Goal: Task Accomplishment & Management: Manage account settings

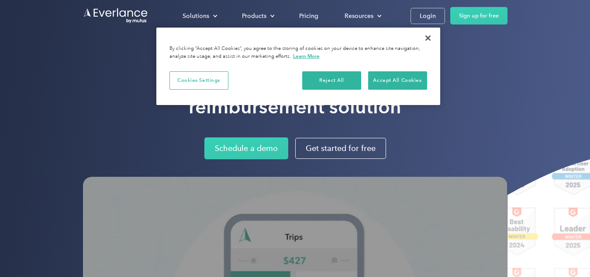
click at [0, 162] on div "Rated the easiest vehicle reimbursement solution Schedule a demo Get started fo…" at bounding box center [295, 225] width 590 height 451
click at [403, 72] on button "Accept All Cookies" at bounding box center [397, 80] width 59 height 18
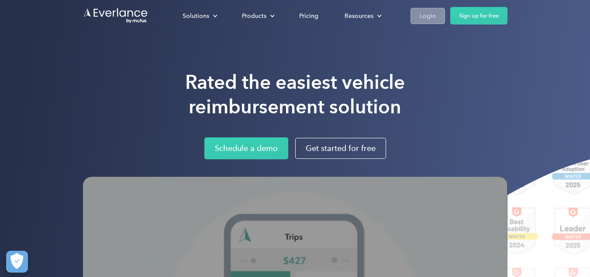
click at [425, 16] on div "Login" at bounding box center [428, 15] width 16 height 11
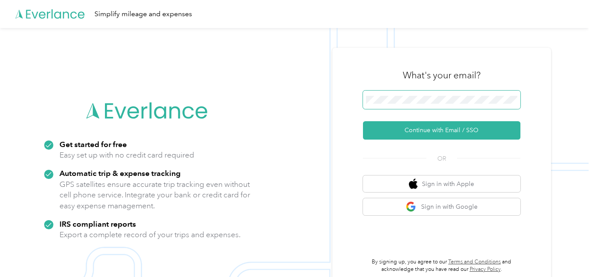
click at [396, 104] on span at bounding box center [441, 99] width 157 height 18
click at [394, 94] on span at bounding box center [441, 99] width 157 height 18
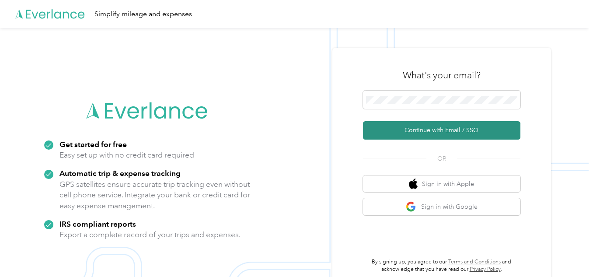
click at [454, 127] on button "Continue with Email / SSO" at bounding box center [441, 130] width 157 height 18
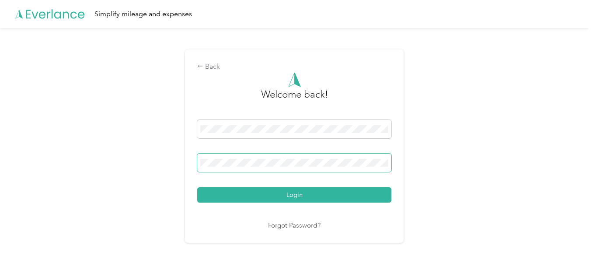
click at [197, 187] on button "Login" at bounding box center [294, 194] width 194 height 15
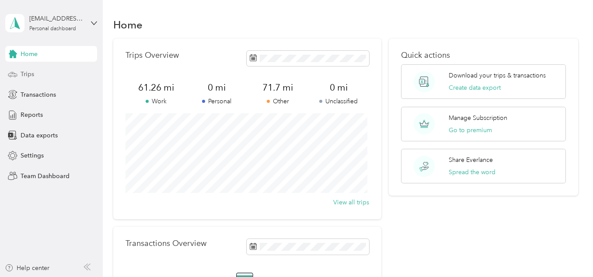
click at [76, 77] on div "Trips" at bounding box center [51, 74] width 92 height 16
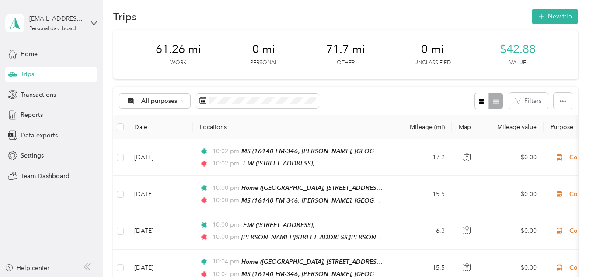
scroll to position [7, 0]
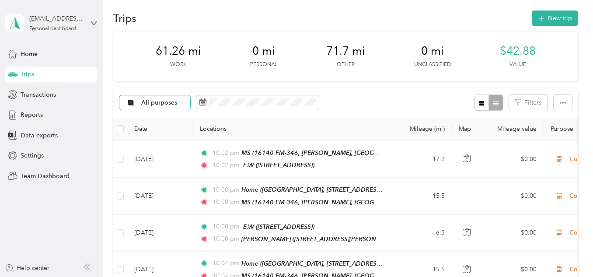
click at [178, 101] on div "All purposes" at bounding box center [154, 102] width 71 height 15
click at [161, 146] on span "Work" at bounding box center [162, 148] width 42 height 9
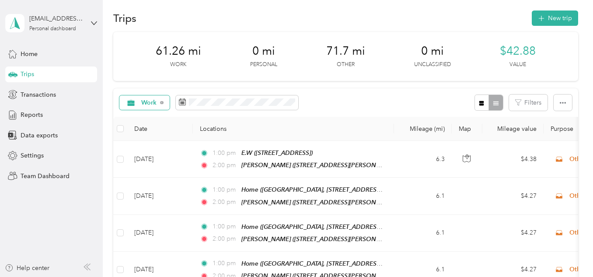
click at [136, 104] on icon at bounding box center [130, 102] width 11 height 7
click at [147, 120] on li "All purposes" at bounding box center [152, 118] width 64 height 15
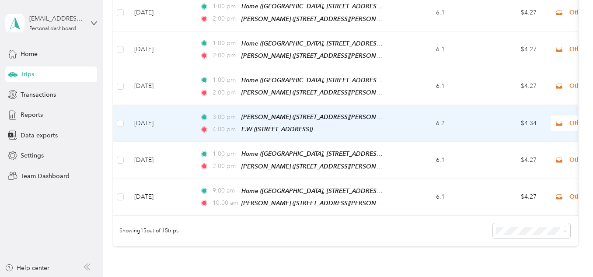
scroll to position [485, 0]
click at [295, 113] on span "[PERSON_NAME] ([STREET_ADDRESS][PERSON_NAME][PERSON_NAME])" at bounding box center [345, 116] width 208 height 7
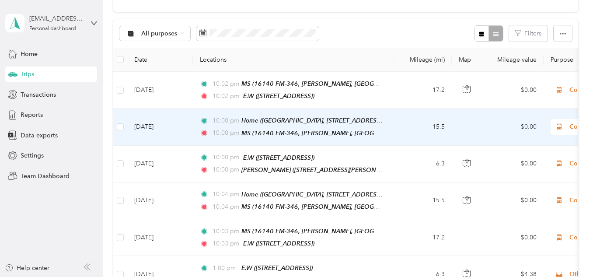
scroll to position [0, 0]
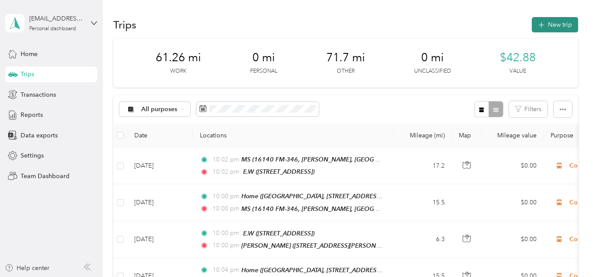
click at [542, 27] on span "button" at bounding box center [541, 24] width 7 height 7
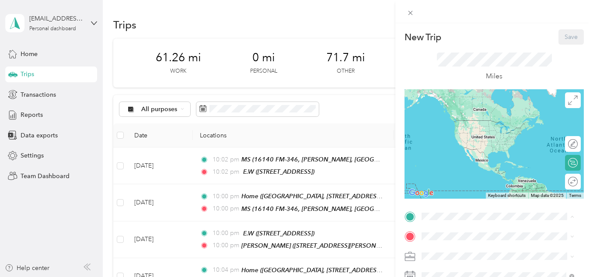
click at [455, 196] on div "E.W" at bounding box center [466, 195] width 56 height 8
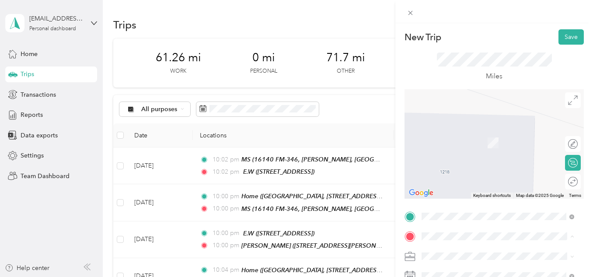
click at [452, 149] on span "Creekview Estates, [STREET_ADDRESS][PERSON_NAME] , 75707, [GEOGRAPHIC_DATA], [G…" at bounding box center [503, 156] width 131 height 35
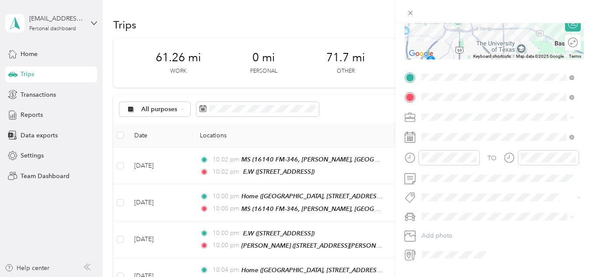
scroll to position [139, 0]
click at [444, 133] on div "Work" at bounding box center [497, 131] width 146 height 9
click at [410, 137] on icon at bounding box center [409, 136] width 11 height 11
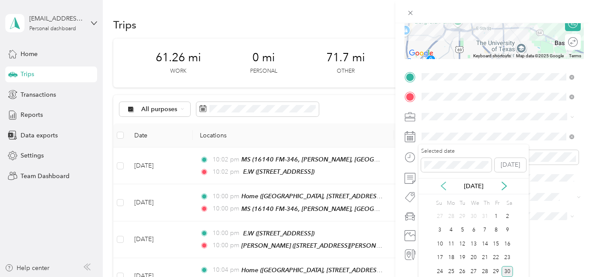
click at [444, 184] on icon at bounding box center [443, 185] width 9 height 9
click at [494, 257] on div "25" at bounding box center [495, 257] width 11 height 11
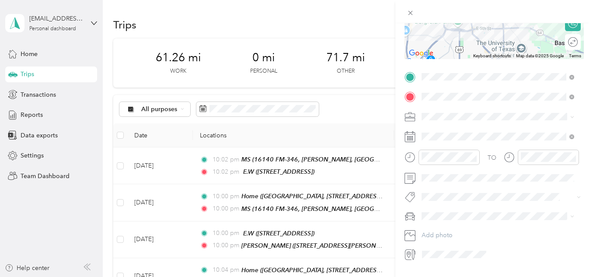
scroll to position [162, 0]
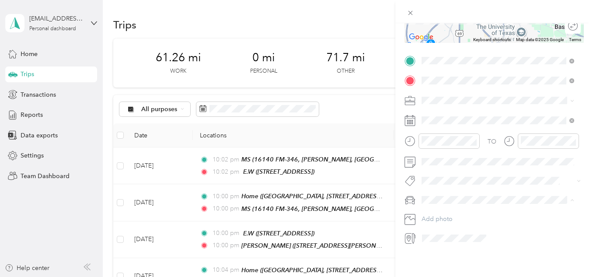
click at [448, 206] on div "[PERSON_NAME]" at bounding box center [497, 208] width 146 height 9
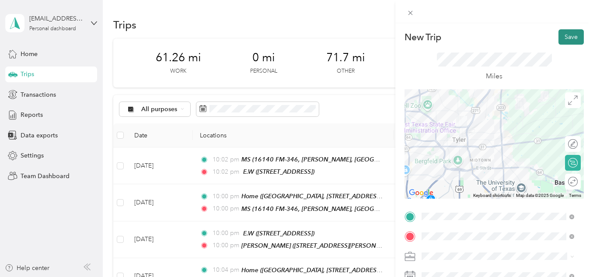
click at [564, 38] on button "Save" at bounding box center [570, 36] width 25 height 15
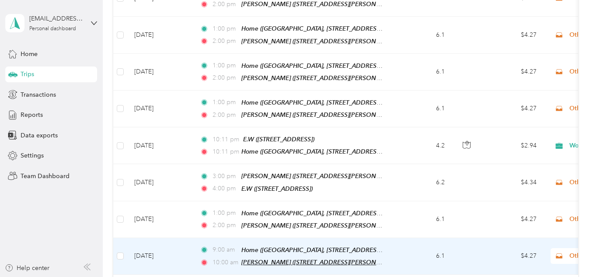
scroll to position [461, 0]
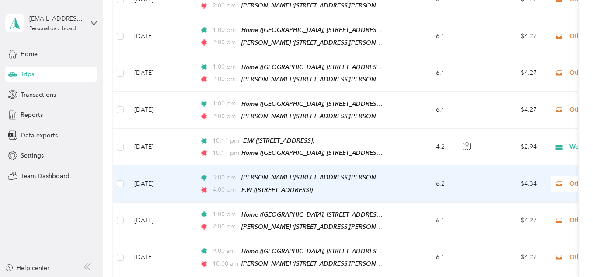
click at [555, 180] on icon at bounding box center [558, 183] width 11 height 7
click at [533, 53] on ol "Work Personal Other Other Charity Medical Moving Commute" at bounding box center [538, 102] width 108 height 122
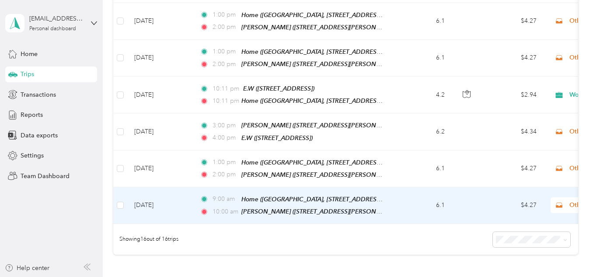
scroll to position [513, 0]
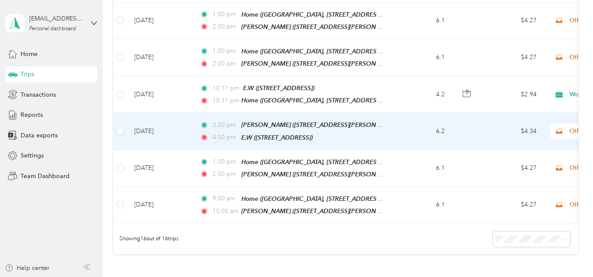
click at [563, 128] on icon at bounding box center [558, 131] width 11 height 7
click at [514, 135] on span "Work" at bounding box center [546, 134] width 81 height 9
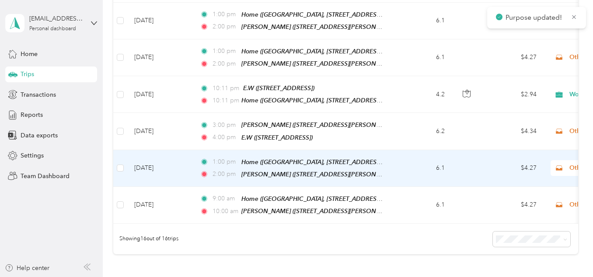
click at [564, 164] on icon at bounding box center [558, 167] width 11 height 7
click at [521, 30] on span "Work" at bounding box center [546, 31] width 81 height 9
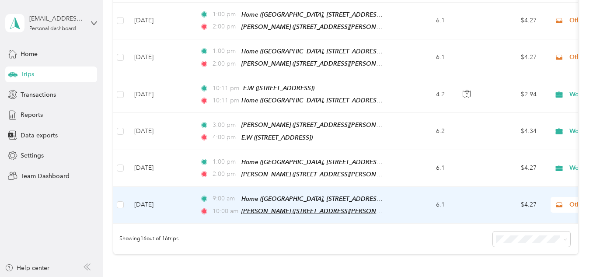
scroll to position [584, 0]
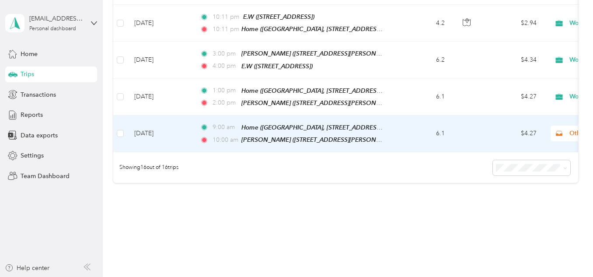
click at [521, 133] on span "Work" at bounding box center [546, 135] width 81 height 9
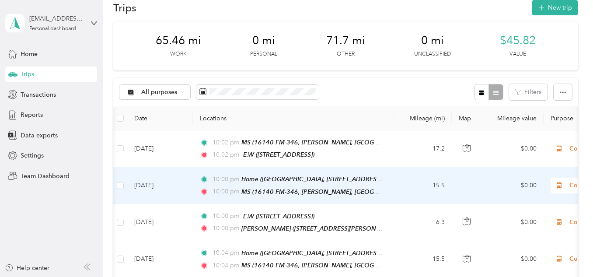
scroll to position [0, 11]
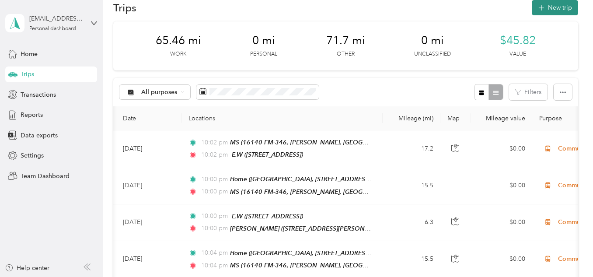
click at [540, 8] on icon "button" at bounding box center [541, 8] width 6 height 6
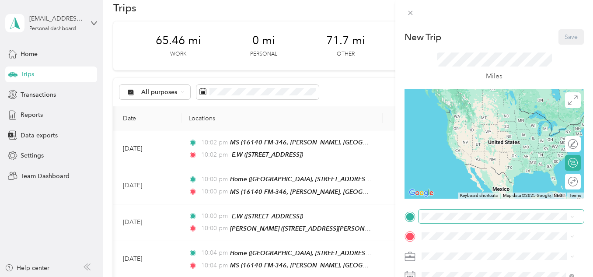
click at [436, 222] on span at bounding box center [500, 216] width 165 height 14
click at [455, 174] on span "[STREET_ADDRESS]" at bounding box center [466, 177] width 56 height 7
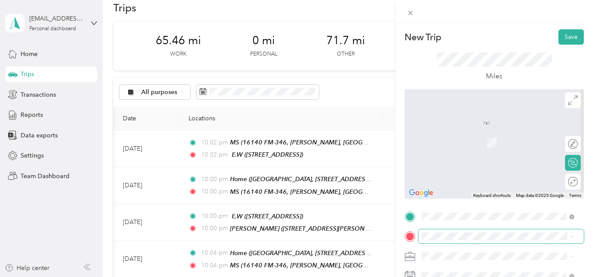
click at [444, 232] on span at bounding box center [500, 236] width 165 height 14
click at [447, 215] on strong "E.W" at bounding box center [443, 216] width 11 height 8
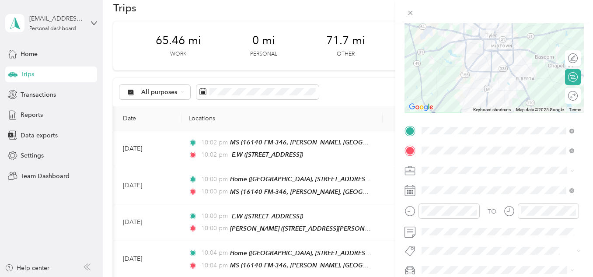
scroll to position [87, 0]
click at [410, 187] on icon at bounding box center [410, 187] width 10 height 0
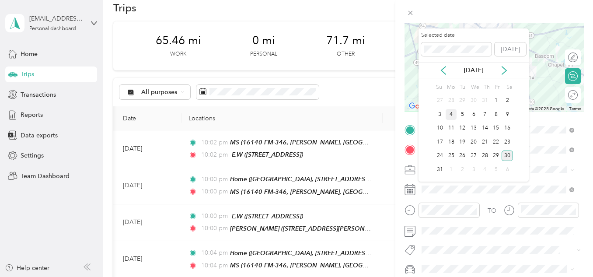
click at [451, 115] on div "4" at bounding box center [450, 114] width 11 height 11
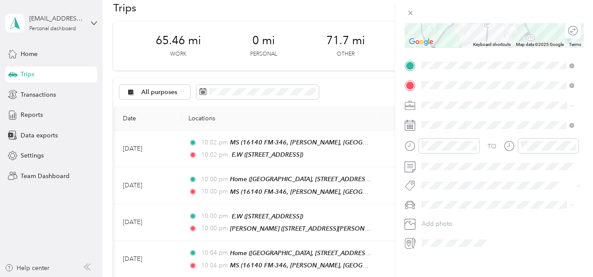
scroll to position [151, 0]
click at [437, 220] on button "Add photo" at bounding box center [500, 223] width 165 height 12
click at [445, 216] on span "[PERSON_NAME]" at bounding box center [448, 217] width 49 height 7
click at [439, 99] on span at bounding box center [500, 105] width 165 height 14
click at [440, 117] on div "Work" at bounding box center [497, 119] width 146 height 9
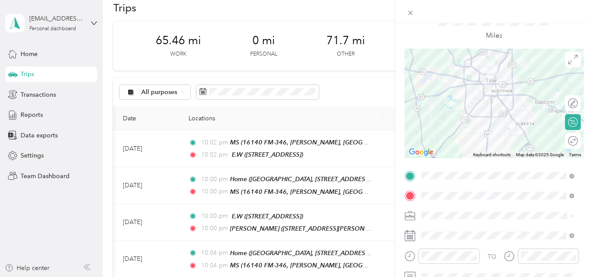
scroll to position [0, 0]
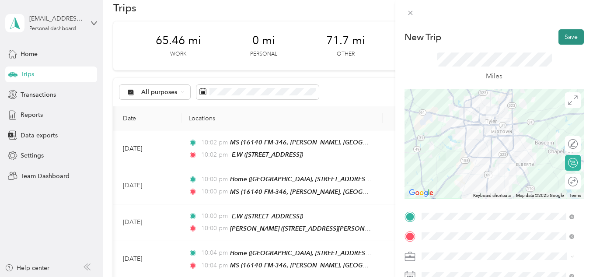
click at [560, 34] on button "Save" at bounding box center [570, 36] width 25 height 15
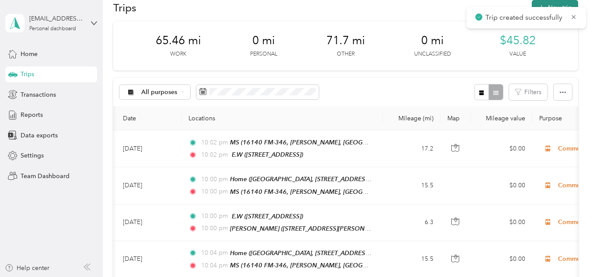
click at [539, 4] on icon "button" at bounding box center [541, 8] width 10 height 10
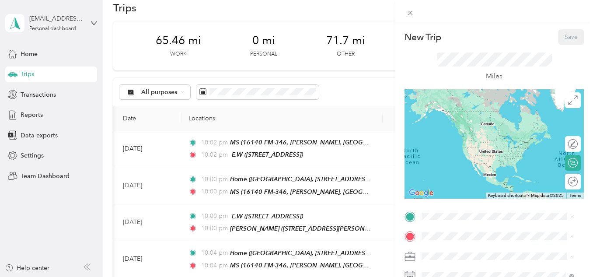
click at [444, 201] on div "E.W [STREET_ADDRESS]" at bounding box center [466, 200] width 56 height 18
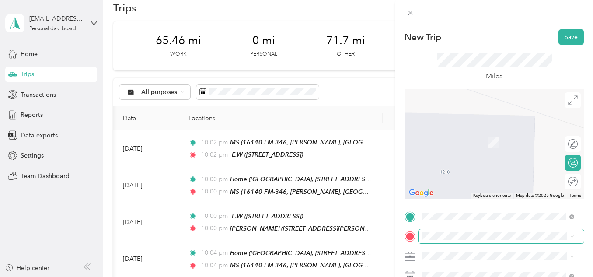
click at [439, 231] on span at bounding box center [500, 236] width 165 height 14
click at [460, 143] on span "Creekview Estates, [STREET_ADDRESS][PERSON_NAME] , 75707, [GEOGRAPHIC_DATA], [G…" at bounding box center [503, 156] width 131 height 35
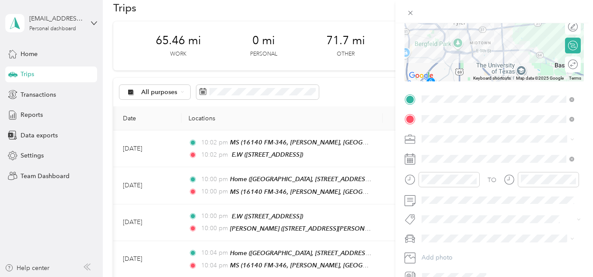
scroll to position [118, 0]
click at [448, 145] on div "TO Add photo" at bounding box center [493, 187] width 179 height 191
click at [447, 142] on span at bounding box center [500, 139] width 165 height 14
click at [443, 149] on div "Work" at bounding box center [497, 153] width 146 height 9
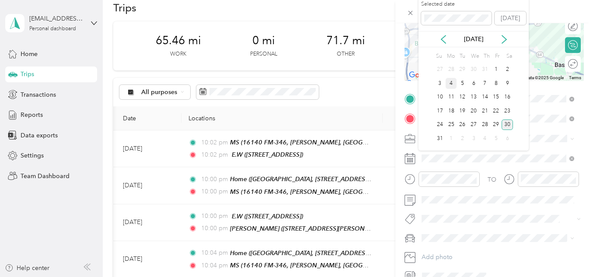
click at [449, 82] on div "4" at bounding box center [450, 83] width 11 height 11
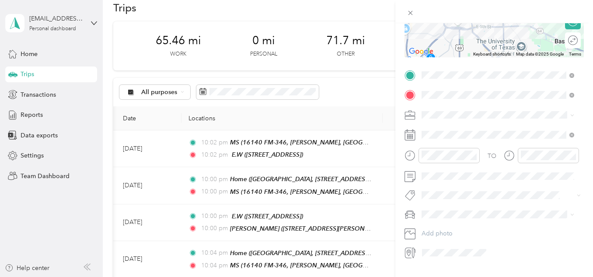
scroll to position [142, 0]
click at [443, 226] on span "[PERSON_NAME]" at bounding box center [448, 229] width 49 height 7
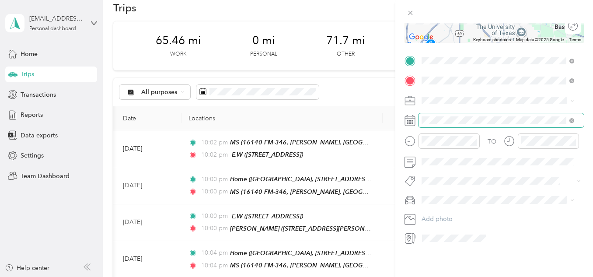
scroll to position [0, 0]
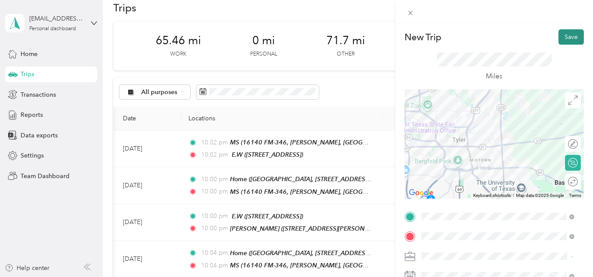
click at [559, 38] on button "Save" at bounding box center [570, 36] width 25 height 15
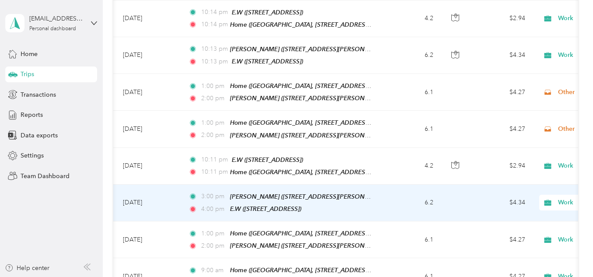
scroll to position [499, 0]
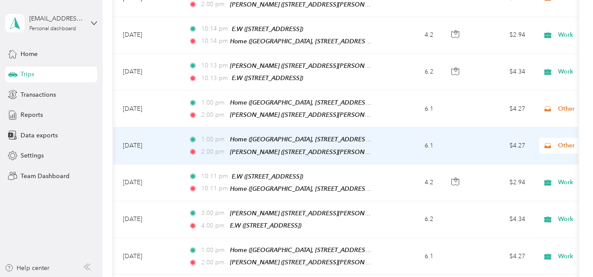
click at [554, 141] on span "Other" at bounding box center [589, 146] width 95 height 10
click at [524, 149] on span "Work" at bounding box center [546, 150] width 81 height 9
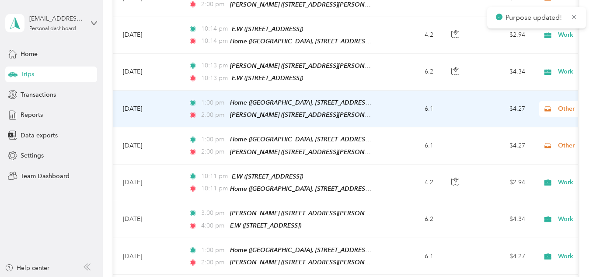
click at [557, 104] on span "Other" at bounding box center [589, 109] width 95 height 10
click at [536, 112] on span "Work" at bounding box center [546, 114] width 81 height 9
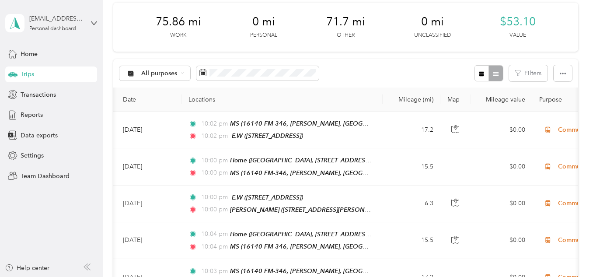
scroll to position [0, 0]
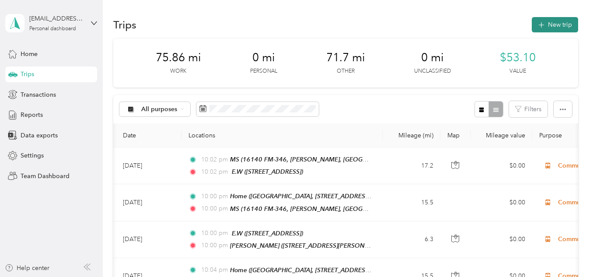
click at [533, 31] on button "New trip" at bounding box center [554, 24] width 46 height 15
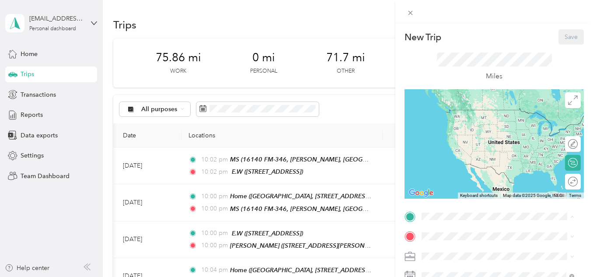
click at [468, 164] on div "[PERSON_NAME] [STREET_ADDRESS][PERSON_NAME][PERSON_NAME]" at bounding box center [466, 173] width 56 height 18
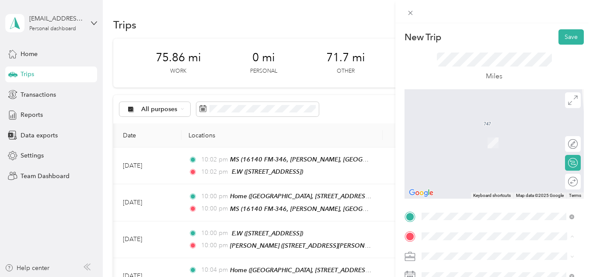
click at [451, 216] on div "E.W" at bounding box center [466, 216] width 56 height 8
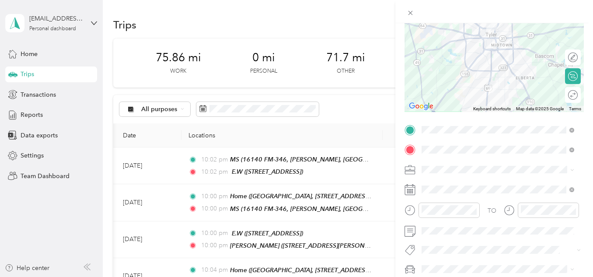
scroll to position [87, 0]
click at [433, 50] on li "Work" at bounding box center [497, 46] width 159 height 15
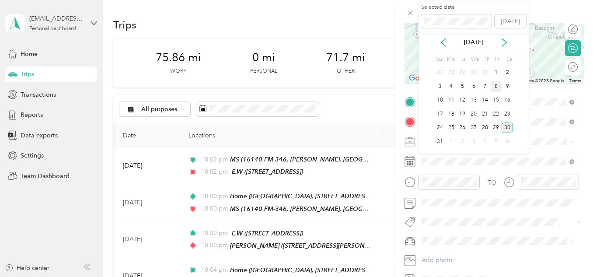
click at [493, 85] on div "8" at bounding box center [495, 86] width 11 height 11
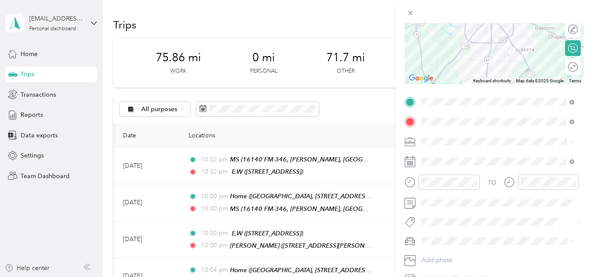
scroll to position [162, 0]
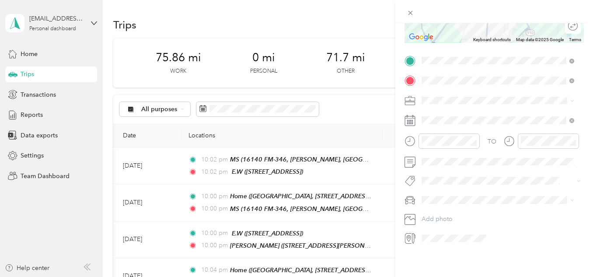
click at [494, 193] on span at bounding box center [500, 200] width 165 height 14
click at [440, 193] on span at bounding box center [500, 200] width 165 height 14
click at [449, 209] on div "[PERSON_NAME]" at bounding box center [497, 208] width 146 height 9
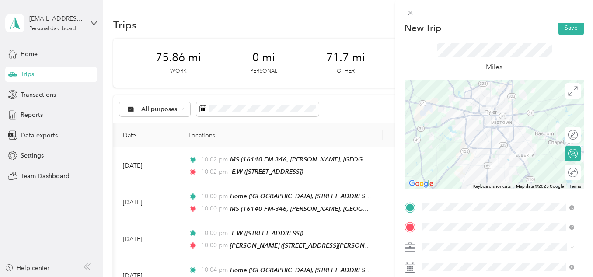
scroll to position [0, 0]
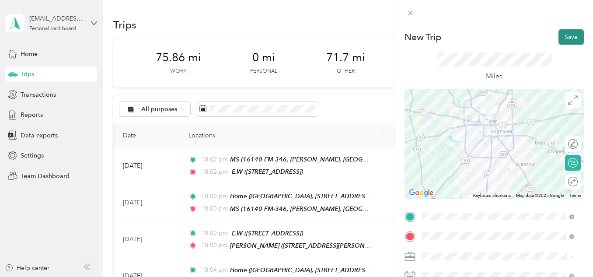
click at [562, 36] on button "Save" at bounding box center [570, 36] width 25 height 15
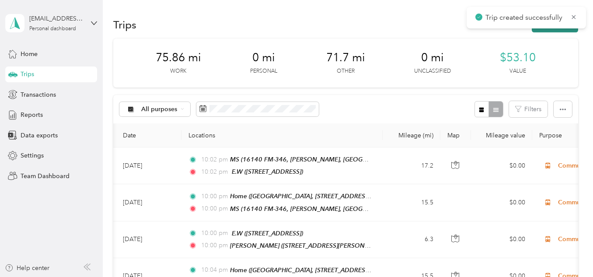
click at [549, 30] on button "New trip" at bounding box center [554, 24] width 46 height 15
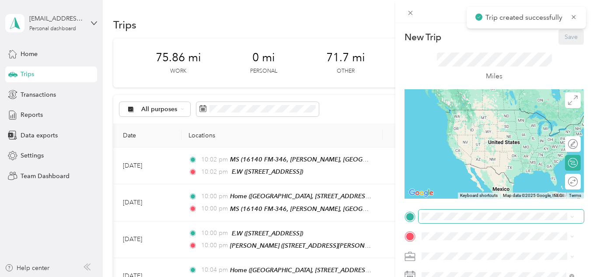
click at [445, 222] on span at bounding box center [500, 216] width 165 height 14
click at [454, 198] on div "E.W" at bounding box center [466, 195] width 56 height 8
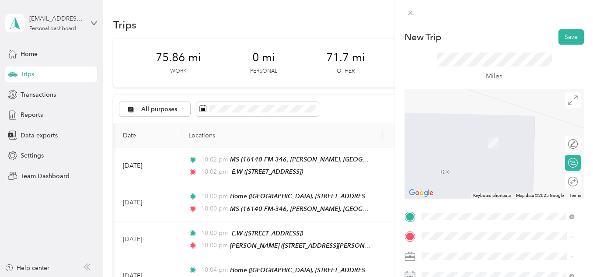
click at [452, 145] on span "Creekview Estates, [STREET_ADDRESS][PERSON_NAME] , 75707, [GEOGRAPHIC_DATA], [G…" at bounding box center [503, 156] width 131 height 35
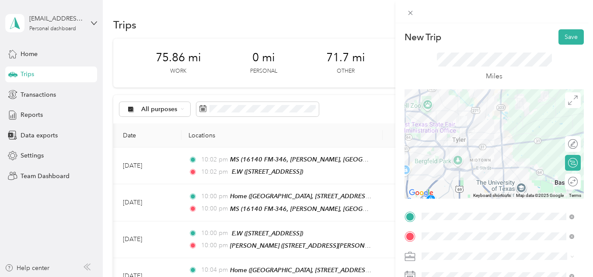
scroll to position [52, 0]
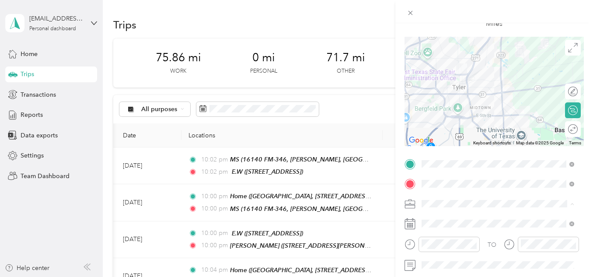
click at [449, 85] on li "Work" at bounding box center [497, 80] width 159 height 15
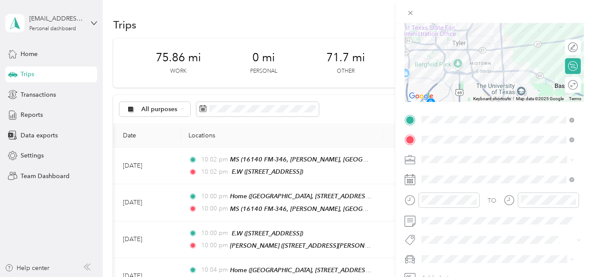
scroll to position [98, 0]
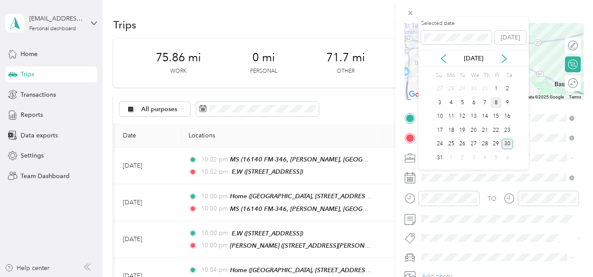
click at [495, 101] on div "8" at bounding box center [495, 102] width 11 height 11
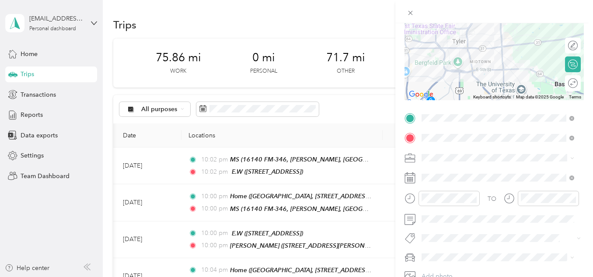
scroll to position [162, 0]
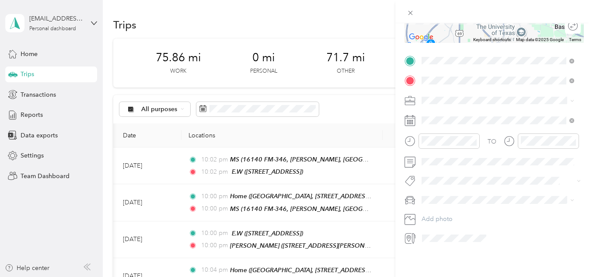
click at [441, 163] on div "TO Add photo" at bounding box center [493, 149] width 179 height 191
click at [441, 161] on span at bounding box center [500, 162] width 165 height 14
click at [453, 212] on li "[PERSON_NAME]" at bounding box center [497, 208] width 159 height 15
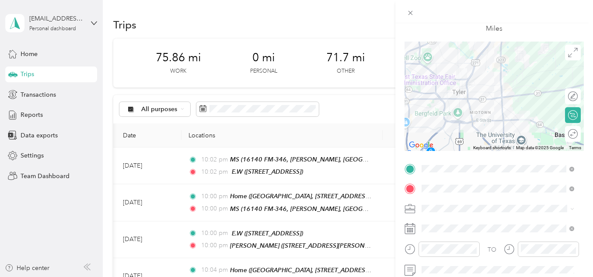
scroll to position [0, 0]
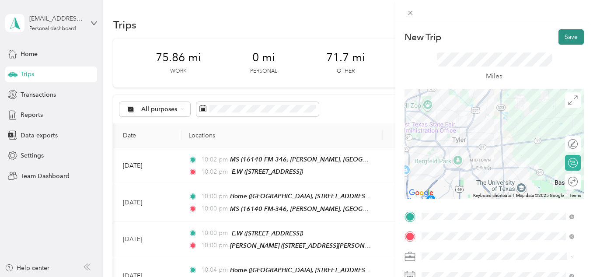
click at [562, 38] on button "Save" at bounding box center [570, 36] width 25 height 15
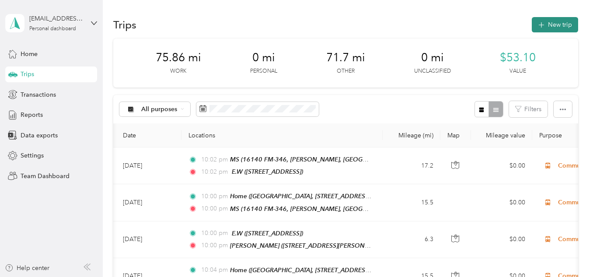
click at [538, 31] on button "New trip" at bounding box center [554, 24] width 46 height 15
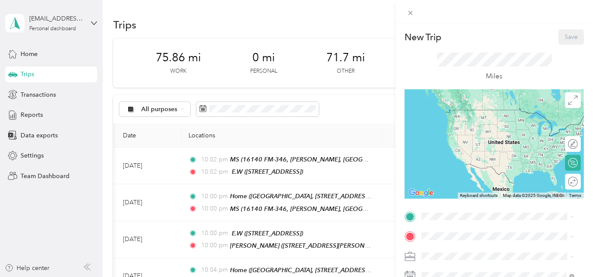
scroll to position [76, 0]
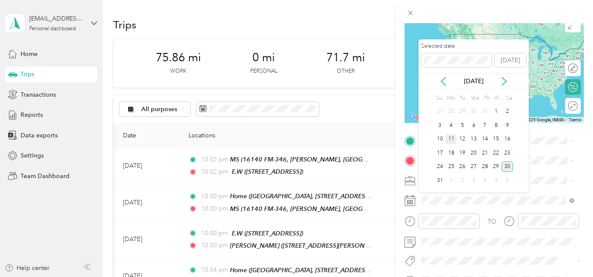
click at [449, 137] on div "11" at bounding box center [450, 139] width 11 height 11
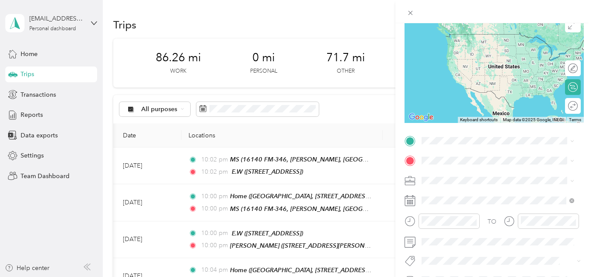
click at [468, 236] on span "[STREET_ADDRESS]" at bounding box center [466, 239] width 56 height 7
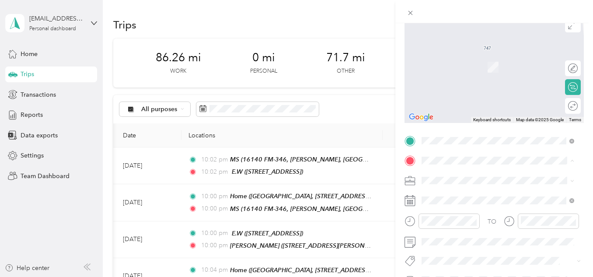
click at [453, 137] on div "E.W" at bounding box center [466, 140] width 56 height 8
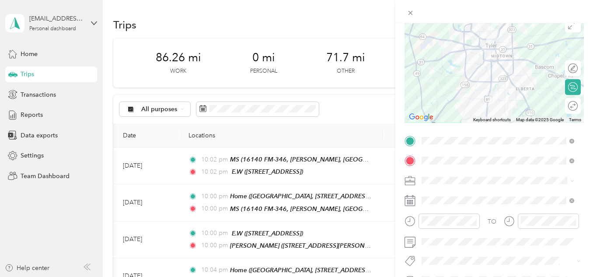
click at [432, 62] on li "Work" at bounding box center [497, 56] width 159 height 15
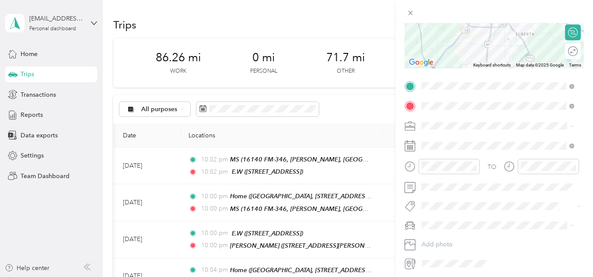
scroll to position [162, 0]
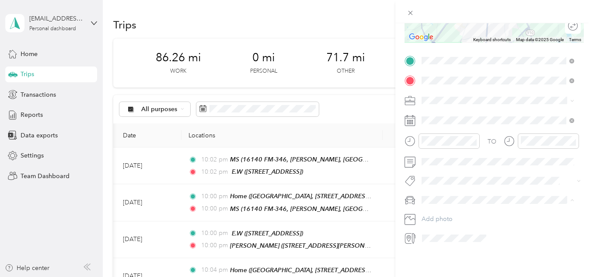
click at [435, 208] on span "[PERSON_NAME]" at bounding box center [448, 208] width 49 height 7
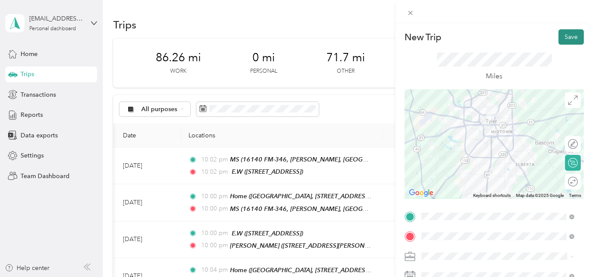
click at [568, 33] on button "Save" at bounding box center [570, 36] width 25 height 15
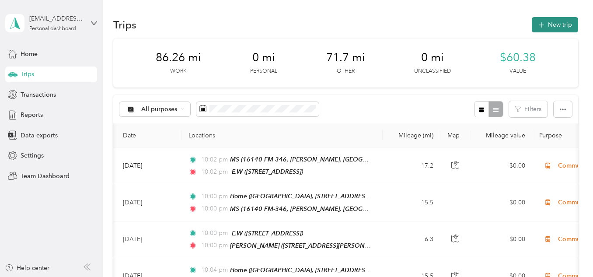
click at [553, 19] on button "New trip" at bounding box center [554, 24] width 46 height 15
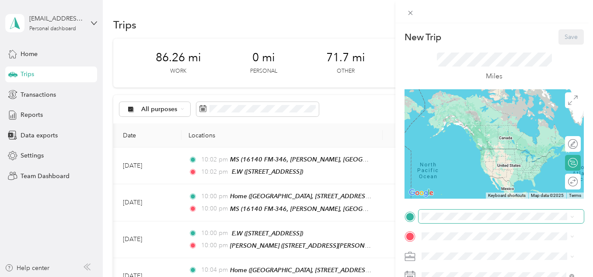
scroll to position [83, 0]
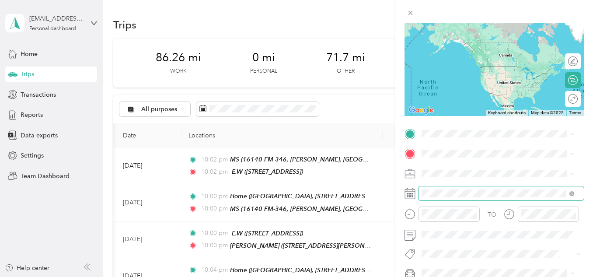
click at [457, 188] on span at bounding box center [500, 193] width 165 height 14
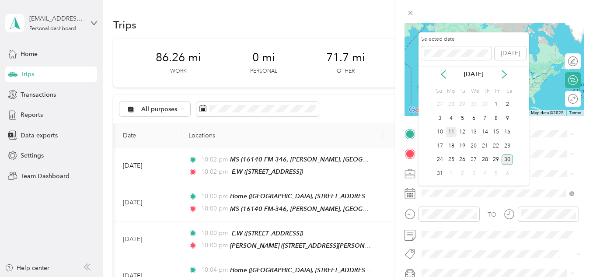
click at [450, 130] on div "11" at bounding box center [450, 132] width 11 height 11
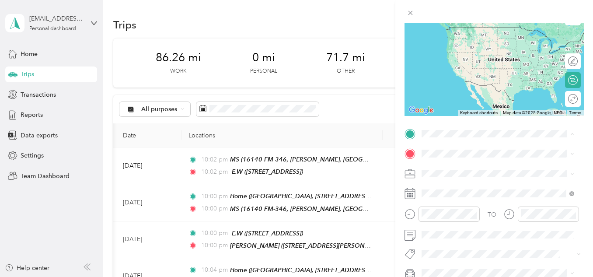
click at [451, 251] on div "E.W" at bounding box center [466, 251] width 56 height 8
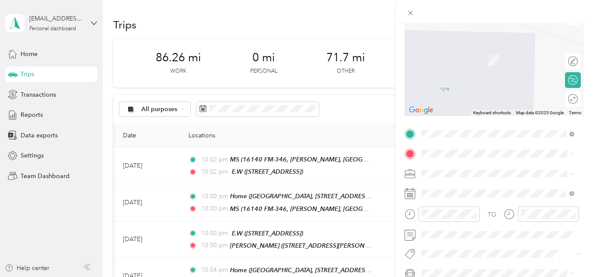
click at [456, 66] on span "Creekview Estates, [STREET_ADDRESS][PERSON_NAME] , 75707, [GEOGRAPHIC_DATA], [G…" at bounding box center [503, 73] width 131 height 35
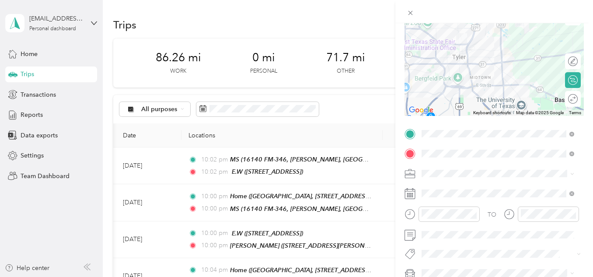
scroll to position [162, 0]
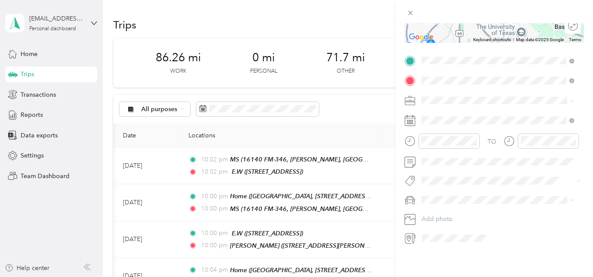
click at [444, 199] on span at bounding box center [500, 200] width 165 height 14
click at [445, 204] on div "[PERSON_NAME]" at bounding box center [497, 208] width 146 height 9
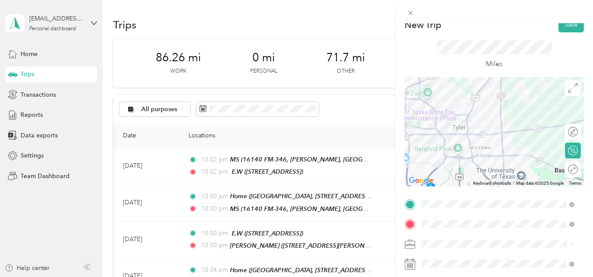
scroll to position [0, 0]
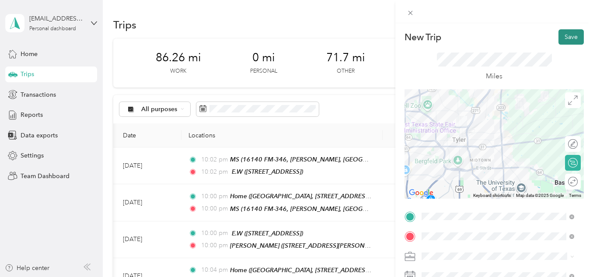
click at [558, 38] on button "Save" at bounding box center [570, 36] width 25 height 15
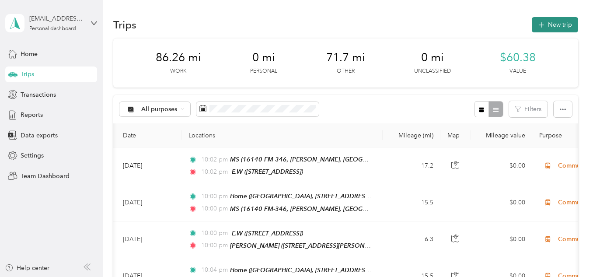
click at [550, 24] on button "New trip" at bounding box center [554, 24] width 46 height 15
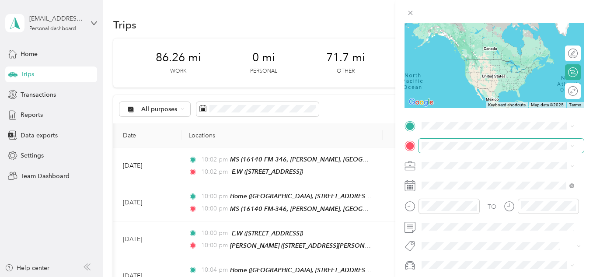
scroll to position [92, 0]
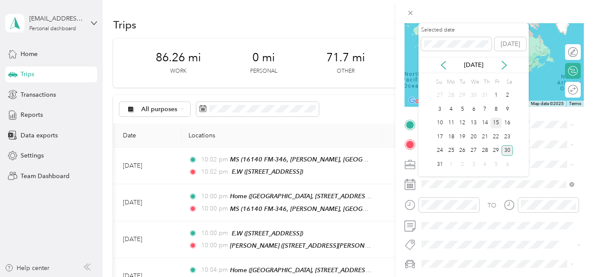
click at [497, 125] on div "15" at bounding box center [495, 123] width 11 height 11
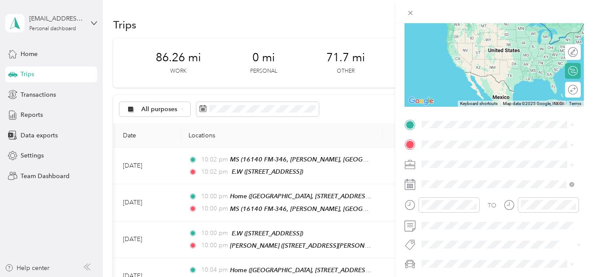
click at [450, 220] on span "[STREET_ADDRESS]" at bounding box center [466, 223] width 56 height 7
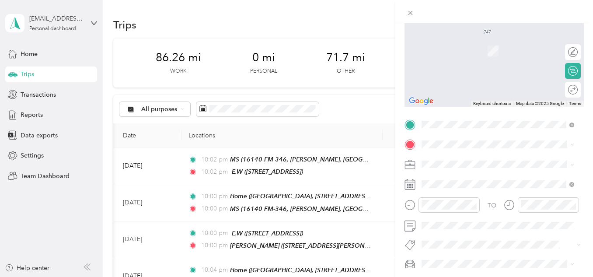
click at [454, 260] on div "E.W" at bounding box center [466, 261] width 56 height 8
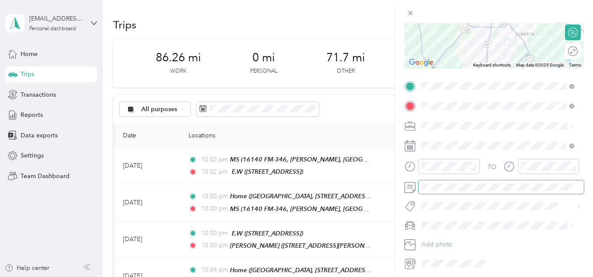
scroll to position [143, 0]
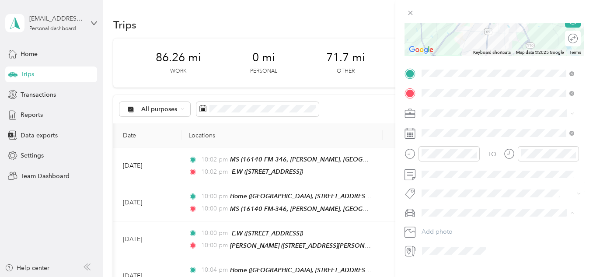
click at [455, 226] on div "[PERSON_NAME]" at bounding box center [497, 227] width 146 height 9
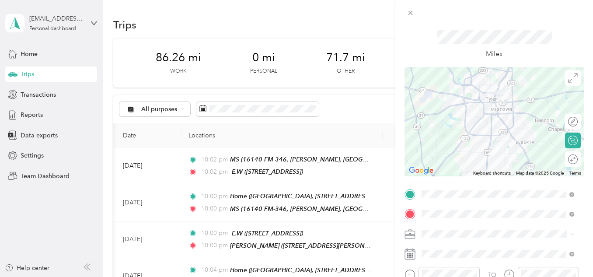
scroll to position [0, 0]
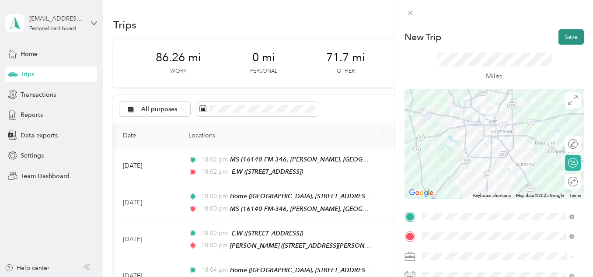
click at [559, 36] on button "Save" at bounding box center [570, 36] width 25 height 15
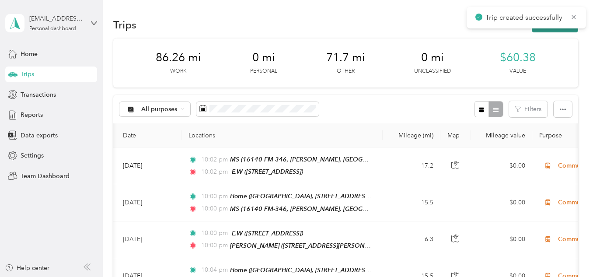
click at [543, 31] on button "New trip" at bounding box center [554, 24] width 46 height 15
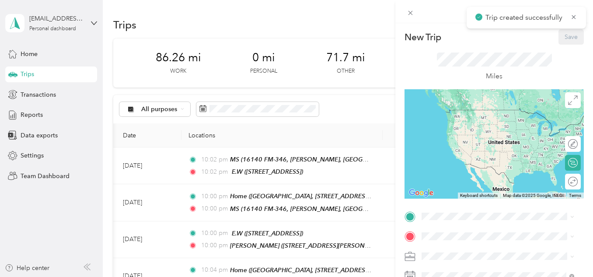
scroll to position [31, 0]
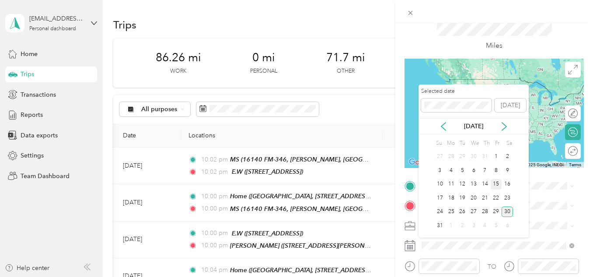
click at [493, 183] on div "15" at bounding box center [495, 184] width 11 height 11
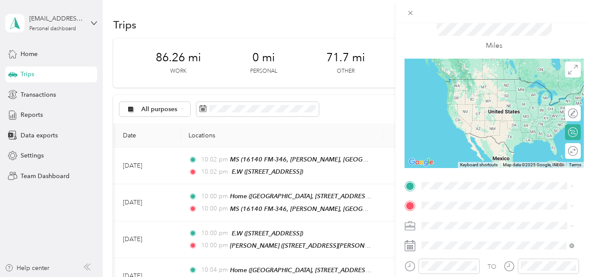
click at [449, 167] on div "E.W" at bounding box center [466, 165] width 56 height 8
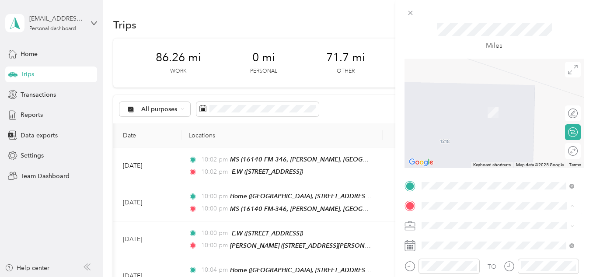
click at [444, 131] on span "Creekview Estates, [STREET_ADDRESS][PERSON_NAME] , 75707, [GEOGRAPHIC_DATA], [G…" at bounding box center [503, 125] width 131 height 35
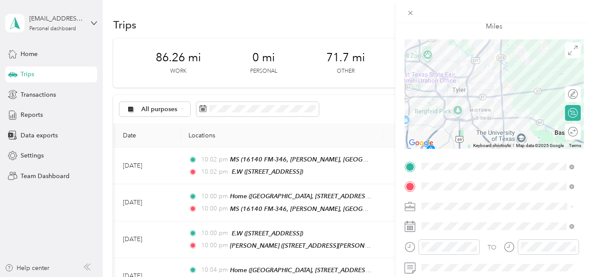
scroll to position [50, 0]
click at [447, 81] on div "Work" at bounding box center [497, 83] width 146 height 9
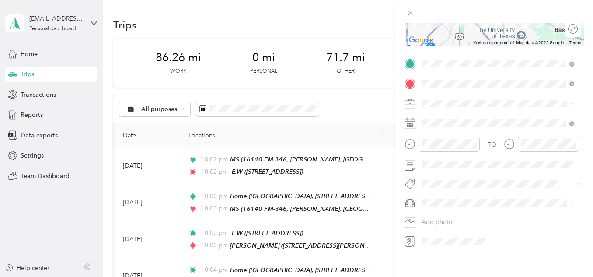
scroll to position [154, 0]
click at [449, 172] on div "TO Add photo" at bounding box center [493, 150] width 179 height 191
click at [443, 211] on li "[PERSON_NAME]" at bounding box center [497, 216] width 159 height 15
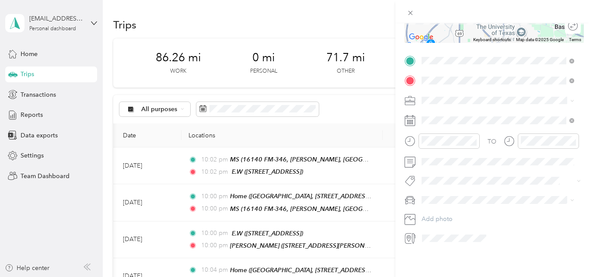
scroll to position [0, 0]
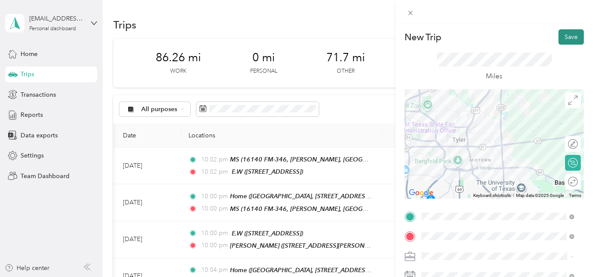
click at [562, 34] on button "Save" at bounding box center [570, 36] width 25 height 15
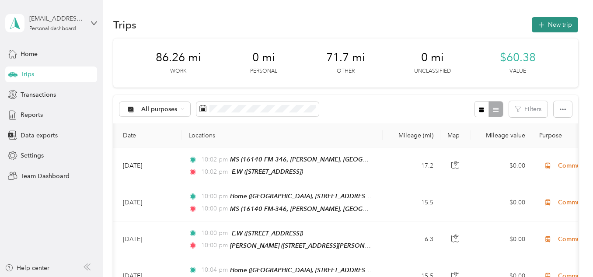
click at [546, 28] on button "New trip" at bounding box center [554, 24] width 46 height 15
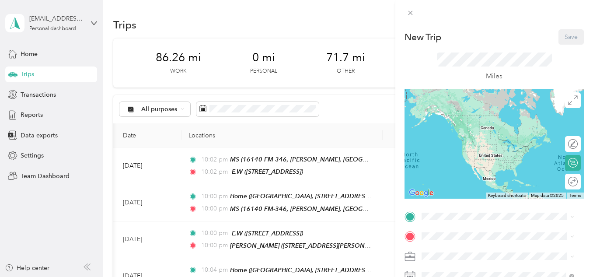
scroll to position [117, 0]
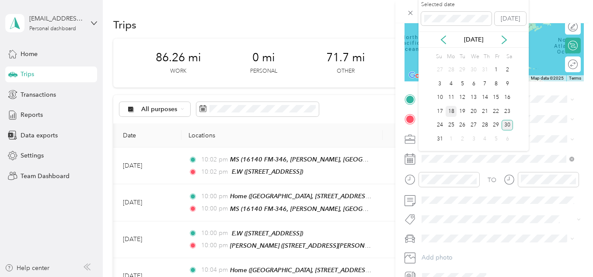
click at [448, 111] on div "18" at bounding box center [450, 111] width 11 height 11
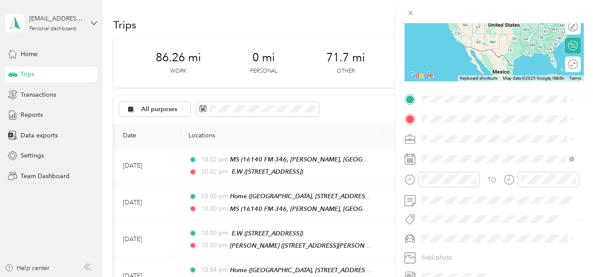
click at [446, 185] on div "[PERSON_NAME] [STREET_ADDRESS][PERSON_NAME][PERSON_NAME]" at bounding box center [466, 194] width 56 height 18
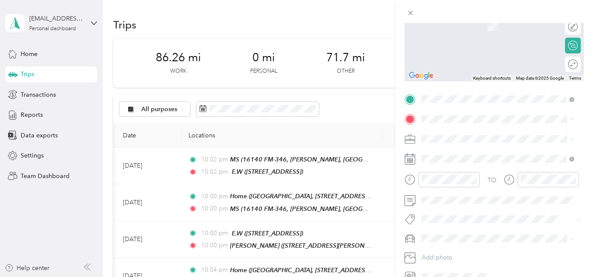
click at [450, 241] on div "E.W [STREET_ADDRESS]" at bounding box center [466, 241] width 56 height 18
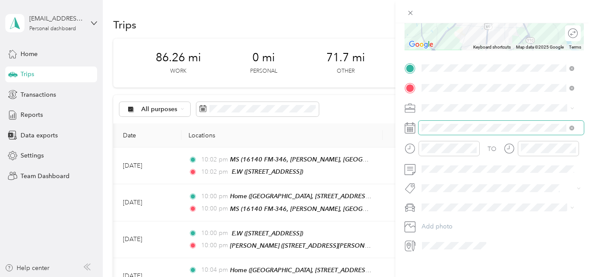
scroll to position [159, 0]
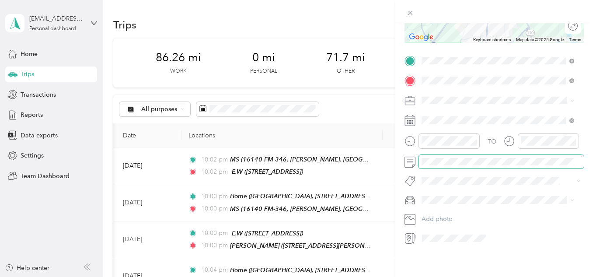
click at [454, 163] on span at bounding box center [500, 162] width 165 height 14
click at [444, 214] on li "[PERSON_NAME]" at bounding box center [497, 211] width 159 height 15
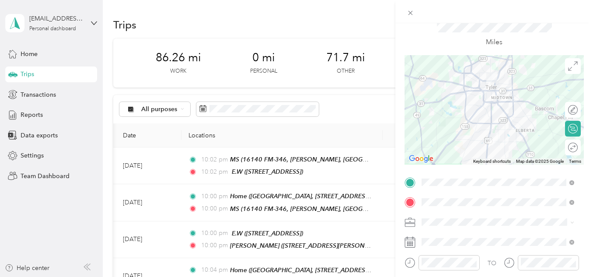
scroll to position [29, 0]
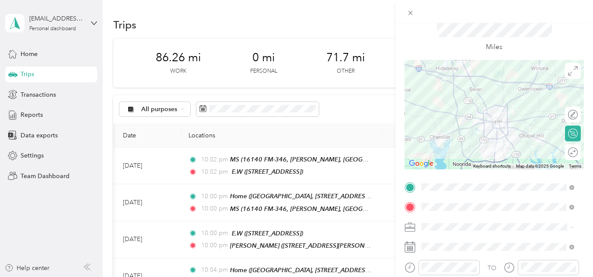
click at [444, 105] on div "Work" at bounding box center [497, 104] width 146 height 9
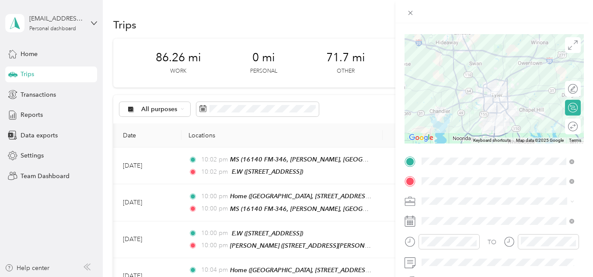
scroll to position [0, 0]
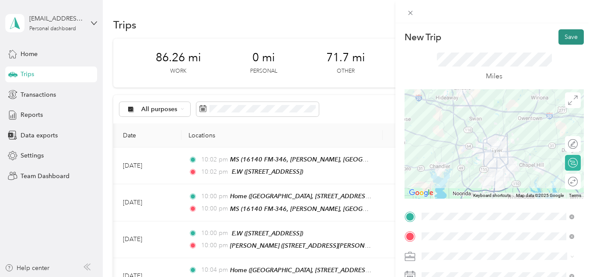
click at [559, 34] on button "Save" at bounding box center [570, 36] width 25 height 15
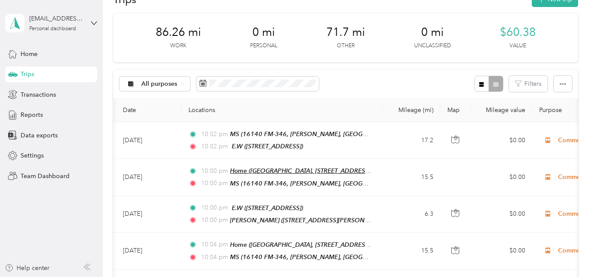
scroll to position [14, 0]
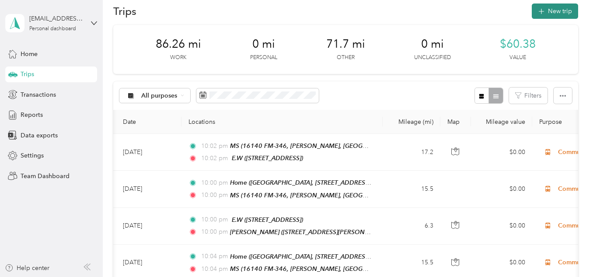
click at [549, 11] on button "New trip" at bounding box center [554, 10] width 46 height 15
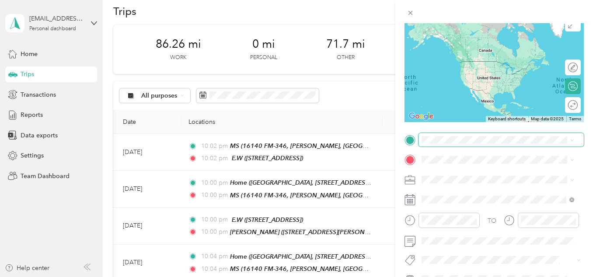
scroll to position [77, 0]
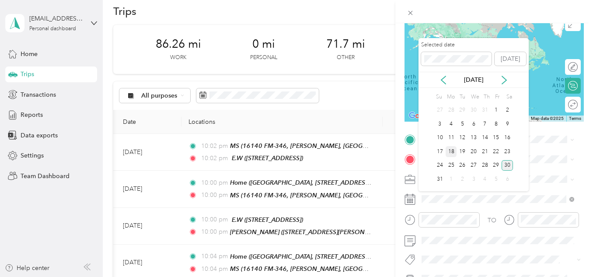
click at [452, 150] on div "18" at bounding box center [450, 151] width 11 height 11
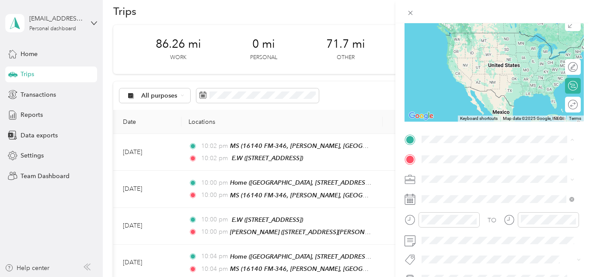
click at [458, 253] on div "E.W" at bounding box center [466, 257] width 56 height 8
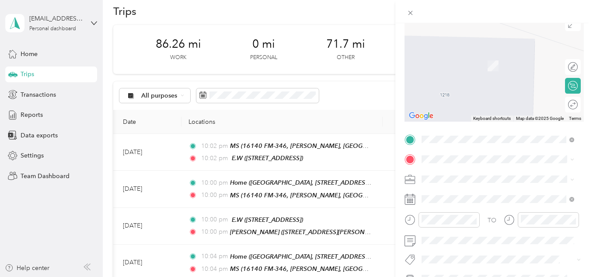
click at [502, 72] on span "Creekview Estates, [STREET_ADDRESS][PERSON_NAME] , 75707, [GEOGRAPHIC_DATA], [G…" at bounding box center [503, 79] width 131 height 35
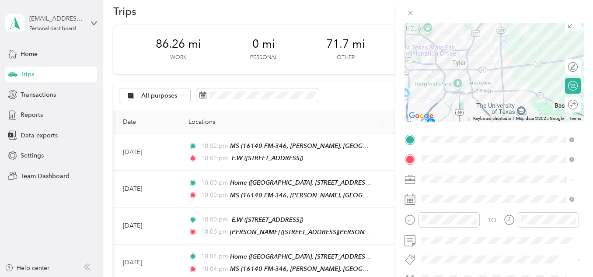
click at [430, 59] on li "Work" at bounding box center [497, 56] width 159 height 15
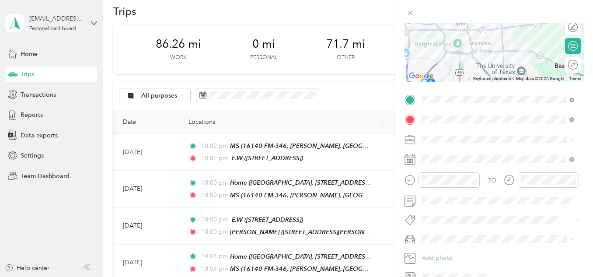
scroll to position [136, 0]
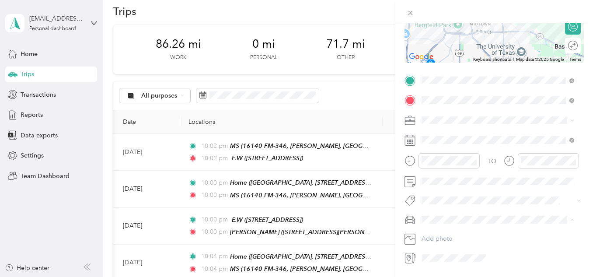
click at [455, 231] on div "[PERSON_NAME]" at bounding box center [497, 234] width 146 height 9
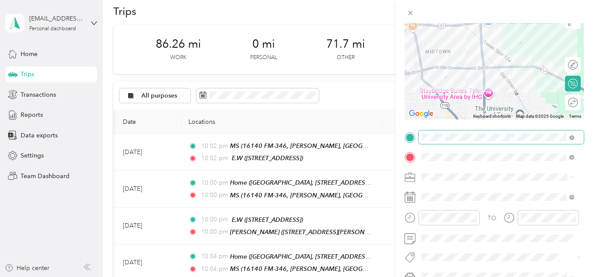
scroll to position [0, 0]
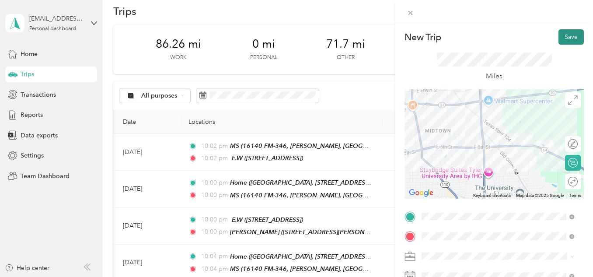
click at [560, 35] on button "Save" at bounding box center [570, 36] width 25 height 15
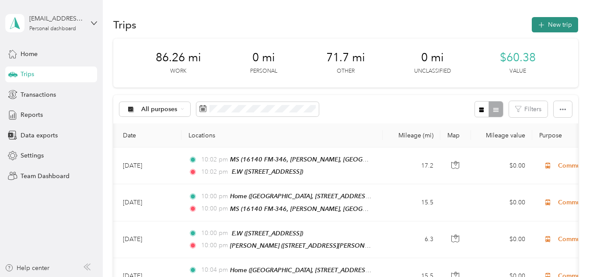
click at [536, 24] on icon "button" at bounding box center [541, 25] width 10 height 10
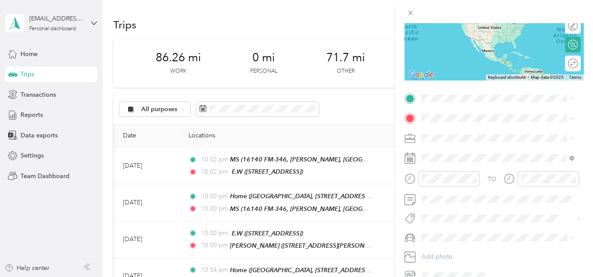
scroll to position [118, 0]
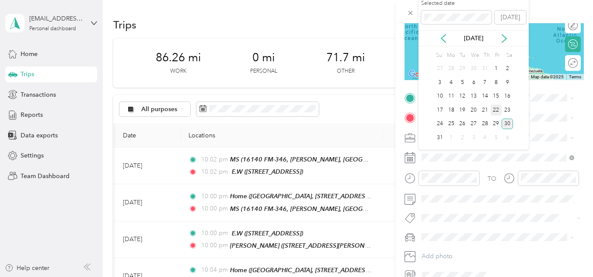
click at [498, 110] on div "22" at bounding box center [495, 109] width 11 height 11
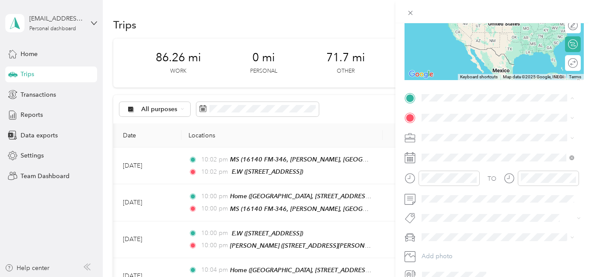
click at [457, 153] on span "Creekview Estates, [STREET_ADDRESS][PERSON_NAME] , 75707, [GEOGRAPHIC_DATA], [G…" at bounding box center [503, 156] width 131 height 35
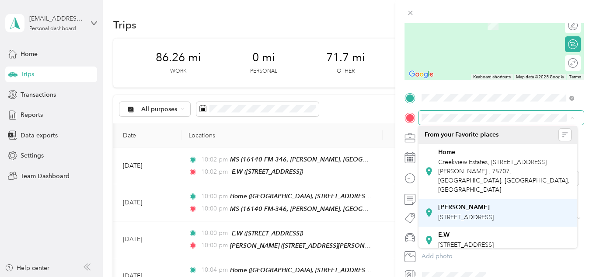
scroll to position [52, 0]
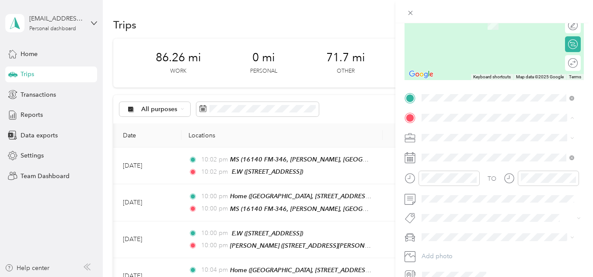
click at [455, 233] on span "16140 FM-346, [PERSON_NAME], [GEOGRAPHIC_DATA], [GEOGRAPHIC_DATA] , 75789, [GEO…" at bounding box center [504, 233] width 133 height 35
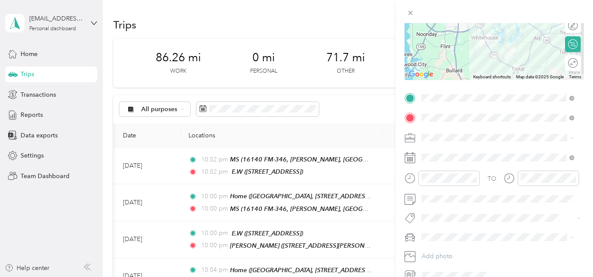
click at [451, 142] on span at bounding box center [500, 138] width 165 height 14
click at [437, 151] on span "Work" at bounding box center [431, 151] width 15 height 7
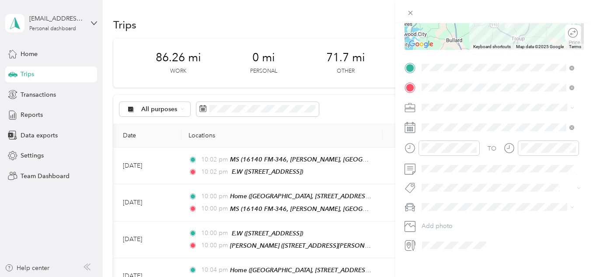
click at [443, 211] on span at bounding box center [500, 207] width 165 height 14
click at [438, 219] on span "[PERSON_NAME]" at bounding box center [448, 222] width 49 height 7
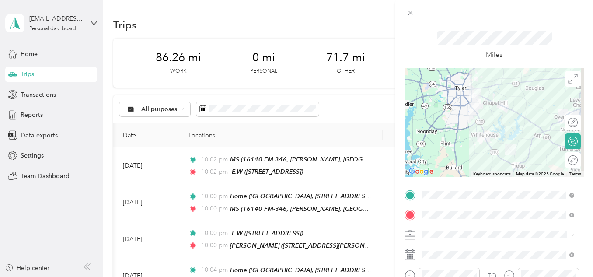
scroll to position [0, 0]
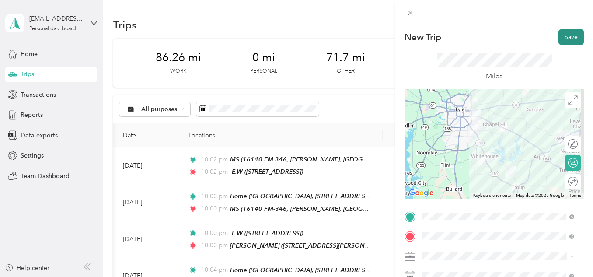
click at [560, 38] on button "Save" at bounding box center [570, 36] width 25 height 15
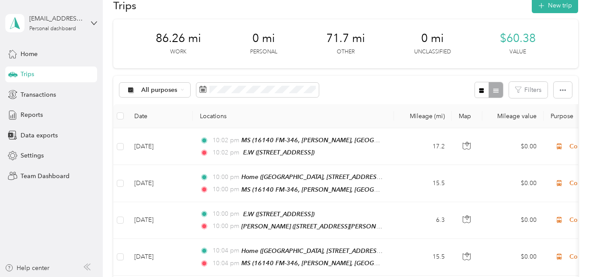
scroll to position [5, 0]
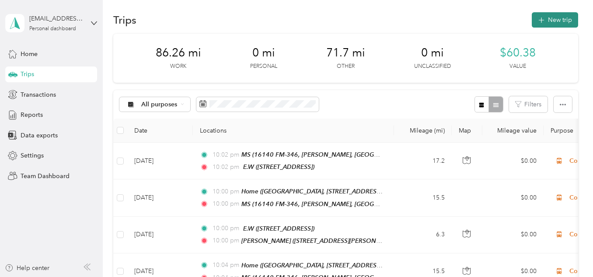
click at [541, 19] on icon "button" at bounding box center [541, 20] width 10 height 10
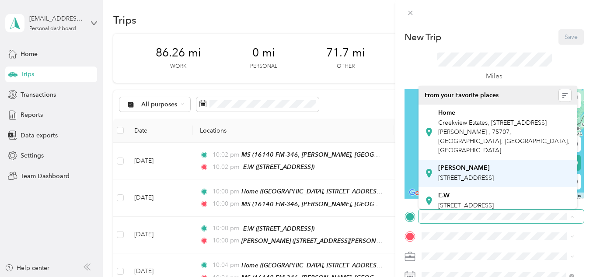
scroll to position [52, 0]
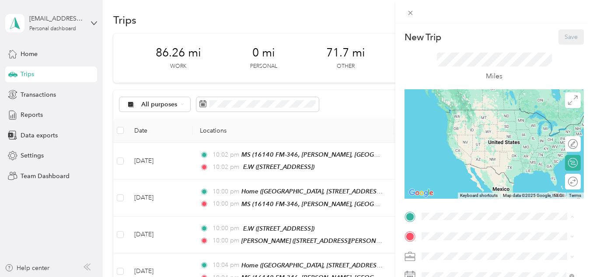
click at [455, 175] on div "MS" at bounding box center [504, 171] width 133 height 8
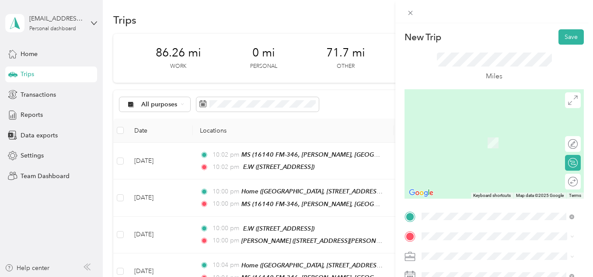
click at [443, 213] on strong "E.W" at bounding box center [443, 216] width 11 height 8
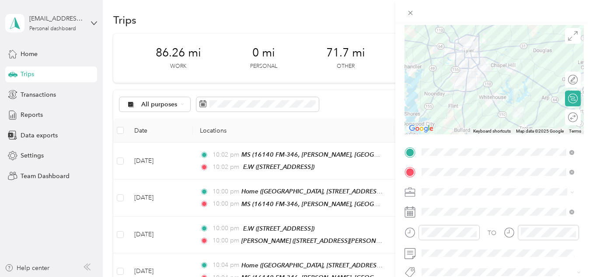
scroll to position [65, 0]
click at [438, 71] on li "Work" at bounding box center [497, 68] width 159 height 15
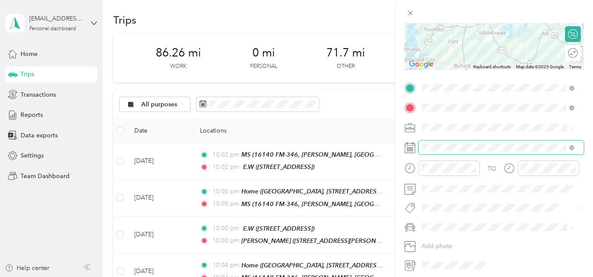
scroll to position [129, 0]
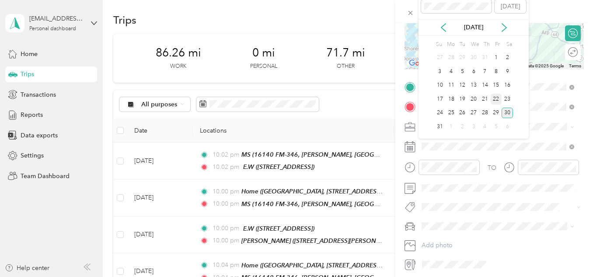
click at [496, 96] on div "22" at bounding box center [495, 99] width 11 height 11
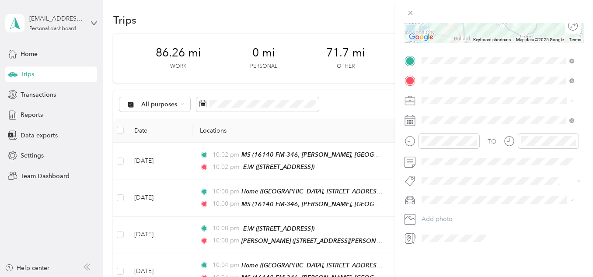
scroll to position [162, 0]
click at [438, 203] on li "[PERSON_NAME]" at bounding box center [497, 207] width 159 height 15
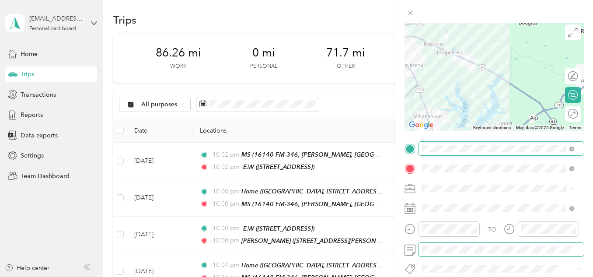
scroll to position [0, 0]
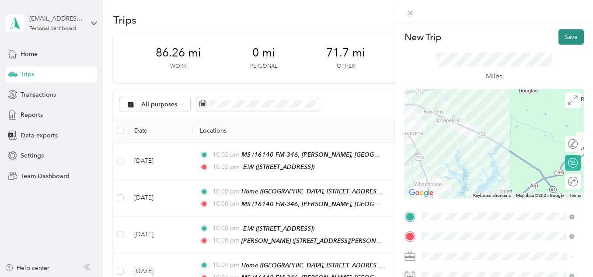
click at [562, 38] on button "Save" at bounding box center [570, 36] width 25 height 15
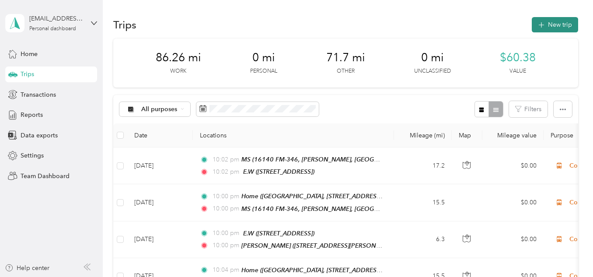
click at [535, 27] on button "New trip" at bounding box center [554, 24] width 46 height 15
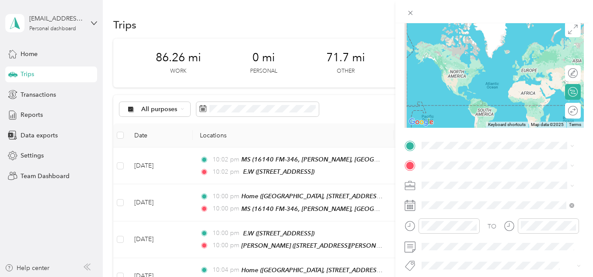
scroll to position [72, 0]
click at [446, 240] on span "[STREET_ADDRESS]" at bounding box center [466, 243] width 56 height 7
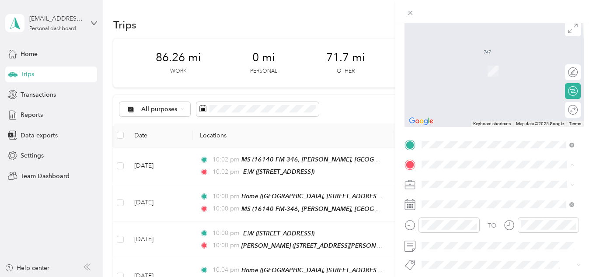
click at [461, 92] on div "Home [GEOGRAPHIC_DATA], [STREET_ADDRESS][PERSON_NAME] , 75707, [GEOGRAPHIC_DATA…" at bounding box center [504, 80] width 133 height 46
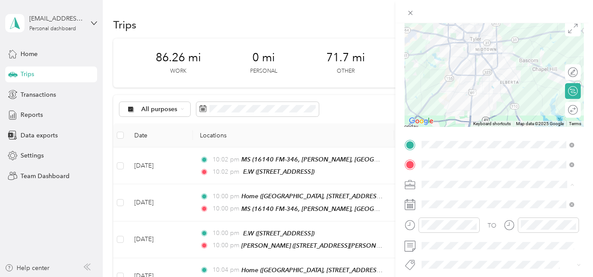
click at [437, 62] on span "Work" at bounding box center [431, 61] width 15 height 7
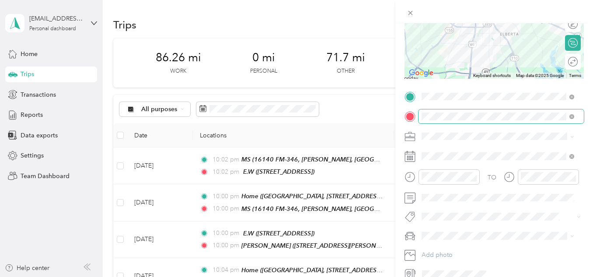
scroll to position [121, 0]
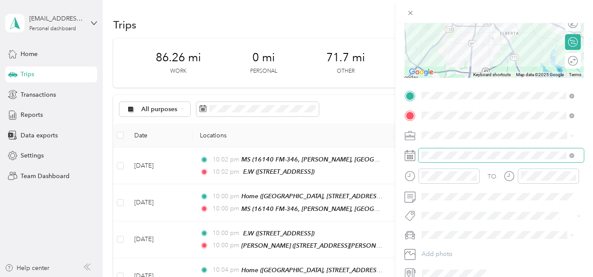
click at [441, 160] on span at bounding box center [500, 155] width 165 height 14
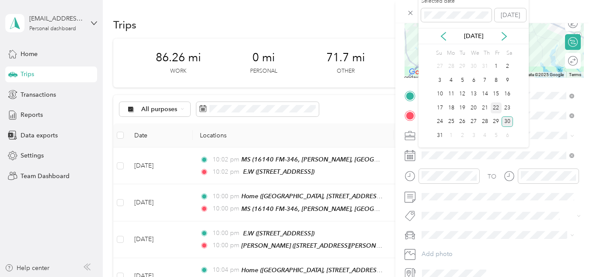
click at [494, 106] on div "22" at bounding box center [495, 107] width 11 height 11
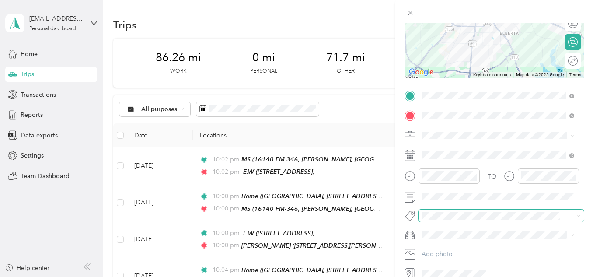
scroll to position [160, 0]
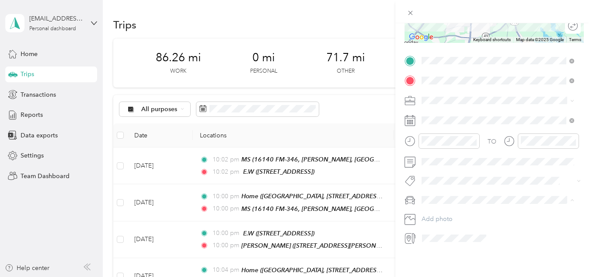
click at [440, 208] on span "[PERSON_NAME]" at bounding box center [448, 211] width 49 height 7
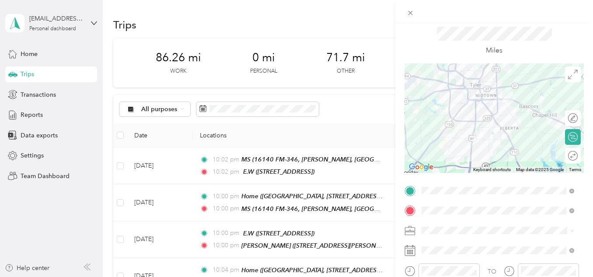
scroll to position [0, 0]
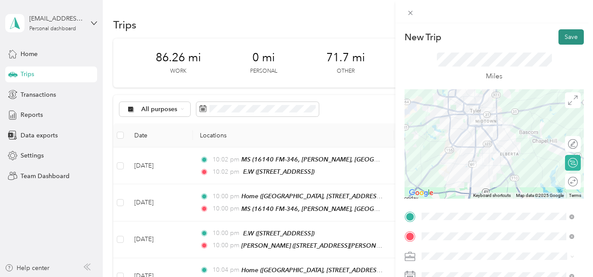
click at [558, 40] on button "Save" at bounding box center [570, 36] width 25 height 15
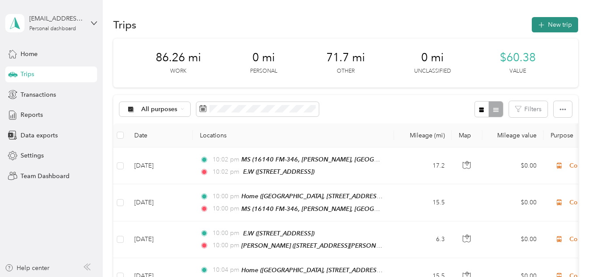
click at [563, 21] on button "New trip" at bounding box center [554, 24] width 46 height 15
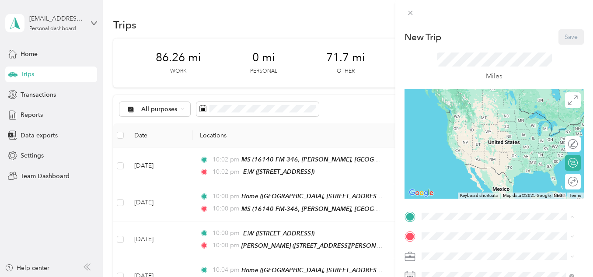
click at [452, 195] on div "E.W" at bounding box center [466, 195] width 56 height 8
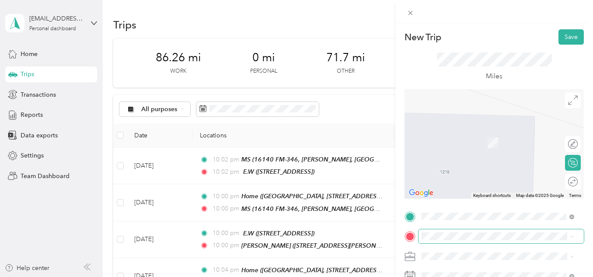
click at [444, 230] on span at bounding box center [500, 236] width 165 height 14
click at [454, 192] on div "[PERSON_NAME] [STREET_ADDRESS][PERSON_NAME][PERSON_NAME]" at bounding box center [466, 193] width 56 height 18
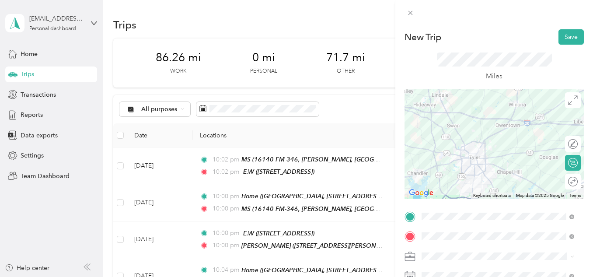
scroll to position [83, 0]
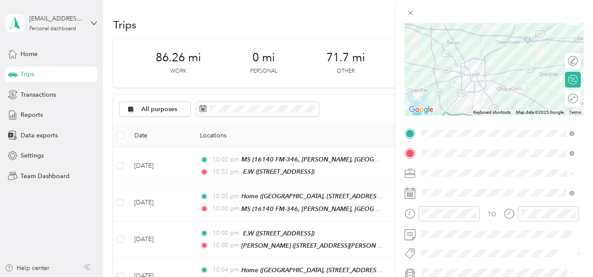
click at [448, 168] on span at bounding box center [500, 173] width 165 height 14
click at [444, 52] on div "Work" at bounding box center [497, 50] width 146 height 9
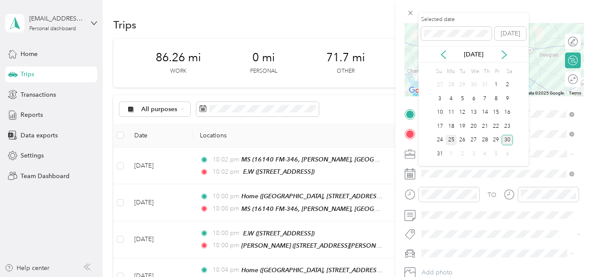
click at [449, 141] on div "25" at bounding box center [450, 140] width 11 height 11
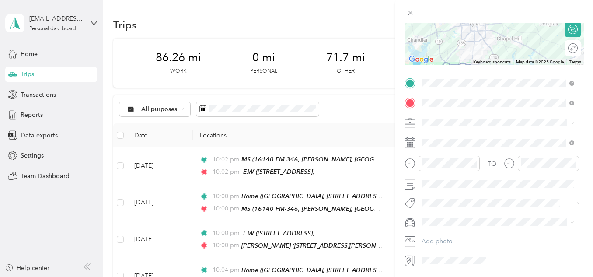
scroll to position [135, 0]
click at [429, 225] on span at bounding box center [500, 220] width 165 height 14
click at [443, 234] on span "[PERSON_NAME]" at bounding box center [448, 235] width 49 height 7
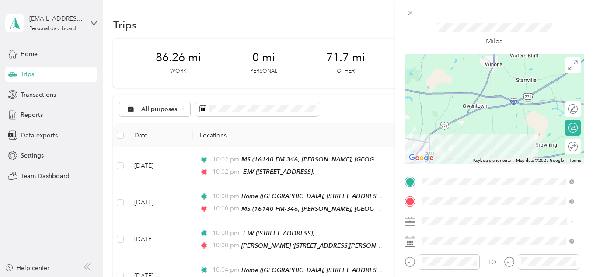
scroll to position [0, 0]
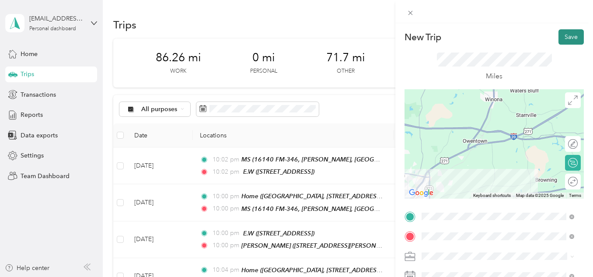
click at [568, 37] on button "Save" at bounding box center [570, 36] width 25 height 15
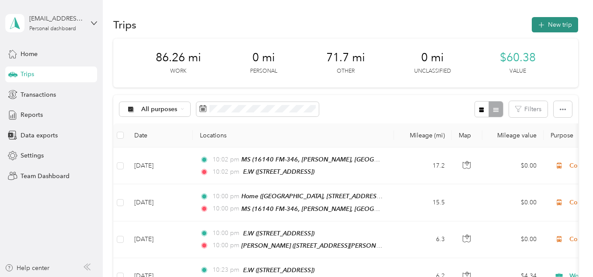
click at [536, 23] on icon "button" at bounding box center [541, 25] width 10 height 10
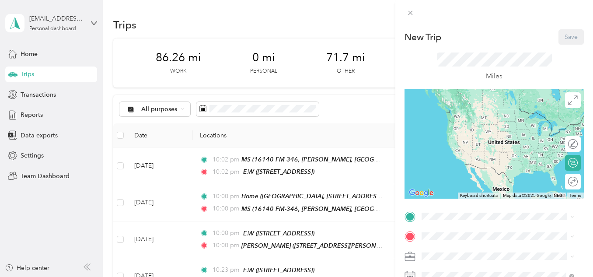
click at [449, 174] on span "[STREET_ADDRESS]" at bounding box center [466, 177] width 56 height 7
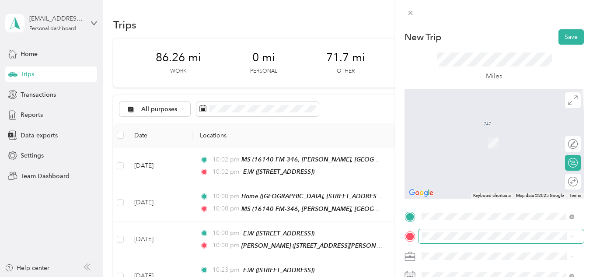
click at [443, 230] on span at bounding box center [500, 236] width 165 height 14
click at [463, 150] on span "Creekview Estates, [STREET_ADDRESS][PERSON_NAME] , 75707, [GEOGRAPHIC_DATA], [G…" at bounding box center [503, 156] width 131 height 35
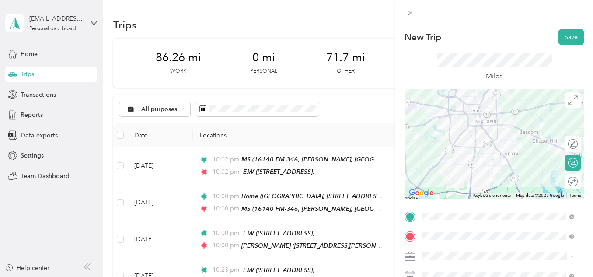
scroll to position [49, 0]
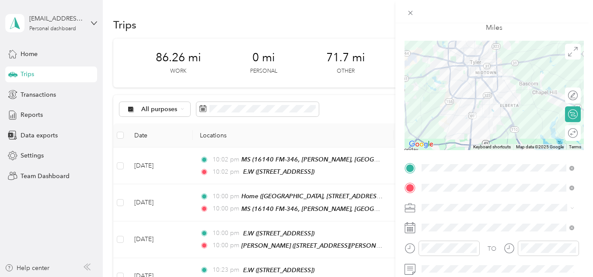
click at [444, 202] on span at bounding box center [500, 208] width 165 height 14
click at [445, 84] on div "Work" at bounding box center [497, 84] width 146 height 9
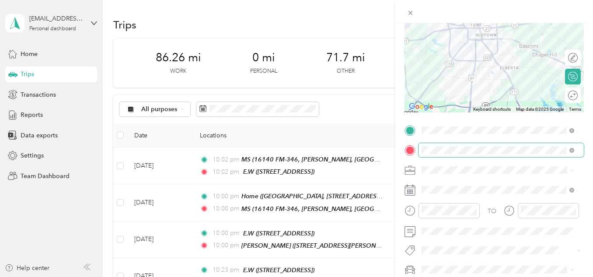
scroll to position [87, 0]
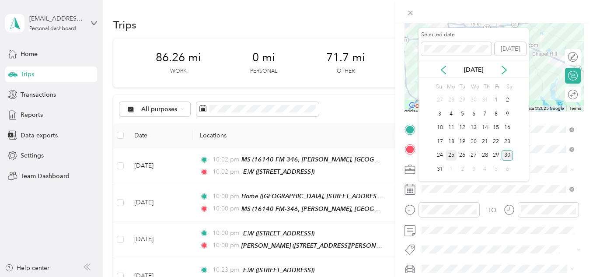
click at [451, 153] on div "25" at bounding box center [450, 155] width 11 height 11
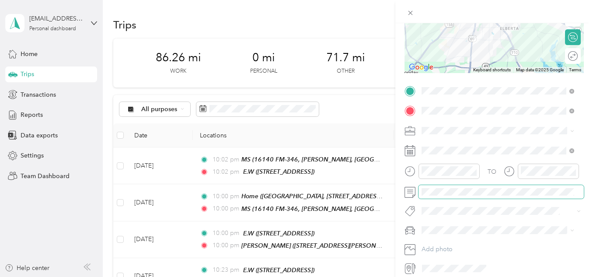
scroll to position [157, 0]
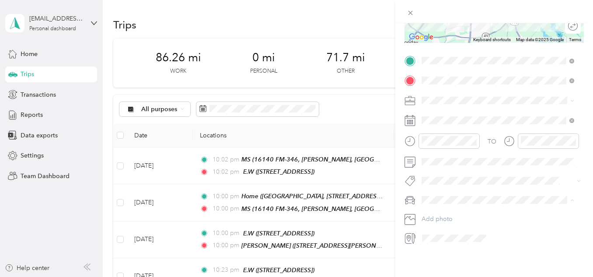
click at [458, 211] on div "[PERSON_NAME]" at bounding box center [497, 213] width 146 height 9
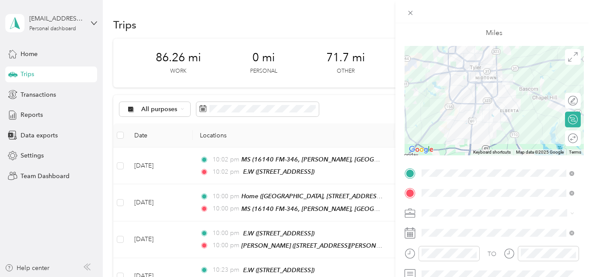
scroll to position [0, 0]
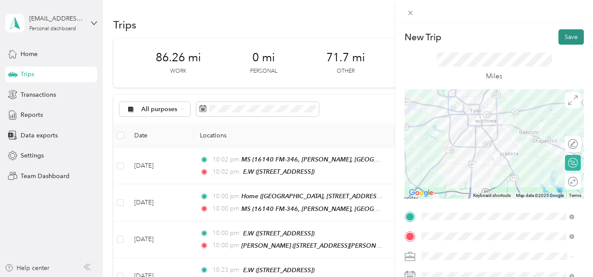
click at [566, 38] on button "Save" at bounding box center [570, 36] width 25 height 15
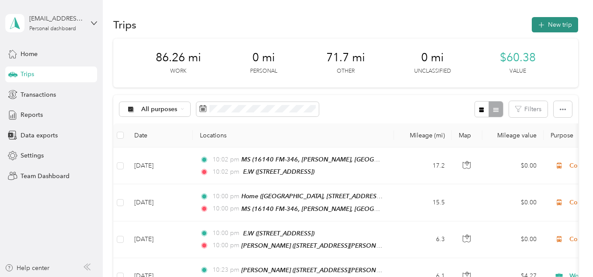
click at [544, 27] on button "New trip" at bounding box center [554, 24] width 46 height 15
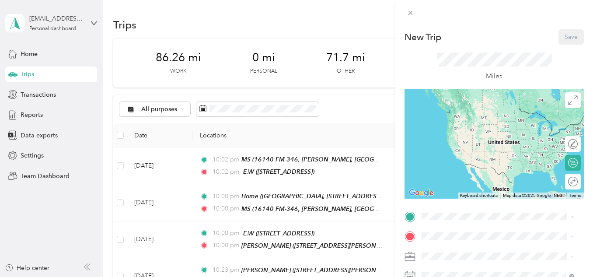
click at [450, 174] on span "[STREET_ADDRESS]" at bounding box center [466, 177] width 56 height 7
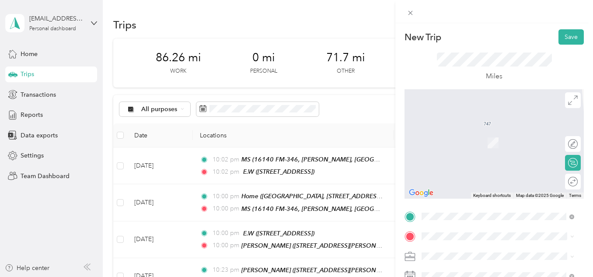
click at [447, 161] on span "Creekview Estates, [STREET_ADDRESS][PERSON_NAME] , 75707, [GEOGRAPHIC_DATA], [G…" at bounding box center [503, 156] width 131 height 35
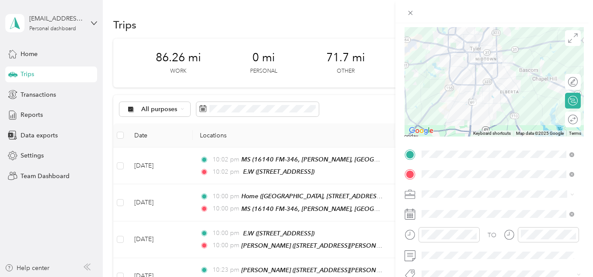
scroll to position [62, 0]
click at [442, 77] on ol "Work Personal Other Other Charity Medical Moving Commute" at bounding box center [497, 124] width 159 height 122
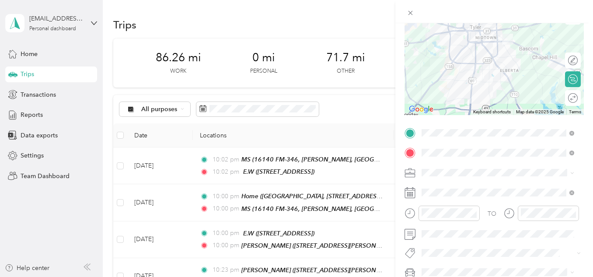
scroll to position [90, 0]
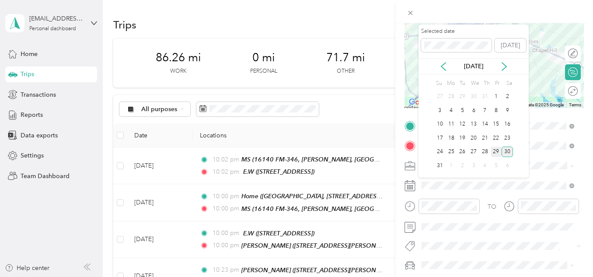
click at [497, 153] on div "29" at bounding box center [495, 151] width 11 height 11
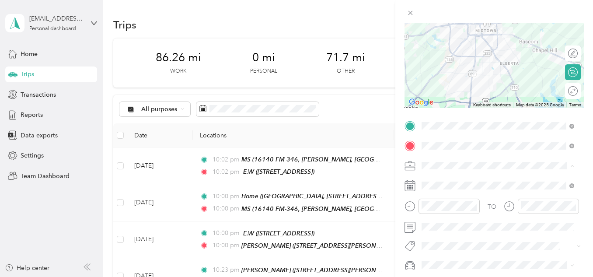
click at [437, 42] on span "Work" at bounding box center [431, 42] width 15 height 7
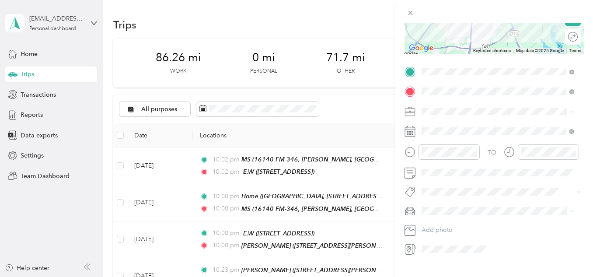
scroll to position [146, 0]
click at [471, 224] on div "[PERSON_NAME]" at bounding box center [497, 224] width 146 height 9
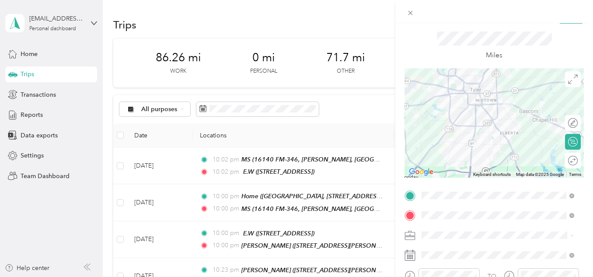
scroll to position [0, 0]
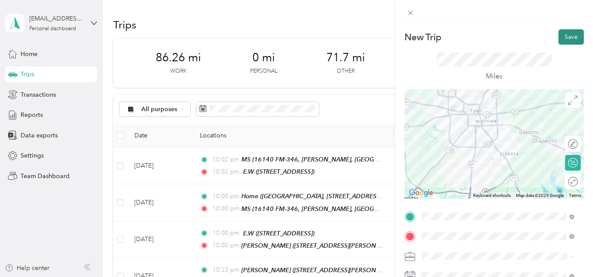
click at [564, 40] on button "Save" at bounding box center [570, 36] width 25 height 15
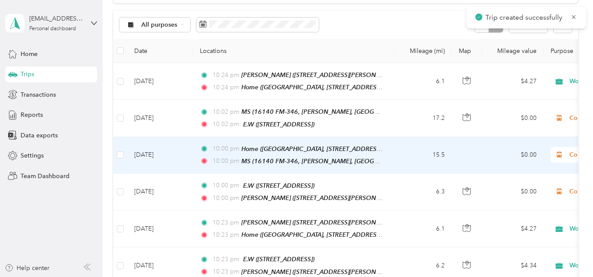
scroll to position [86, 0]
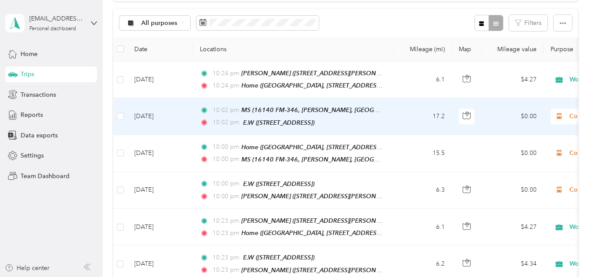
click at [563, 113] on icon at bounding box center [558, 116] width 11 height 7
click at [516, 132] on span "Work" at bounding box center [546, 131] width 81 height 9
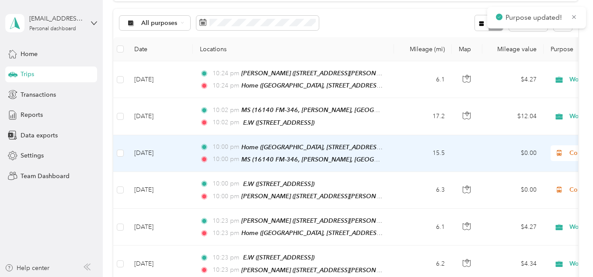
click at [566, 148] on span "Commute" at bounding box center [600, 153] width 95 height 10
click at [514, 31] on li "Work" at bounding box center [538, 26] width 108 height 15
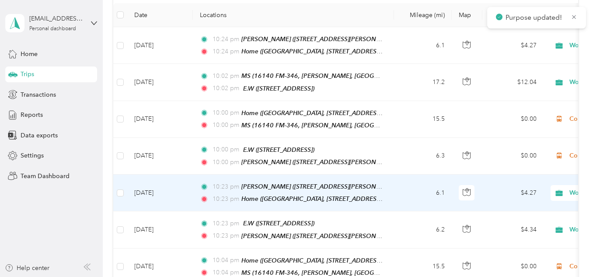
scroll to position [121, 0]
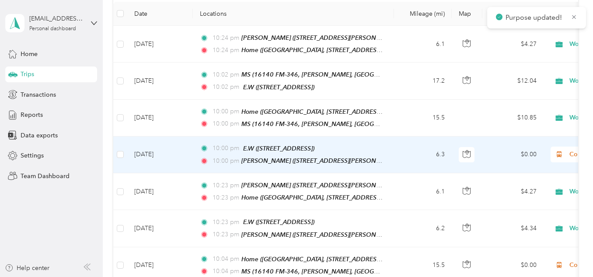
click at [566, 150] on span "Commute" at bounding box center [600, 154] width 95 height 10
click at [509, 29] on li "Work" at bounding box center [538, 27] width 108 height 15
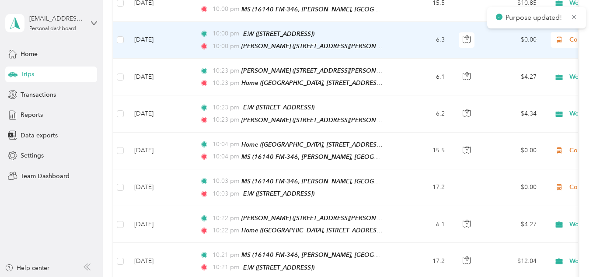
scroll to position [248, 0]
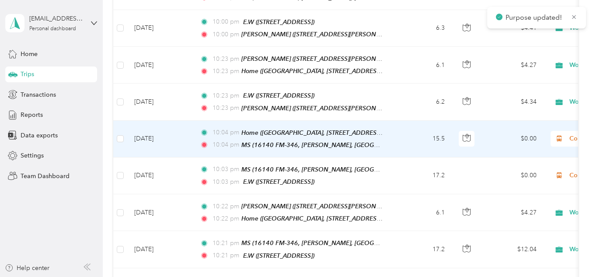
click at [563, 136] on icon at bounding box center [558, 138] width 11 height 7
click at [514, 152] on li "Work" at bounding box center [538, 149] width 108 height 15
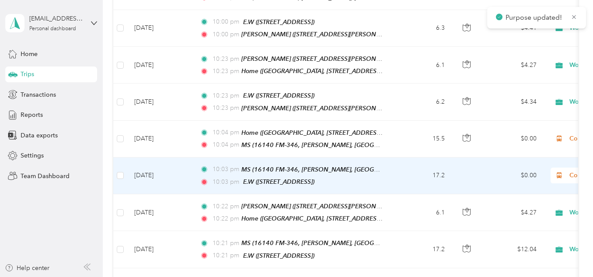
click at [558, 172] on icon at bounding box center [559, 175] width 5 height 6
click at [514, 48] on li "Work" at bounding box center [538, 45] width 108 height 15
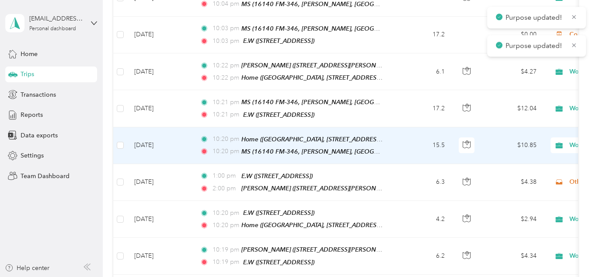
scroll to position [441, 0]
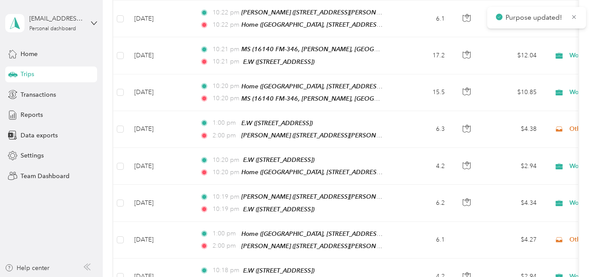
click at [579, 119] on div "Trips New trip 235.96 mi Work 10.4 mi Personal 0 mi Other 0 mi Unclassified $16…" at bounding box center [346, 147] width 486 height 1176
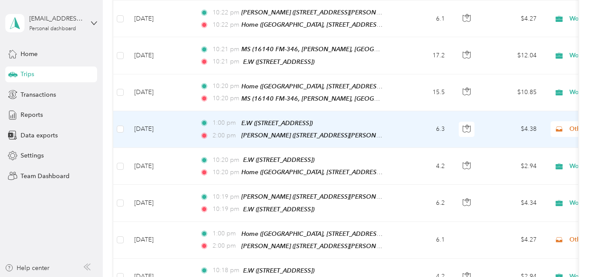
click at [522, 138] on span "Work" at bounding box center [546, 135] width 81 height 9
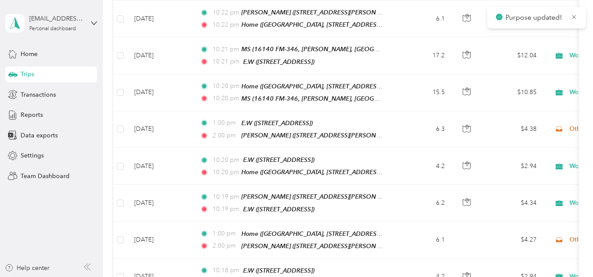
click at [561, 236] on icon at bounding box center [558, 239] width 11 height 7
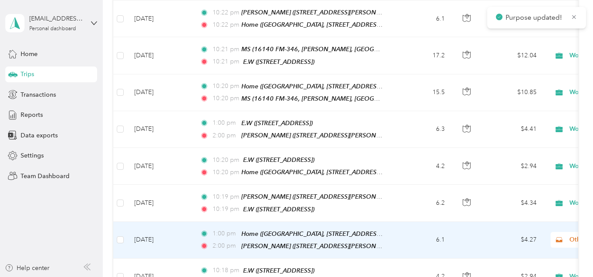
click at [517, 101] on span "Work" at bounding box center [546, 103] width 81 height 9
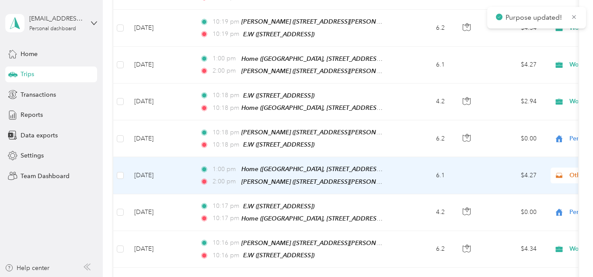
scroll to position [619, 0]
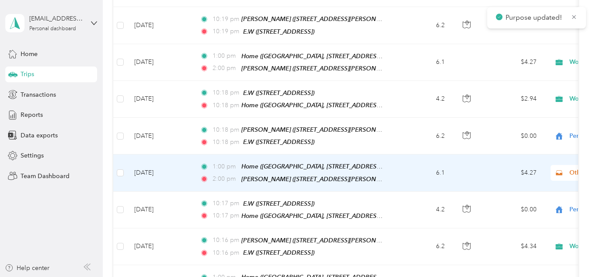
click at [562, 170] on icon at bounding box center [558, 172] width 7 height 5
click at [511, 36] on span "Work" at bounding box center [546, 33] width 81 height 9
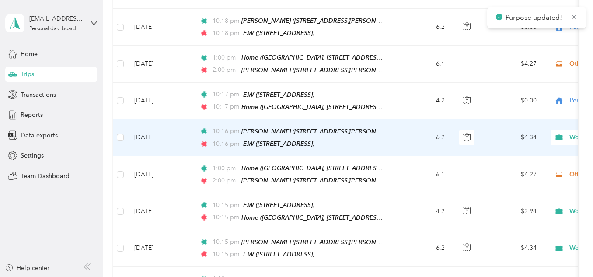
scroll to position [729, 0]
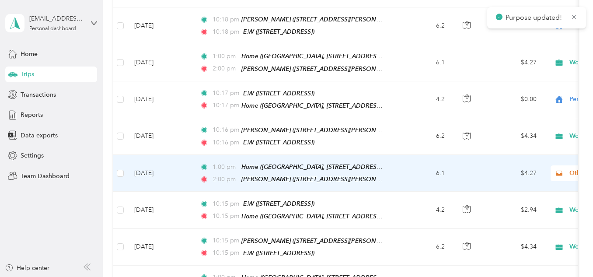
click at [560, 170] on icon at bounding box center [558, 173] width 11 height 7
click at [513, 31] on span "Work" at bounding box center [546, 31] width 81 height 9
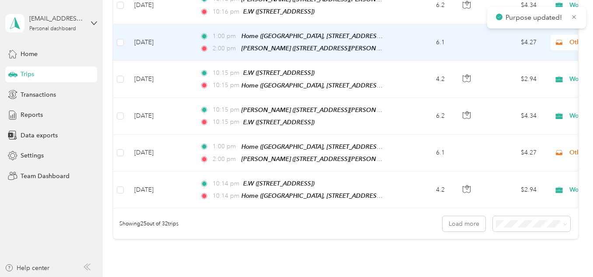
scroll to position [862, 0]
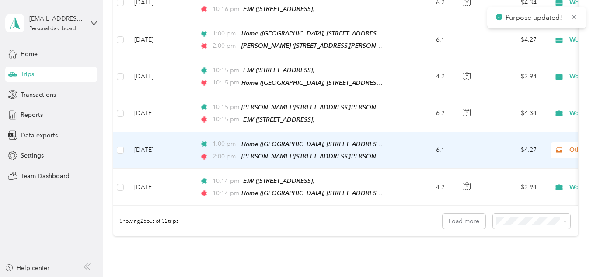
click at [559, 148] on icon at bounding box center [558, 150] width 7 height 5
click at [499, 147] on li "Work" at bounding box center [538, 143] width 108 height 15
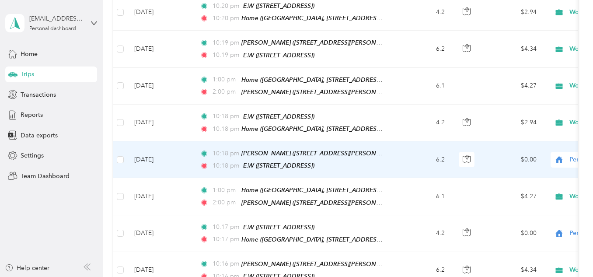
scroll to position [595, 0]
click at [562, 156] on icon at bounding box center [558, 159] width 11 height 7
click at [522, 161] on span "Work" at bounding box center [546, 161] width 81 height 9
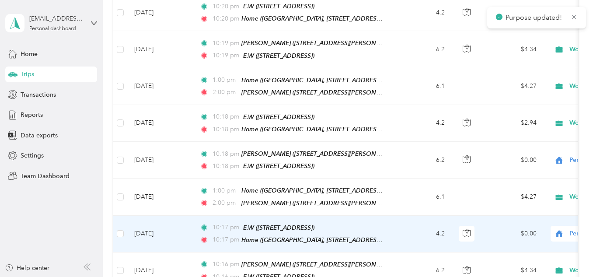
click at [568, 229] on span "Personal" at bounding box center [600, 234] width 95 height 10
click at [525, 95] on span "Work" at bounding box center [546, 93] width 81 height 9
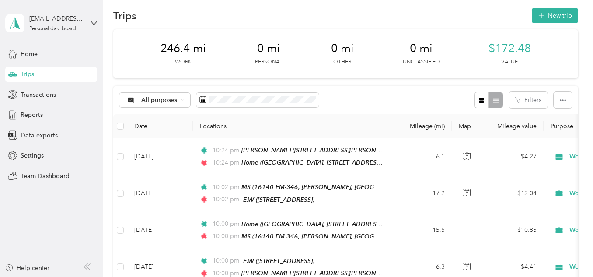
scroll to position [9, 0]
click at [554, 15] on button "New trip" at bounding box center [554, 15] width 46 height 15
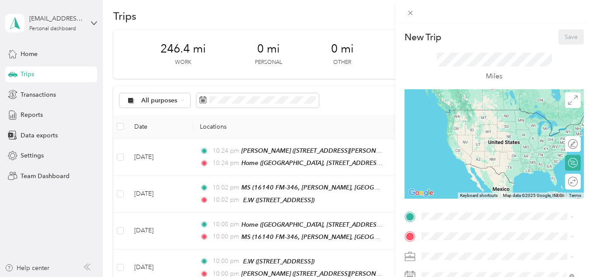
click at [461, 132] on span "Creekview Estates, [STREET_ADDRESS][PERSON_NAME] , 75707, [GEOGRAPHIC_DATA], [G…" at bounding box center [503, 136] width 131 height 35
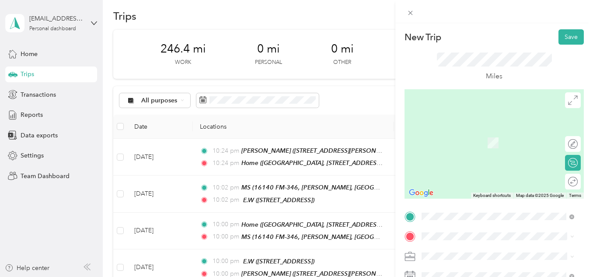
click at [480, 132] on span "[STREET_ADDRESS][US_STATE]" at bounding box center [481, 129] width 87 height 8
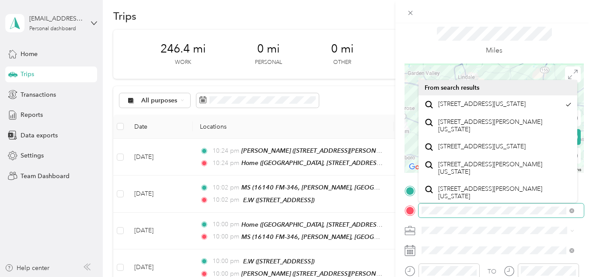
scroll to position [0, 0]
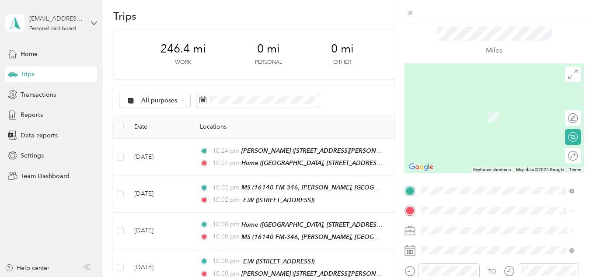
click at [470, 108] on div "Work" at bounding box center [497, 106] width 146 height 9
click at [484, 114] on span "[STREET_ADDRESS][US_STATE]" at bounding box center [481, 113] width 87 height 8
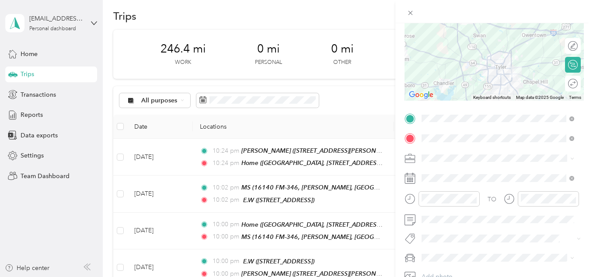
scroll to position [98, 0]
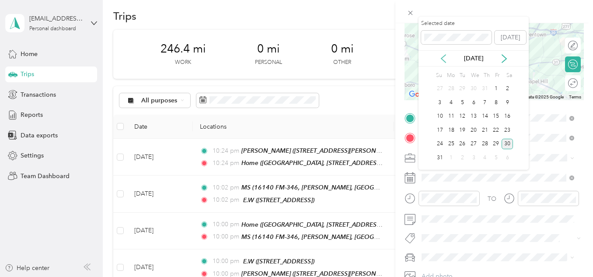
click at [446, 62] on icon at bounding box center [443, 58] width 9 height 9
click at [460, 103] on div "8" at bounding box center [461, 102] width 11 height 11
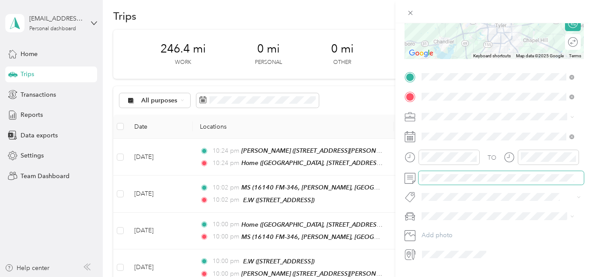
scroll to position [162, 0]
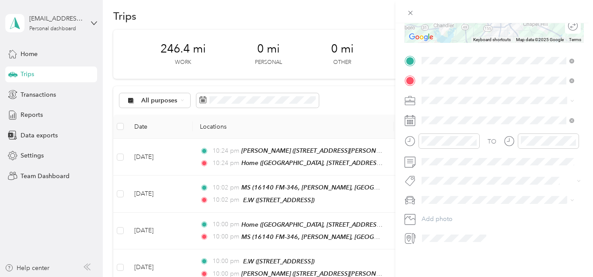
click at [455, 206] on div "[PERSON_NAME]" at bounding box center [497, 208] width 146 height 9
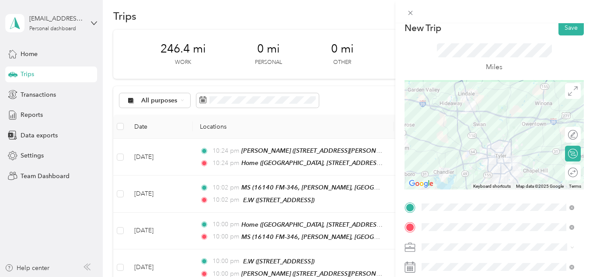
scroll to position [0, 0]
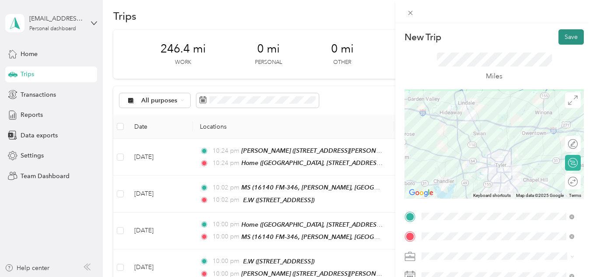
click at [571, 35] on button "Save" at bounding box center [570, 36] width 25 height 15
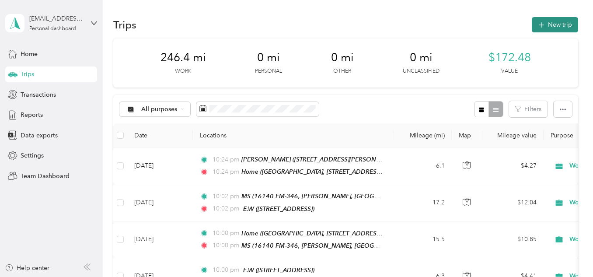
click at [564, 20] on button "New trip" at bounding box center [554, 24] width 46 height 15
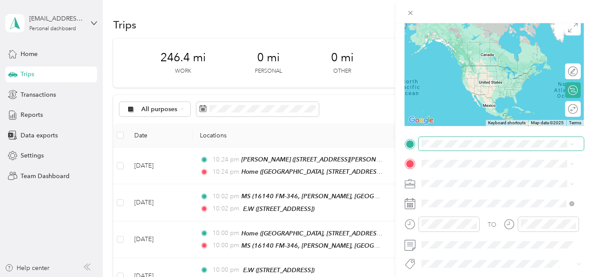
scroll to position [73, 0]
click at [432, 60] on span "Work" at bounding box center [431, 60] width 15 height 7
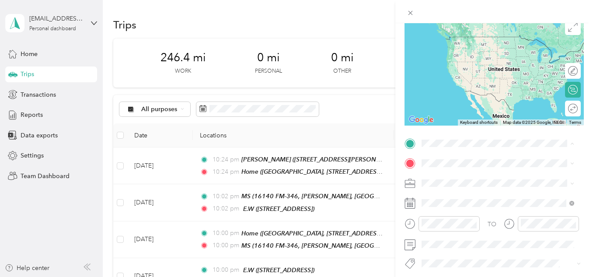
click at [451, 184] on span "Creekview Estates, [STREET_ADDRESS][PERSON_NAME] , 75707, [GEOGRAPHIC_DATA], [G…" at bounding box center [503, 201] width 131 height 35
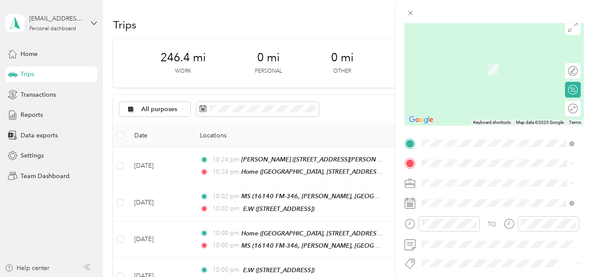
click at [444, 135] on div "New Trip Save This trip cannot be edited because it is either under review, app…" at bounding box center [493, 141] width 179 height 371
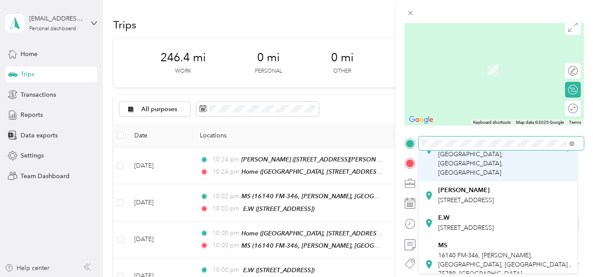
scroll to position [0, 0]
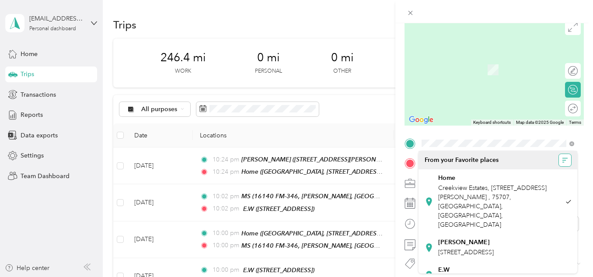
click at [562, 159] on icon "button" at bounding box center [565, 160] width 6 height 6
click at [527, 206] on span "Recently added" at bounding box center [531, 207] width 43 height 7
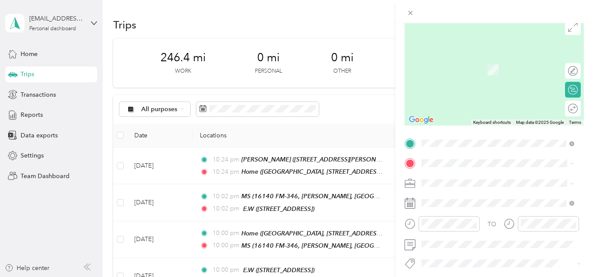
click at [482, 129] on div "New Trip Save This trip cannot be edited because it is either under review, app…" at bounding box center [493, 141] width 179 height 371
click at [432, 167] on span at bounding box center [500, 163] width 165 height 14
click at [470, 58] on span "[STREET_ADDRESS][US_STATE]" at bounding box center [481, 57] width 87 height 8
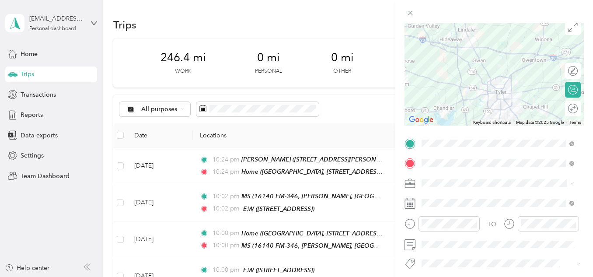
click at [408, 164] on icon at bounding box center [410, 164] width 8 height 8
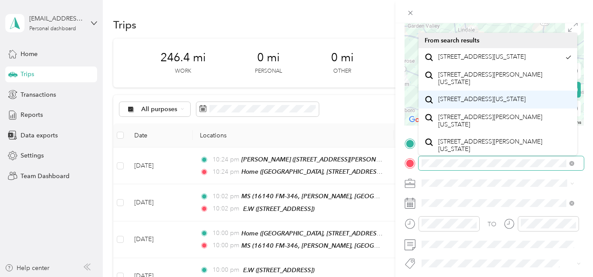
scroll to position [15, 0]
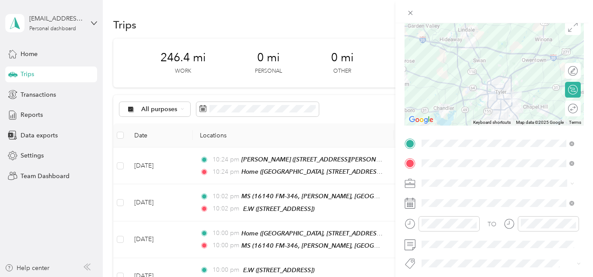
drag, startPoint x: 473, startPoint y: 167, endPoint x: 463, endPoint y: 175, distance: 13.4
click at [463, 175] on div "TO Add photo" at bounding box center [493, 231] width 179 height 191
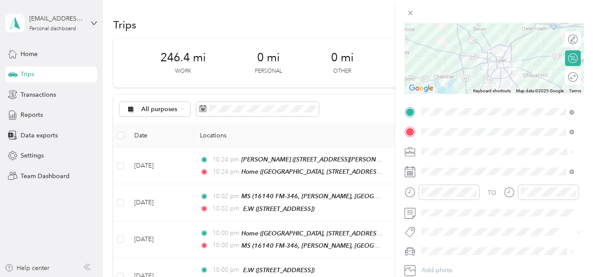
scroll to position [105, 0]
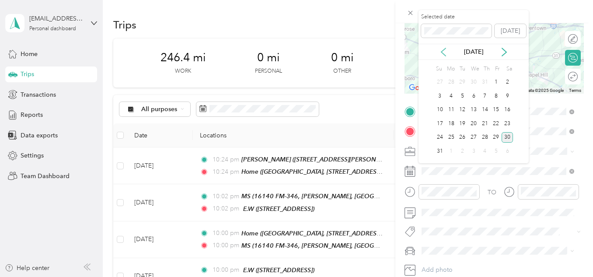
click at [445, 49] on icon at bounding box center [443, 52] width 9 height 9
click at [464, 95] on div "8" at bounding box center [461, 95] width 11 height 11
click at [471, 93] on div "9" at bounding box center [473, 95] width 11 height 11
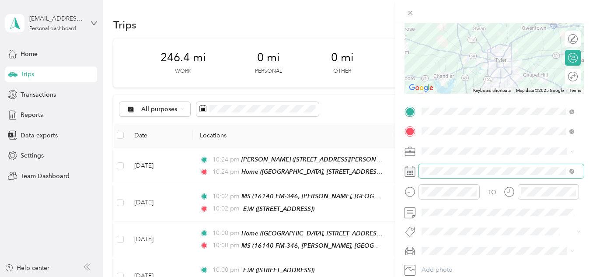
scroll to position [127, 0]
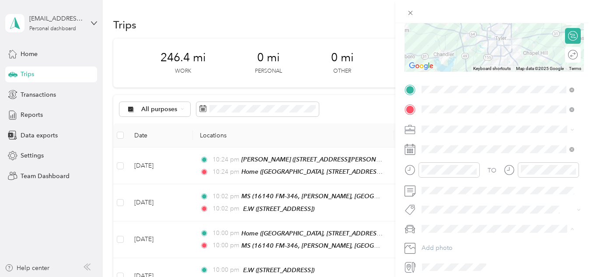
click at [451, 240] on div "[PERSON_NAME]" at bounding box center [497, 243] width 146 height 9
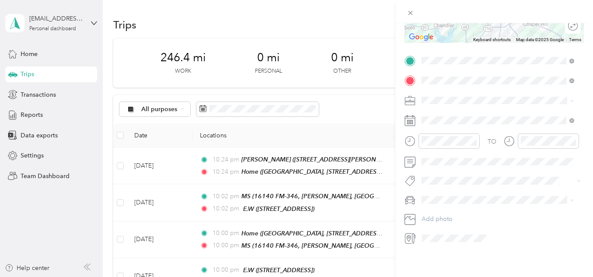
scroll to position [0, 0]
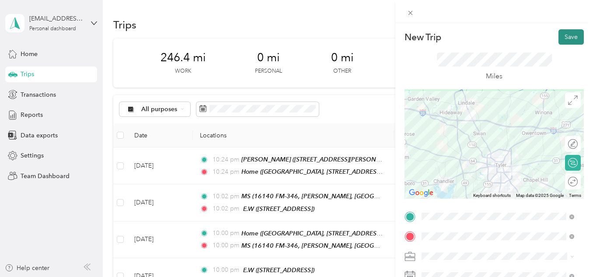
click at [563, 36] on button "Save" at bounding box center [570, 36] width 25 height 15
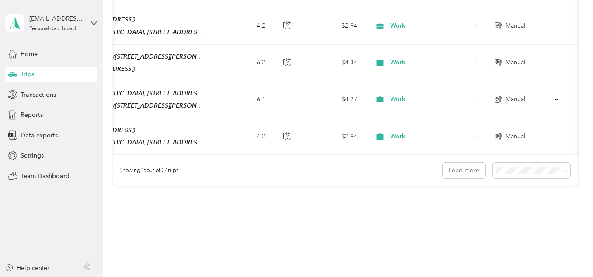
scroll to position [913, 0]
click at [442, 162] on button "Load more" at bounding box center [463, 169] width 43 height 15
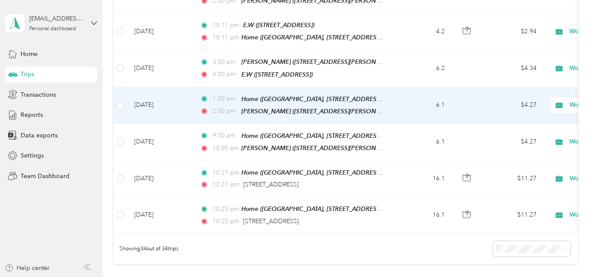
scroll to position [1168, 0]
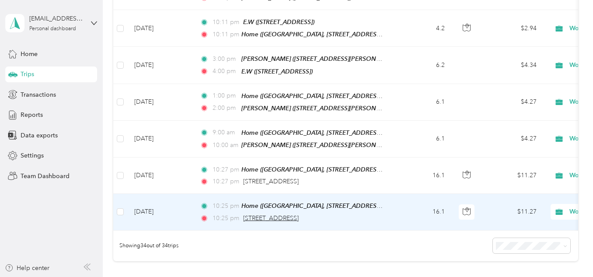
click at [266, 214] on span "[STREET_ADDRESS]" at bounding box center [271, 217] width 56 height 7
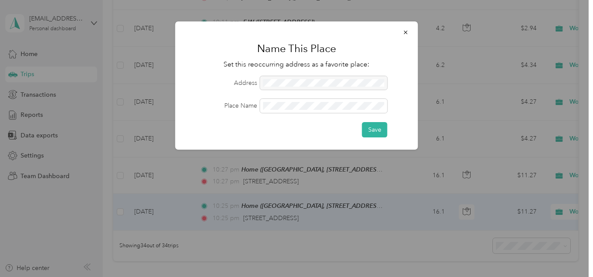
click at [308, 115] on form "Address Place Name Save" at bounding box center [296, 106] width 218 height 61
click at [369, 125] on button "Save" at bounding box center [374, 129] width 25 height 15
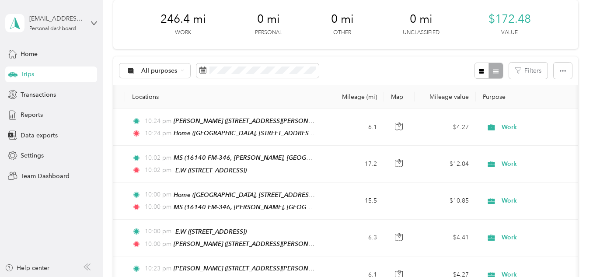
scroll to position [0, 0]
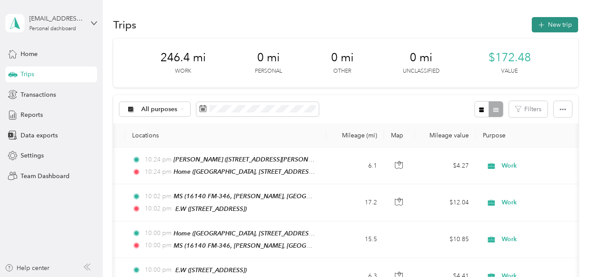
click at [548, 20] on button "New trip" at bounding box center [554, 24] width 46 height 15
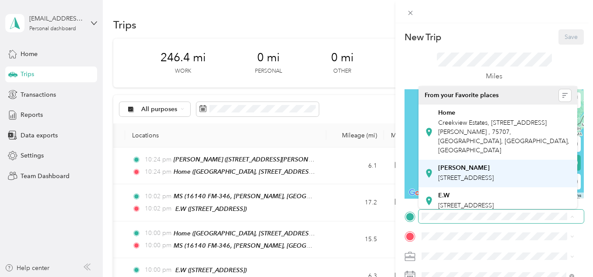
scroll to position [89, 0]
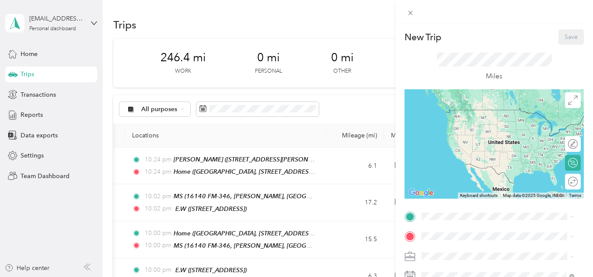
click at [454, 184] on div "K kids [STREET_ADDRESS][US_STATE]" at bounding box center [497, 194] width 146 height 21
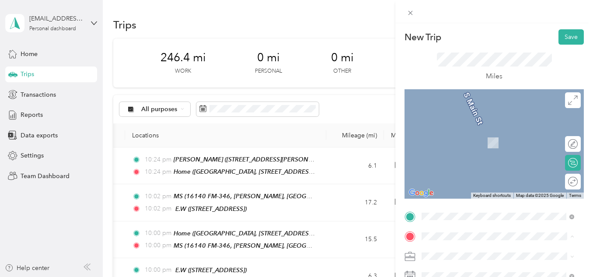
click at [453, 148] on span "Creekview Estates, [STREET_ADDRESS][PERSON_NAME] , 75707, [GEOGRAPHIC_DATA], [G…" at bounding box center [503, 156] width 131 height 35
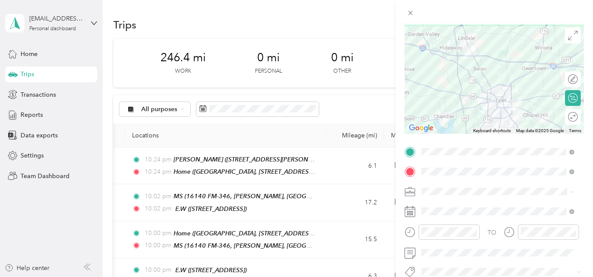
scroll to position [65, 0]
click at [445, 71] on li "Work" at bounding box center [497, 68] width 159 height 15
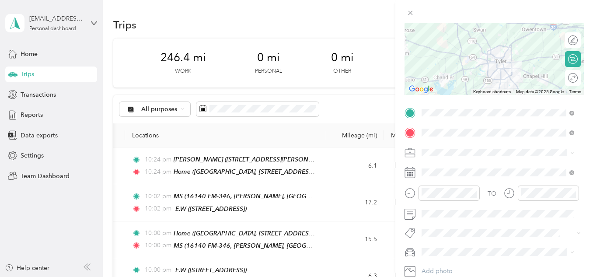
scroll to position [104, 0]
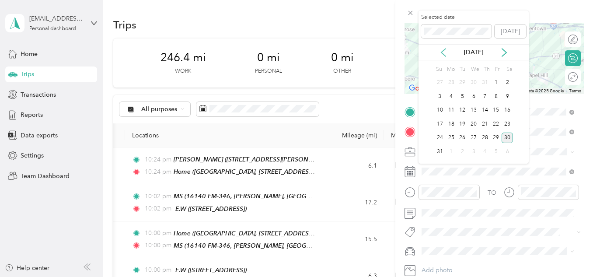
click at [442, 54] on icon at bounding box center [443, 53] width 4 height 8
click at [460, 95] on div "8" at bounding box center [461, 96] width 11 height 11
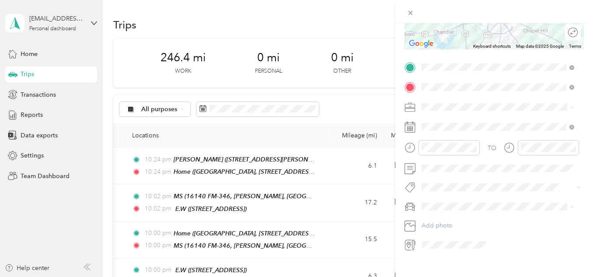
scroll to position [152, 0]
click at [441, 215] on span "[PERSON_NAME]" at bounding box center [448, 218] width 49 height 7
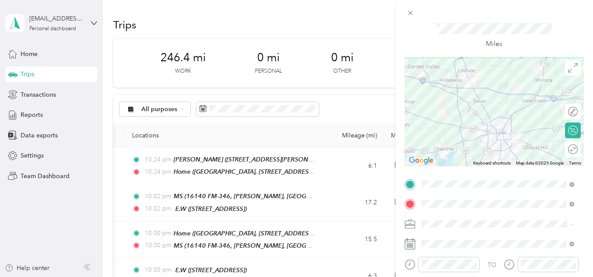
scroll to position [0, 0]
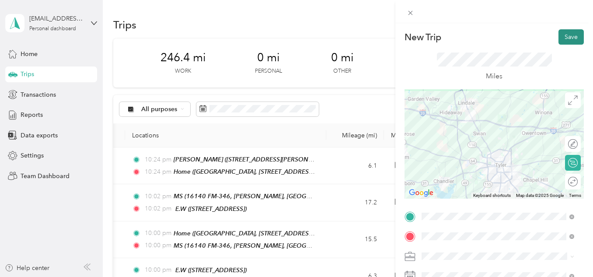
click at [565, 31] on button "Save" at bounding box center [570, 36] width 25 height 15
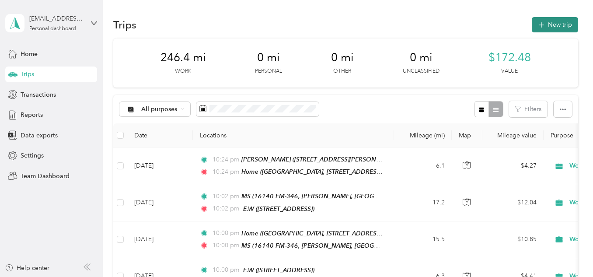
click at [543, 27] on button "New trip" at bounding box center [554, 24] width 46 height 15
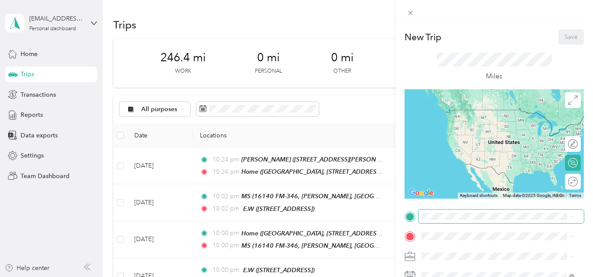
click at [433, 211] on span at bounding box center [500, 216] width 165 height 14
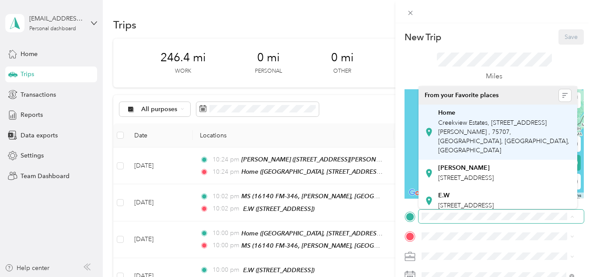
scroll to position [89, 0]
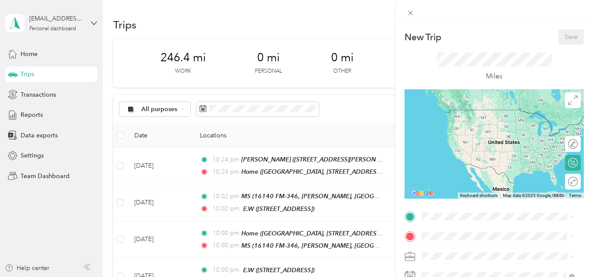
click at [451, 185] on strong "K kids" at bounding box center [447, 189] width 18 height 8
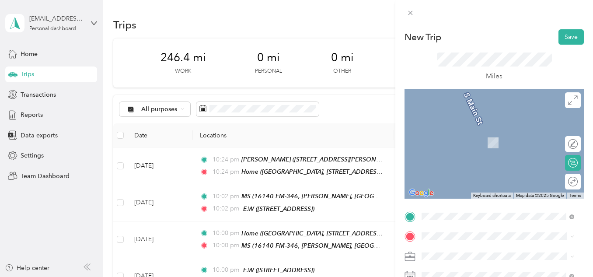
click at [452, 138] on div "Home [GEOGRAPHIC_DATA], [STREET_ADDRESS][PERSON_NAME] , 75707, [GEOGRAPHIC_DATA…" at bounding box center [504, 152] width 133 height 46
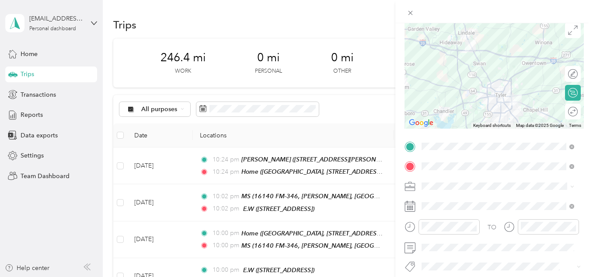
scroll to position [70, 0]
click at [446, 62] on div "Work" at bounding box center [497, 63] width 146 height 9
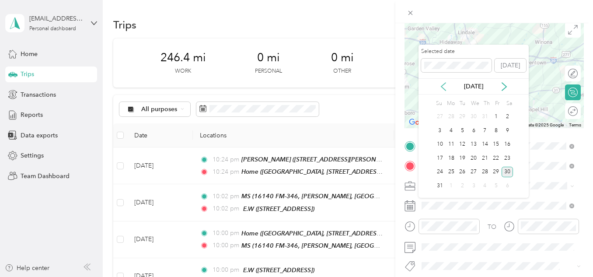
click at [446, 87] on icon at bounding box center [443, 86] width 9 height 9
click at [472, 129] on div "9" at bounding box center [473, 130] width 11 height 11
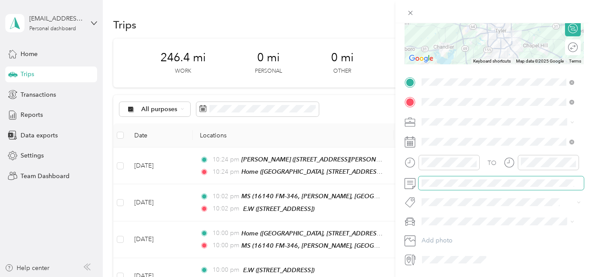
scroll to position [162, 0]
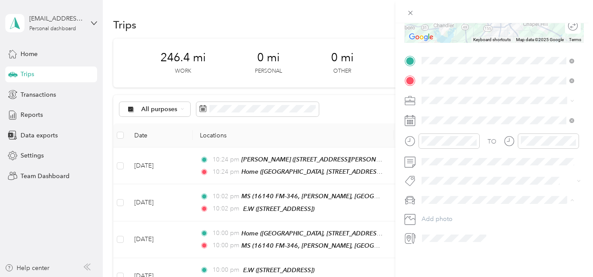
click at [459, 208] on div "[PERSON_NAME]" at bounding box center [497, 208] width 146 height 9
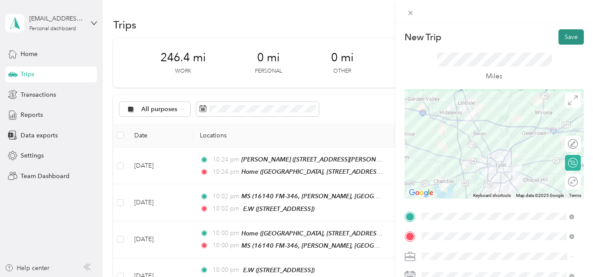
click at [563, 37] on button "Save" at bounding box center [570, 36] width 25 height 15
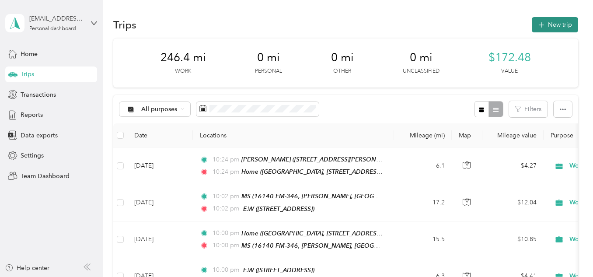
click at [538, 28] on icon "button" at bounding box center [541, 25] width 10 height 10
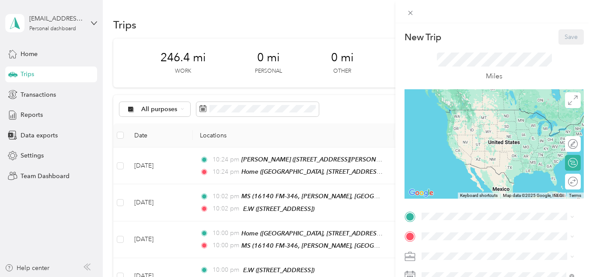
click at [472, 115] on div "Home" at bounding box center [504, 113] width 133 height 8
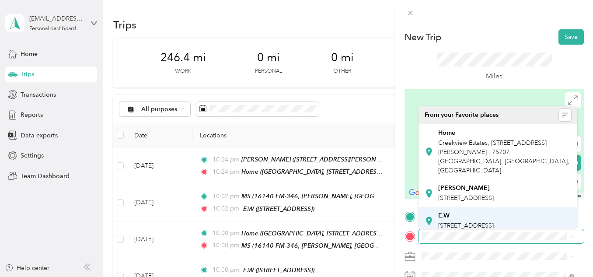
scroll to position [89, 0]
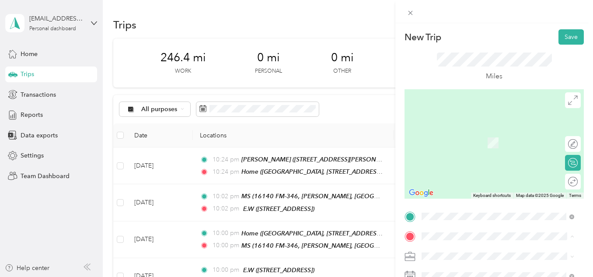
click at [451, 205] on strong "K kids" at bounding box center [447, 209] width 18 height 8
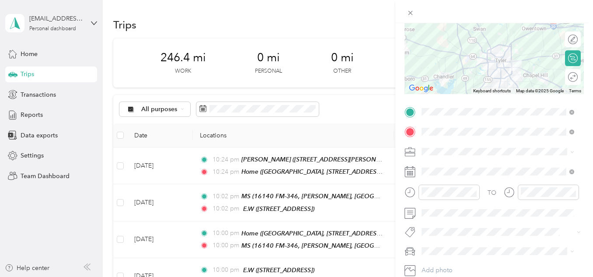
scroll to position [111, 0]
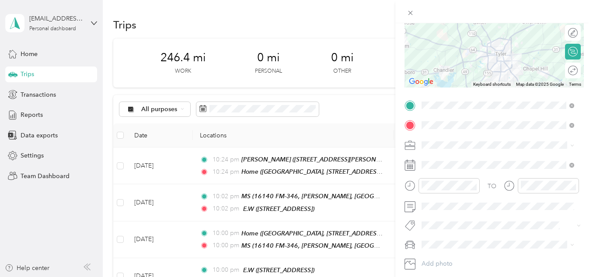
click at [438, 156] on div "Work" at bounding box center [497, 158] width 146 height 9
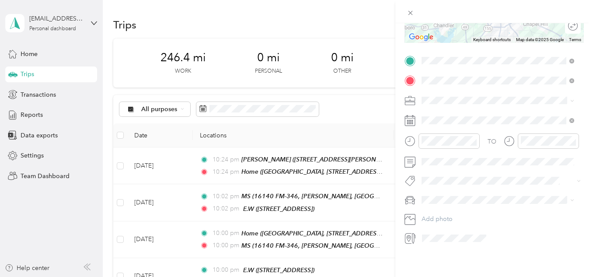
click at [463, 147] on div at bounding box center [441, 143] width 75 height 21
click at [439, 199] on span at bounding box center [500, 200] width 165 height 14
click at [444, 204] on div "[PERSON_NAME]" at bounding box center [497, 208] width 146 height 9
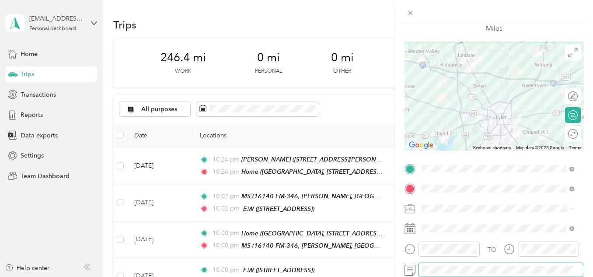
scroll to position [47, 0]
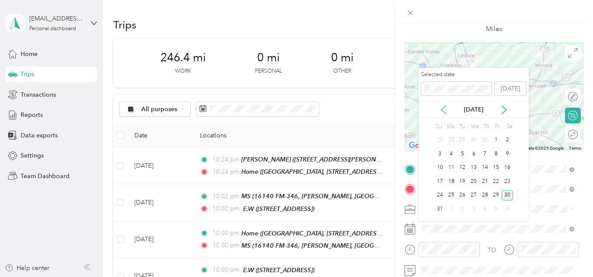
click at [444, 112] on icon at bounding box center [443, 110] width 4 height 8
click at [485, 153] on div "10" at bounding box center [484, 153] width 11 height 11
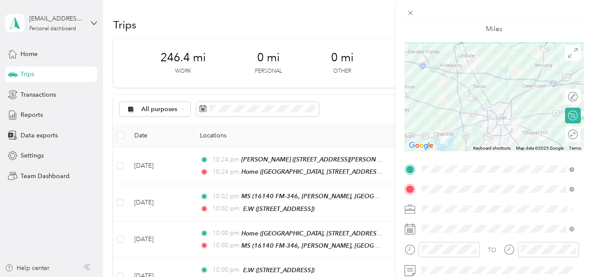
scroll to position [0, 0]
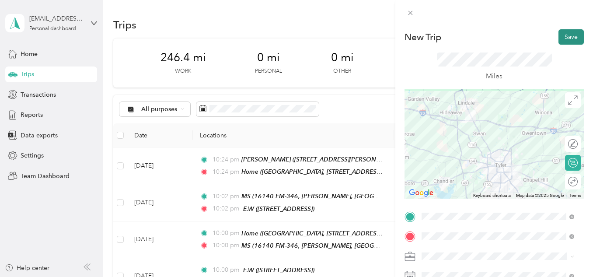
click at [560, 35] on button "Save" at bounding box center [570, 36] width 25 height 15
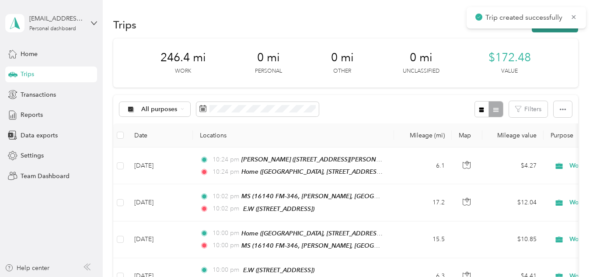
click at [550, 28] on button "New trip" at bounding box center [554, 24] width 46 height 15
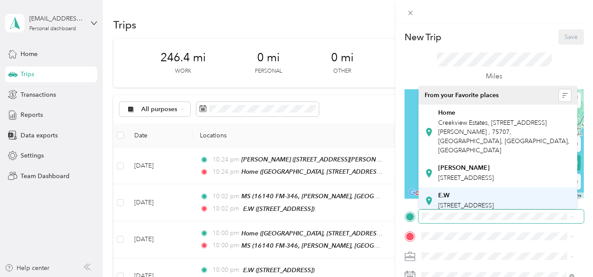
scroll to position [89, 0]
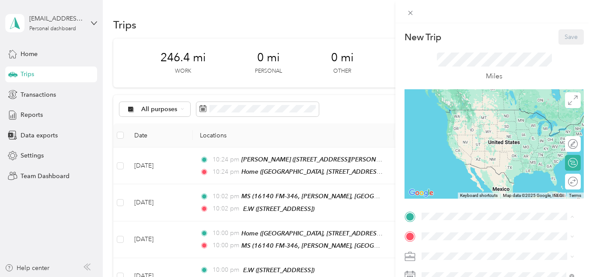
click at [455, 195] on span "[STREET_ADDRESS][US_STATE]" at bounding box center [481, 198] width 87 height 7
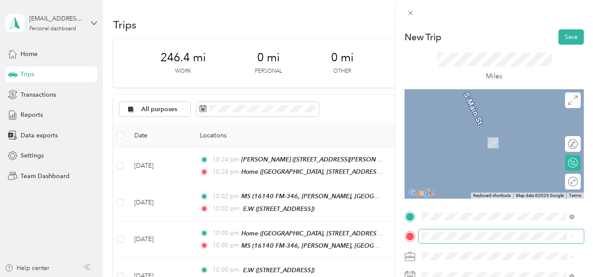
click at [439, 241] on span at bounding box center [500, 236] width 165 height 14
click at [458, 151] on span "Creekview Estates, [STREET_ADDRESS][PERSON_NAME] , 75707, [GEOGRAPHIC_DATA], [G…" at bounding box center [503, 156] width 131 height 35
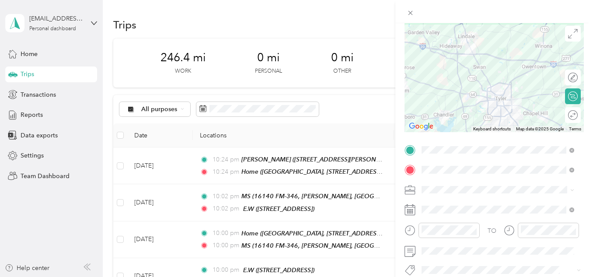
scroll to position [67, 0]
click at [449, 193] on span at bounding box center [500, 189] width 165 height 14
click at [441, 67] on div "Work" at bounding box center [497, 66] width 146 height 9
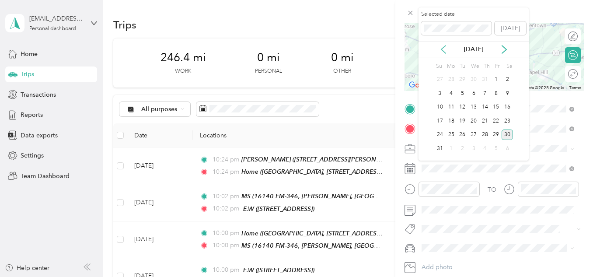
click at [443, 50] on icon at bounding box center [443, 49] width 9 height 9
click at [486, 94] on div "10" at bounding box center [484, 93] width 11 height 11
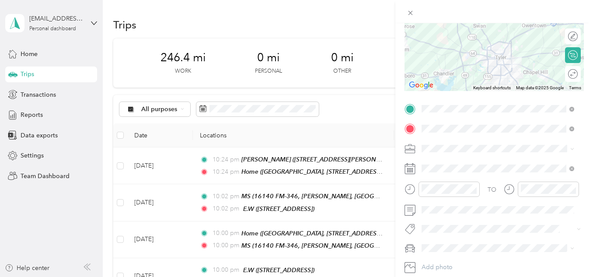
scroll to position [156, 0]
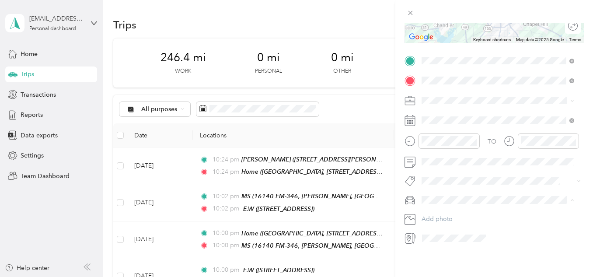
click at [456, 217] on div "[PERSON_NAME]" at bounding box center [497, 214] width 146 height 9
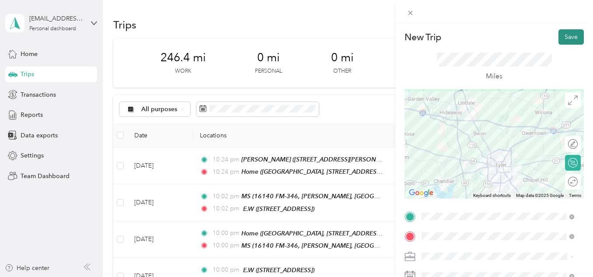
click at [568, 35] on button "Save" at bounding box center [570, 36] width 25 height 15
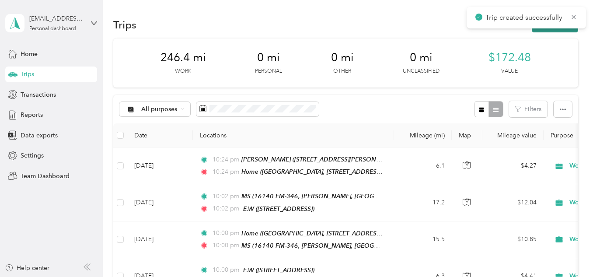
click at [548, 31] on button "New trip" at bounding box center [554, 24] width 46 height 15
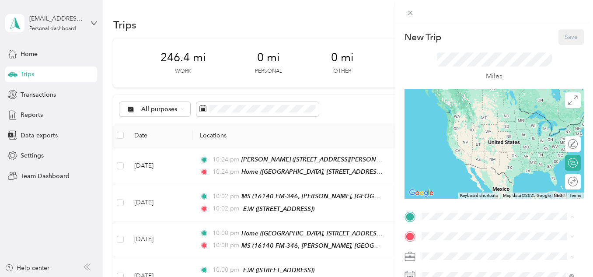
click at [456, 124] on span "Creekview Estates, [STREET_ADDRESS][PERSON_NAME] , 75707, [GEOGRAPHIC_DATA], [G…" at bounding box center [503, 136] width 131 height 35
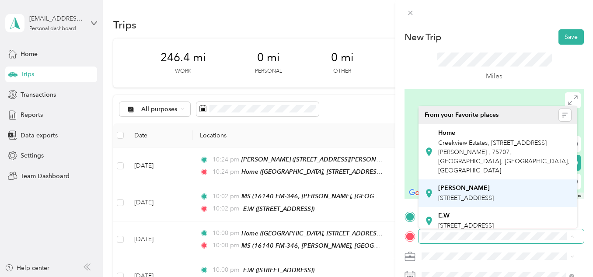
scroll to position [89, 0]
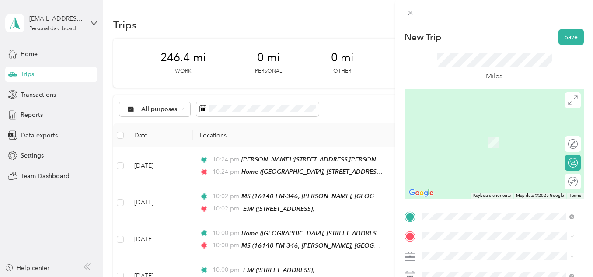
click at [454, 205] on div "K kids [STREET_ADDRESS][US_STATE]" at bounding box center [481, 214] width 87 height 18
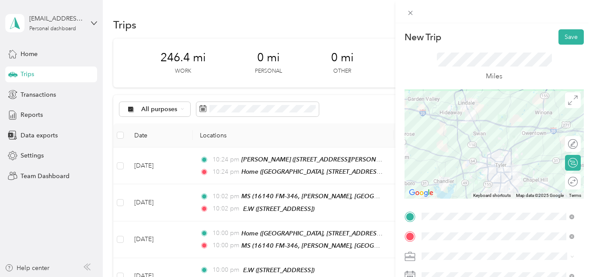
scroll to position [90, 0]
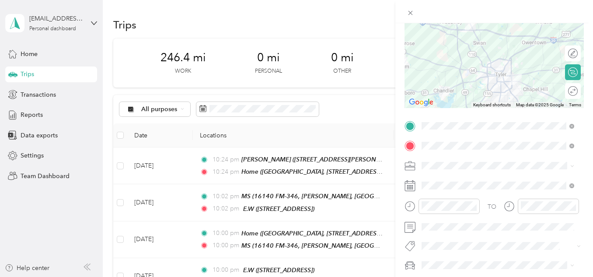
click at [440, 47] on li "Work" at bounding box center [497, 41] width 159 height 15
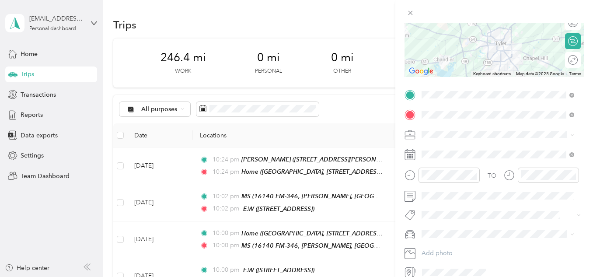
scroll to position [123, 0]
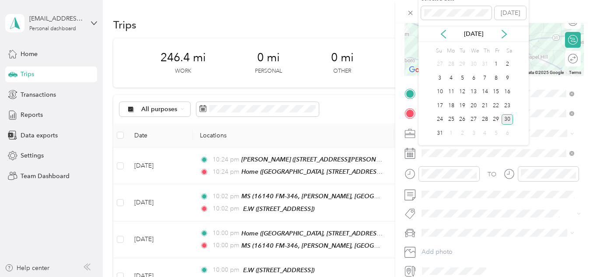
click at [437, 33] on div "[DATE]" at bounding box center [473, 33] width 110 height 9
click at [441, 33] on icon at bounding box center [443, 34] width 9 height 9
click at [462, 90] on div "15" at bounding box center [461, 92] width 11 height 11
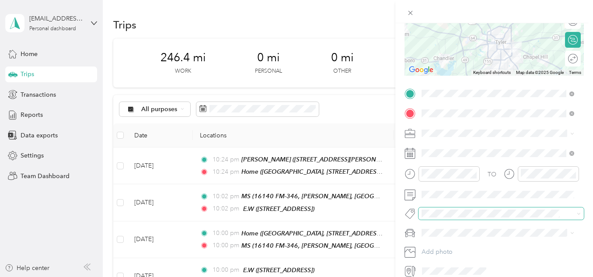
scroll to position [156, 0]
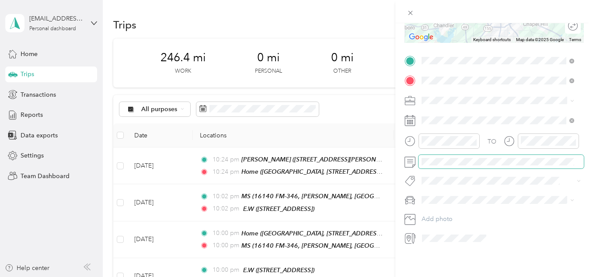
click at [445, 165] on span at bounding box center [500, 162] width 165 height 14
click at [469, 166] on span at bounding box center [500, 162] width 165 height 14
click at [388, 156] on div "New Trip Save This trip cannot be edited because it is either under review, app…" at bounding box center [296, 138] width 593 height 277
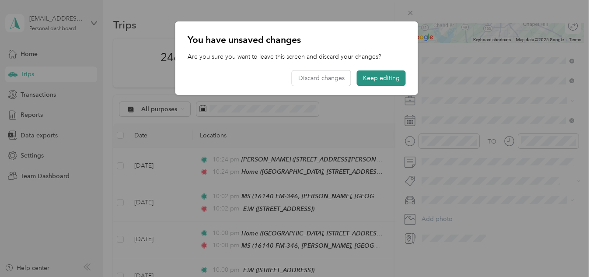
click at [380, 75] on button "Keep editing" at bounding box center [381, 77] width 49 height 15
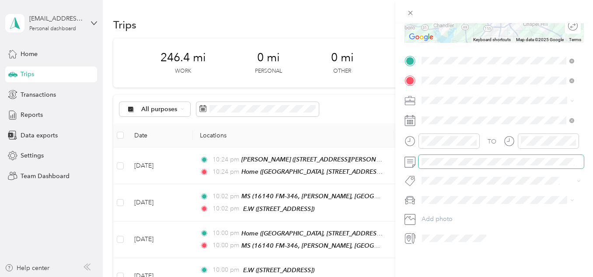
click at [464, 166] on span at bounding box center [500, 162] width 165 height 14
click at [451, 194] on span at bounding box center [500, 200] width 165 height 14
click at [464, 216] on div "[PERSON_NAME]" at bounding box center [497, 215] width 146 height 9
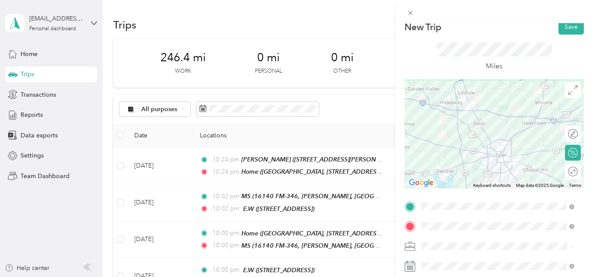
scroll to position [0, 0]
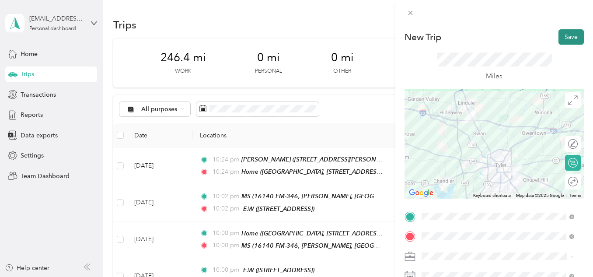
click at [558, 44] on button "Save" at bounding box center [570, 36] width 25 height 15
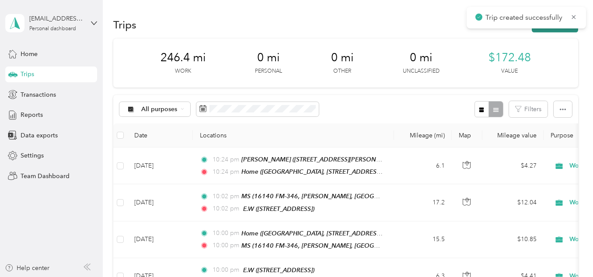
click at [549, 28] on button "New trip" at bounding box center [554, 24] width 46 height 15
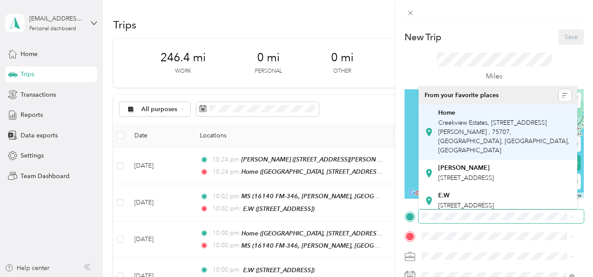
scroll to position [89, 0]
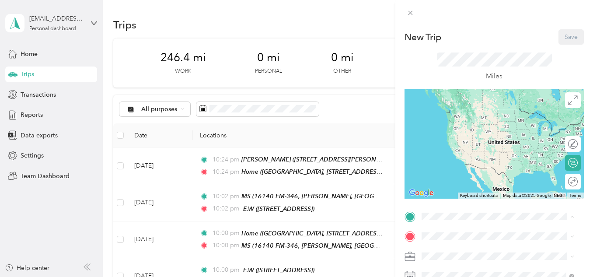
click at [452, 185] on strong "K kids" at bounding box center [447, 189] width 18 height 8
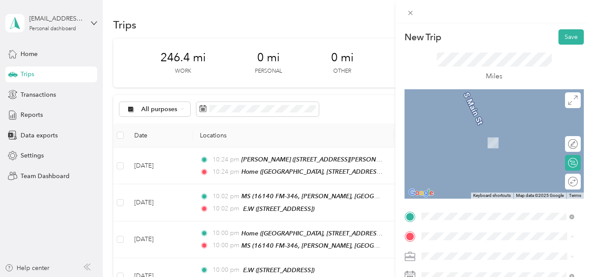
click at [457, 151] on span "Creekview Estates, [STREET_ADDRESS][PERSON_NAME] , 75707, [GEOGRAPHIC_DATA], [G…" at bounding box center [503, 156] width 131 height 35
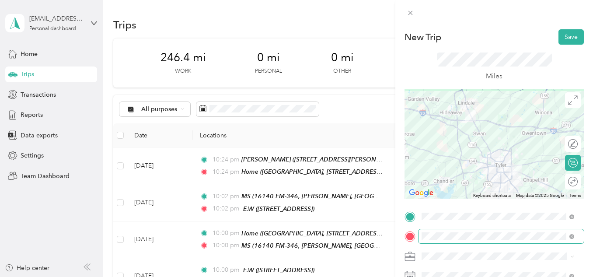
scroll to position [84, 0]
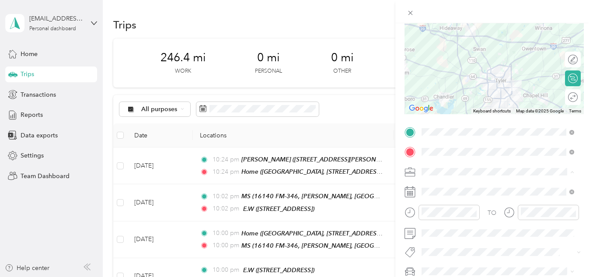
click at [448, 51] on div "Work" at bounding box center [497, 49] width 146 height 9
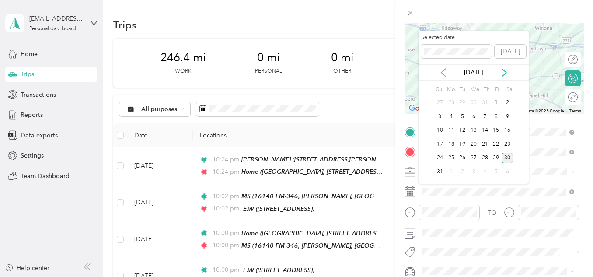
click at [445, 73] on icon at bounding box center [443, 72] width 9 height 9
click at [460, 128] on div "15" at bounding box center [461, 130] width 11 height 11
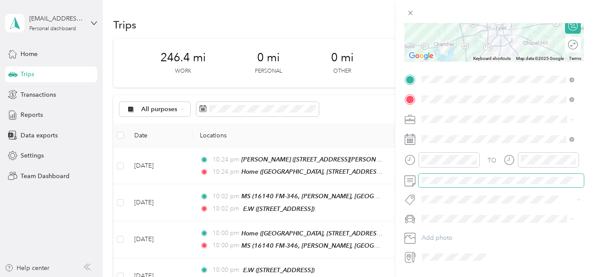
scroll to position [139, 0]
click at [435, 230] on span "[PERSON_NAME]" at bounding box center [448, 232] width 49 height 7
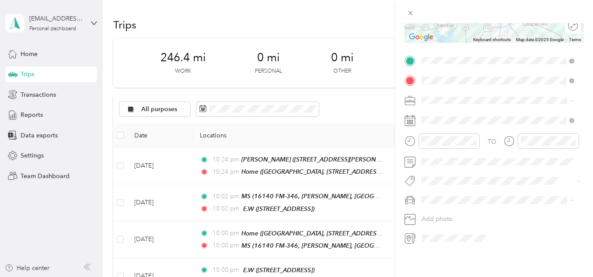
scroll to position [0, 0]
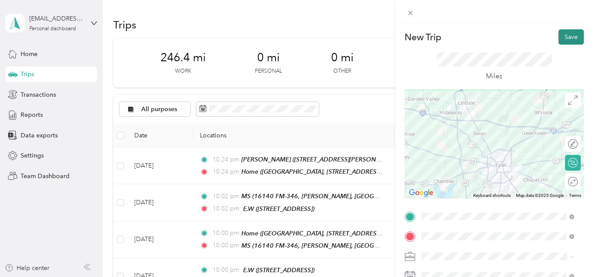
click at [567, 34] on button "Save" at bounding box center [570, 36] width 25 height 15
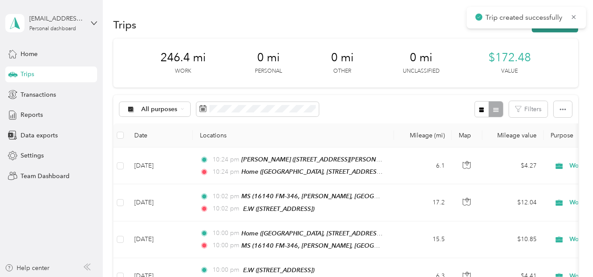
click at [560, 29] on button "New trip" at bounding box center [554, 24] width 46 height 15
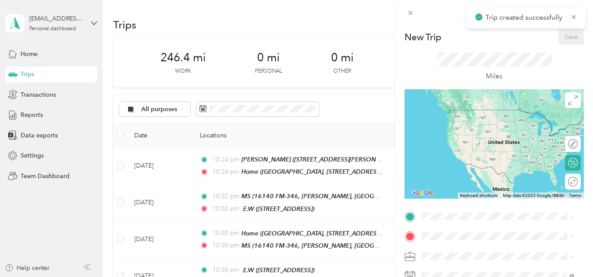
scroll to position [59, 0]
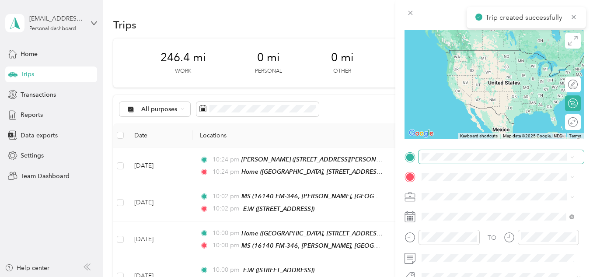
click at [441, 161] on span at bounding box center [500, 157] width 165 height 14
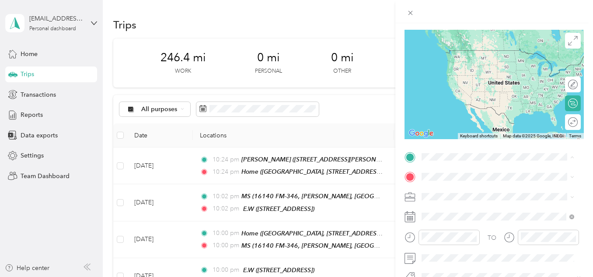
click at [463, 73] on span "Creekview Estates, [STREET_ADDRESS][PERSON_NAME] , 75707, [GEOGRAPHIC_DATA], [G…" at bounding box center [503, 76] width 131 height 35
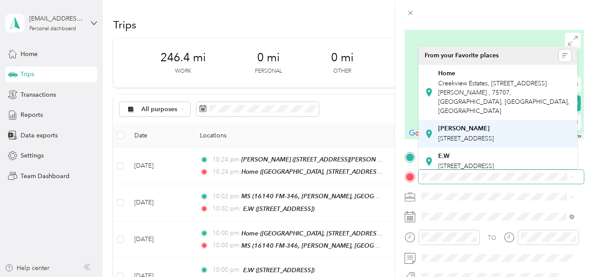
scroll to position [89, 0]
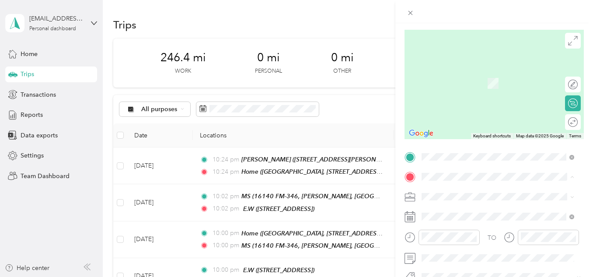
click at [444, 156] on span "[STREET_ADDRESS][US_STATE]" at bounding box center [481, 159] width 87 height 7
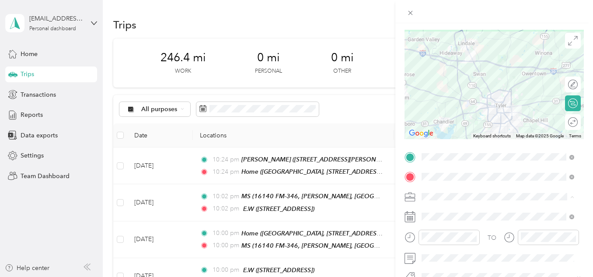
click at [437, 76] on li "Work" at bounding box center [497, 73] width 159 height 15
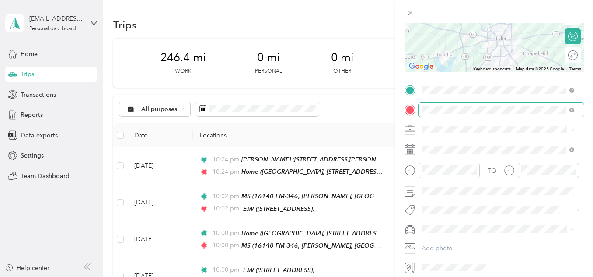
scroll to position [127, 0]
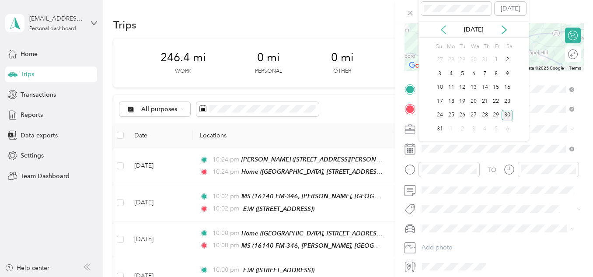
click at [444, 28] on icon at bounding box center [443, 29] width 9 height 9
click at [474, 87] on div "16" at bounding box center [473, 87] width 11 height 11
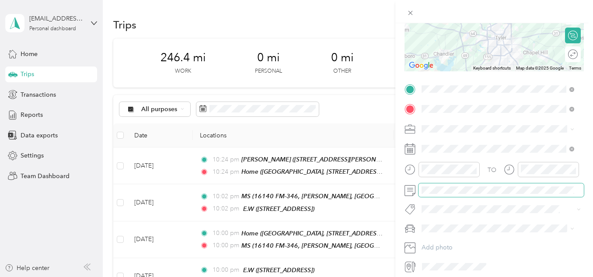
click at [458, 194] on span at bounding box center [500, 190] width 165 height 14
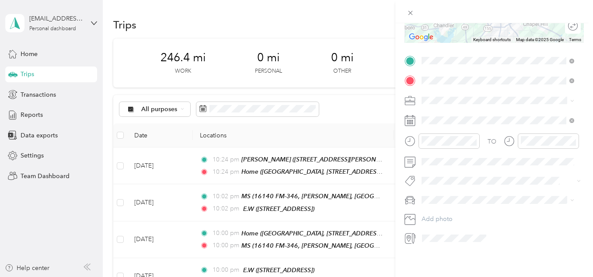
click at [442, 205] on span "[PERSON_NAME]" at bounding box center [448, 208] width 49 height 7
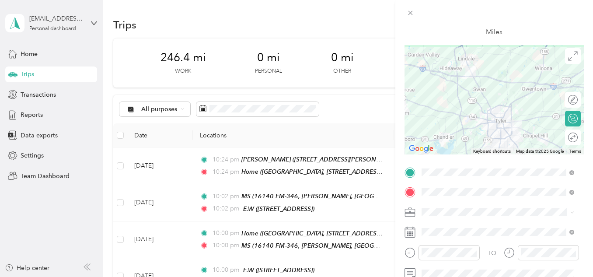
scroll to position [0, 0]
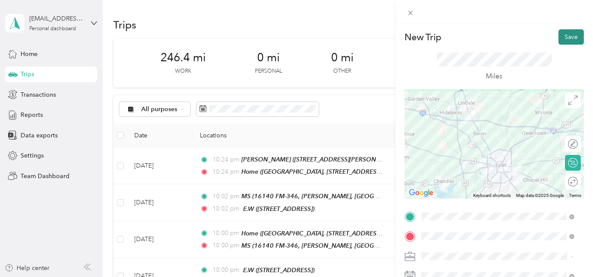
click at [559, 39] on button "Save" at bounding box center [570, 36] width 25 height 15
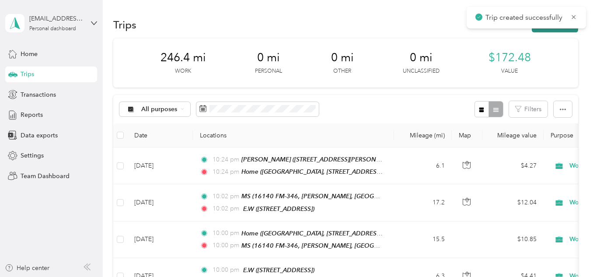
click at [556, 30] on button "New trip" at bounding box center [554, 24] width 46 height 15
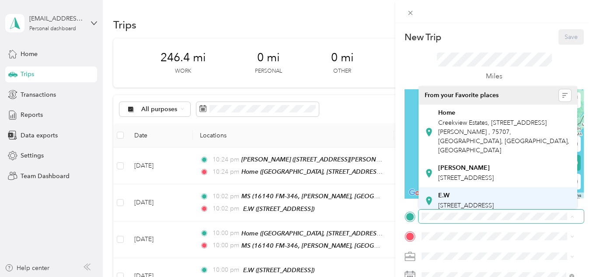
scroll to position [89, 0]
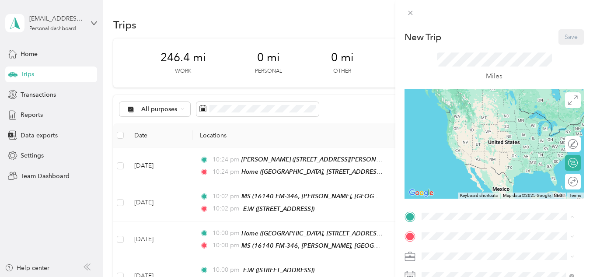
click at [450, 185] on strong "K kids" at bounding box center [447, 189] width 18 height 8
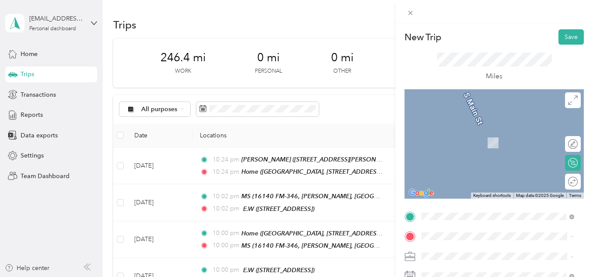
click at [459, 152] on span "Creekview Estates, [STREET_ADDRESS][PERSON_NAME] , 75707, [GEOGRAPHIC_DATA], [G…" at bounding box center [503, 156] width 131 height 35
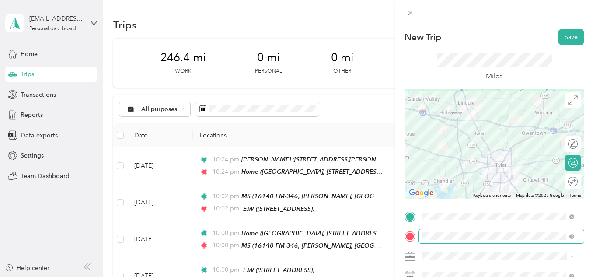
scroll to position [102, 0]
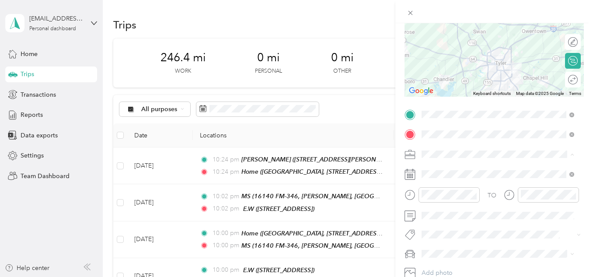
click at [439, 32] on div "Work" at bounding box center [497, 31] width 146 height 9
click at [441, 170] on span at bounding box center [500, 174] width 165 height 14
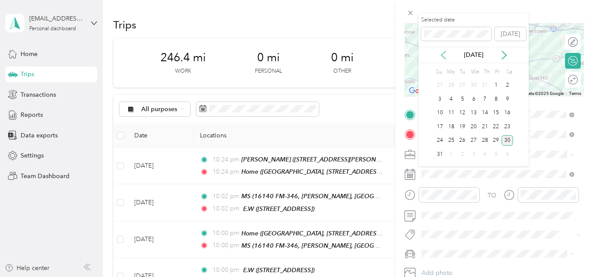
click at [446, 55] on icon at bounding box center [443, 55] width 9 height 9
click at [472, 110] on div "16" at bounding box center [473, 113] width 11 height 11
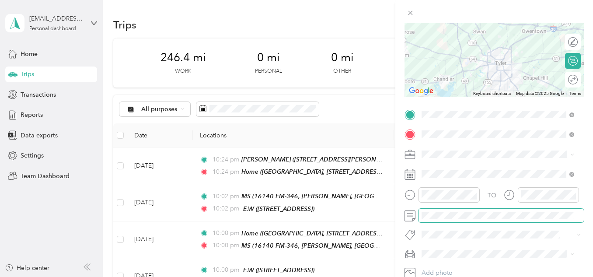
click at [451, 219] on span at bounding box center [500, 215] width 165 height 14
click at [434, 265] on span "[PERSON_NAME]" at bounding box center [448, 267] width 49 height 7
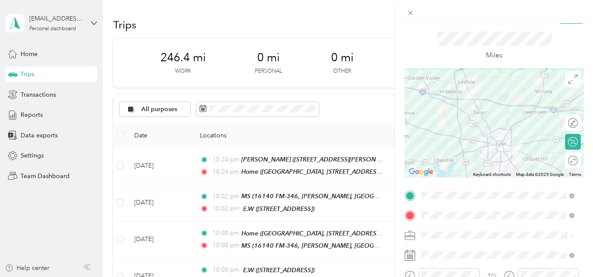
scroll to position [0, 0]
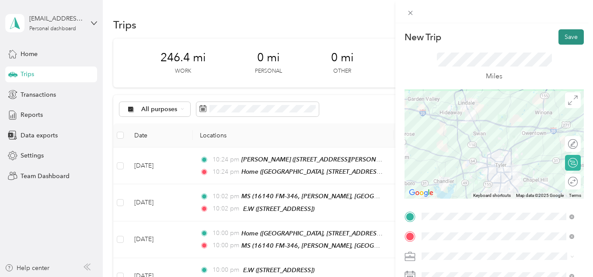
click at [558, 36] on button "Save" at bounding box center [570, 36] width 25 height 15
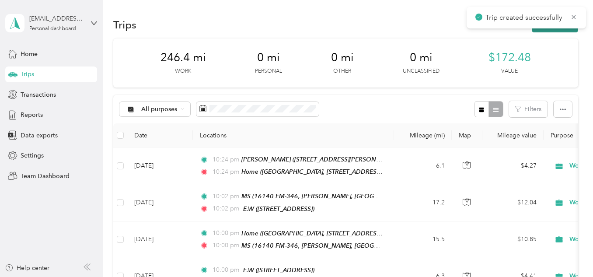
click at [548, 32] on button "New trip" at bounding box center [554, 24] width 46 height 15
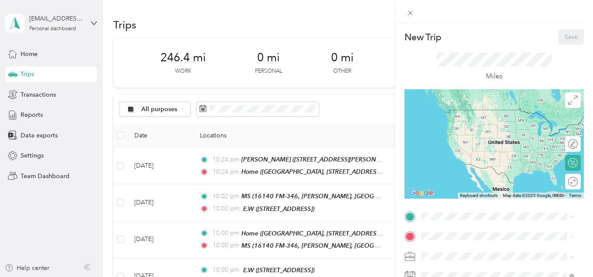
click at [459, 135] on span "Creekview Estates, [STREET_ADDRESS][PERSON_NAME] , 75707, [GEOGRAPHIC_DATA], [G…" at bounding box center [503, 136] width 131 height 35
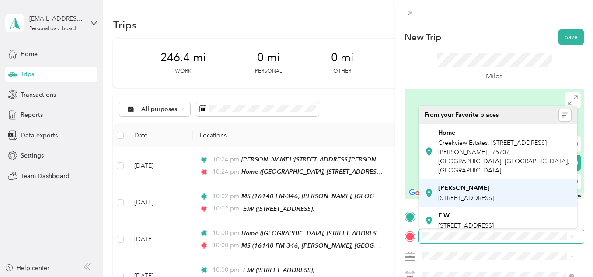
scroll to position [89, 0]
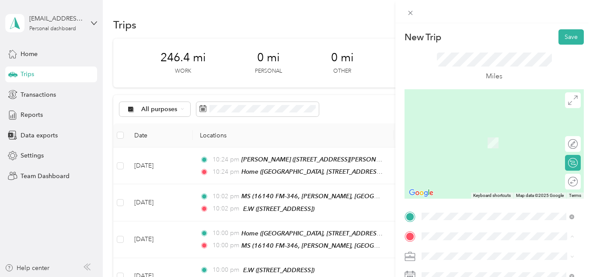
click at [451, 215] on span "[STREET_ADDRESS][US_STATE]" at bounding box center [481, 218] width 87 height 7
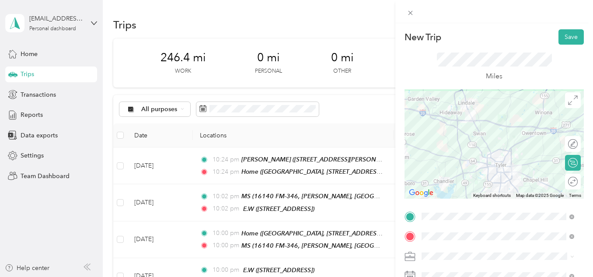
scroll to position [76, 0]
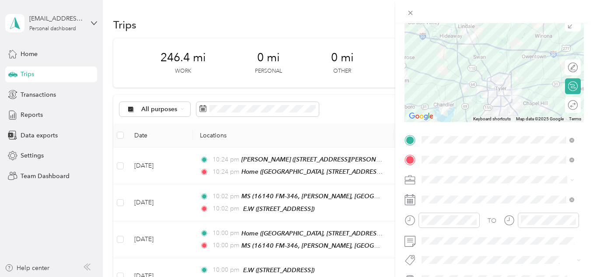
click at [437, 61] on ol "Work Personal Other Other Charity Medical Moving Commute" at bounding box center [497, 110] width 159 height 122
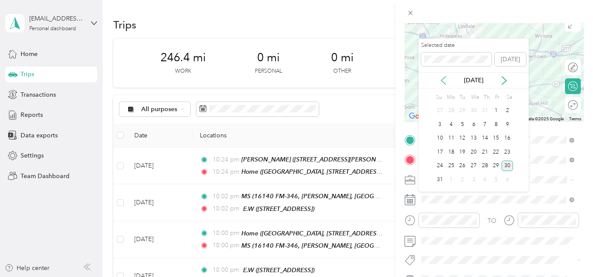
click at [441, 83] on icon at bounding box center [443, 80] width 9 height 9
click at [487, 139] on div "17" at bounding box center [484, 138] width 11 height 11
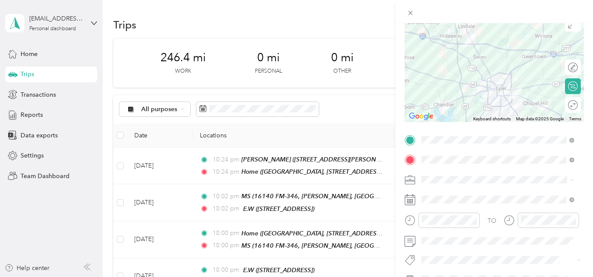
scroll to position [120, 0]
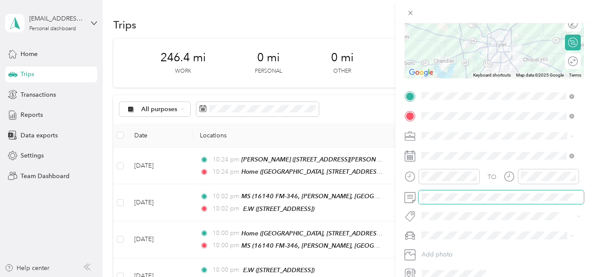
click at [440, 190] on span at bounding box center [500, 197] width 165 height 14
click at [431, 239] on span at bounding box center [500, 235] width 165 height 14
click at [450, 252] on div "[PERSON_NAME]" at bounding box center [497, 250] width 146 height 9
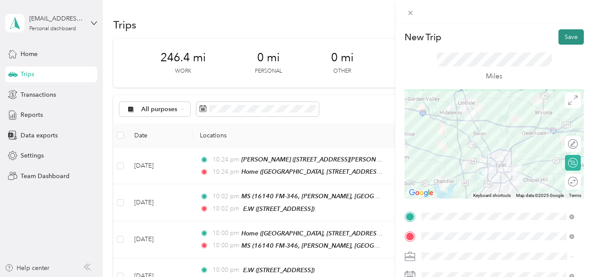
click at [560, 39] on button "Save" at bounding box center [570, 36] width 25 height 15
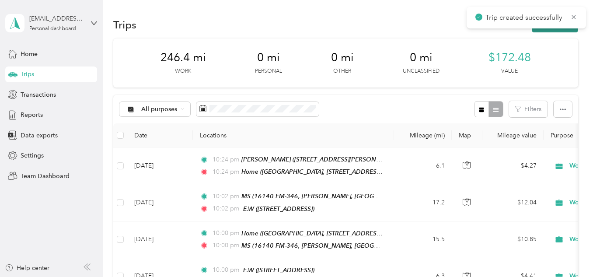
click at [548, 31] on button "New trip" at bounding box center [554, 24] width 46 height 15
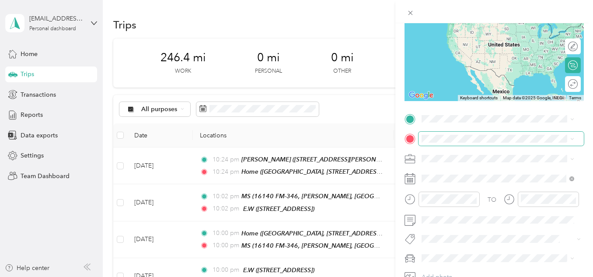
scroll to position [98, 0]
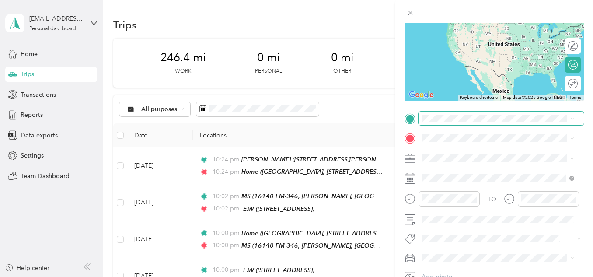
click at [449, 276] on div "New Trip Save This trip cannot be edited because it is either under review, app…" at bounding box center [294, 277] width 588 height 0
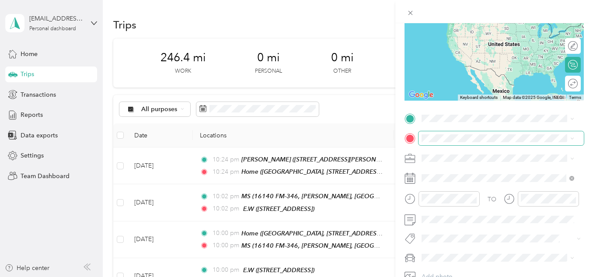
click at [435, 276] on div "New Trip Save This trip cannot be edited because it is either under review, app…" at bounding box center [294, 277] width 588 height 0
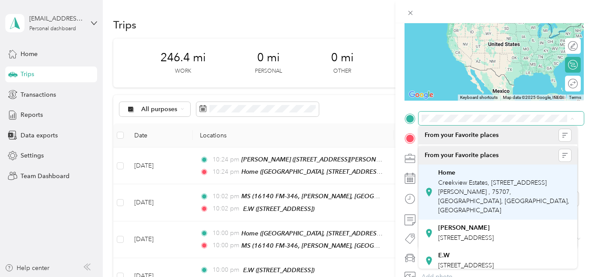
scroll to position [89, 0]
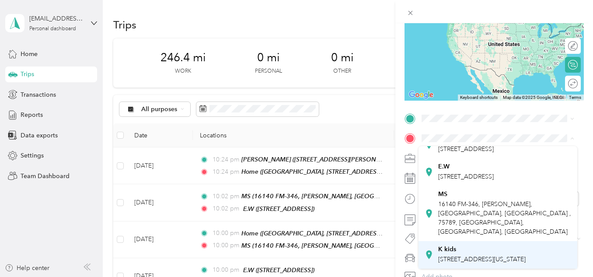
click at [465, 245] on div "K kids" at bounding box center [481, 249] width 87 height 8
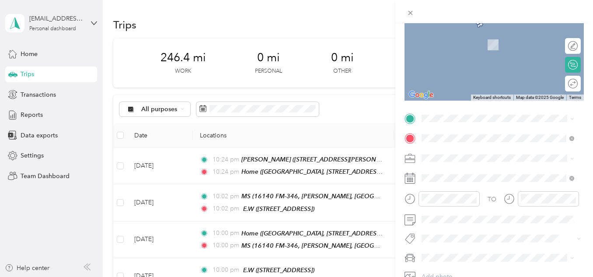
click at [450, 131] on div "TO Add photo" at bounding box center [493, 206] width 179 height 191
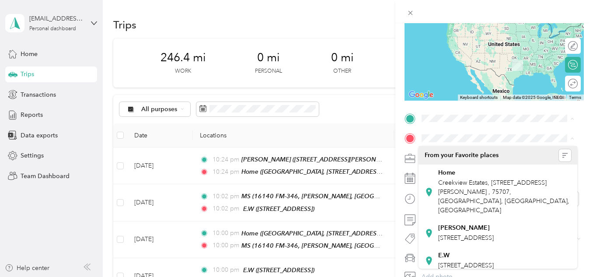
click at [454, 226] on strong "K kids" at bounding box center [447, 230] width 18 height 8
click at [455, 132] on span at bounding box center [500, 138] width 165 height 14
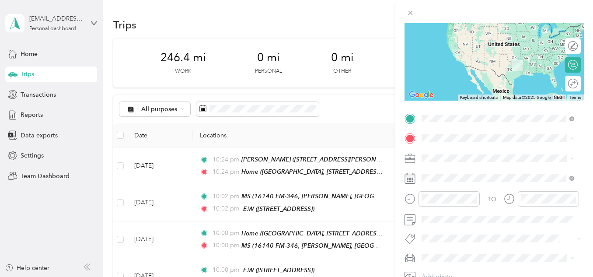
click at [452, 195] on div "Home [GEOGRAPHIC_DATA], [STREET_ADDRESS][PERSON_NAME] , 75707, [GEOGRAPHIC_DATA…" at bounding box center [504, 192] width 133 height 46
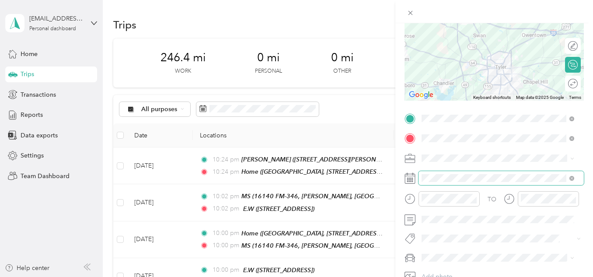
click at [446, 172] on span at bounding box center [500, 178] width 165 height 14
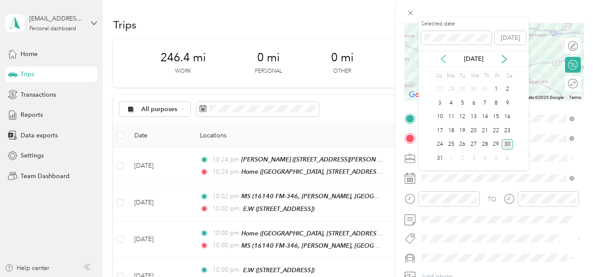
click at [442, 59] on icon at bounding box center [443, 59] width 9 height 9
click at [486, 115] on div "17" at bounding box center [484, 116] width 11 height 11
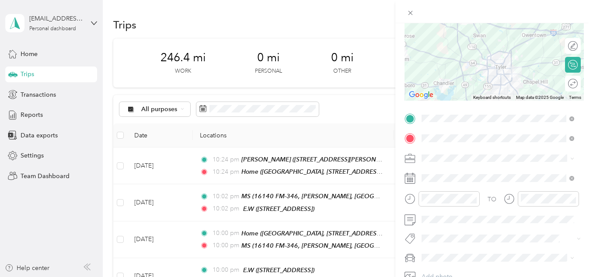
scroll to position [133, 0]
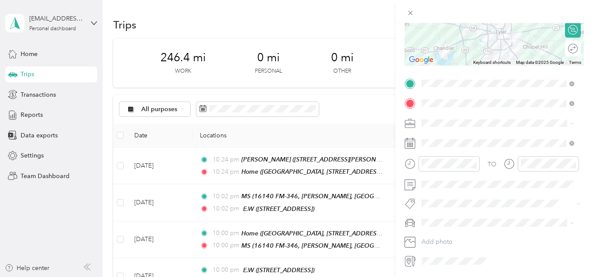
click at [437, 134] on div "Work" at bounding box center [497, 138] width 146 height 9
click at [455, 191] on span at bounding box center [500, 184] width 165 height 14
click at [441, 235] on span "[PERSON_NAME]" at bounding box center [448, 237] width 49 height 7
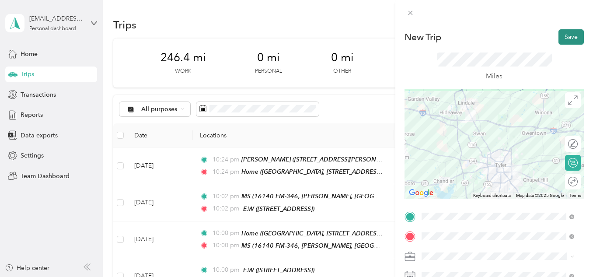
click at [560, 32] on button "Save" at bounding box center [570, 36] width 25 height 15
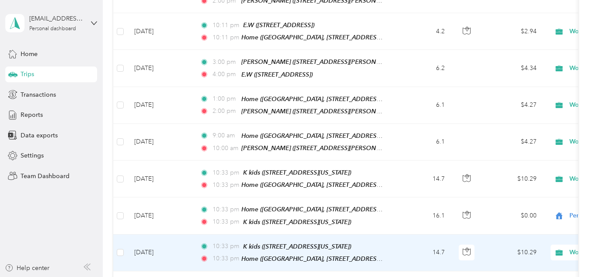
scroll to position [1165, 0]
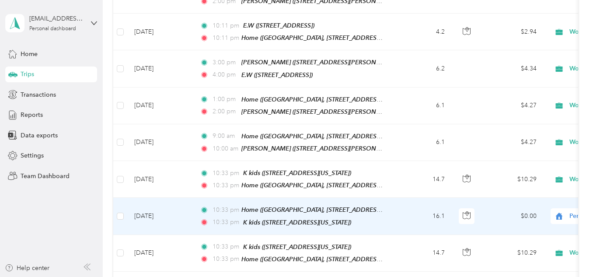
click at [564, 211] on span "Personal" at bounding box center [600, 216] width 95 height 10
click at [510, 65] on li "Work" at bounding box center [538, 63] width 108 height 15
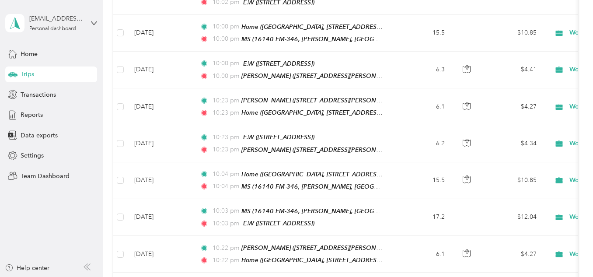
scroll to position [0, 0]
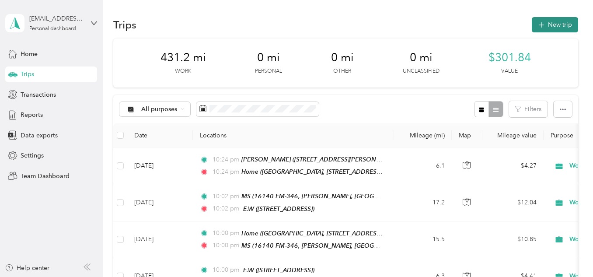
click at [557, 18] on button "New trip" at bounding box center [554, 24] width 46 height 15
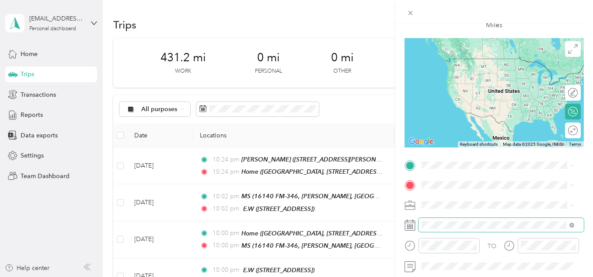
scroll to position [52, 0]
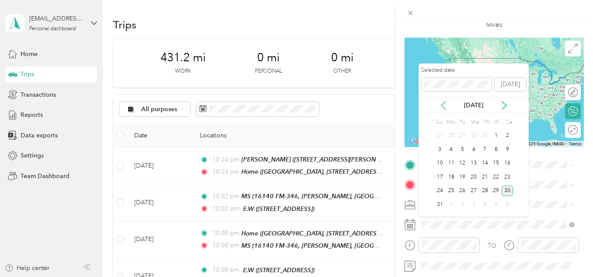
click at [443, 108] on icon at bounding box center [443, 105] width 9 height 9
click at [459, 177] on div "22" at bounding box center [461, 176] width 11 height 11
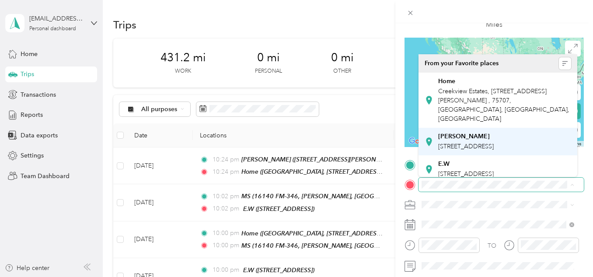
scroll to position [89, 0]
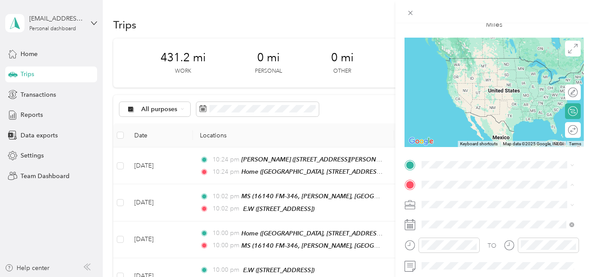
click at [452, 154] on strong "K kids" at bounding box center [447, 158] width 18 height 8
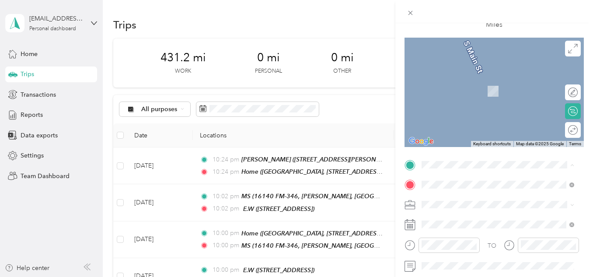
click at [457, 83] on span "Creekview Estates, [STREET_ADDRESS][PERSON_NAME] , 75707, [GEOGRAPHIC_DATA], [G…" at bounding box center [503, 84] width 131 height 35
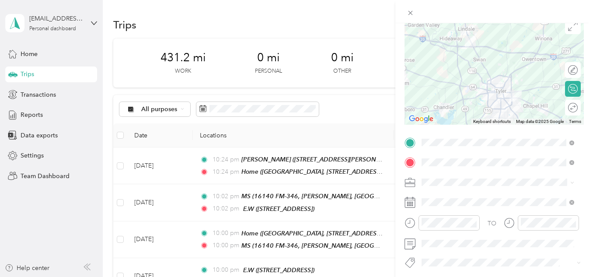
scroll to position [83, 0]
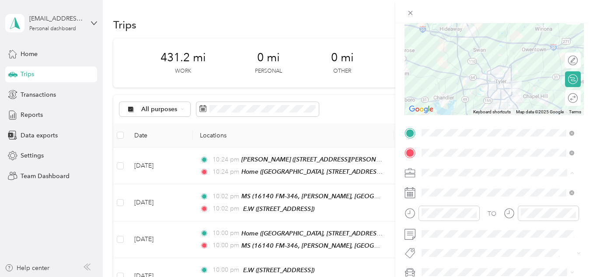
click at [443, 51] on div "Work" at bounding box center [497, 49] width 146 height 9
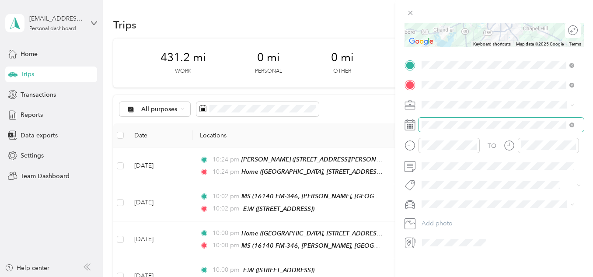
scroll to position [162, 0]
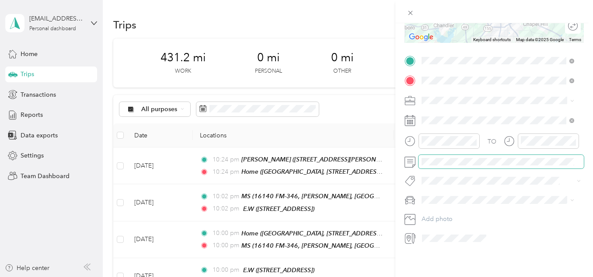
click at [385, 152] on div "New Trip Save This trip cannot be edited because it is either under review, app…" at bounding box center [296, 138] width 593 height 277
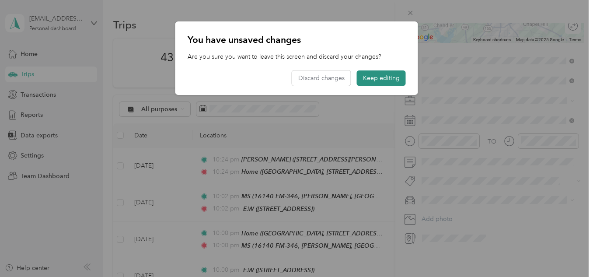
click at [380, 73] on button "Keep editing" at bounding box center [381, 77] width 49 height 15
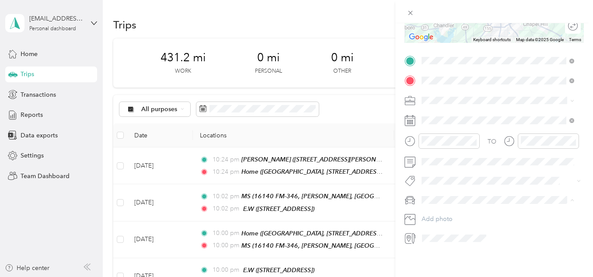
click at [452, 205] on div "[PERSON_NAME]" at bounding box center [497, 208] width 146 height 9
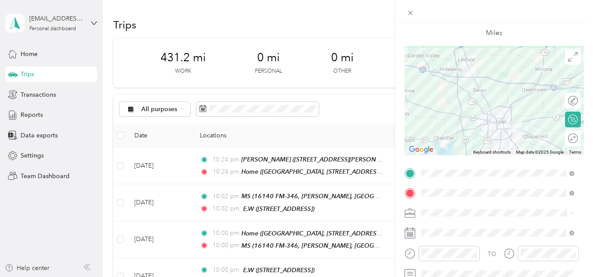
scroll to position [0, 0]
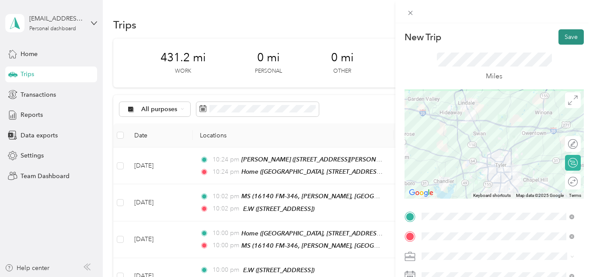
click at [565, 40] on button "Save" at bounding box center [570, 36] width 25 height 15
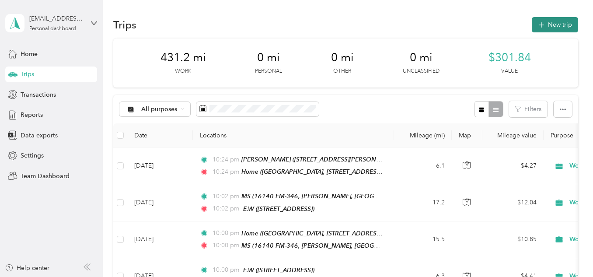
click at [566, 25] on button "New trip" at bounding box center [554, 24] width 46 height 15
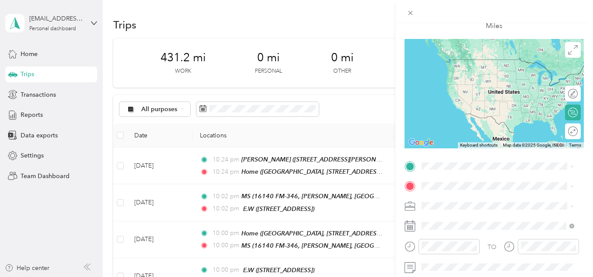
scroll to position [51, 0]
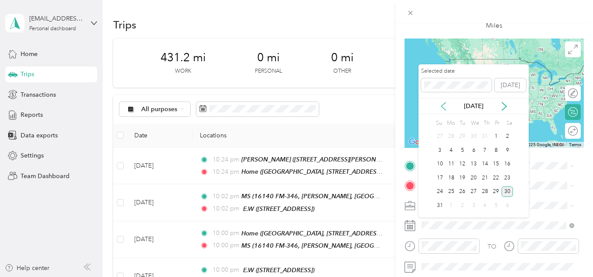
click at [445, 109] on icon at bounding box center [443, 106] width 9 height 9
click at [461, 176] on div "22" at bounding box center [461, 177] width 11 height 11
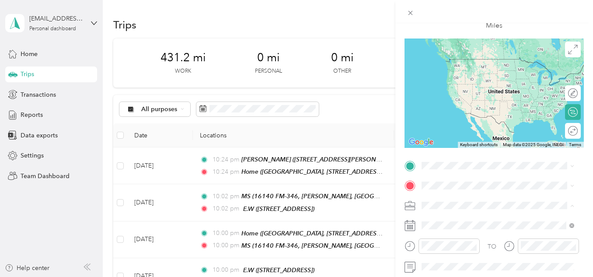
click at [447, 82] on div "Work" at bounding box center [497, 82] width 146 height 9
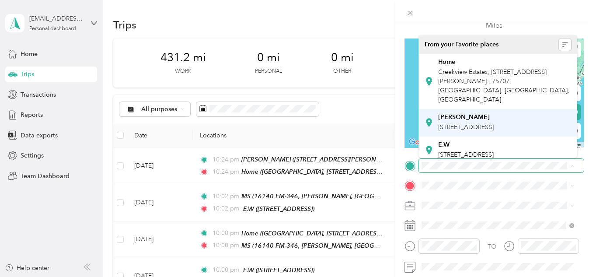
scroll to position [89, 0]
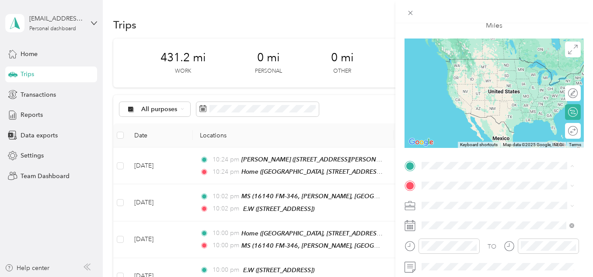
click at [454, 145] on span "[STREET_ADDRESS][US_STATE]" at bounding box center [481, 148] width 87 height 7
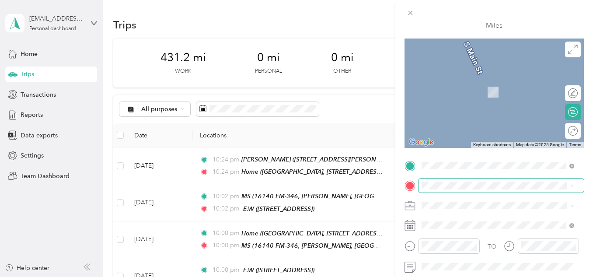
click at [444, 180] on span at bounding box center [500, 185] width 165 height 14
drag, startPoint x: 444, startPoint y: 181, endPoint x: 430, endPoint y: 93, distance: 89.1
click at [430, 97] on icon at bounding box center [428, 101] width 9 height 9
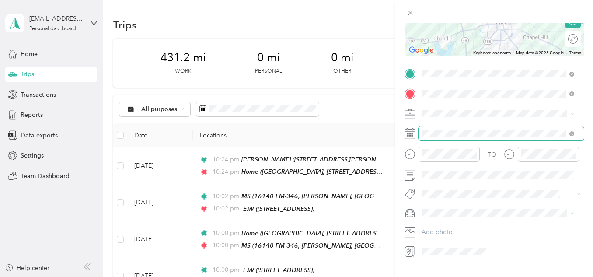
scroll to position [145, 0]
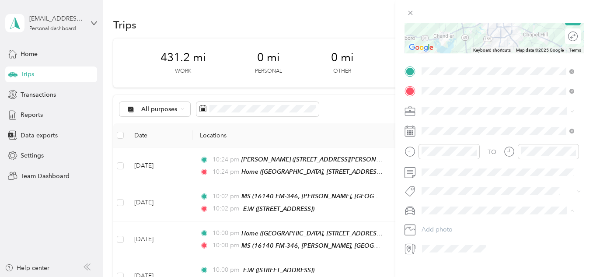
click at [443, 224] on span "[PERSON_NAME]" at bounding box center [448, 225] width 49 height 7
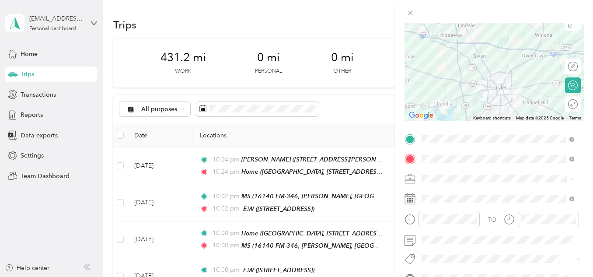
scroll to position [0, 0]
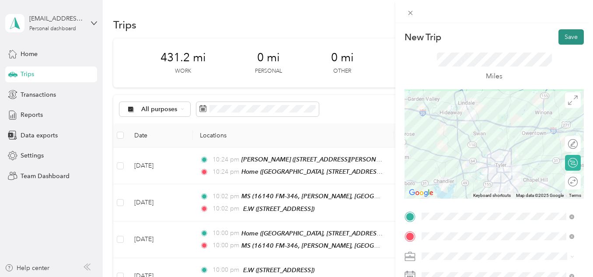
click at [570, 36] on button "Save" at bounding box center [570, 36] width 25 height 15
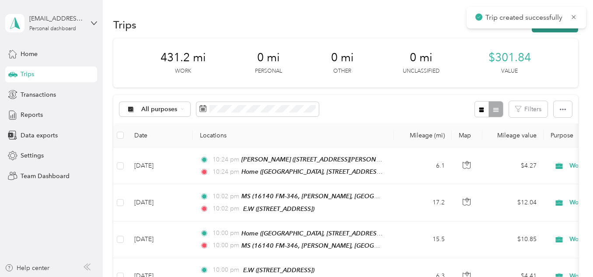
click at [560, 30] on button "New trip" at bounding box center [554, 24] width 46 height 15
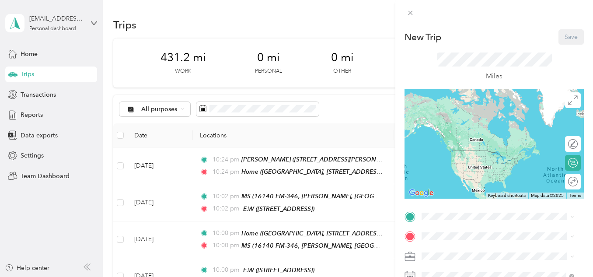
scroll to position [87, 0]
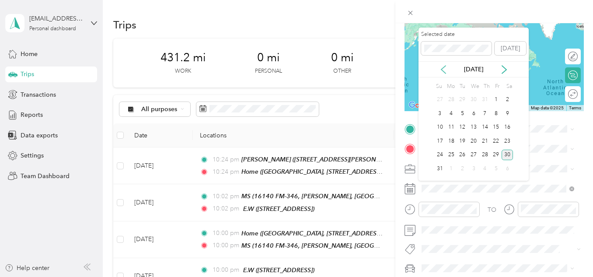
click at [443, 71] on icon at bounding box center [443, 70] width 4 height 8
click at [474, 139] on div "23" at bounding box center [473, 140] width 11 height 11
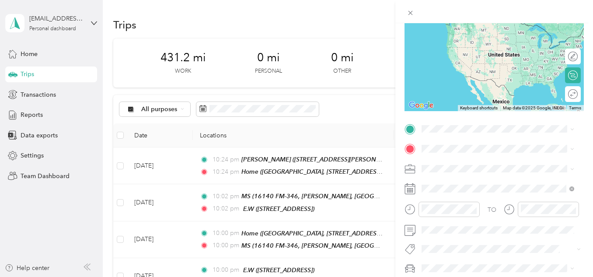
click at [446, 49] on li "Work" at bounding box center [497, 45] width 159 height 15
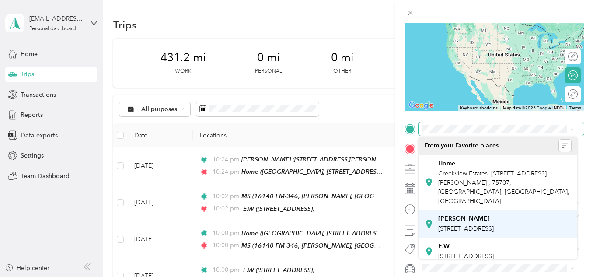
scroll to position [89, 0]
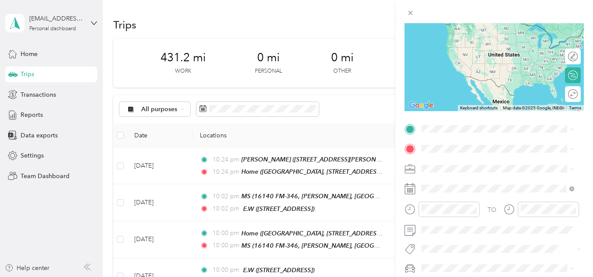
click at [450, 236] on strong "K kids" at bounding box center [447, 240] width 18 height 8
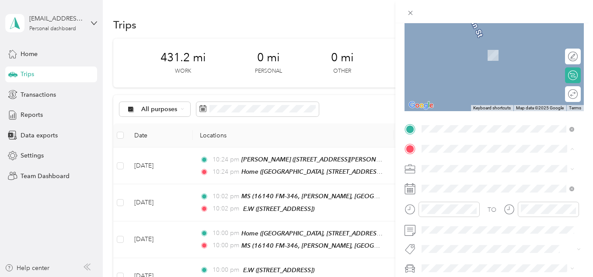
click at [459, 58] on span "Creekview Estates, [STREET_ADDRESS][PERSON_NAME] , 75707, [GEOGRAPHIC_DATA], [G…" at bounding box center [503, 69] width 131 height 35
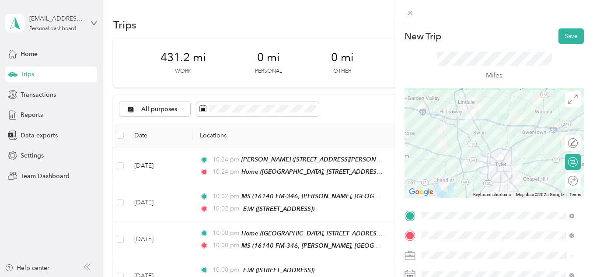
scroll to position [0, 0]
click at [558, 39] on button "Save" at bounding box center [570, 36] width 25 height 15
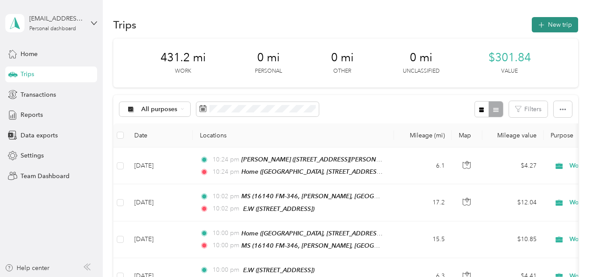
click at [554, 27] on button "New trip" at bounding box center [554, 24] width 46 height 15
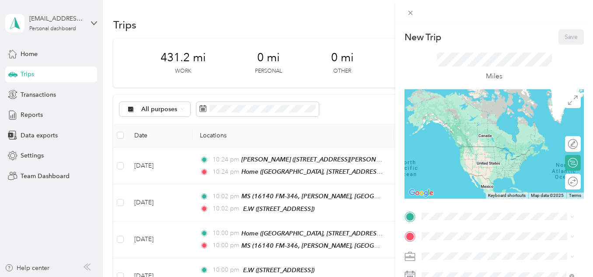
scroll to position [98, 0]
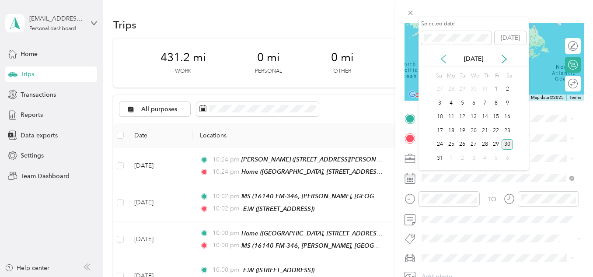
click at [439, 56] on icon at bounding box center [443, 59] width 9 height 9
click at [473, 130] on div "23" at bounding box center [473, 130] width 11 height 11
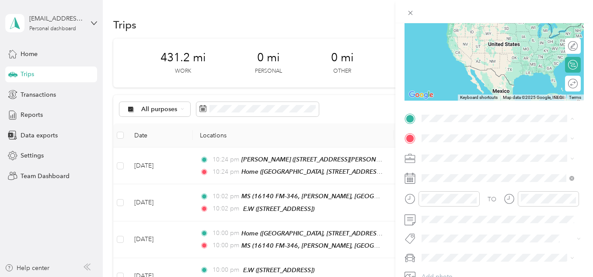
click at [450, 156] on div "Home [GEOGRAPHIC_DATA], [STREET_ADDRESS][PERSON_NAME] , 75707, [GEOGRAPHIC_DATA…" at bounding box center [504, 172] width 133 height 46
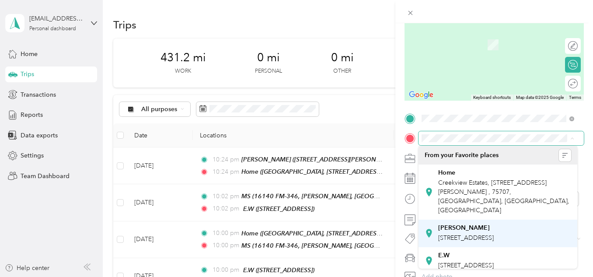
scroll to position [89, 0]
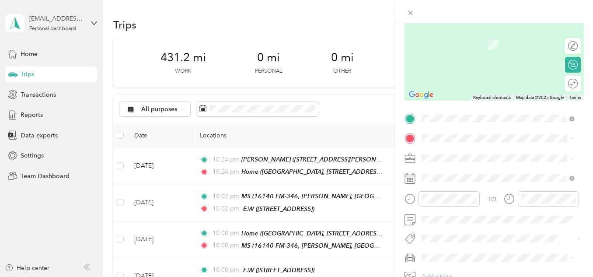
click at [451, 255] on span "[STREET_ADDRESS][US_STATE]" at bounding box center [481, 258] width 87 height 7
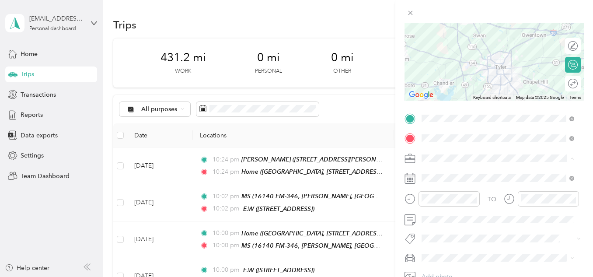
click at [441, 39] on li "Work" at bounding box center [497, 35] width 159 height 15
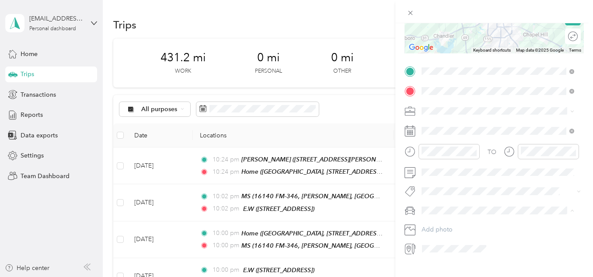
click at [446, 227] on div "[PERSON_NAME]" at bounding box center [497, 225] width 146 height 9
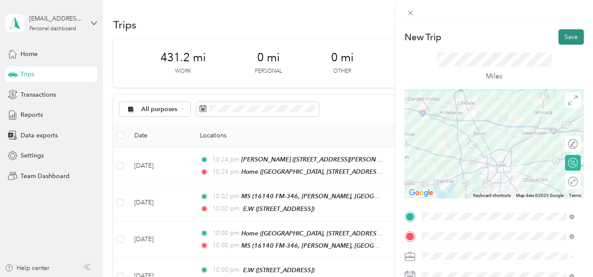
click at [567, 41] on button "Save" at bounding box center [570, 36] width 25 height 15
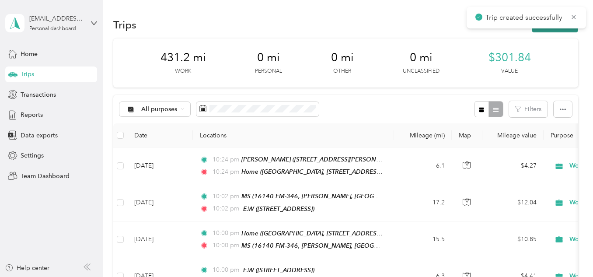
click at [558, 31] on button "New trip" at bounding box center [554, 24] width 46 height 15
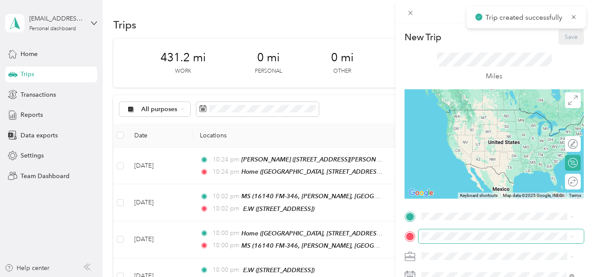
scroll to position [82, 0]
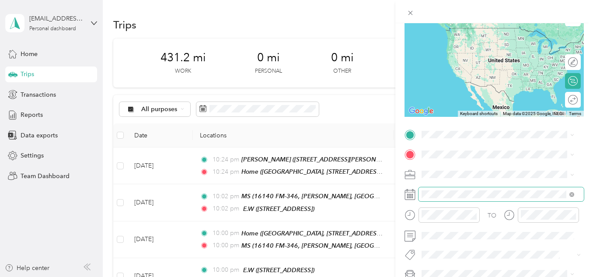
click at [450, 198] on span at bounding box center [500, 194] width 165 height 14
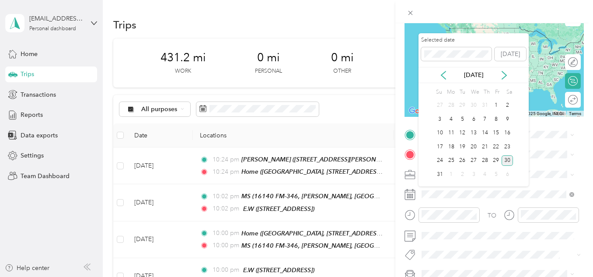
click at [441, 82] on div "[DATE]" at bounding box center [473, 75] width 110 height 16
click at [442, 79] on icon at bounding box center [443, 75] width 9 height 9
click at [484, 146] on div "24" at bounding box center [484, 146] width 11 height 11
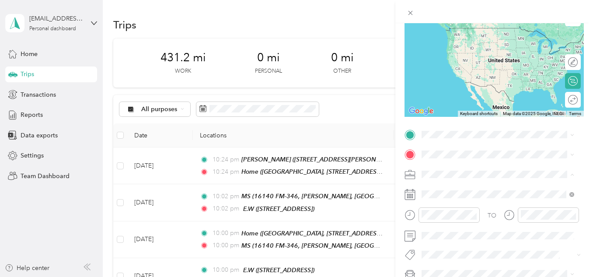
click at [440, 52] on div "Work" at bounding box center [497, 51] width 146 height 9
click at [434, 142] on div "TO Add photo" at bounding box center [493, 223] width 179 height 191
click at [444, 170] on strong "Home" at bounding box center [446, 169] width 17 height 8
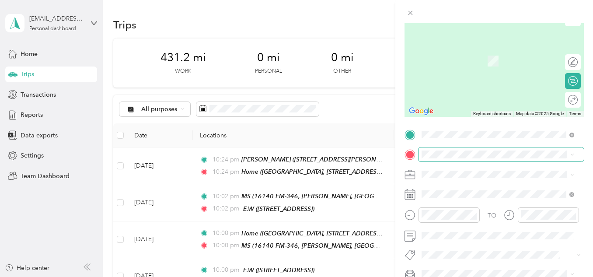
click at [443, 148] on span at bounding box center [500, 154] width 165 height 14
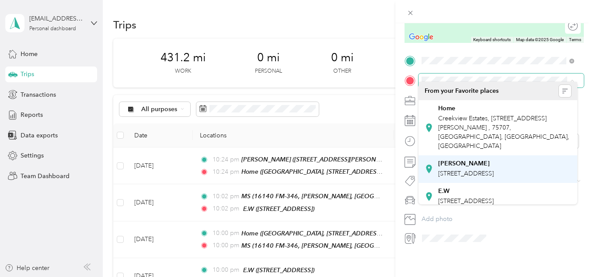
scroll to position [89, 0]
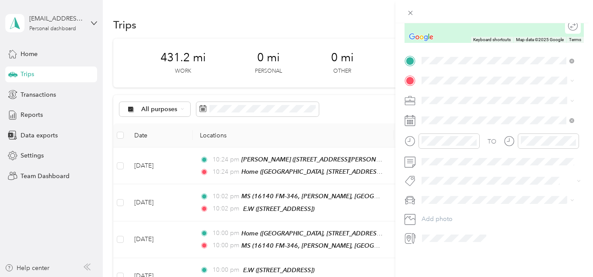
click at [453, 178] on div "K kids [STREET_ADDRESS][US_STATE]" at bounding box center [497, 188] width 146 height 21
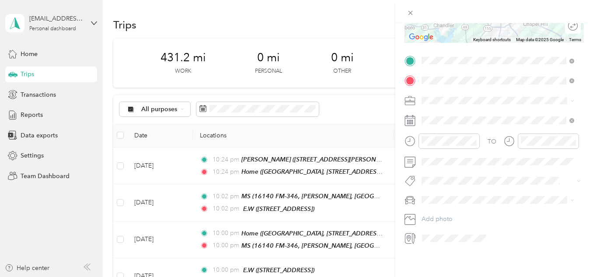
click at [435, 206] on span "[PERSON_NAME]" at bounding box center [448, 208] width 49 height 7
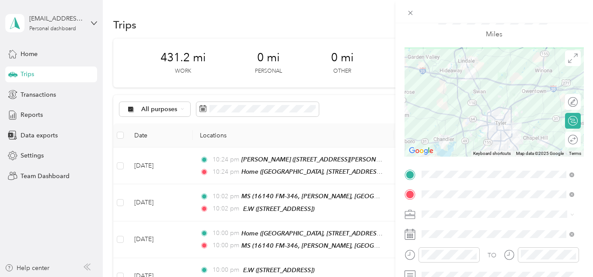
scroll to position [0, 0]
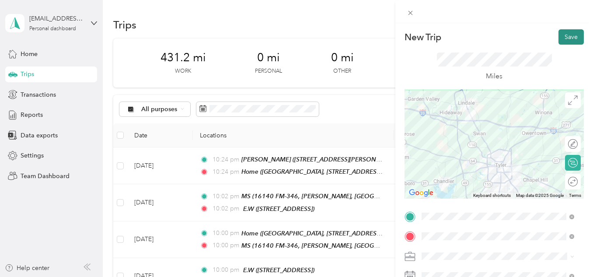
click at [561, 38] on button "Save" at bounding box center [570, 36] width 25 height 15
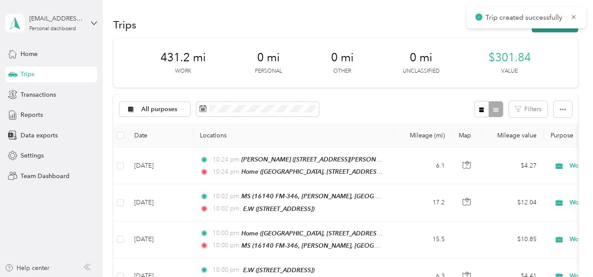
click at [556, 28] on button "New trip" at bounding box center [554, 24] width 46 height 15
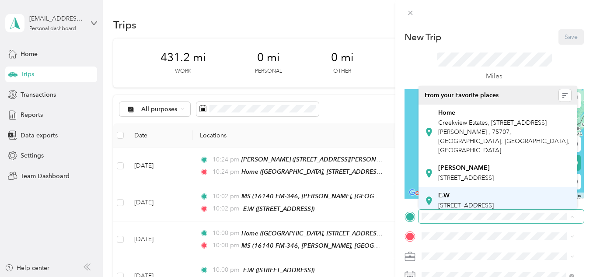
scroll to position [89, 0]
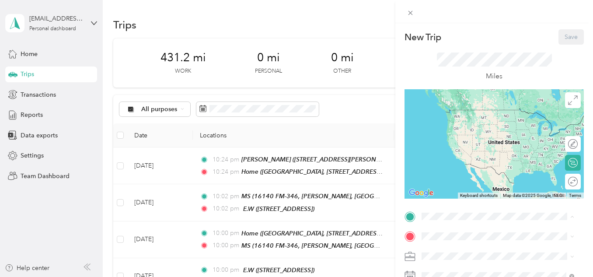
click at [455, 195] on span "[STREET_ADDRESS][US_STATE]" at bounding box center [481, 198] width 87 height 7
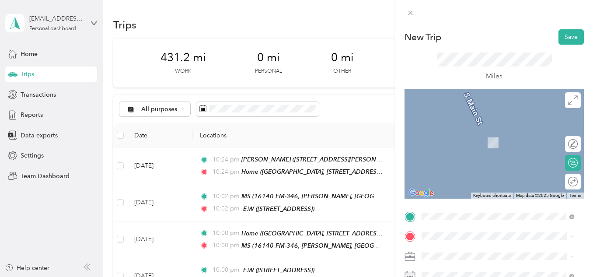
click at [451, 158] on span "Creekview Estates, [STREET_ADDRESS][PERSON_NAME] , 75707, [GEOGRAPHIC_DATA], [G…" at bounding box center [503, 156] width 131 height 35
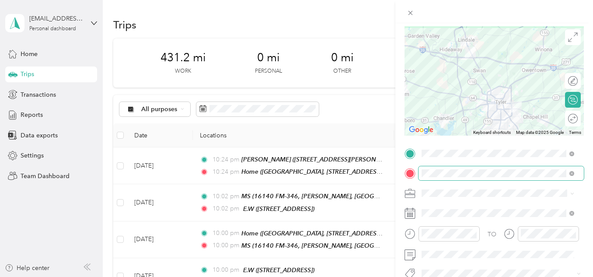
scroll to position [63, 0]
click at [444, 74] on li "Work" at bounding box center [497, 68] width 159 height 15
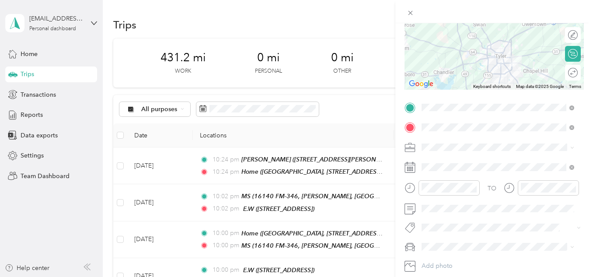
scroll to position [109, 0]
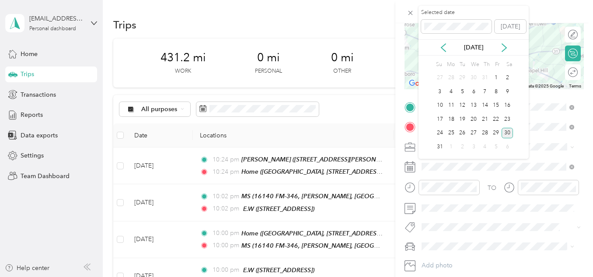
click at [448, 51] on div "[DATE]" at bounding box center [473, 47] width 110 height 9
click at [444, 50] on icon at bounding box center [443, 48] width 4 height 8
click at [486, 118] on div "24" at bounding box center [484, 119] width 11 height 11
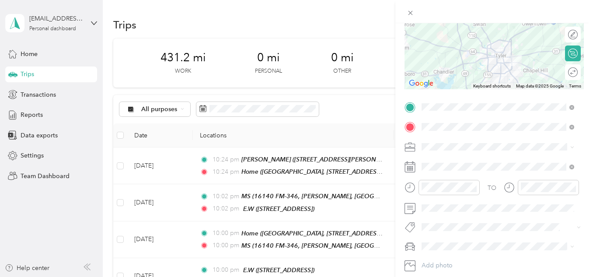
click at [434, 250] on span at bounding box center [500, 246] width 165 height 14
click at [434, 262] on div "[PERSON_NAME]" at bounding box center [497, 261] width 146 height 9
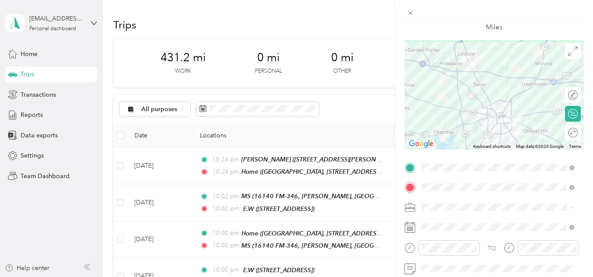
scroll to position [0, 0]
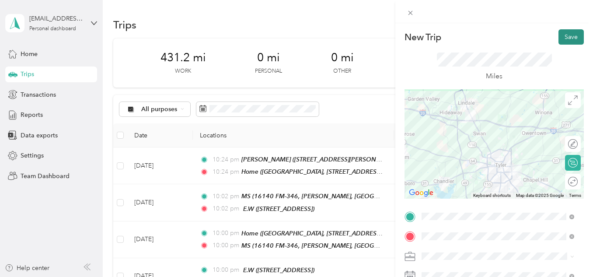
click at [558, 34] on button "Save" at bounding box center [570, 36] width 25 height 15
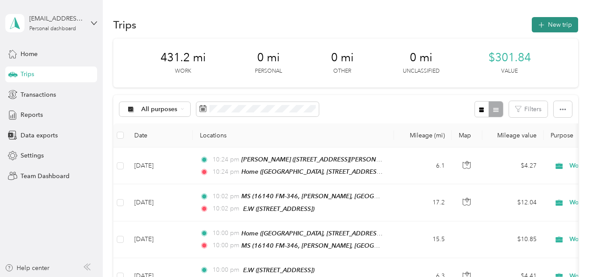
click at [538, 29] on icon "button" at bounding box center [541, 25] width 10 height 10
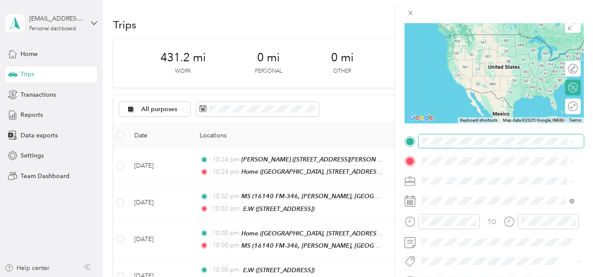
scroll to position [76, 0]
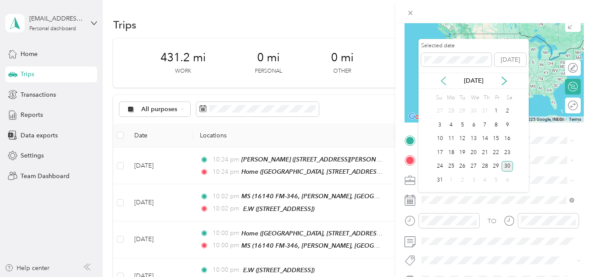
click at [446, 82] on icon at bounding box center [443, 80] width 9 height 9
click at [458, 166] on div "29" at bounding box center [461, 166] width 11 height 11
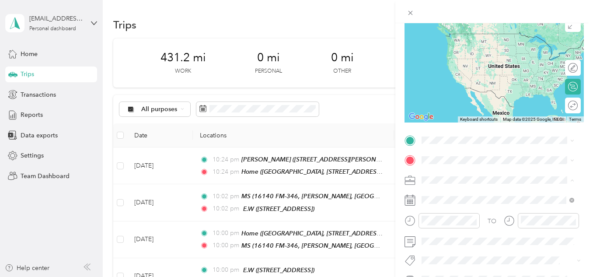
click at [448, 62] on li "Work" at bounding box center [497, 57] width 159 height 15
click at [431, 145] on span at bounding box center [500, 140] width 165 height 14
click at [452, 178] on div "Home [GEOGRAPHIC_DATA], [STREET_ADDRESS][PERSON_NAME] , 75707, [GEOGRAPHIC_DATA…" at bounding box center [504, 194] width 133 height 46
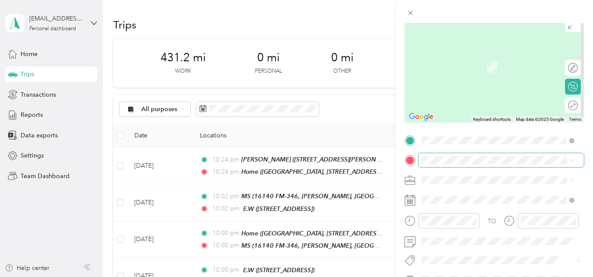
click at [442, 156] on span at bounding box center [500, 160] width 165 height 14
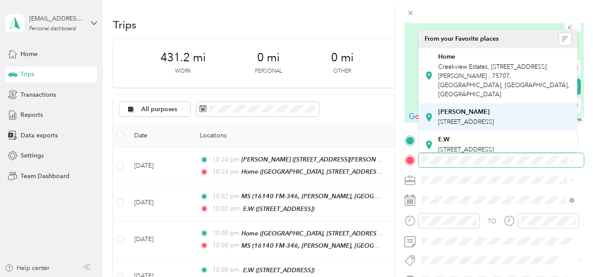
scroll to position [89, 0]
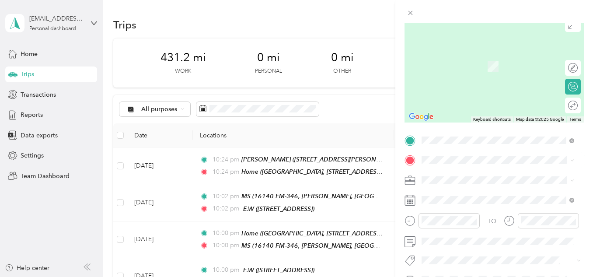
click at [467, 129] on div "K kids" at bounding box center [481, 133] width 87 height 8
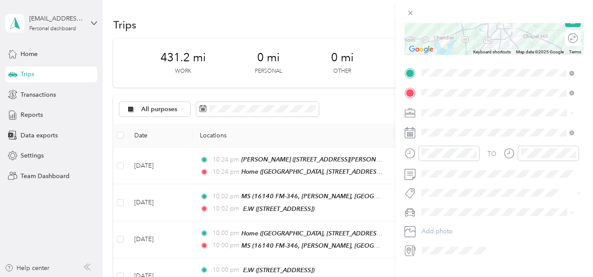
scroll to position [146, 0]
click at [439, 222] on span "[PERSON_NAME]" at bounding box center [448, 225] width 49 height 7
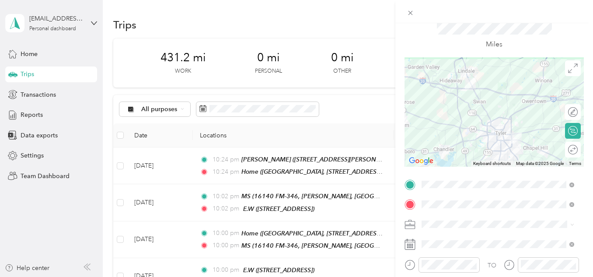
scroll to position [0, 0]
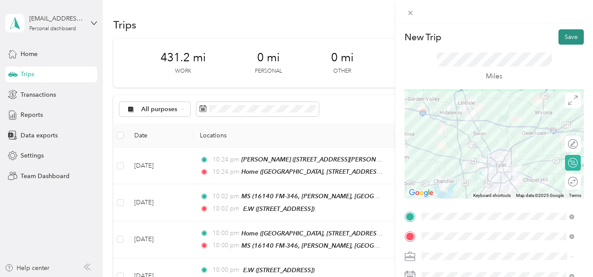
click at [562, 33] on button "Save" at bounding box center [570, 36] width 25 height 15
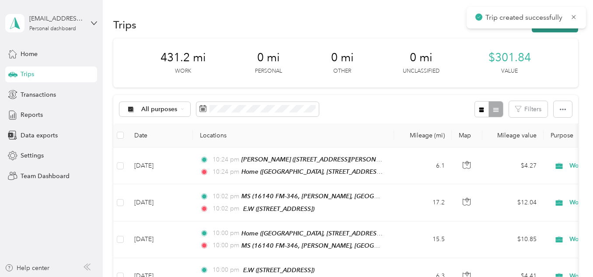
click at [558, 30] on button "New trip" at bounding box center [554, 24] width 46 height 15
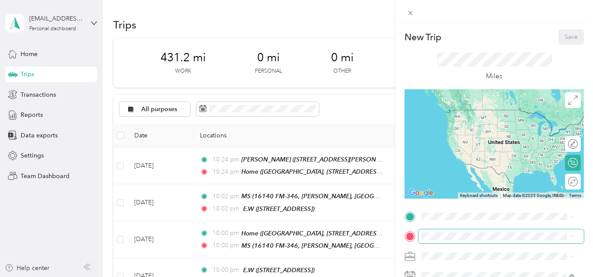
scroll to position [58, 0]
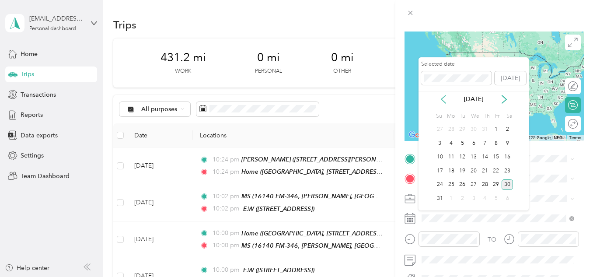
click at [443, 95] on icon at bounding box center [443, 99] width 9 height 9
click at [462, 182] on div "29" at bounding box center [461, 184] width 11 height 11
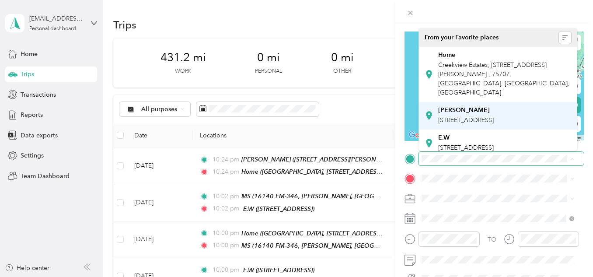
scroll to position [89, 0]
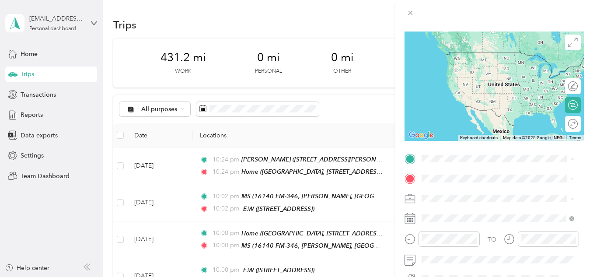
click at [466, 138] on span "[STREET_ADDRESS][US_STATE]" at bounding box center [481, 141] width 87 height 7
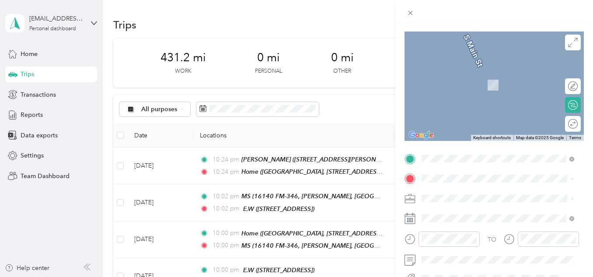
click at [464, 84] on span "Creekview Estates, [STREET_ADDRESS][PERSON_NAME] , 75707, [GEOGRAPHIC_DATA], [G…" at bounding box center [503, 98] width 131 height 35
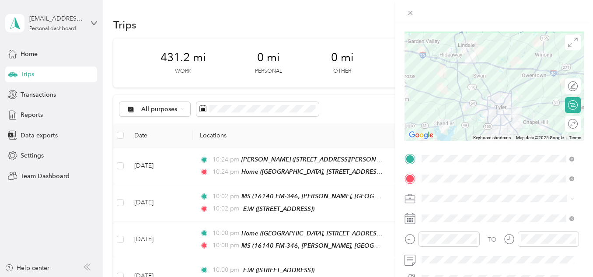
click at [434, 193] on span at bounding box center [500, 198] width 165 height 14
click at [443, 75] on div "Work" at bounding box center [497, 75] width 146 height 9
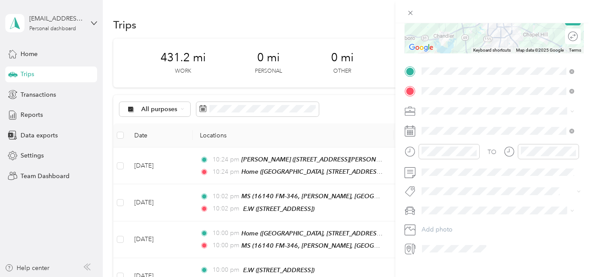
scroll to position [149, 0]
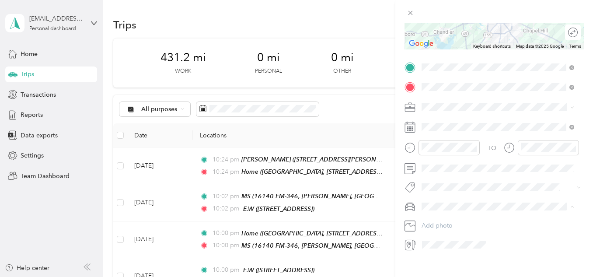
click at [450, 220] on div "[PERSON_NAME]" at bounding box center [497, 221] width 146 height 9
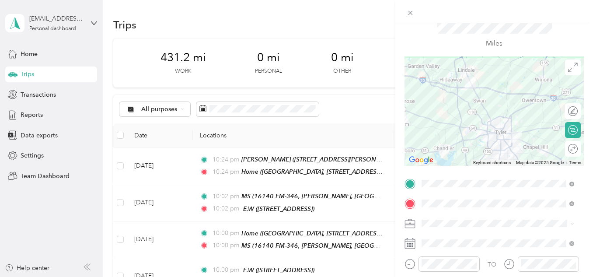
scroll to position [0, 0]
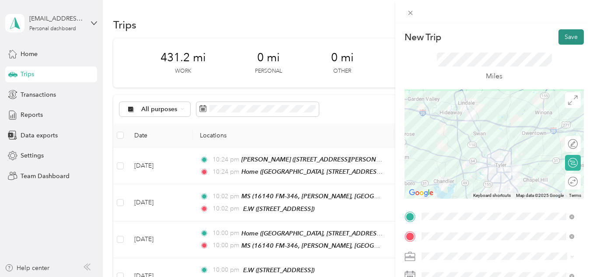
click at [558, 38] on button "Save" at bounding box center [570, 36] width 25 height 15
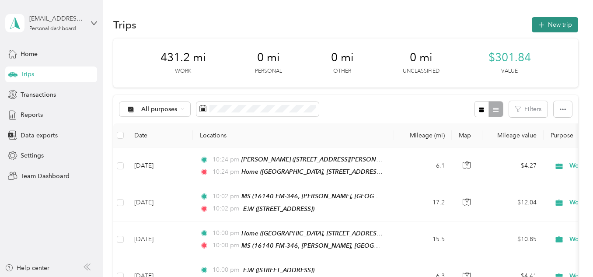
click at [545, 31] on button "New trip" at bounding box center [554, 24] width 46 height 15
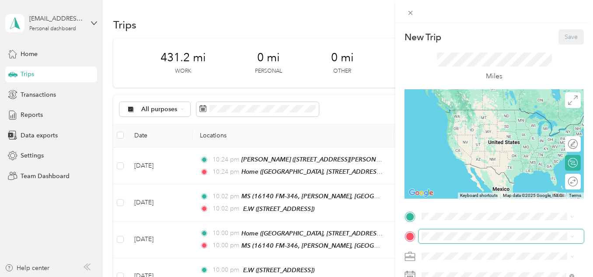
scroll to position [27, 0]
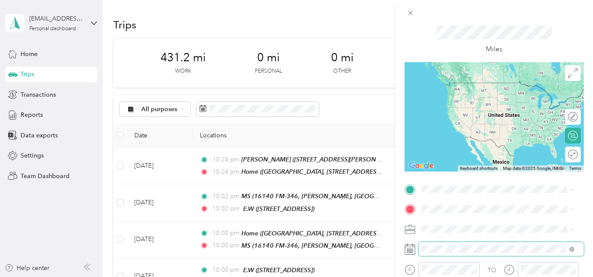
click at [441, 243] on span at bounding box center [500, 249] width 165 height 14
click at [445, 243] on span at bounding box center [500, 249] width 165 height 14
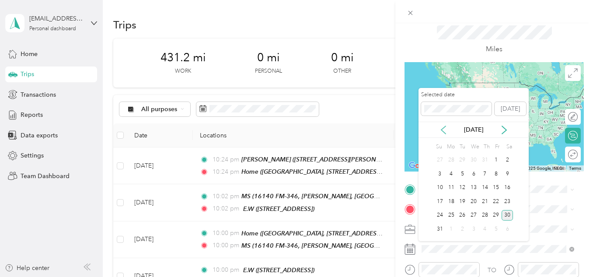
click at [444, 130] on icon at bounding box center [443, 129] width 9 height 9
click at [477, 216] on div "30" at bounding box center [473, 215] width 11 height 11
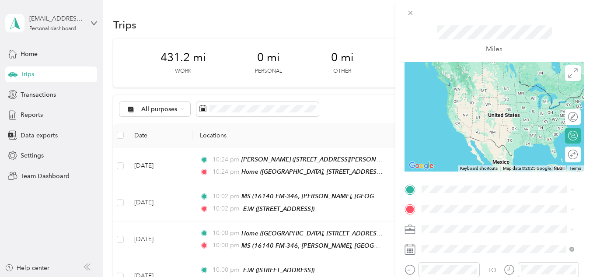
click at [463, 113] on div "Home [GEOGRAPHIC_DATA], [STREET_ADDRESS][PERSON_NAME] , 75707, [GEOGRAPHIC_DATA…" at bounding box center [504, 105] width 133 height 46
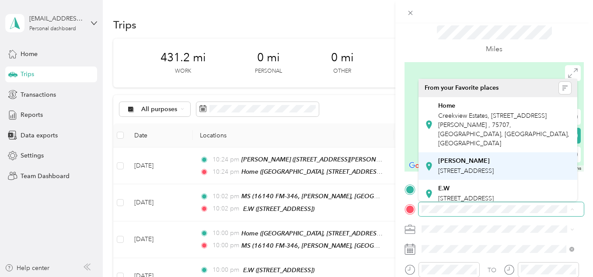
scroll to position [89, 0]
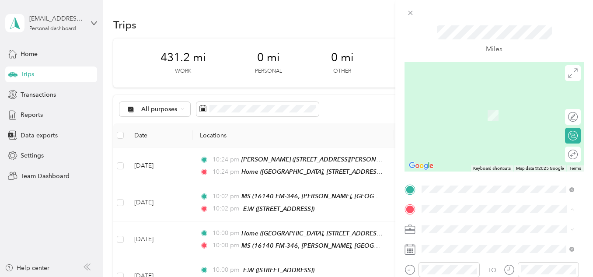
click at [446, 191] on span "[STREET_ADDRESS][US_STATE]" at bounding box center [481, 191] width 87 height 7
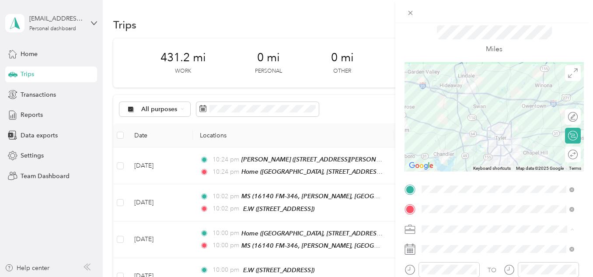
click at [447, 106] on div "Work" at bounding box center [497, 106] width 146 height 9
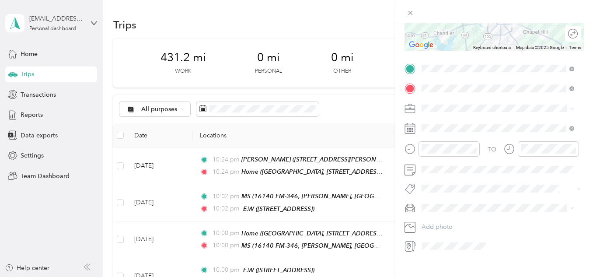
scroll to position [162, 0]
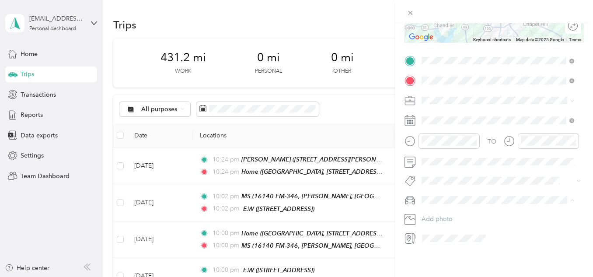
click at [446, 208] on div "[PERSON_NAME]" at bounding box center [497, 208] width 146 height 9
click at [443, 159] on span at bounding box center [500, 162] width 165 height 14
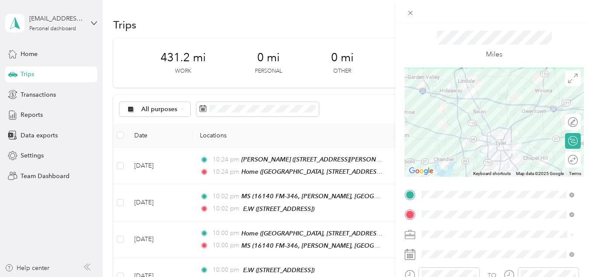
scroll to position [0, 0]
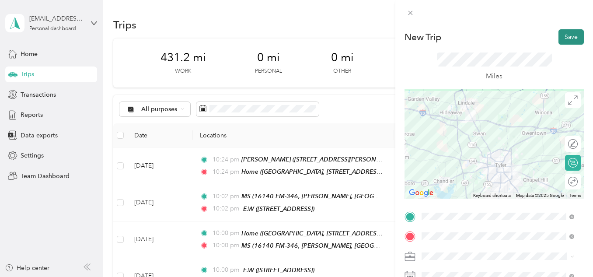
click at [559, 37] on button "Save" at bounding box center [570, 36] width 25 height 15
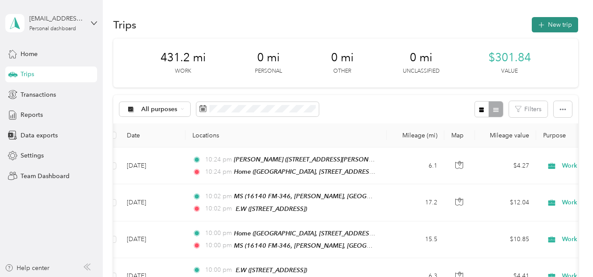
click at [538, 27] on icon "button" at bounding box center [541, 25] width 10 height 10
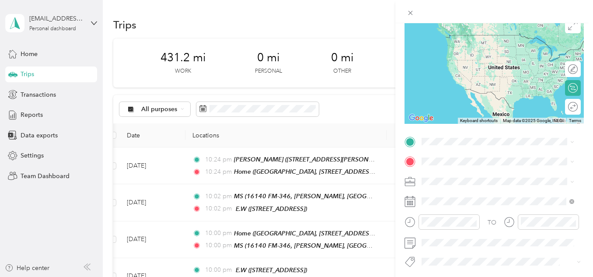
scroll to position [76, 0]
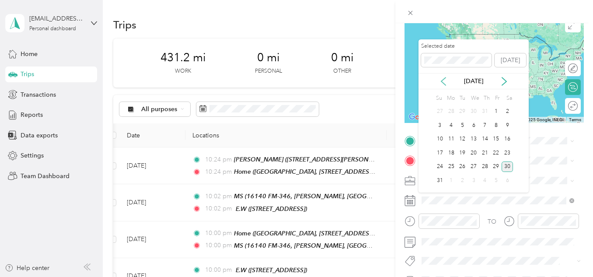
click at [444, 83] on icon at bounding box center [443, 81] width 4 height 8
click at [472, 166] on div "30" at bounding box center [473, 166] width 11 height 11
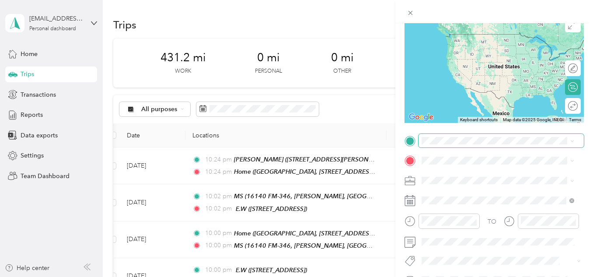
click at [441, 135] on span at bounding box center [500, 141] width 165 height 14
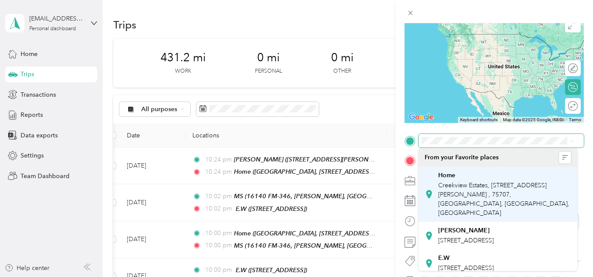
scroll to position [89, 0]
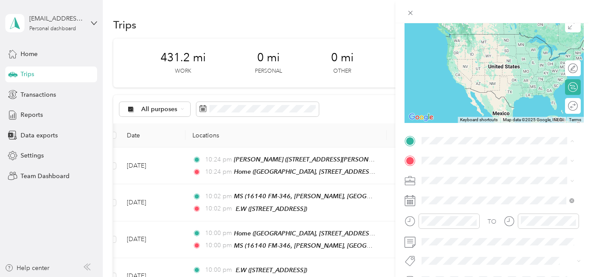
click at [449, 258] on span "[STREET_ADDRESS][US_STATE]" at bounding box center [481, 261] width 87 height 7
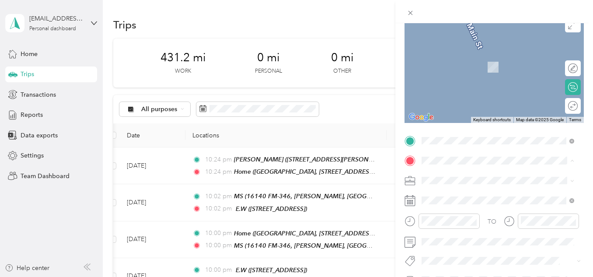
click at [470, 71] on div "Home [GEOGRAPHIC_DATA], [STREET_ADDRESS][PERSON_NAME] , 75707, [GEOGRAPHIC_DATA…" at bounding box center [504, 76] width 133 height 46
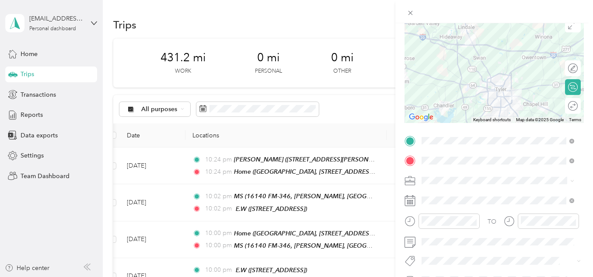
click at [448, 56] on div "Work" at bounding box center [497, 55] width 146 height 9
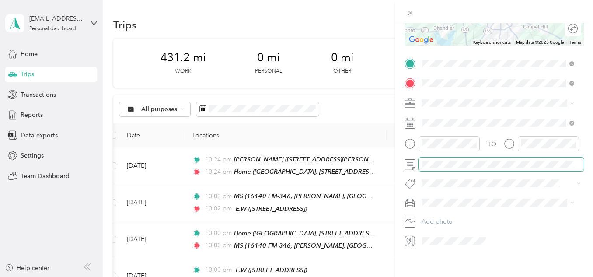
click at [447, 170] on span at bounding box center [500, 164] width 165 height 14
click at [434, 206] on span at bounding box center [500, 202] width 165 height 14
click at [453, 222] on li "[PERSON_NAME]" at bounding box center [497, 217] width 159 height 15
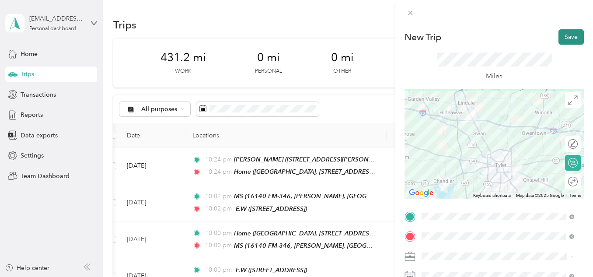
click at [564, 39] on button "Save" at bounding box center [570, 36] width 25 height 15
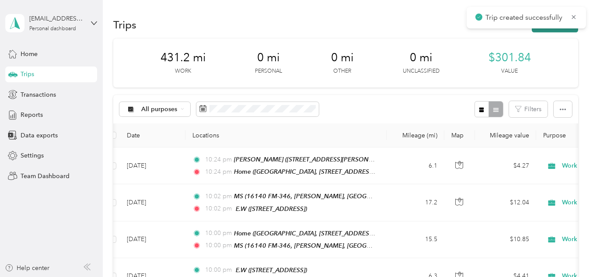
click at [556, 29] on button "New trip" at bounding box center [554, 24] width 46 height 15
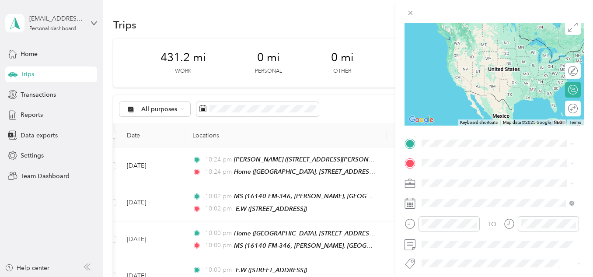
scroll to position [74, 0]
click at [475, 183] on span "Creekview Estates, [STREET_ADDRESS][PERSON_NAME] , 75707, [GEOGRAPHIC_DATA], [G…" at bounding box center [503, 200] width 131 height 35
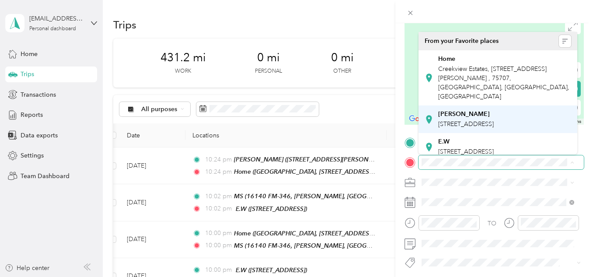
scroll to position [89, 0]
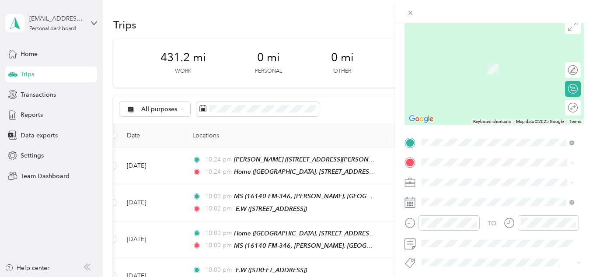
click at [460, 142] on span "[STREET_ADDRESS][US_STATE]" at bounding box center [481, 145] width 87 height 7
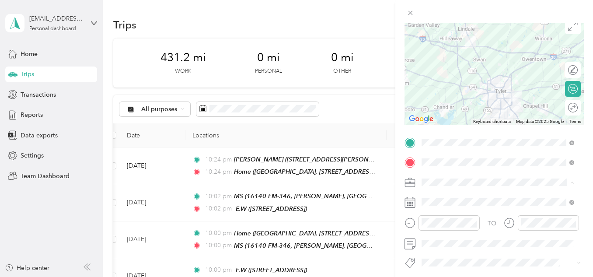
click at [443, 59] on div "Work" at bounding box center [497, 59] width 146 height 9
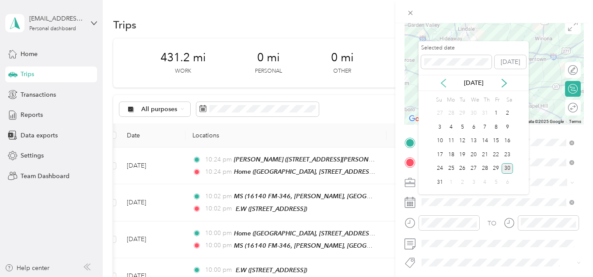
click at [443, 85] on icon at bounding box center [443, 83] width 4 height 8
click at [484, 166] on div "31" at bounding box center [484, 168] width 11 height 11
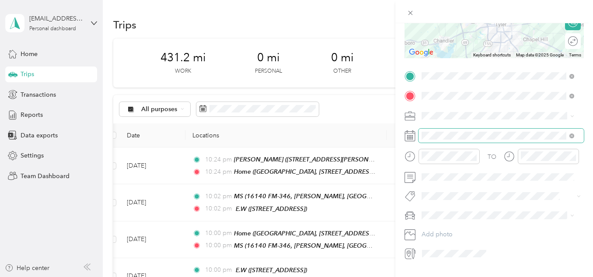
scroll to position [141, 0]
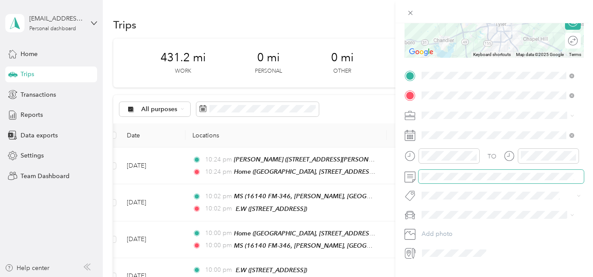
click at [457, 171] on span at bounding box center [500, 177] width 165 height 14
click at [447, 230] on div "[PERSON_NAME]" at bounding box center [497, 227] width 146 height 9
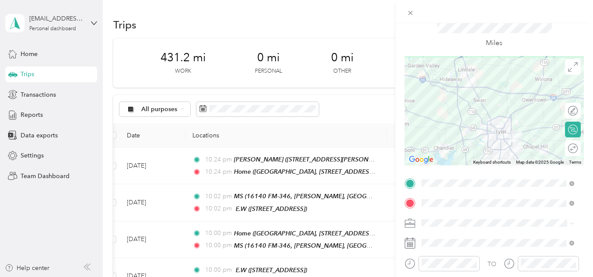
scroll to position [0, 0]
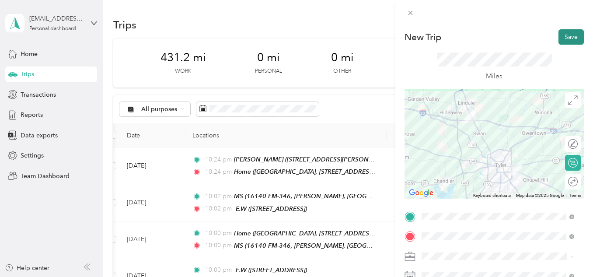
click at [560, 33] on button "Save" at bounding box center [570, 36] width 25 height 15
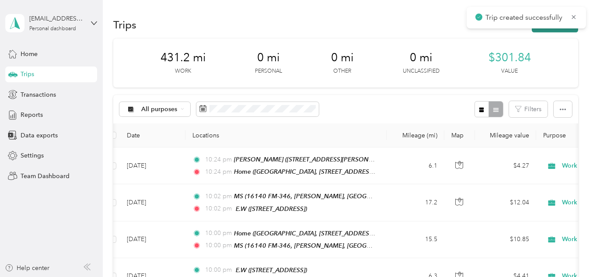
click at [556, 31] on button "New trip" at bounding box center [554, 24] width 46 height 15
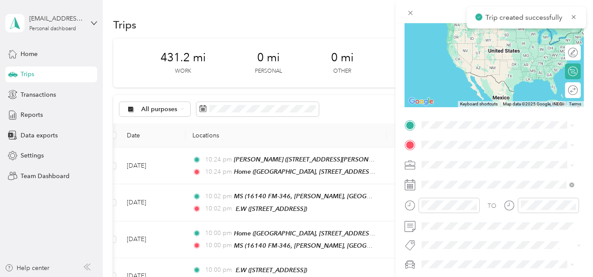
scroll to position [92, 0]
click at [435, 170] on span at bounding box center [500, 164] width 165 height 14
click at [437, 42] on div "Work" at bounding box center [497, 41] width 146 height 9
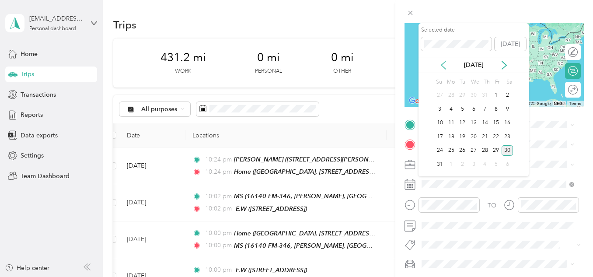
click at [444, 66] on icon at bounding box center [443, 65] width 9 height 9
click at [483, 148] on div "31" at bounding box center [484, 150] width 11 height 11
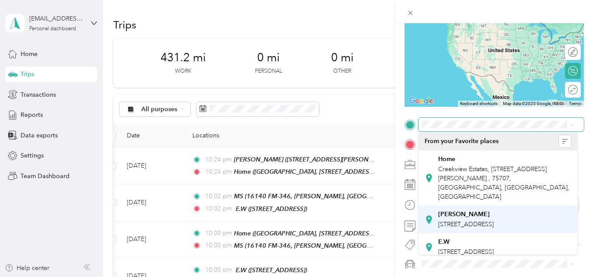
scroll to position [89, 0]
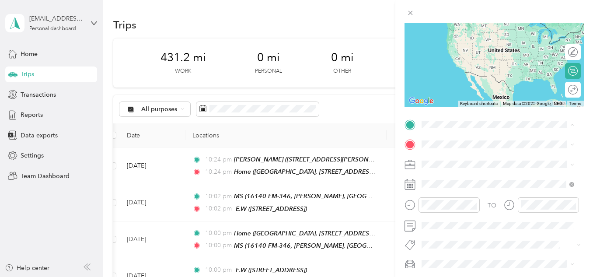
click at [448, 232] on strong "K kids" at bounding box center [447, 236] width 18 height 8
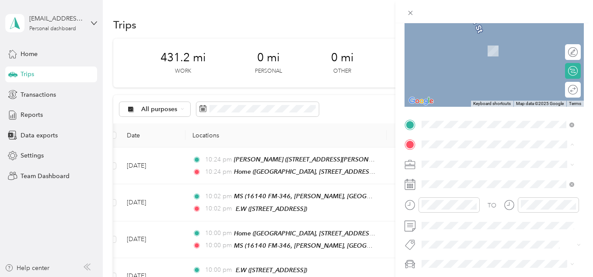
click at [444, 184] on div "Home [GEOGRAPHIC_DATA], [STREET_ADDRESS][PERSON_NAME] , 75707, [GEOGRAPHIC_DATA…" at bounding box center [504, 198] width 133 height 46
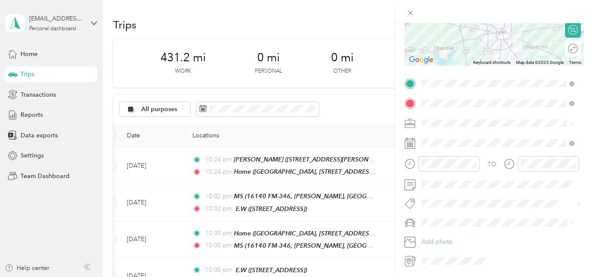
scroll to position [140, 0]
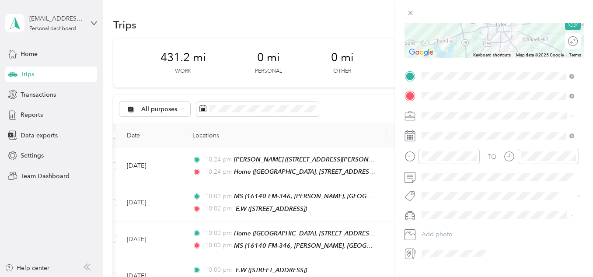
click at [445, 229] on span "[PERSON_NAME]" at bounding box center [448, 230] width 49 height 7
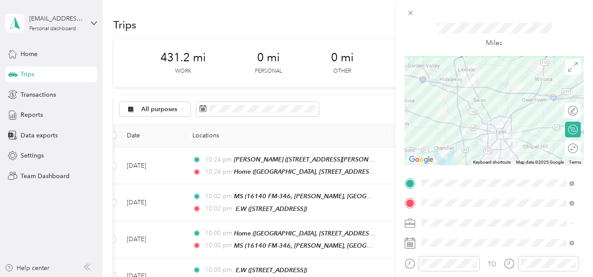
scroll to position [0, 0]
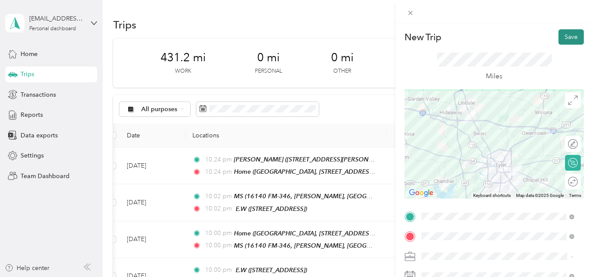
click at [560, 31] on button "Save" at bounding box center [570, 36] width 25 height 15
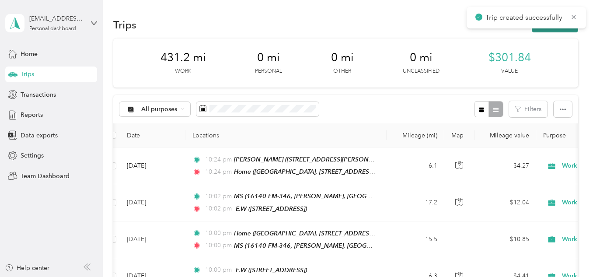
click at [552, 31] on button "New trip" at bounding box center [554, 24] width 46 height 15
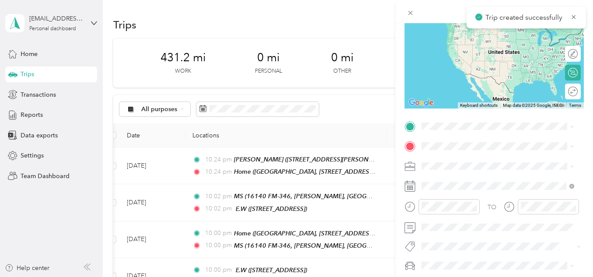
scroll to position [90, 0]
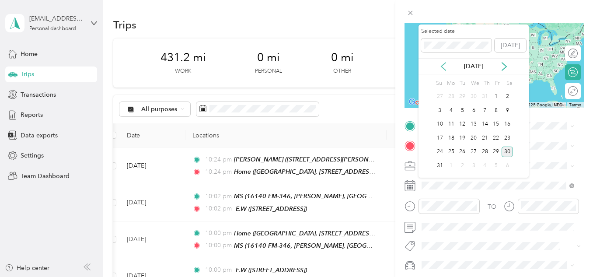
click at [444, 69] on icon at bounding box center [443, 66] width 9 height 9
click at [503, 66] on icon at bounding box center [504, 66] width 9 height 9
click at [464, 110] on div "5" at bounding box center [461, 110] width 11 height 11
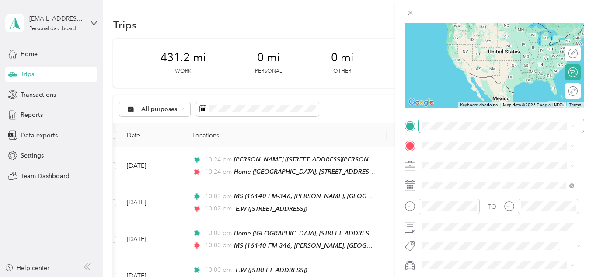
click at [452, 130] on span at bounding box center [500, 126] width 165 height 14
click at [451, 163] on div "Home [GEOGRAPHIC_DATA], [STREET_ADDRESS][PERSON_NAME] , 75707, [GEOGRAPHIC_DATA…" at bounding box center [504, 179] width 133 height 46
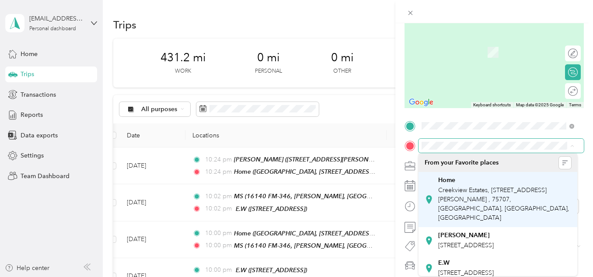
scroll to position [89, 0]
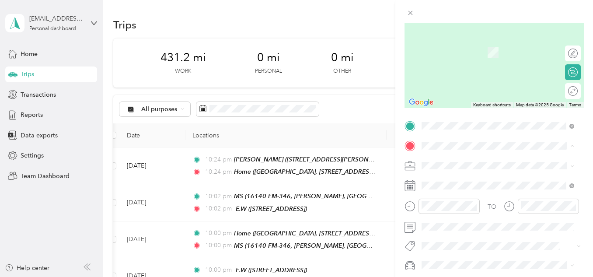
click at [452, 263] on span "[STREET_ADDRESS][US_STATE]" at bounding box center [481, 266] width 87 height 7
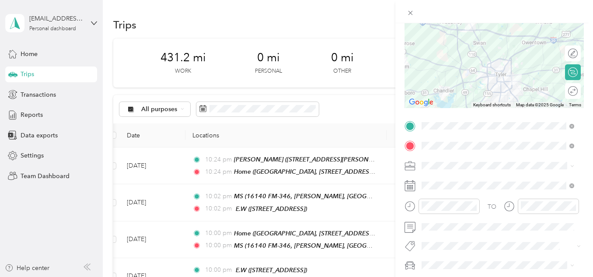
click at [441, 49] on ol "Work Personal Other Other Charity Medical Moving Commute" at bounding box center [497, 94] width 159 height 122
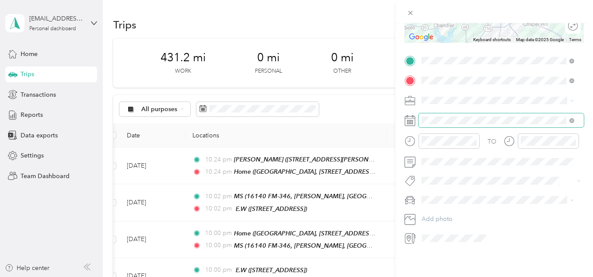
scroll to position [160, 0]
click at [439, 105] on li "Work" at bounding box center [497, 108] width 159 height 15
click at [440, 208] on span "[PERSON_NAME]" at bounding box center [448, 210] width 49 height 7
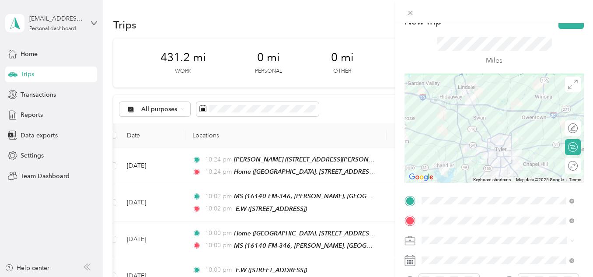
scroll to position [0, 0]
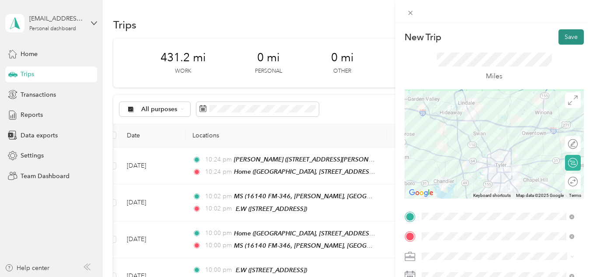
click at [561, 36] on button "Save" at bounding box center [570, 36] width 25 height 15
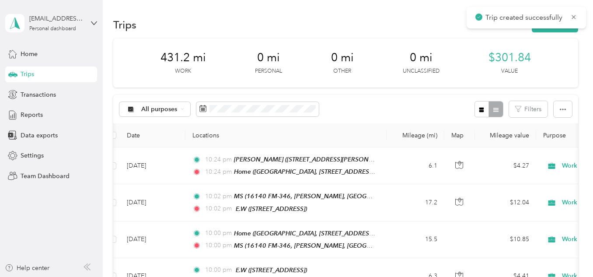
click at [552, 28] on div "Trip created successfully" at bounding box center [525, 17] width 119 height 21
click at [546, 30] on button "New trip" at bounding box center [554, 24] width 46 height 15
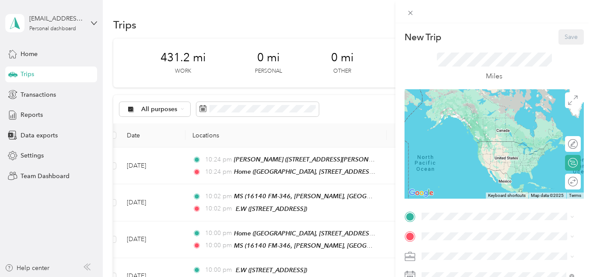
scroll to position [96, 0]
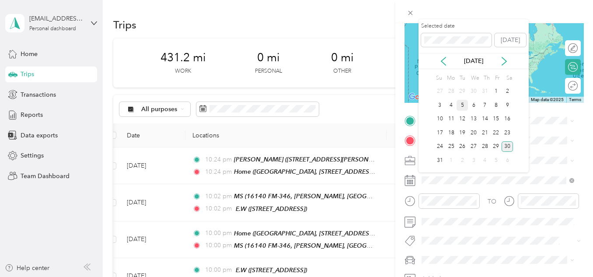
click at [462, 106] on div "5" at bounding box center [461, 105] width 11 height 11
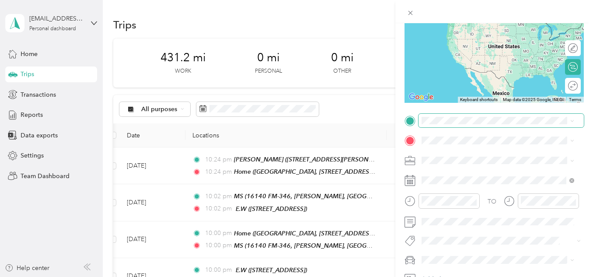
click at [442, 126] on span at bounding box center [500, 121] width 165 height 14
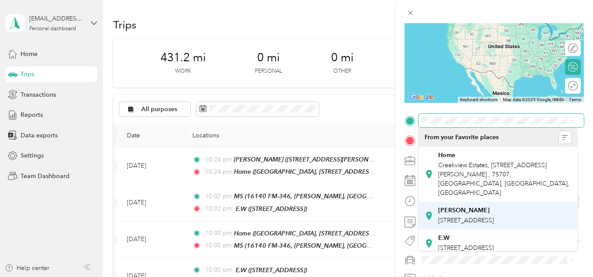
scroll to position [89, 0]
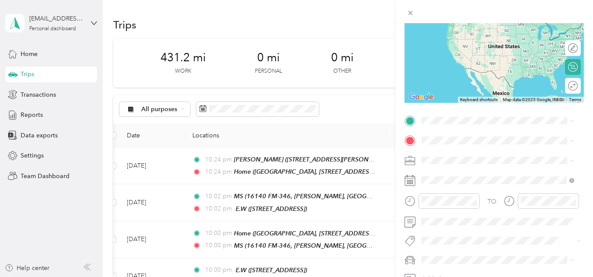
click at [441, 238] on span "[STREET_ADDRESS][US_STATE]" at bounding box center [481, 241] width 87 height 7
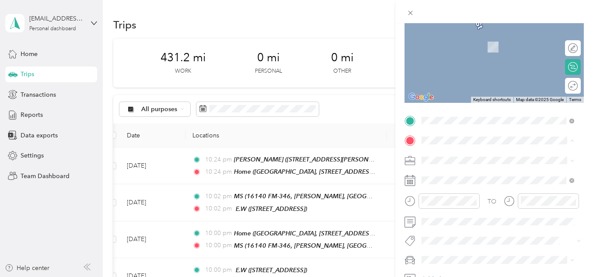
click at [449, 172] on strong "Home" at bounding box center [446, 175] width 17 height 8
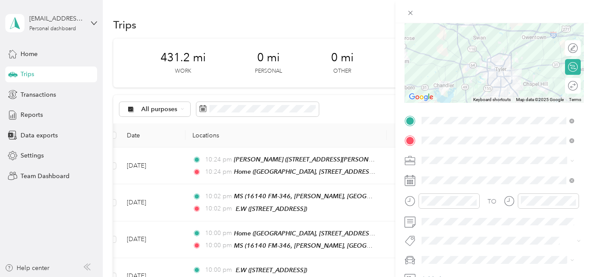
click at [441, 41] on li "Work" at bounding box center [497, 35] width 159 height 15
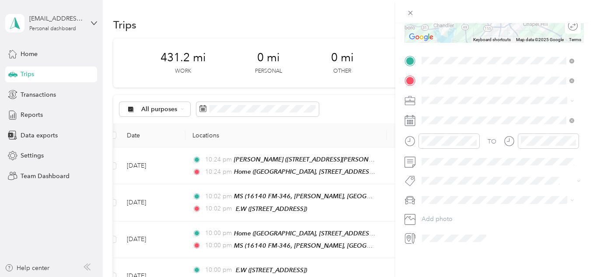
click at [449, 209] on div "[PERSON_NAME]" at bounding box center [497, 208] width 146 height 9
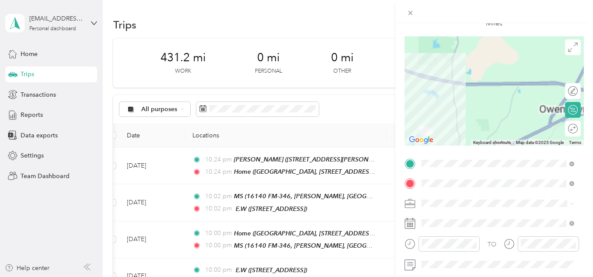
scroll to position [0, 0]
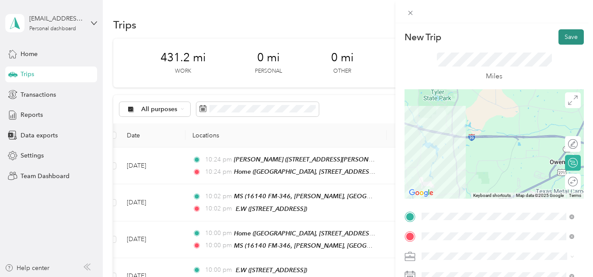
click at [560, 35] on button "Save" at bounding box center [570, 36] width 25 height 15
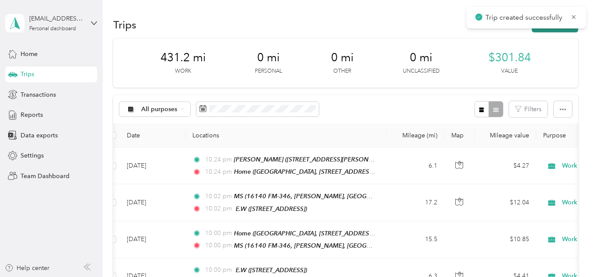
click at [556, 30] on button "New trip" at bounding box center [554, 24] width 46 height 15
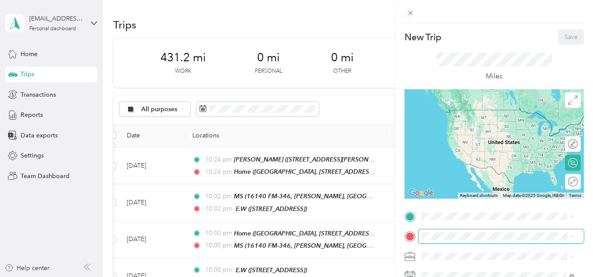
scroll to position [65, 0]
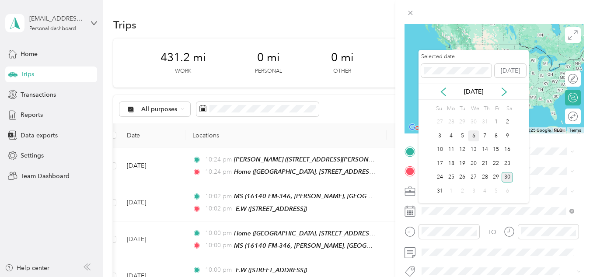
click at [472, 136] on div "6" at bounding box center [473, 135] width 11 height 11
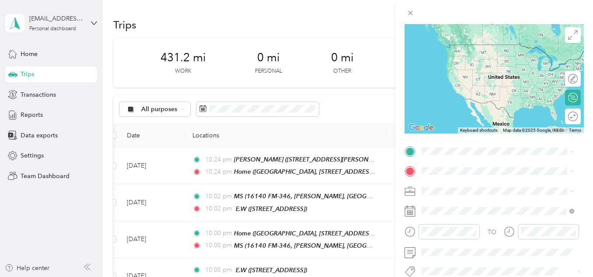
click at [462, 61] on div "Home [GEOGRAPHIC_DATA], [STREET_ADDRESS][PERSON_NAME] , 75707, [GEOGRAPHIC_DATA…" at bounding box center [504, 67] width 133 height 46
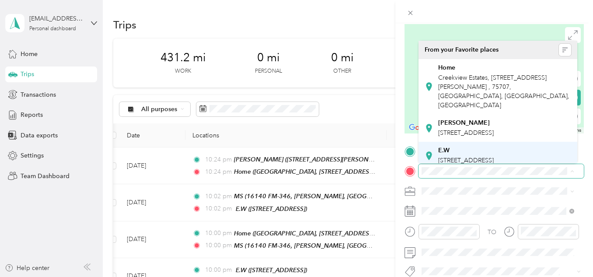
scroll to position [89, 0]
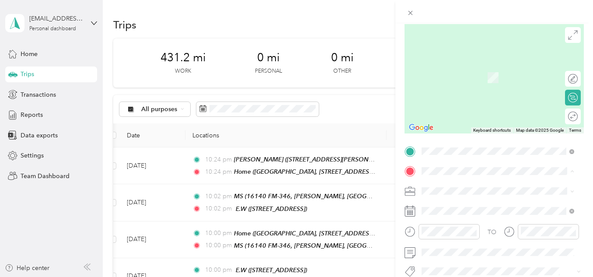
click at [451, 149] on div "K kids [STREET_ADDRESS][US_STATE]" at bounding box center [481, 149] width 87 height 18
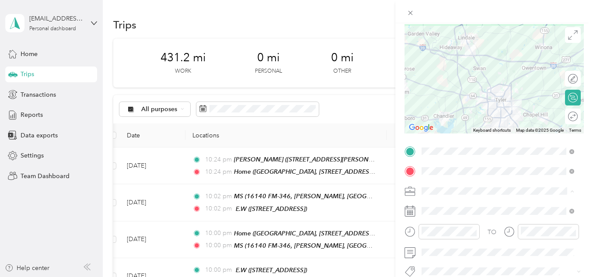
click at [448, 73] on li "Work" at bounding box center [497, 68] width 159 height 15
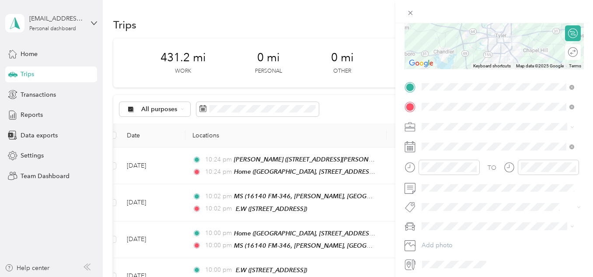
scroll to position [133, 0]
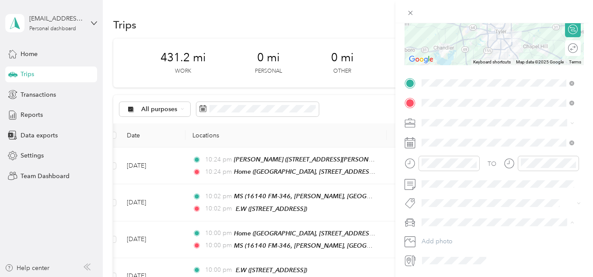
click at [448, 237] on div "[PERSON_NAME]" at bounding box center [497, 237] width 146 height 9
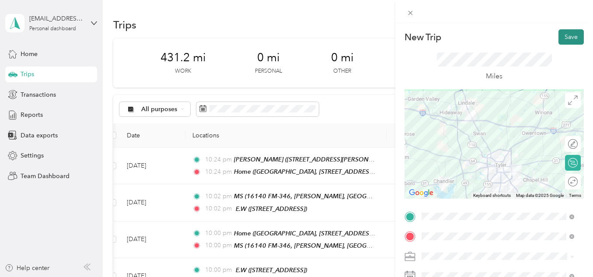
click at [568, 38] on button "Save" at bounding box center [570, 36] width 25 height 15
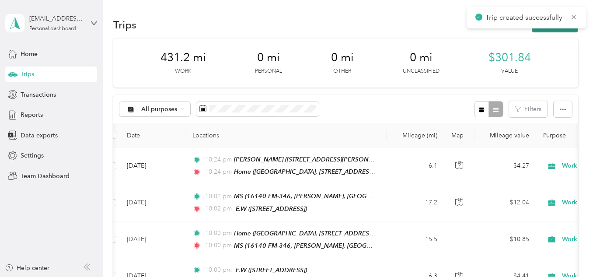
click at [557, 30] on button "New trip" at bounding box center [554, 24] width 46 height 15
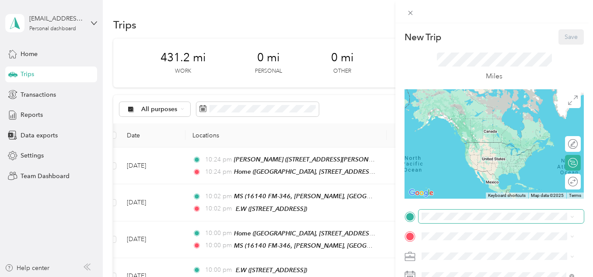
scroll to position [72, 0]
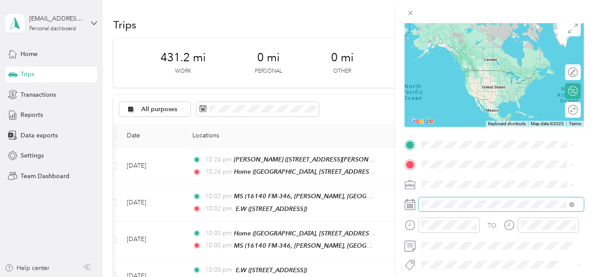
click at [444, 208] on span at bounding box center [500, 204] width 165 height 14
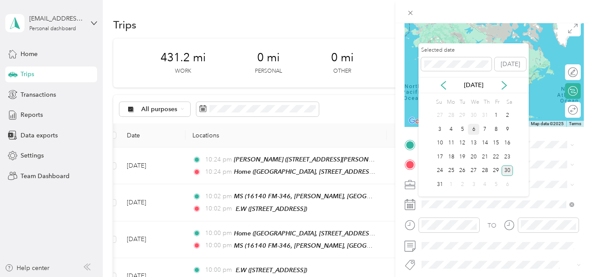
click at [474, 129] on div "6" at bounding box center [473, 129] width 11 height 11
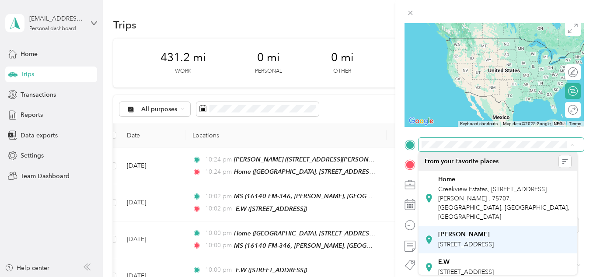
scroll to position [89, 0]
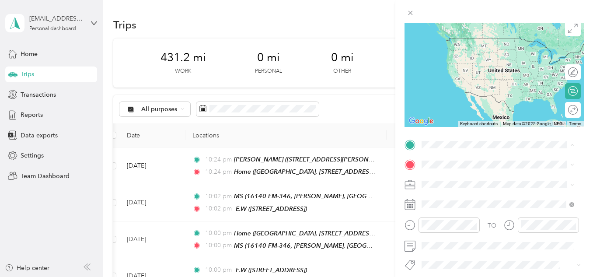
click at [447, 262] on span "[STREET_ADDRESS][US_STATE]" at bounding box center [481, 265] width 87 height 7
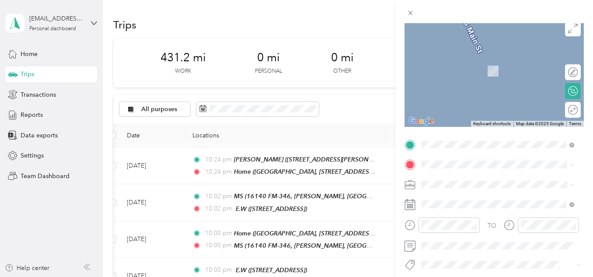
click at [466, 87] on div "Home [GEOGRAPHIC_DATA], [STREET_ADDRESS][PERSON_NAME] , 75707, [GEOGRAPHIC_DATA…" at bounding box center [504, 80] width 133 height 46
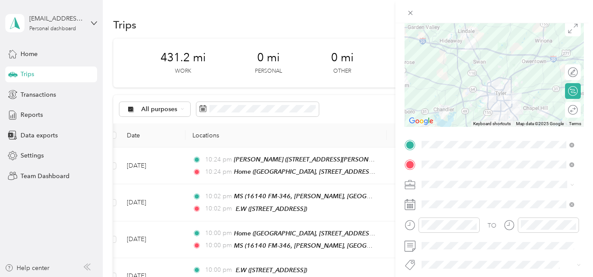
click at [451, 62] on div "Work" at bounding box center [497, 57] width 146 height 9
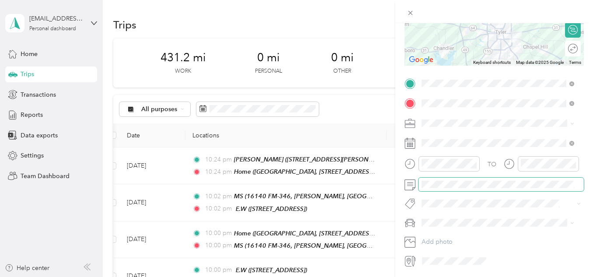
scroll to position [133, 0]
click at [444, 236] on span "[PERSON_NAME]" at bounding box center [448, 237] width 49 height 7
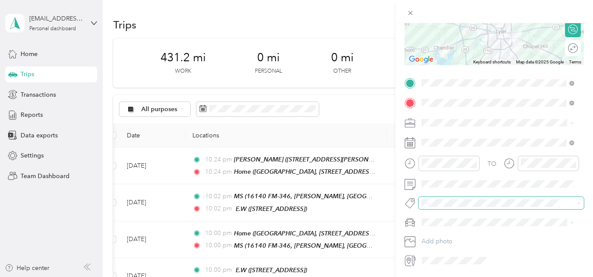
scroll to position [0, 0]
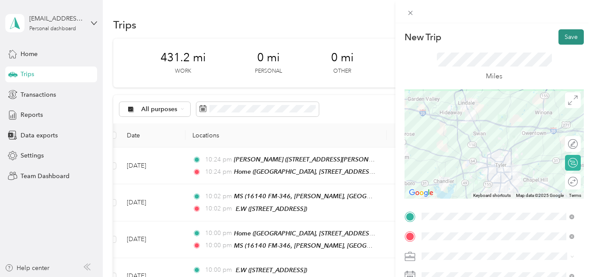
click at [567, 39] on button "Save" at bounding box center [570, 36] width 25 height 15
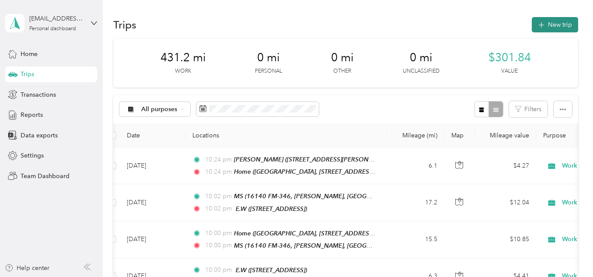
click at [554, 21] on button "New trip" at bounding box center [554, 24] width 46 height 15
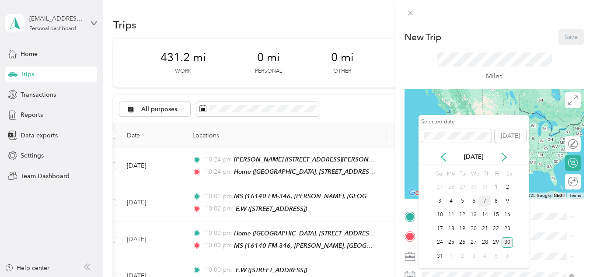
click at [484, 205] on div "7" at bounding box center [484, 200] width 11 height 11
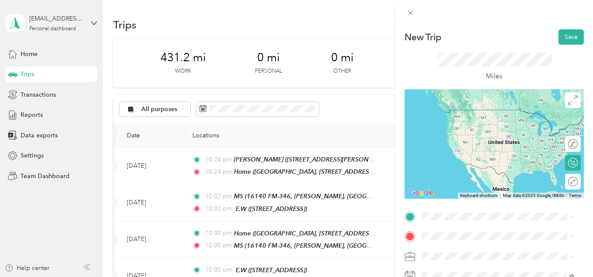
click at [461, 129] on span "Creekview Estates, [STREET_ADDRESS][PERSON_NAME] , 75707, [GEOGRAPHIC_DATA], [G…" at bounding box center [503, 136] width 131 height 35
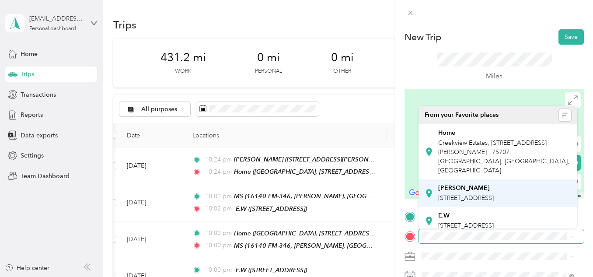
scroll to position [89, 0]
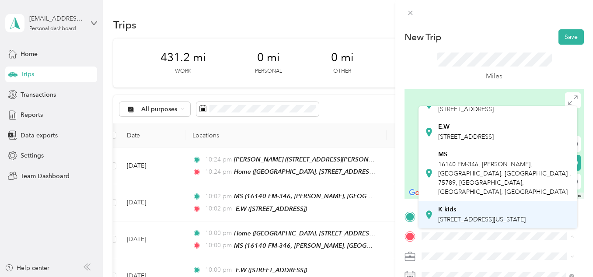
click at [459, 205] on div "K kids" at bounding box center [481, 209] width 87 height 8
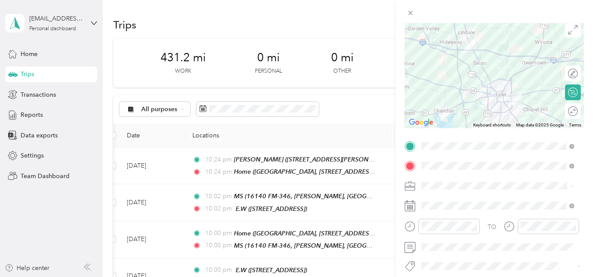
scroll to position [74, 0]
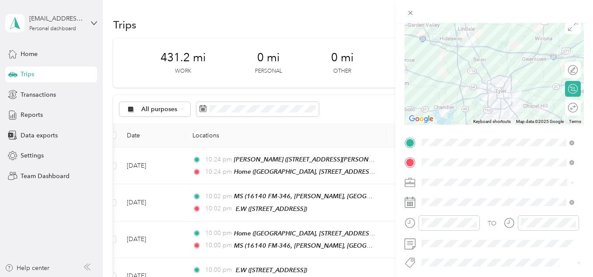
click at [450, 60] on li "Work" at bounding box center [497, 56] width 159 height 15
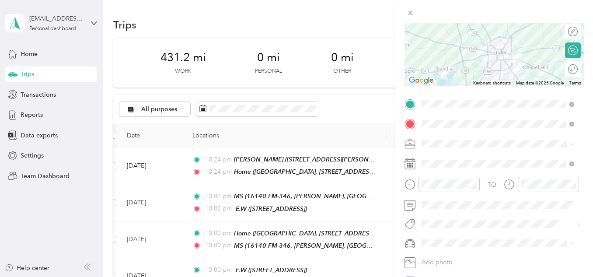
scroll to position [117, 0]
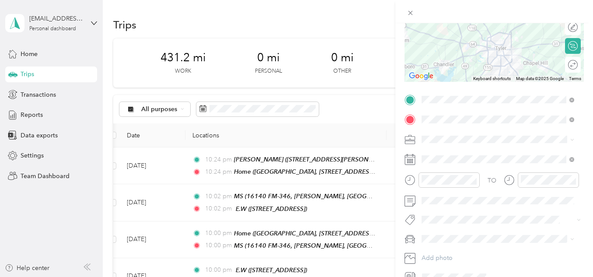
click at [444, 234] on span at bounding box center [500, 239] width 165 height 14
click at [440, 255] on span "[PERSON_NAME]" at bounding box center [448, 253] width 49 height 7
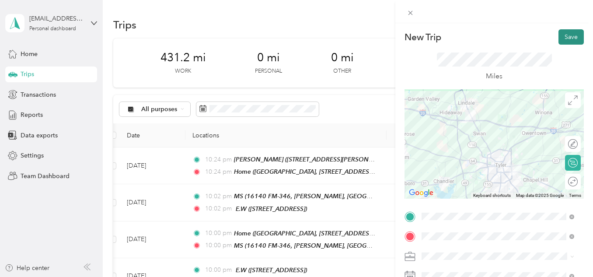
click at [560, 35] on button "Save" at bounding box center [570, 36] width 25 height 15
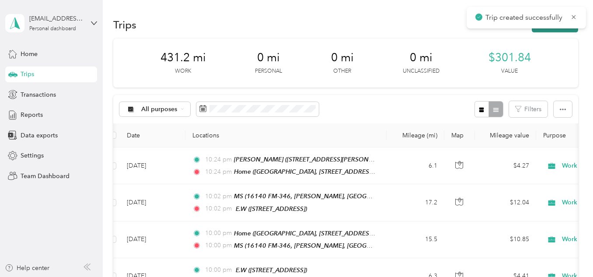
click at [549, 29] on button "New trip" at bounding box center [554, 24] width 46 height 15
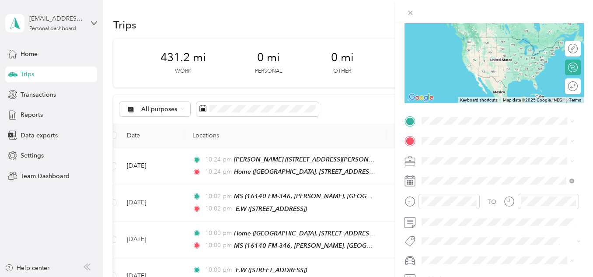
scroll to position [101, 0]
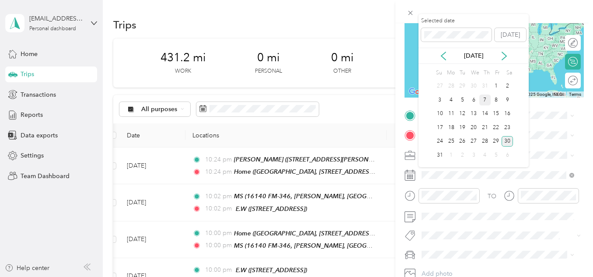
click at [488, 103] on div "7" at bounding box center [484, 99] width 11 height 11
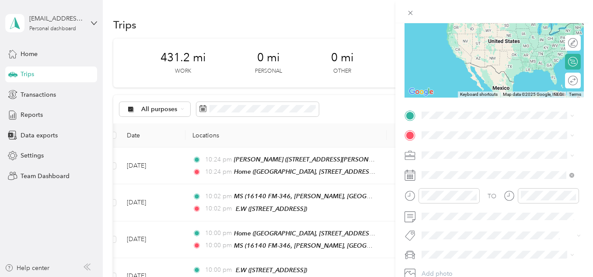
click at [443, 157] on span "Creekview Estates, [STREET_ADDRESS][PERSON_NAME] , 75707, [GEOGRAPHIC_DATA], [G…" at bounding box center [503, 173] width 131 height 35
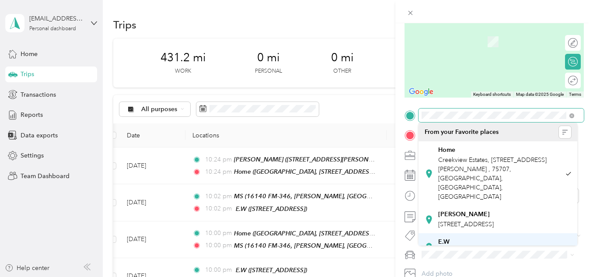
scroll to position [89, 0]
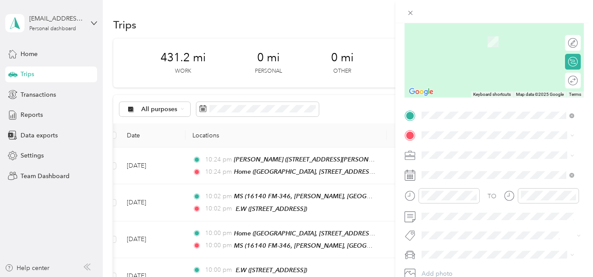
click at [450, 232] on strong "K kids" at bounding box center [447, 236] width 18 height 8
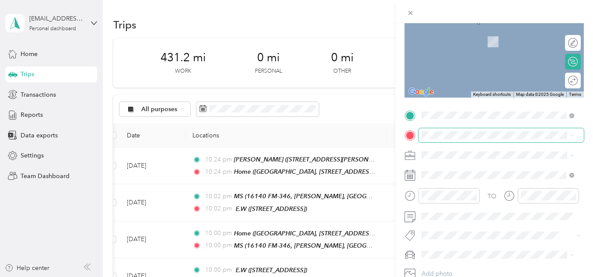
click at [444, 128] on span at bounding box center [500, 135] width 165 height 14
click at [459, 191] on span "Creekview Estates, [STREET_ADDRESS][PERSON_NAME] , 75707, [GEOGRAPHIC_DATA], [G…" at bounding box center [503, 193] width 131 height 35
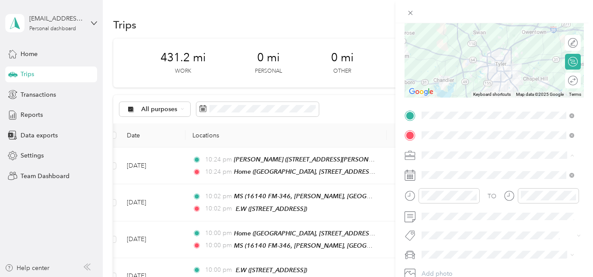
click at [442, 38] on ol "Work Personal Other Other Charity Medical Moving Commute" at bounding box center [497, 86] width 159 height 122
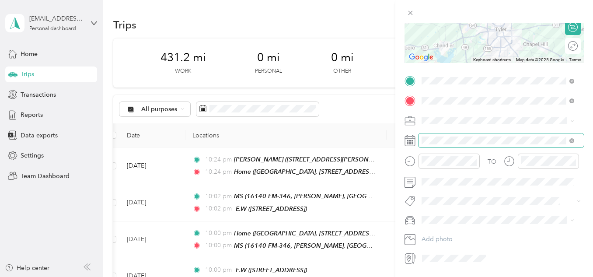
scroll to position [136, 0]
click at [438, 135] on span "Work" at bounding box center [431, 132] width 15 height 7
click at [474, 208] on div "TO Add photo" at bounding box center [493, 168] width 179 height 191
click at [460, 231] on div "[PERSON_NAME]" at bounding box center [497, 234] width 146 height 9
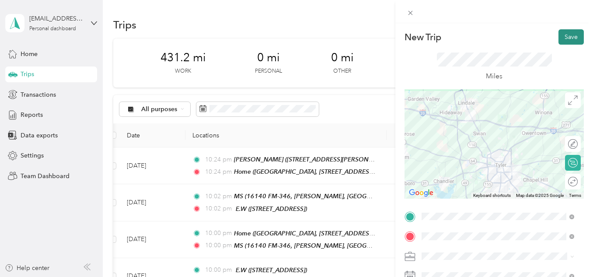
click at [570, 36] on button "Save" at bounding box center [570, 36] width 25 height 15
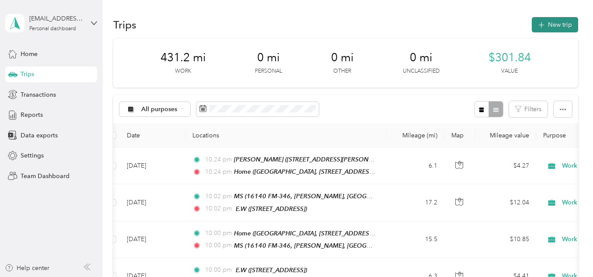
click at [539, 22] on icon "button" at bounding box center [541, 25] width 6 height 6
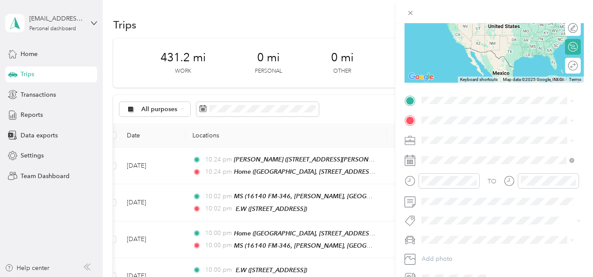
scroll to position [118, 0]
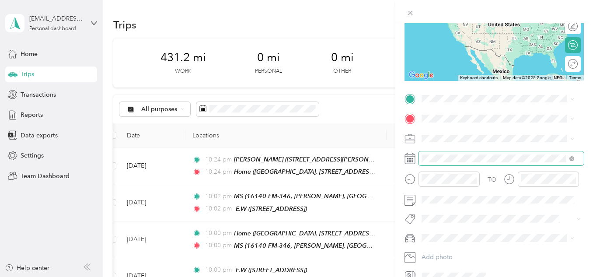
click at [451, 153] on span at bounding box center [500, 158] width 165 height 14
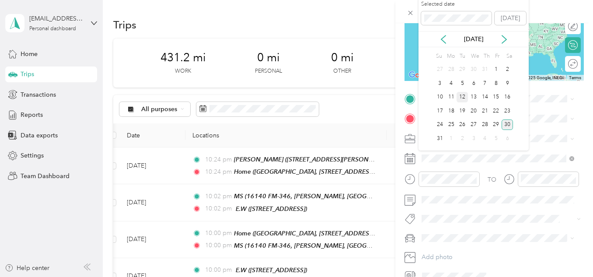
click at [461, 97] on div "12" at bounding box center [461, 97] width 11 height 11
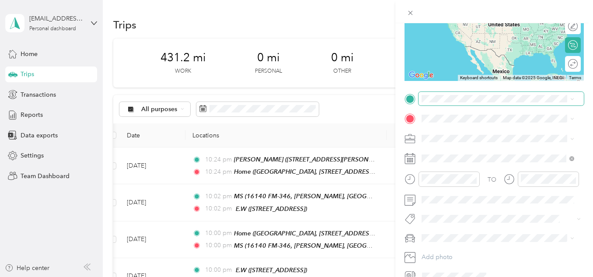
click at [449, 102] on span at bounding box center [500, 99] width 165 height 14
click at [444, 144] on span "Creekview Estates, [STREET_ADDRESS][PERSON_NAME] , 75707, [GEOGRAPHIC_DATA], [G…" at bounding box center [503, 156] width 131 height 35
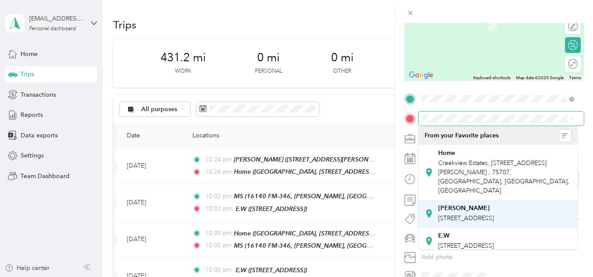
scroll to position [89, 0]
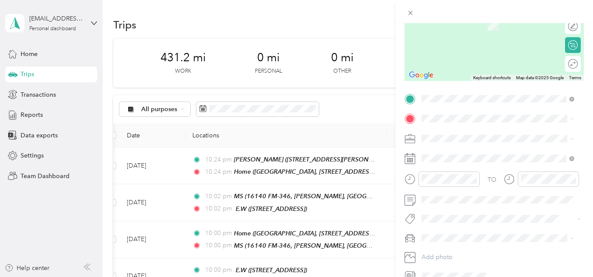
click at [455, 226] on div "K kids" at bounding box center [481, 230] width 87 height 8
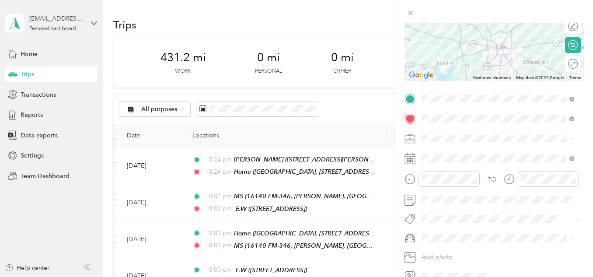
click at [435, 153] on span "Work" at bounding box center [431, 150] width 15 height 7
click at [440, 256] on li "[PERSON_NAME]" at bounding box center [497, 252] width 159 height 15
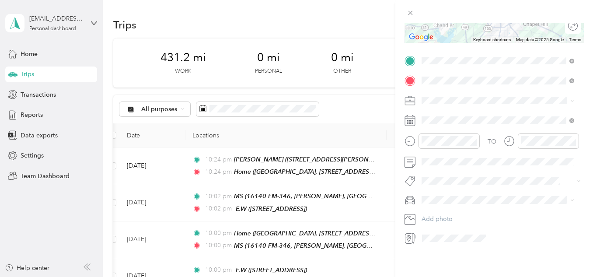
scroll to position [0, 0]
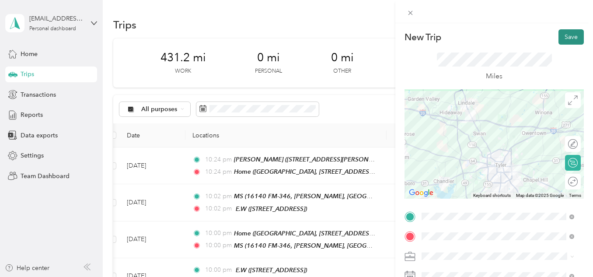
click at [561, 39] on button "Save" at bounding box center [570, 36] width 25 height 15
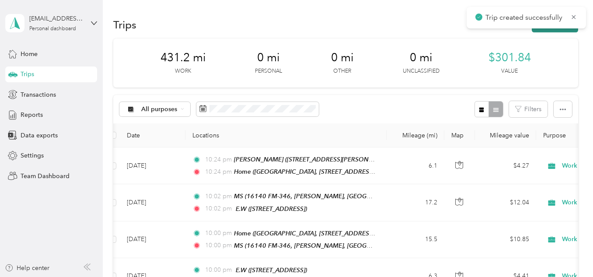
click at [553, 30] on button "New trip" at bounding box center [554, 24] width 46 height 15
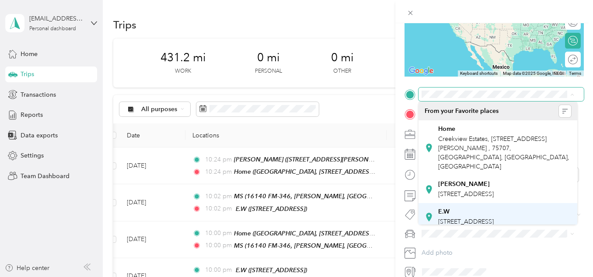
scroll to position [89, 0]
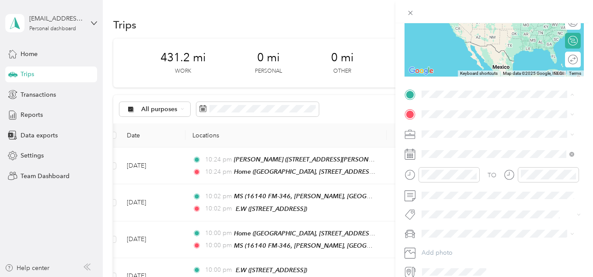
click at [444, 210] on div "K kids [STREET_ADDRESS][US_STATE]" at bounding box center [481, 210] width 87 height 18
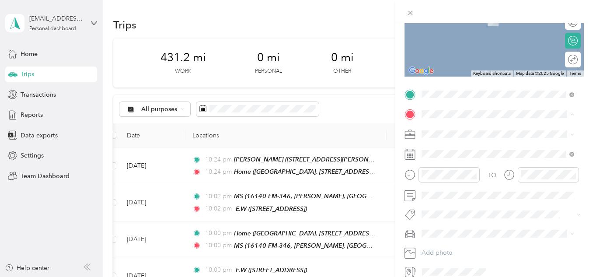
click at [455, 152] on div "Home" at bounding box center [504, 149] width 133 height 8
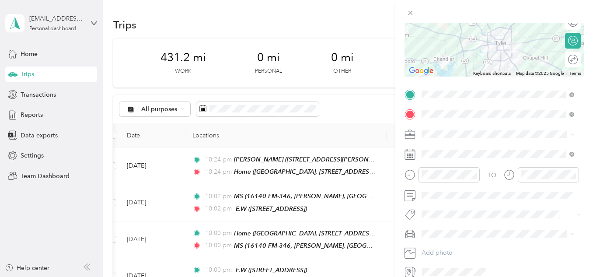
click at [434, 149] on span "Work" at bounding box center [431, 149] width 15 height 7
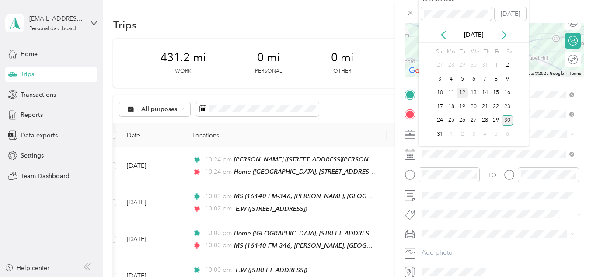
click at [462, 94] on div "12" at bounding box center [461, 92] width 11 height 11
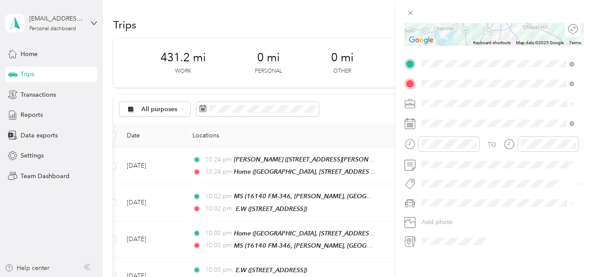
scroll to position [158, 0]
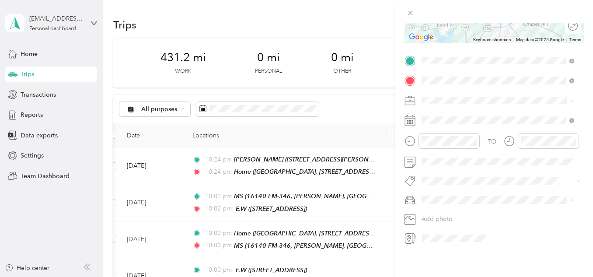
click at [448, 208] on div "[PERSON_NAME]" at bounding box center [497, 212] width 146 height 9
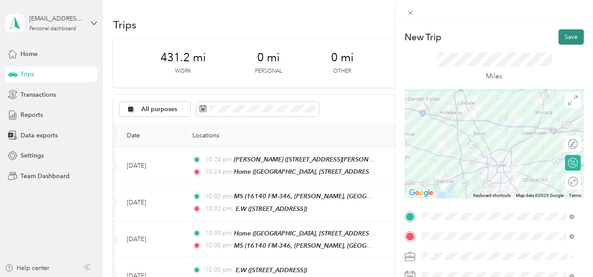
click at [567, 36] on button "Save" at bounding box center [570, 36] width 25 height 15
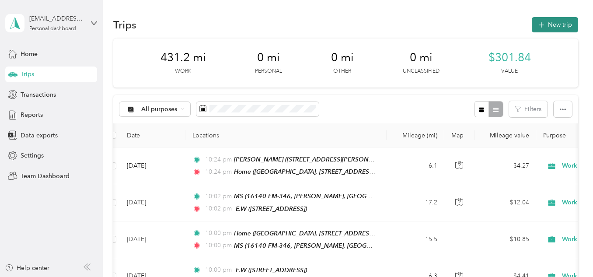
click at [555, 31] on button "New trip" at bounding box center [554, 24] width 46 height 15
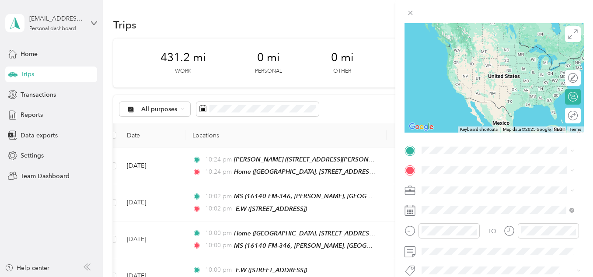
scroll to position [67, 0]
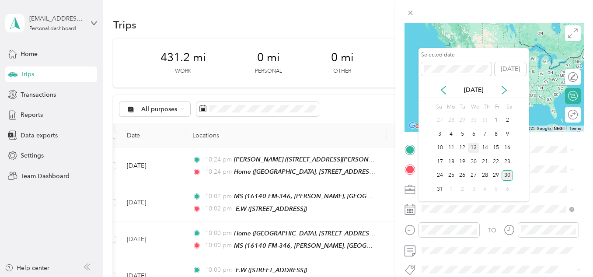
click at [473, 148] on div "13" at bounding box center [473, 147] width 11 height 11
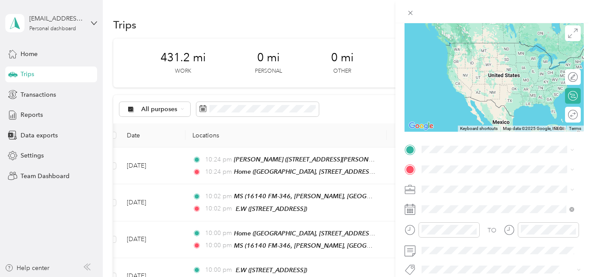
click at [463, 59] on span "Creekview Estates, [STREET_ADDRESS][PERSON_NAME] , 75707, [GEOGRAPHIC_DATA], [G…" at bounding box center [503, 69] width 131 height 35
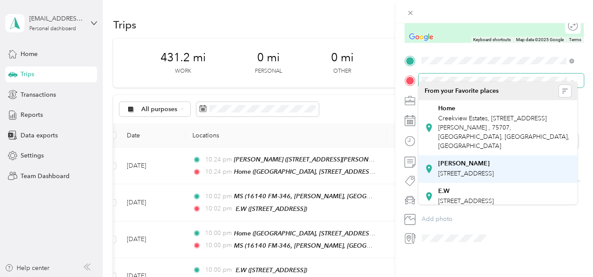
scroll to position [89, 0]
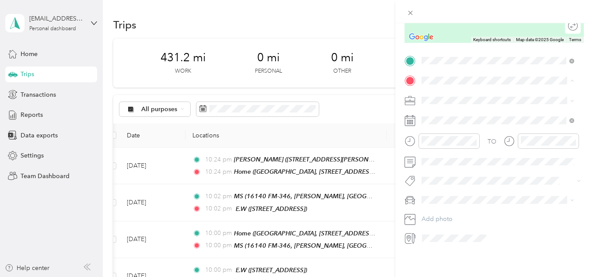
click at [455, 191] on span "[STREET_ADDRESS][US_STATE]" at bounding box center [481, 194] width 87 height 7
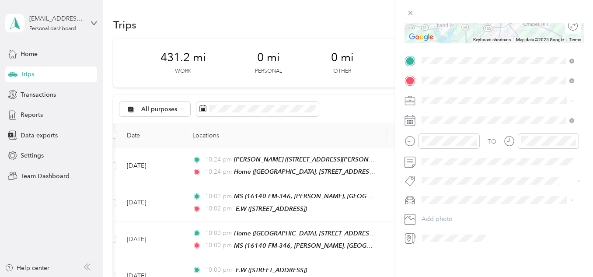
click at [426, 112] on ol "Work Personal Other Other Charity Medical Moving Commute" at bounding box center [497, 160] width 159 height 122
click at [431, 108] on span "Work" at bounding box center [431, 106] width 15 height 7
click at [434, 208] on span "[PERSON_NAME]" at bounding box center [448, 208] width 49 height 7
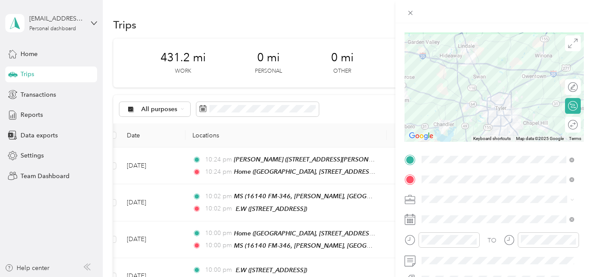
scroll to position [0, 0]
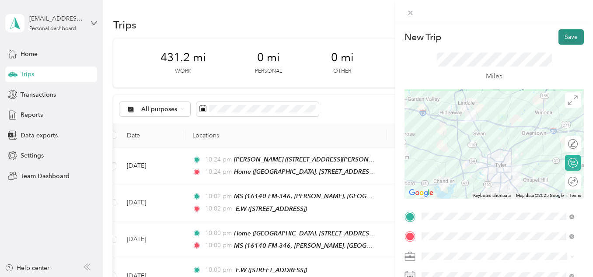
click at [560, 33] on button "Save" at bounding box center [570, 36] width 25 height 15
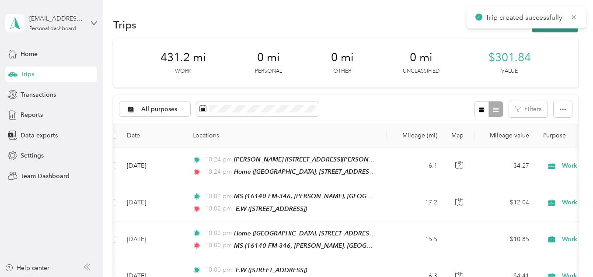
click at [543, 31] on button "New trip" at bounding box center [554, 24] width 46 height 15
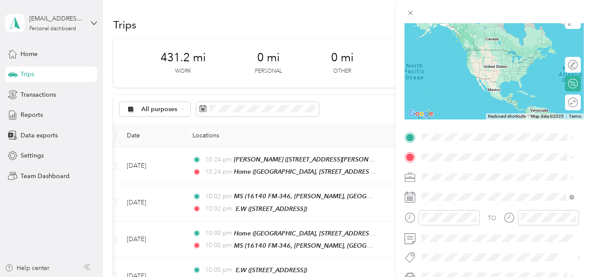
scroll to position [80, 0]
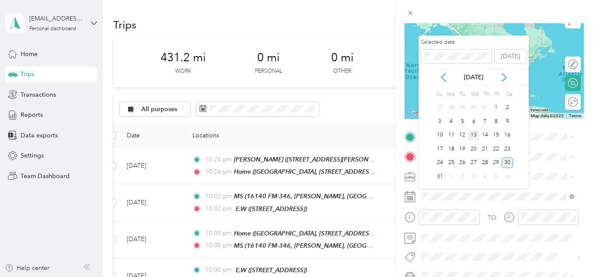
click at [471, 135] on div "13" at bounding box center [473, 135] width 11 height 11
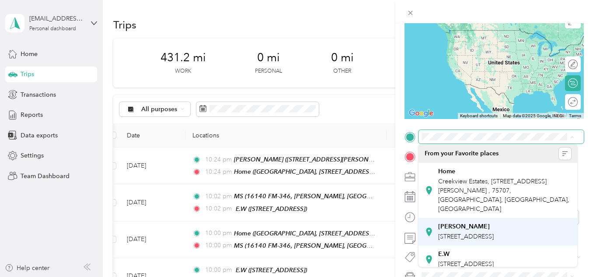
scroll to position [89, 0]
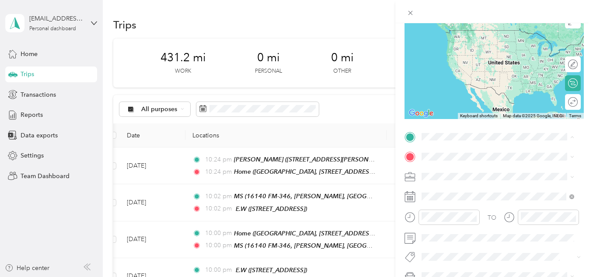
click at [451, 244] on strong "K kids" at bounding box center [447, 248] width 18 height 8
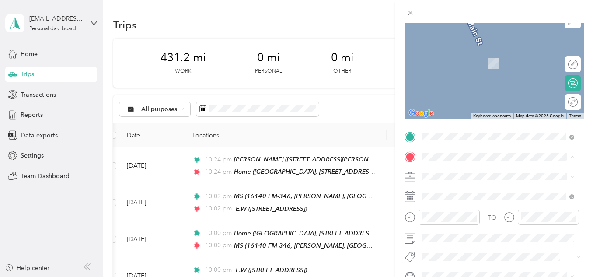
click at [464, 69] on span "Creekview Estates, [STREET_ADDRESS][PERSON_NAME] , 75707, [GEOGRAPHIC_DATA], [G…" at bounding box center [503, 76] width 131 height 35
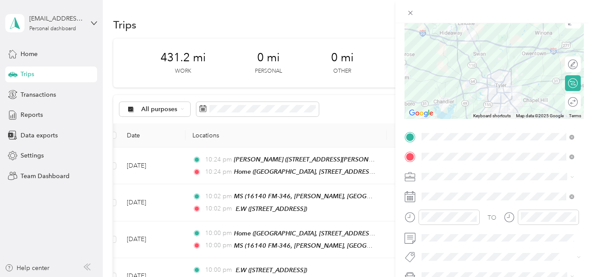
click at [438, 171] on span at bounding box center [500, 177] width 165 height 14
click at [444, 53] on div "Work" at bounding box center [497, 53] width 146 height 9
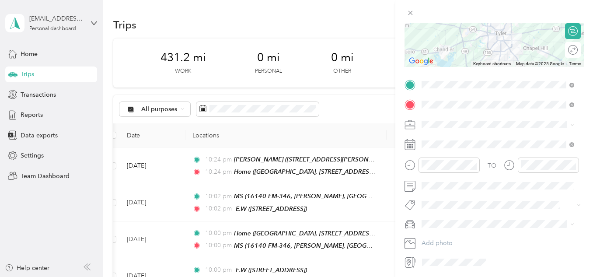
click at [437, 239] on span "[PERSON_NAME]" at bounding box center [448, 239] width 49 height 7
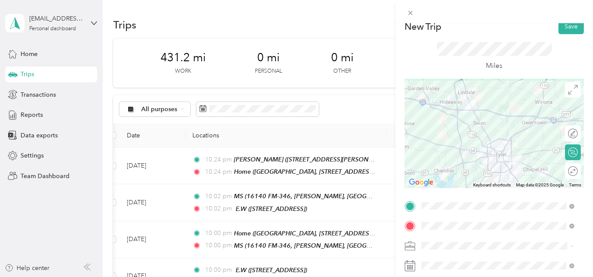
scroll to position [0, 0]
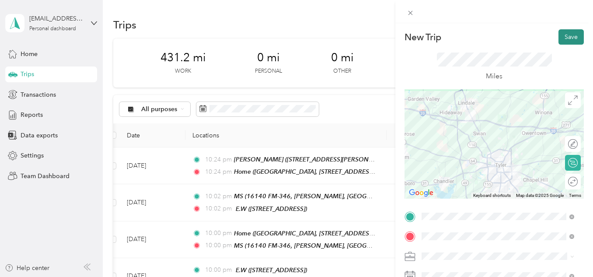
click at [566, 38] on button "Save" at bounding box center [570, 36] width 25 height 15
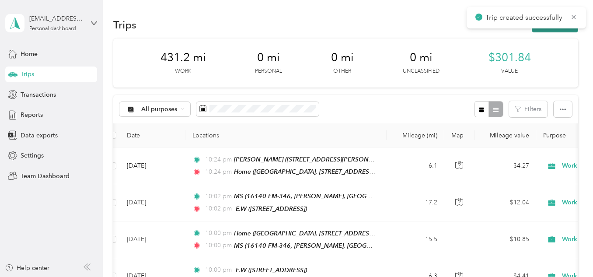
click at [552, 30] on button "New trip" at bounding box center [554, 24] width 46 height 15
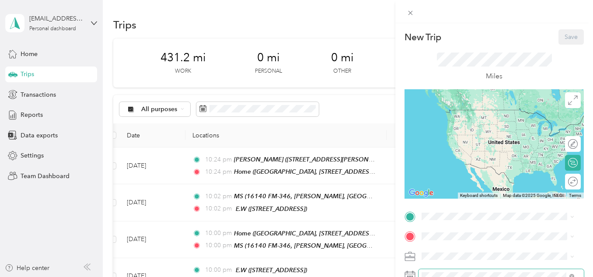
click at [433, 271] on span at bounding box center [500, 276] width 165 height 14
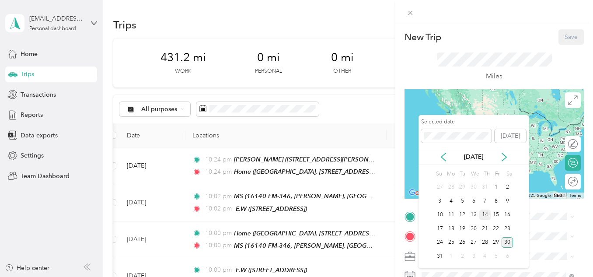
click at [483, 212] on div "14" at bounding box center [484, 214] width 11 height 11
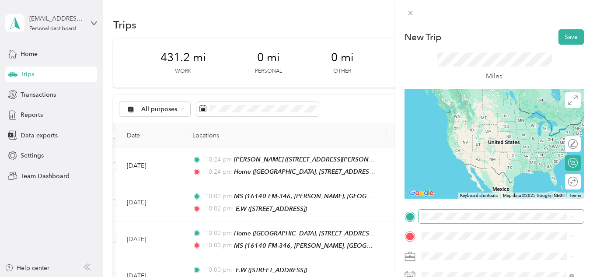
click at [458, 211] on span at bounding box center [500, 216] width 165 height 14
click at [452, 125] on span "Creekview Estates, [STREET_ADDRESS][PERSON_NAME] , 75707, [GEOGRAPHIC_DATA], [G…" at bounding box center [503, 136] width 131 height 35
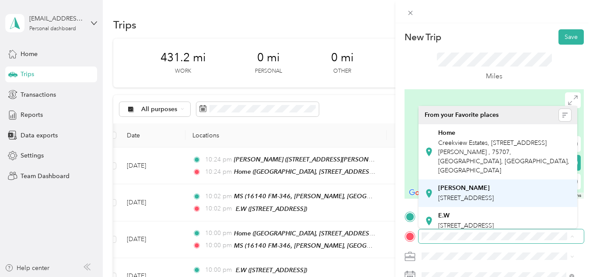
scroll to position [89, 0]
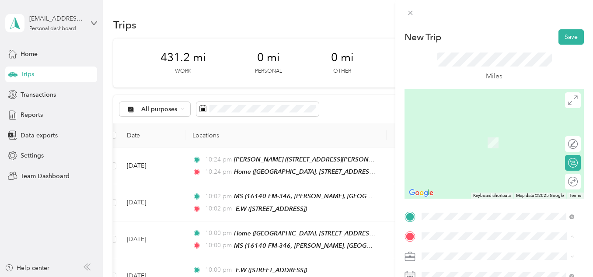
click at [461, 215] on span "[STREET_ADDRESS][US_STATE]" at bounding box center [481, 218] width 87 height 7
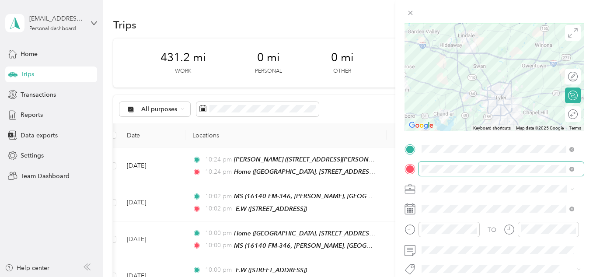
scroll to position [75, 0]
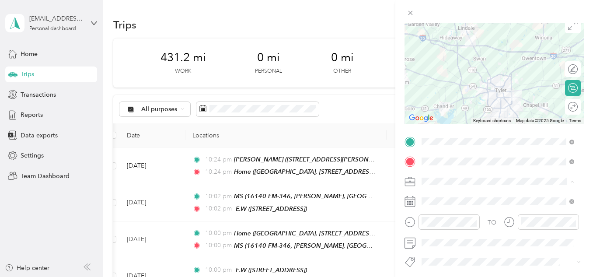
click at [451, 61] on li "Work" at bounding box center [497, 58] width 159 height 15
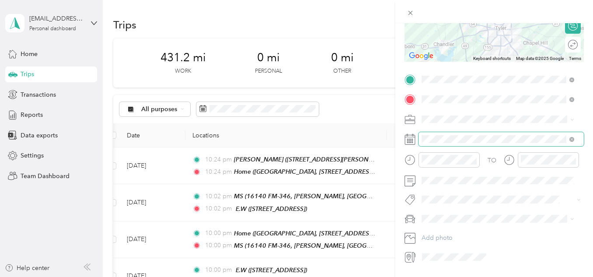
scroll to position [137, 0]
click at [440, 234] on span "[PERSON_NAME]" at bounding box center [448, 233] width 49 height 7
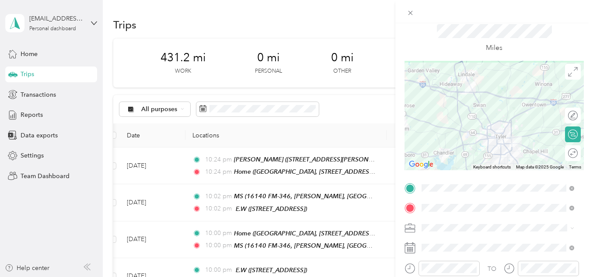
scroll to position [14, 0]
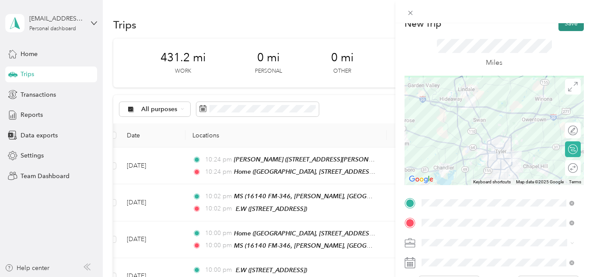
click at [563, 25] on button "Save" at bounding box center [570, 23] width 25 height 15
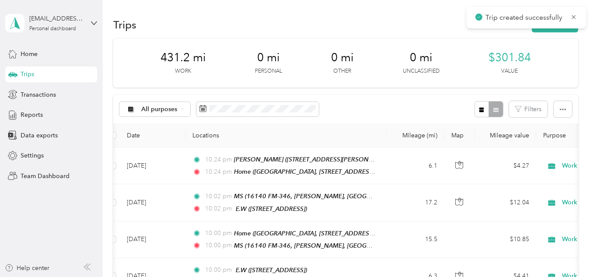
click at [547, 29] on button "New trip" at bounding box center [554, 24] width 46 height 15
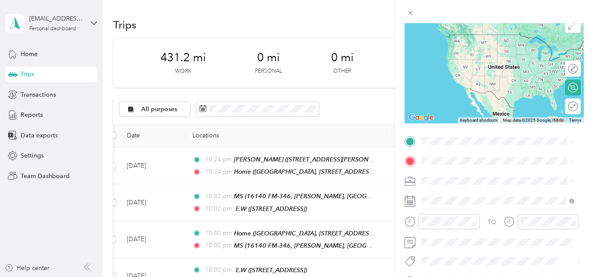
scroll to position [76, 0]
click at [450, 174] on span at bounding box center [500, 181] width 165 height 14
click at [432, 205] on span at bounding box center [500, 200] width 165 height 14
click at [432, 204] on span at bounding box center [500, 200] width 165 height 14
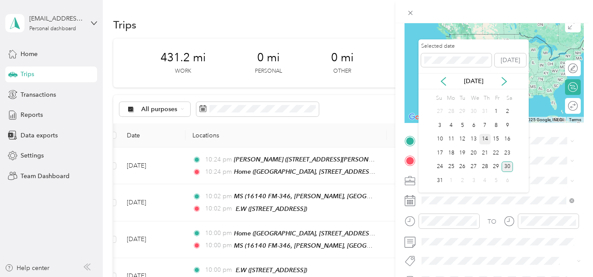
click at [484, 136] on div "14" at bounding box center [484, 139] width 11 height 11
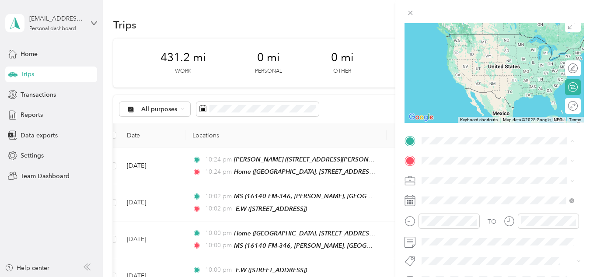
click at [455, 177] on div "Home" at bounding box center [504, 175] width 133 height 8
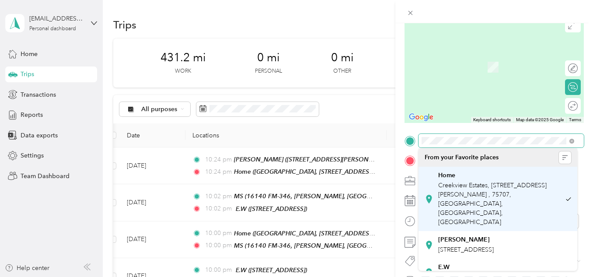
scroll to position [89, 0]
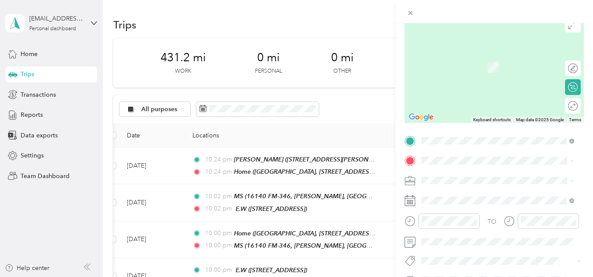
click at [450, 257] on strong "K kids" at bounding box center [447, 261] width 18 height 8
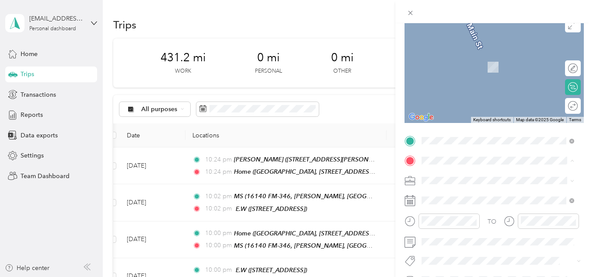
click at [469, 140] on span "[STREET_ADDRESS][US_STATE]" at bounding box center [481, 143] width 87 height 7
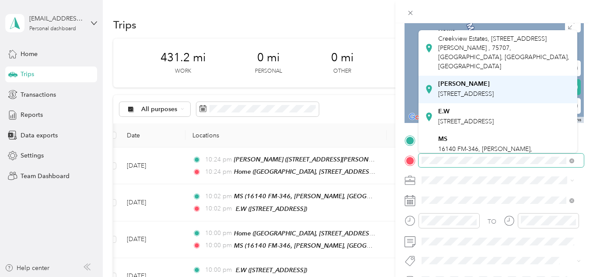
scroll to position [28, 0]
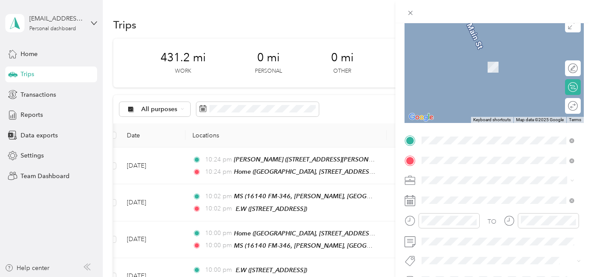
click at [469, 59] on div "Home [GEOGRAPHIC_DATA], [STREET_ADDRESS][PERSON_NAME] , 75707, [GEOGRAPHIC_DATA…" at bounding box center [504, 47] width 133 height 46
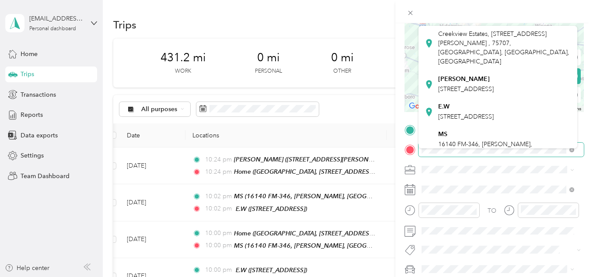
scroll to position [76, 0]
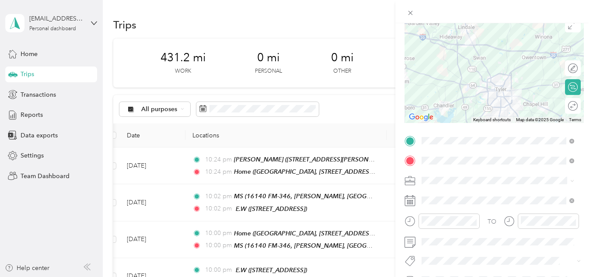
click at [435, 176] on span at bounding box center [500, 181] width 165 height 14
click at [438, 59] on span "Work" at bounding box center [431, 57] width 15 height 7
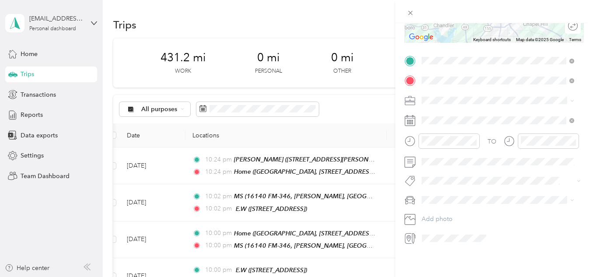
click at [448, 193] on span at bounding box center [500, 200] width 165 height 14
click at [447, 210] on div "[PERSON_NAME]" at bounding box center [497, 211] width 146 height 9
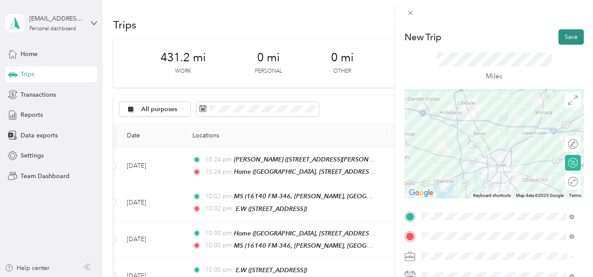
click at [569, 31] on button "Save" at bounding box center [570, 36] width 25 height 15
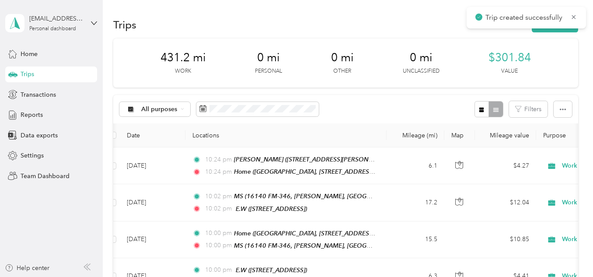
click at [564, 33] on div "Trips New trip" at bounding box center [345, 24] width 464 height 18
click at [562, 29] on button "New trip" at bounding box center [554, 24] width 46 height 15
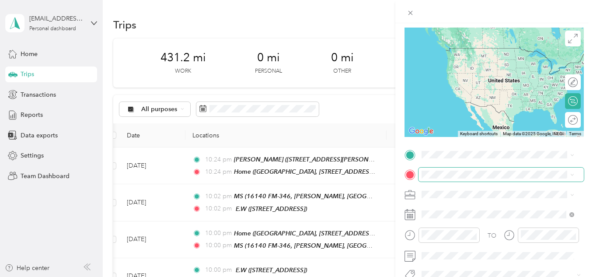
scroll to position [62, 0]
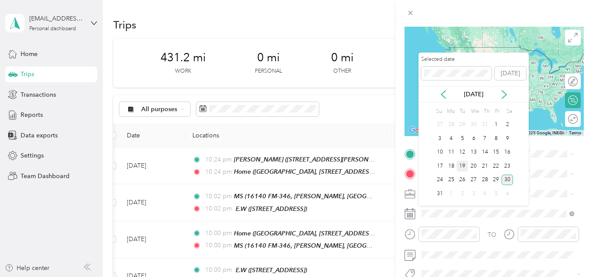
click at [461, 166] on div "19" at bounding box center [461, 165] width 11 height 11
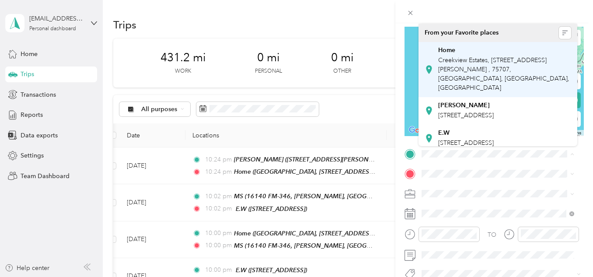
click at [468, 62] on span "Creekview Estates, [STREET_ADDRESS][PERSON_NAME] , 75707, [GEOGRAPHIC_DATA], [G…" at bounding box center [503, 73] width 131 height 35
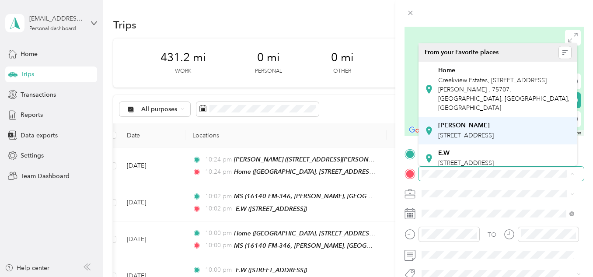
scroll to position [89, 0]
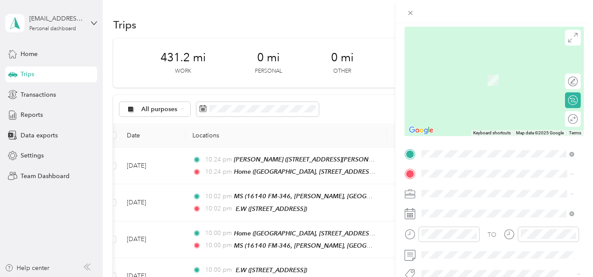
click at [453, 159] on span "[STREET_ADDRESS][US_STATE]" at bounding box center [481, 156] width 87 height 7
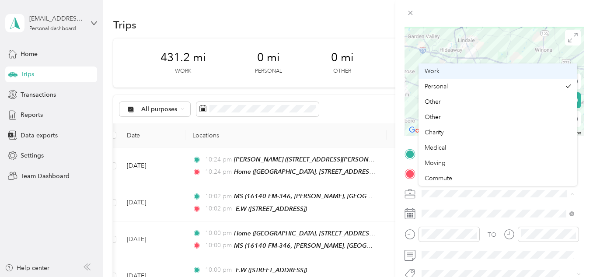
click at [440, 74] on div "Work" at bounding box center [497, 70] width 146 height 9
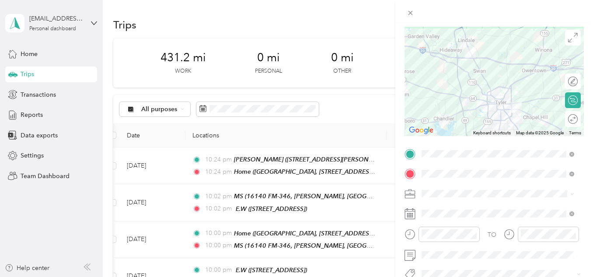
scroll to position [133, 0]
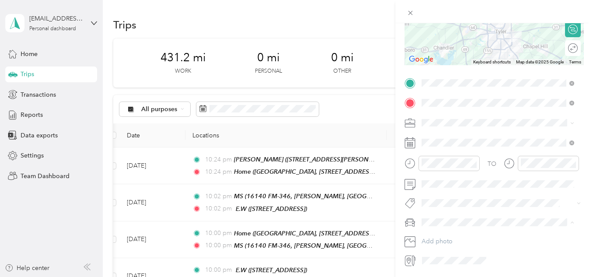
click at [451, 235] on div "[PERSON_NAME]" at bounding box center [497, 237] width 146 height 9
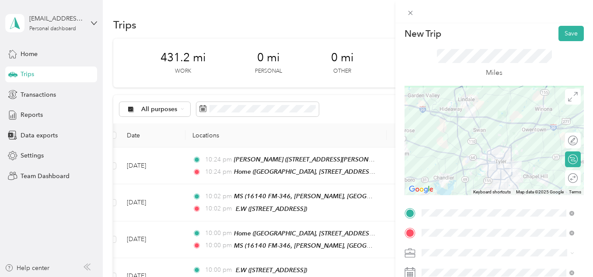
scroll to position [0, 0]
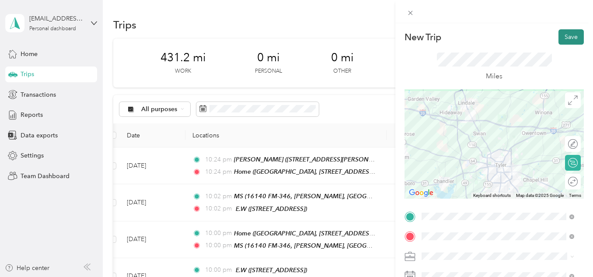
click at [562, 35] on button "Save" at bounding box center [570, 36] width 25 height 15
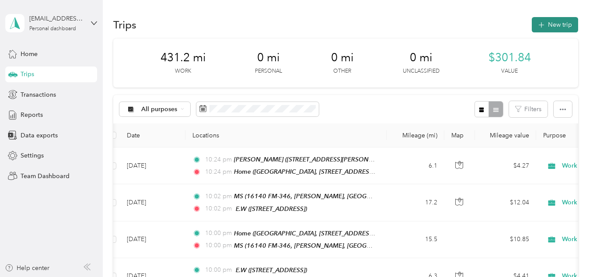
click at [534, 27] on button "New trip" at bounding box center [554, 24] width 46 height 15
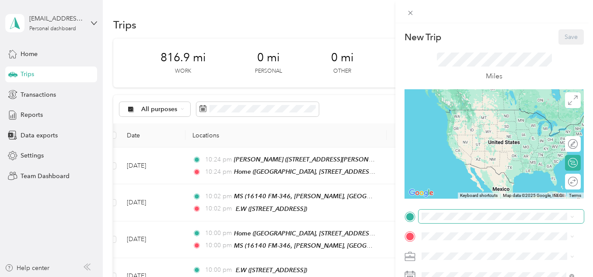
click at [443, 222] on span at bounding box center [500, 216] width 165 height 14
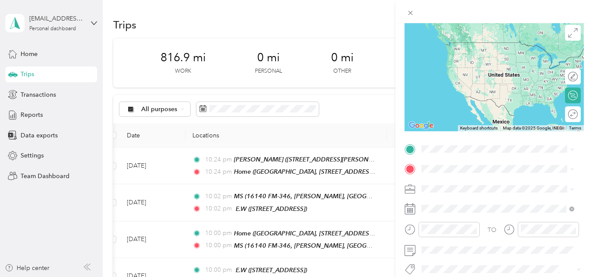
scroll to position [68, 0]
click at [436, 202] on span at bounding box center [500, 208] width 165 height 14
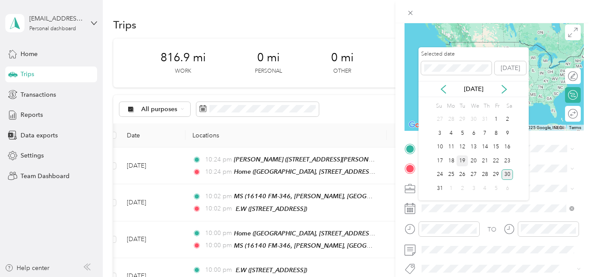
click at [462, 162] on div "19" at bounding box center [461, 160] width 11 height 11
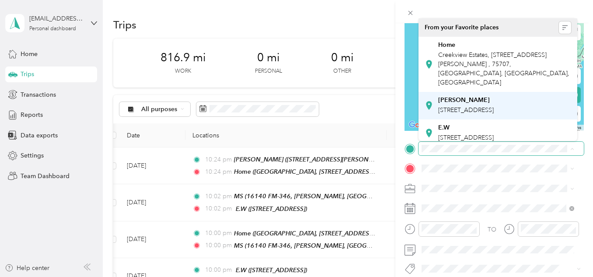
scroll to position [89, 0]
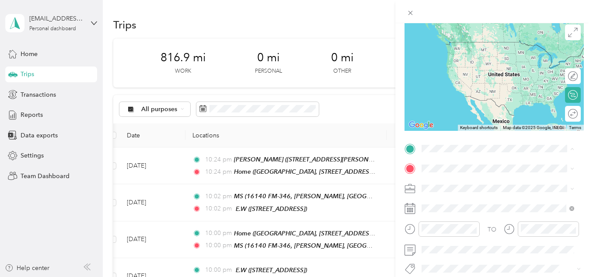
click at [450, 118] on div "K kids [STREET_ADDRESS][US_STATE]" at bounding box center [481, 127] width 87 height 18
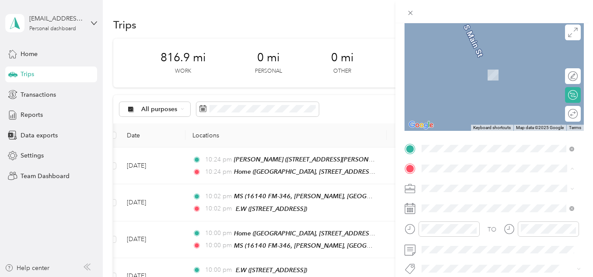
click at [453, 81] on span "Creekview Estates, [STREET_ADDRESS][PERSON_NAME] , 75707, [GEOGRAPHIC_DATA], [G…" at bounding box center [503, 88] width 131 height 35
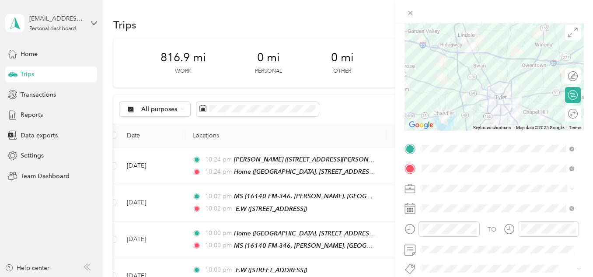
click at [436, 66] on div "Work" at bounding box center [497, 65] width 146 height 9
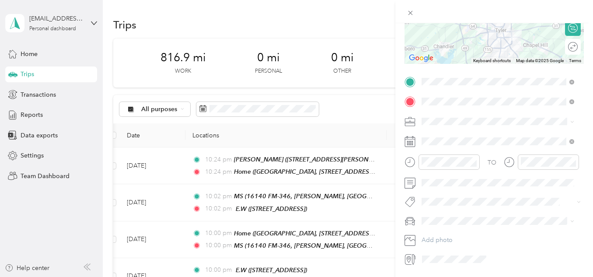
scroll to position [135, 0]
click at [441, 229] on li "[PERSON_NAME]" at bounding box center [497, 235] width 159 height 15
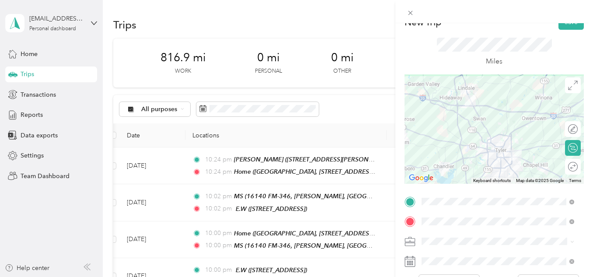
scroll to position [0, 0]
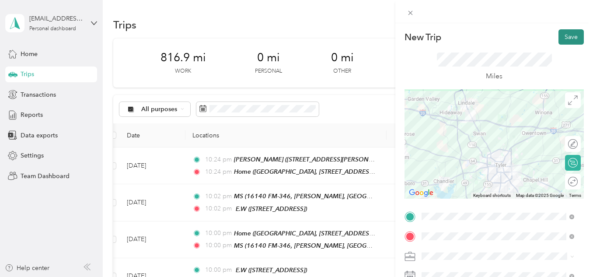
click at [561, 36] on button "Save" at bounding box center [570, 36] width 25 height 15
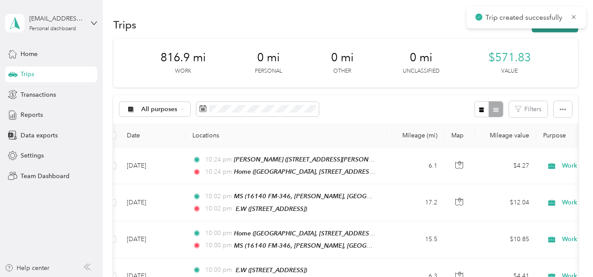
click at [551, 29] on button "New trip" at bounding box center [554, 24] width 46 height 15
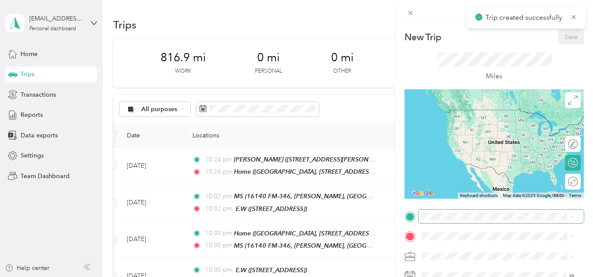
scroll to position [92, 0]
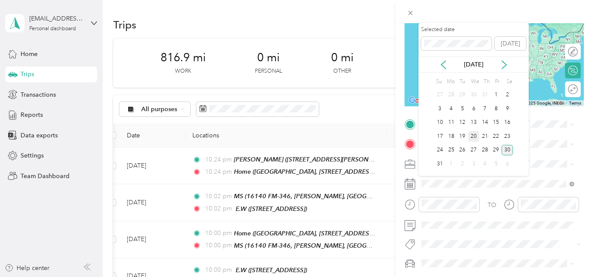
click at [474, 135] on div "20" at bounding box center [473, 136] width 11 height 11
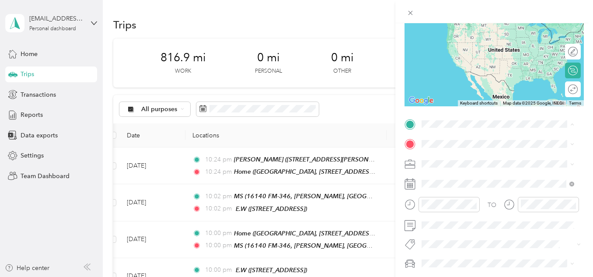
click at [458, 171] on div "Home [GEOGRAPHIC_DATA], [STREET_ADDRESS][PERSON_NAME] , 75707, [GEOGRAPHIC_DATA…" at bounding box center [504, 178] width 133 height 46
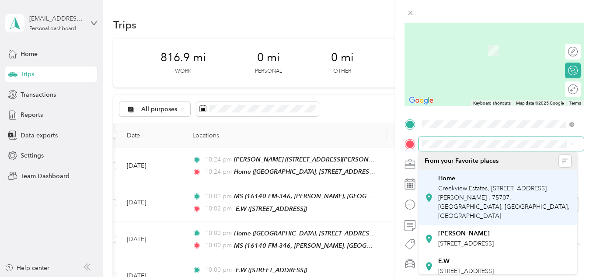
scroll to position [89, 0]
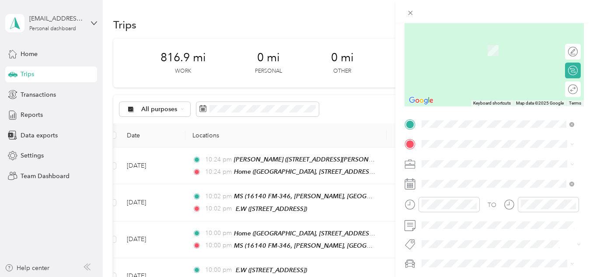
click at [463, 251] on div "K kids" at bounding box center [481, 255] width 87 height 8
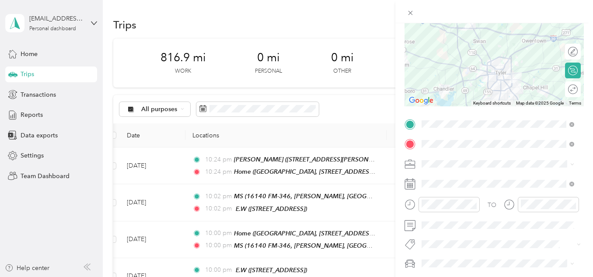
click at [435, 43] on div "Work" at bounding box center [497, 39] width 146 height 9
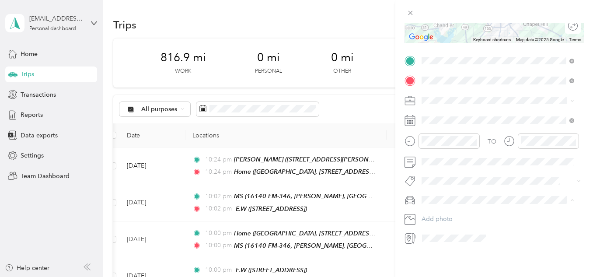
click at [458, 215] on li "[PERSON_NAME]" at bounding box center [497, 208] width 159 height 15
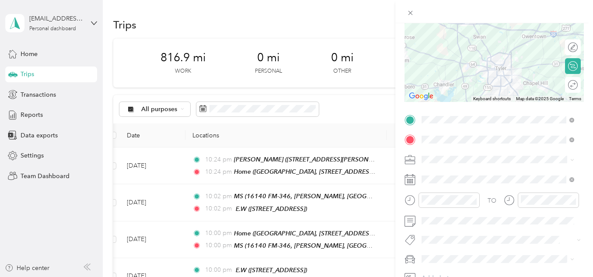
scroll to position [0, 0]
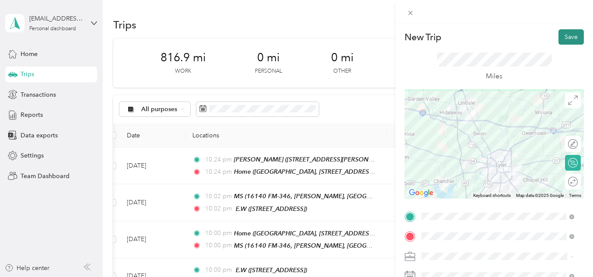
click at [558, 41] on button "Save" at bounding box center [570, 36] width 25 height 15
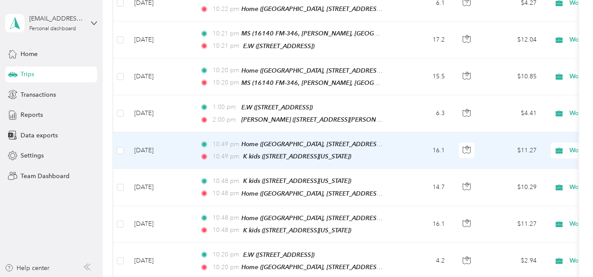
scroll to position [458, 0]
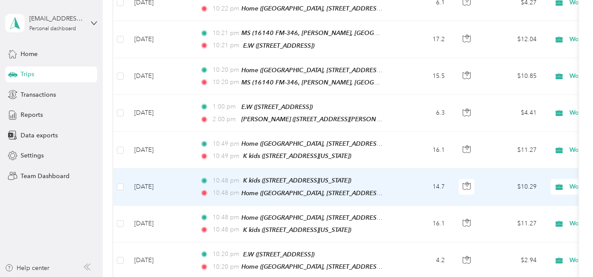
click at [335, 175] on div "10:48 pm K kids ([STREET_ADDRESS][US_STATE]) 10:48 pm Home ([GEOGRAPHIC_DATA], …" at bounding box center [292, 186] width 184 height 22
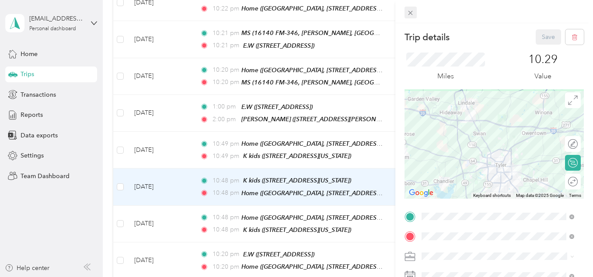
click at [410, 8] on span at bounding box center [410, 13] width 12 height 12
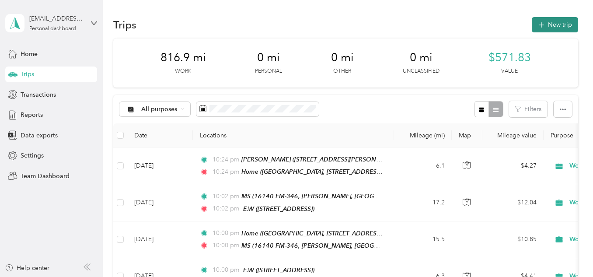
click at [556, 20] on button "New trip" at bounding box center [554, 24] width 46 height 15
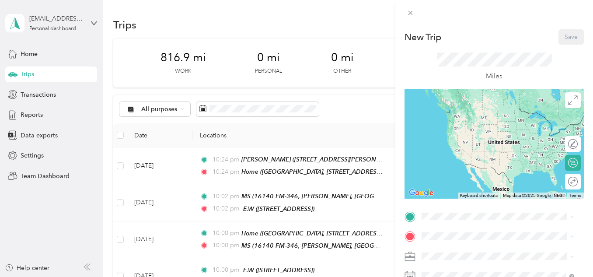
scroll to position [39, 0]
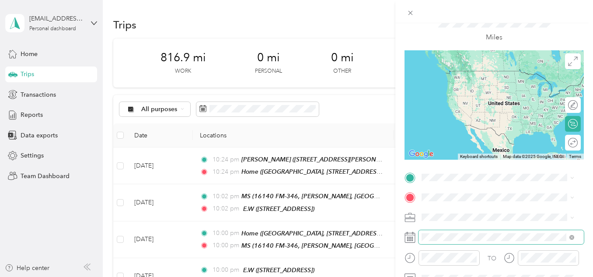
click at [432, 230] on span at bounding box center [500, 237] width 165 height 14
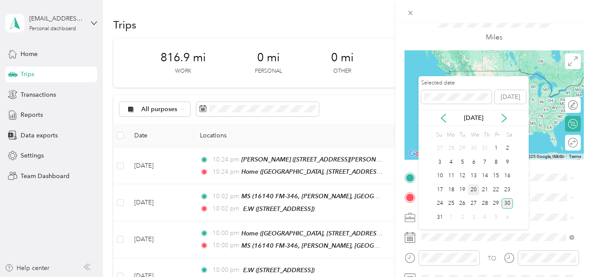
click at [475, 191] on div "20" at bounding box center [473, 189] width 11 height 11
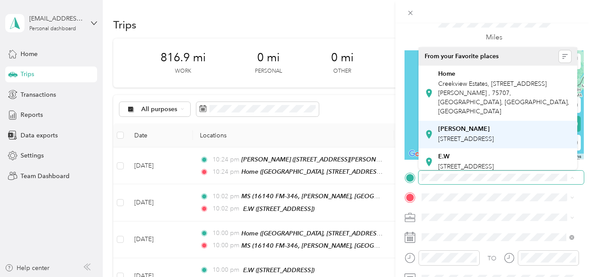
scroll to position [89, 0]
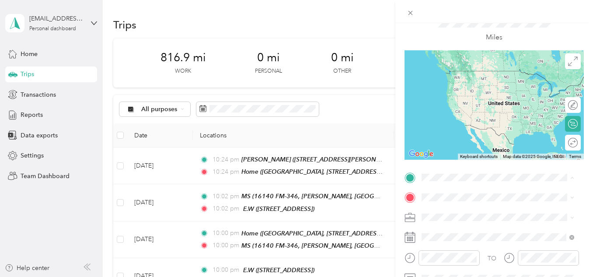
click at [455, 146] on div "K kids [STREET_ADDRESS][US_STATE]" at bounding box center [481, 155] width 87 height 18
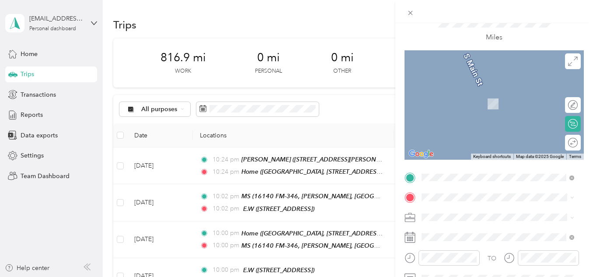
click at [461, 111] on span "Creekview Estates, [STREET_ADDRESS][PERSON_NAME] , 75707, [GEOGRAPHIC_DATA], [G…" at bounding box center [503, 117] width 131 height 35
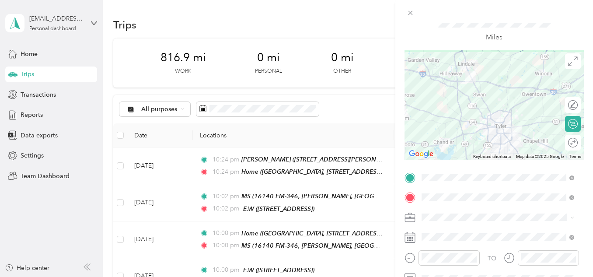
click at [444, 95] on div "Work" at bounding box center [497, 94] width 146 height 9
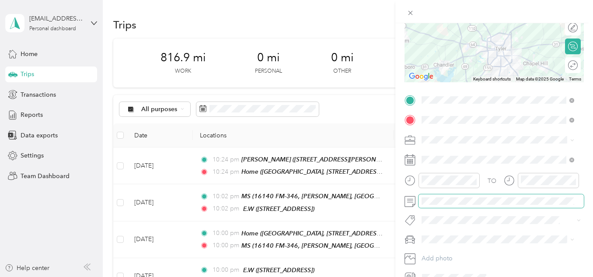
scroll to position [162, 0]
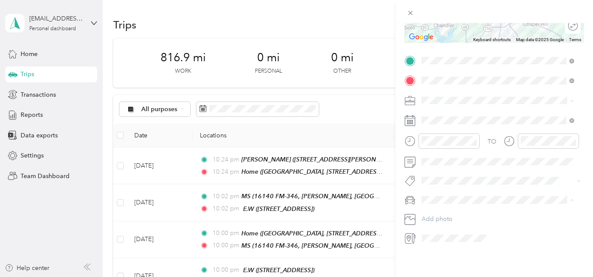
click at [467, 208] on div "[PERSON_NAME]" at bounding box center [497, 208] width 146 height 9
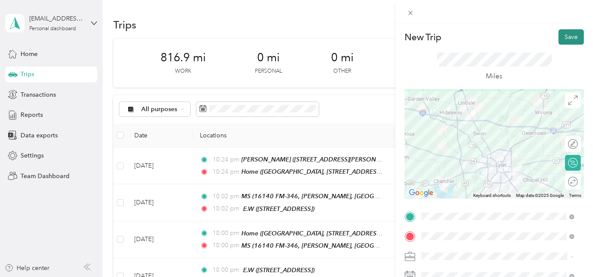
click at [567, 36] on button "Save" at bounding box center [570, 36] width 25 height 15
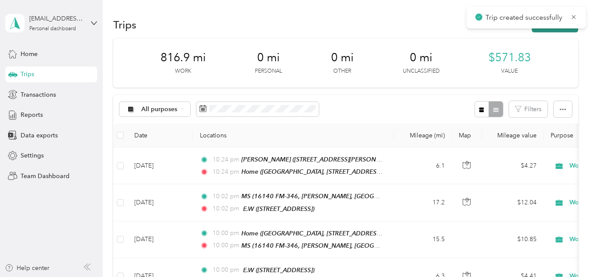
click at [553, 31] on button "New trip" at bounding box center [554, 24] width 46 height 15
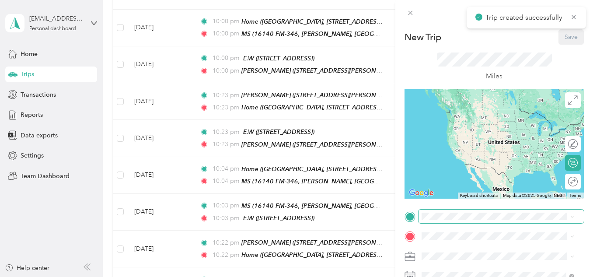
scroll to position [242, 0]
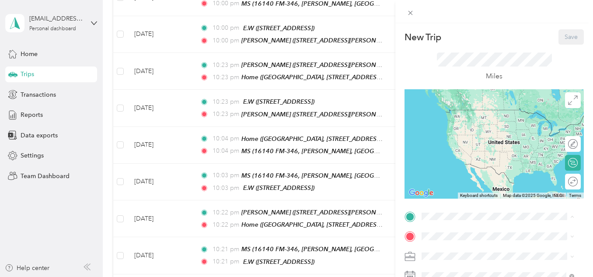
click at [458, 145] on div "Home [GEOGRAPHIC_DATA], [STREET_ADDRESS][PERSON_NAME] , 75707, [GEOGRAPHIC_DATA…" at bounding box center [504, 132] width 133 height 46
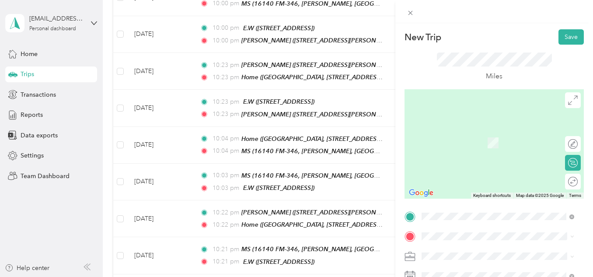
scroll to position [55, 0]
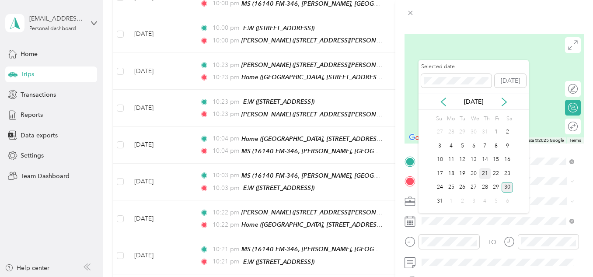
click at [482, 173] on div "21" at bounding box center [484, 173] width 11 height 11
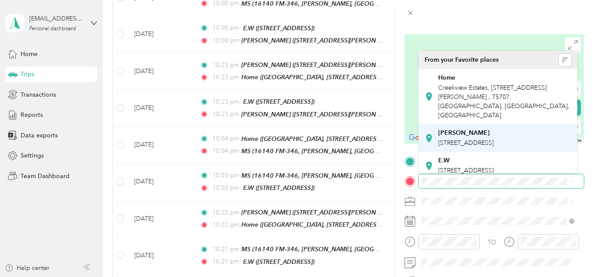
scroll to position [89, 0]
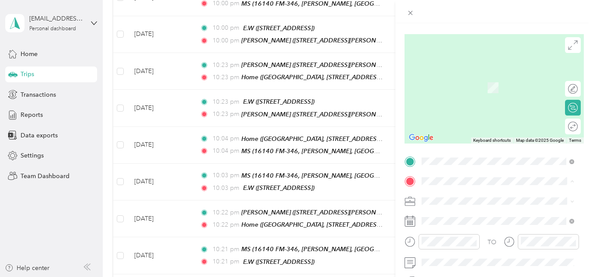
click at [452, 160] on span "[STREET_ADDRESS][US_STATE]" at bounding box center [481, 163] width 87 height 7
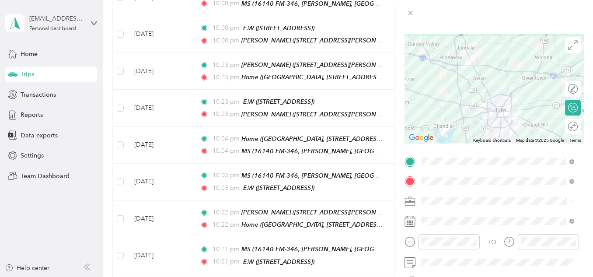
click at [444, 80] on div "Work" at bounding box center [497, 78] width 146 height 9
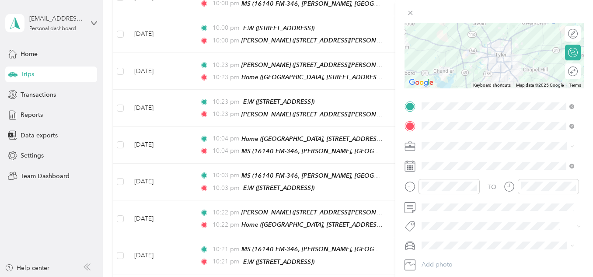
scroll to position [111, 0]
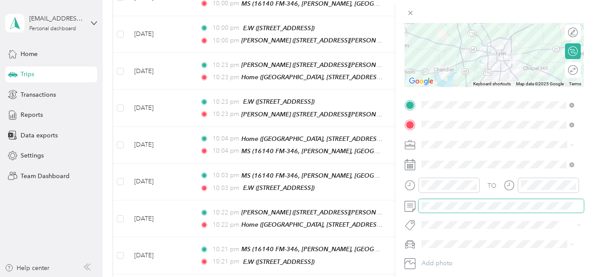
click at [449, 200] on span at bounding box center [500, 206] width 165 height 14
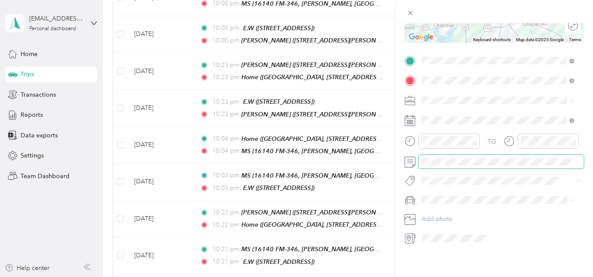
scroll to position [161, 0]
click at [466, 214] on li "[PERSON_NAME]" at bounding box center [497, 209] width 159 height 15
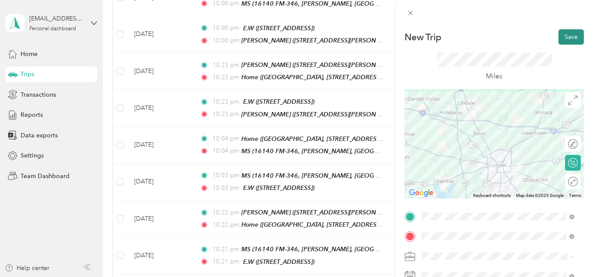
click at [558, 42] on button "Save" at bounding box center [570, 36] width 25 height 15
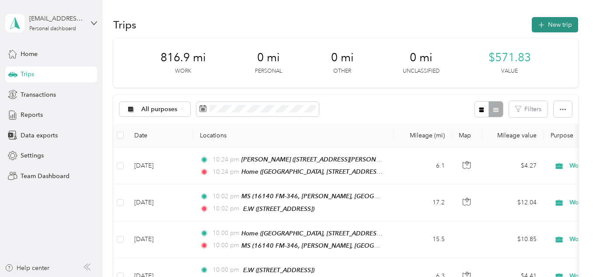
click at [548, 27] on button "New trip" at bounding box center [554, 24] width 46 height 15
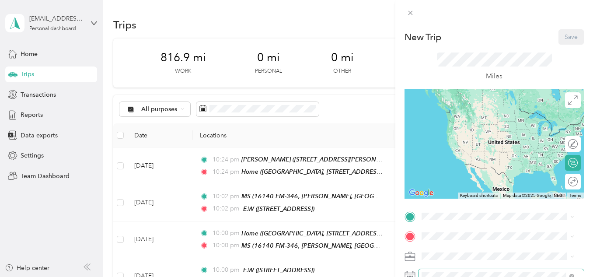
click at [429, 271] on span at bounding box center [500, 276] width 165 height 14
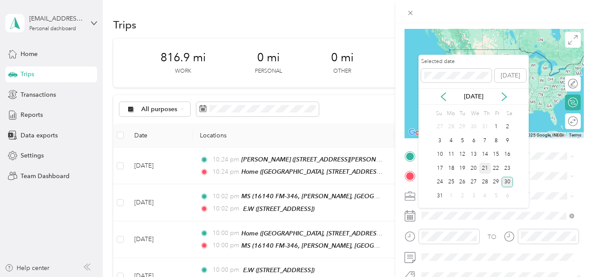
click at [483, 165] on div "21" at bounding box center [484, 168] width 11 height 11
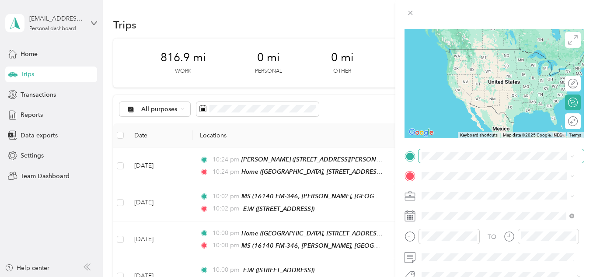
click at [453, 151] on span at bounding box center [500, 156] width 165 height 14
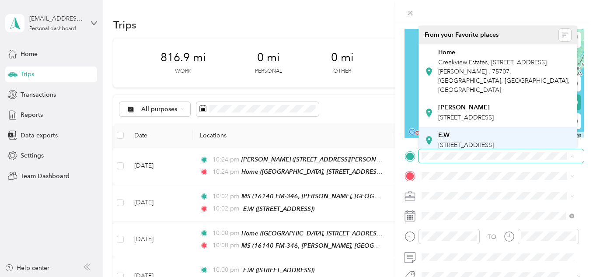
scroll to position [89, 0]
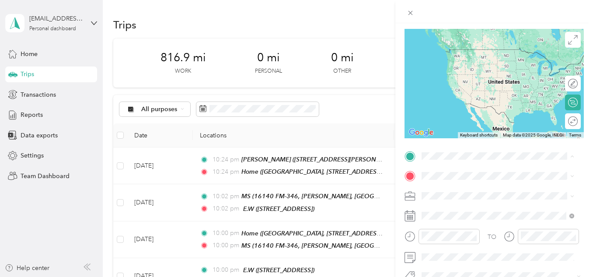
click at [484, 135] on span "[STREET_ADDRESS][US_STATE]" at bounding box center [481, 138] width 87 height 7
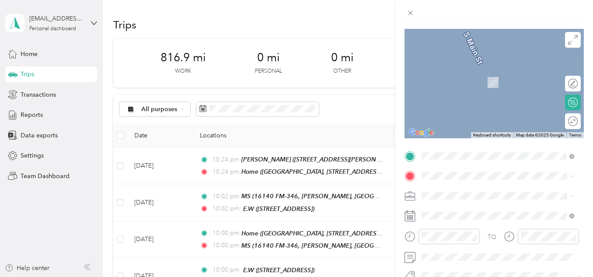
click at [461, 84] on span "Creekview Estates, [STREET_ADDRESS][PERSON_NAME] , 75707, [GEOGRAPHIC_DATA], [G…" at bounding box center [503, 96] width 131 height 35
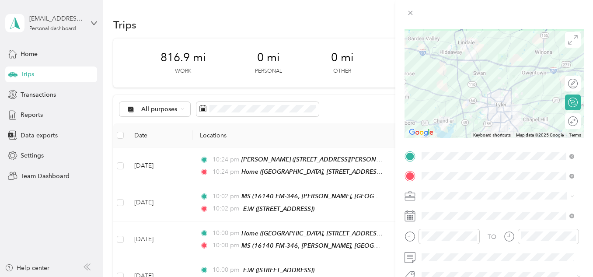
click at [444, 74] on li "Work" at bounding box center [497, 73] width 159 height 15
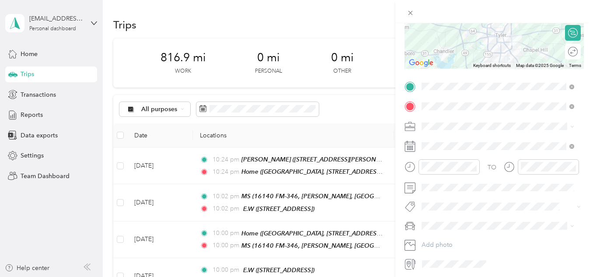
scroll to position [131, 0]
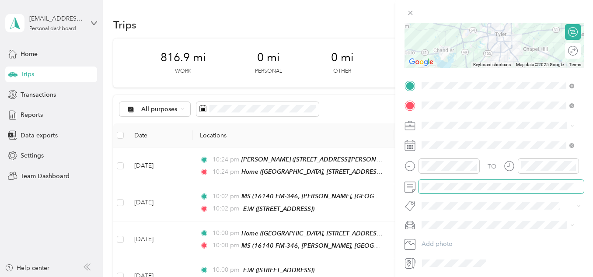
click at [452, 192] on span at bounding box center [500, 187] width 165 height 14
click at [444, 244] on li "[PERSON_NAME]" at bounding box center [497, 240] width 159 height 15
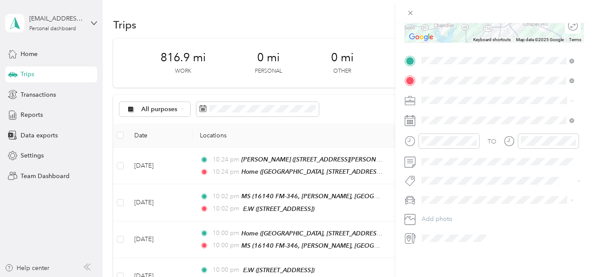
scroll to position [0, 0]
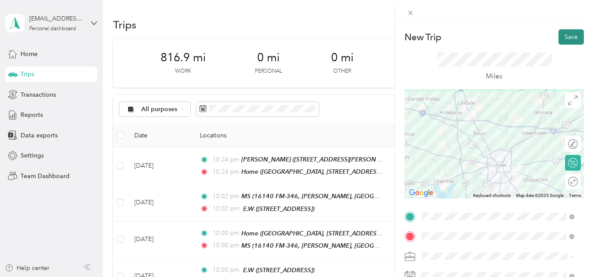
click at [564, 38] on button "Save" at bounding box center [570, 36] width 25 height 15
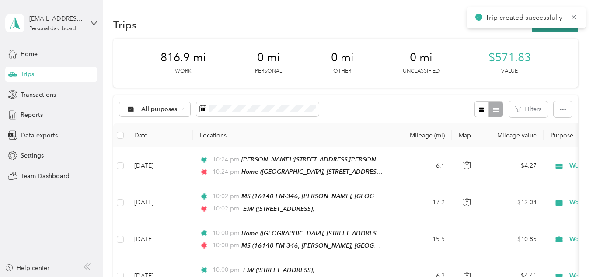
click at [552, 30] on button "New trip" at bounding box center [554, 24] width 46 height 15
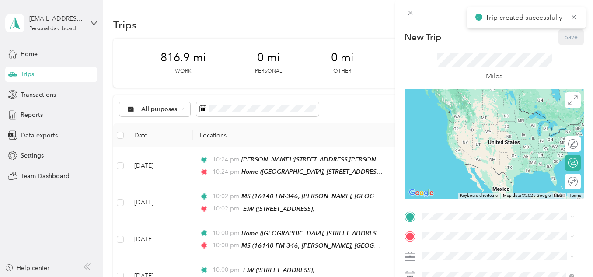
scroll to position [83, 0]
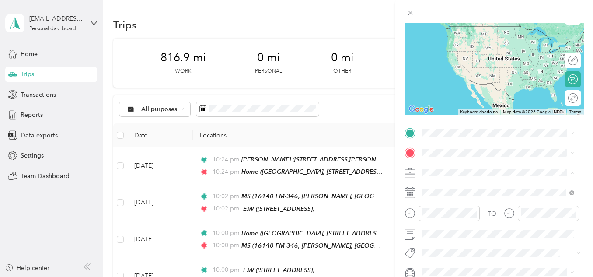
click at [443, 52] on div "Work" at bounding box center [497, 49] width 146 height 9
click at [448, 177] on span "Creekview Estates, [STREET_ADDRESS][PERSON_NAME] , 75707, [GEOGRAPHIC_DATA], [G…" at bounding box center [503, 191] width 131 height 35
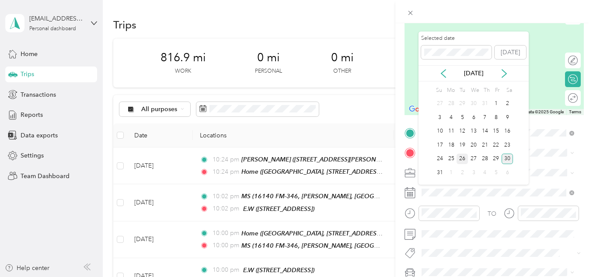
click at [460, 160] on div "26" at bounding box center [461, 158] width 11 height 11
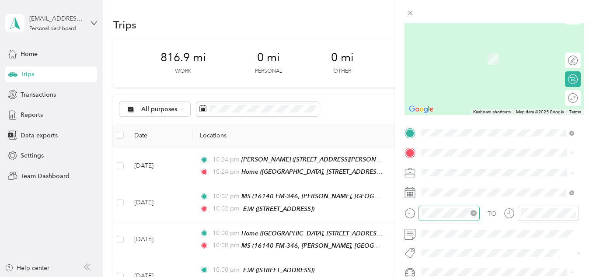
scroll to position [115, 0]
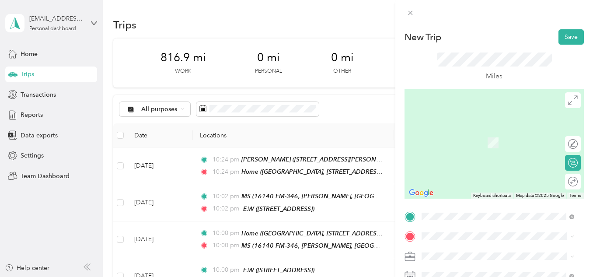
scroll to position [115, 0]
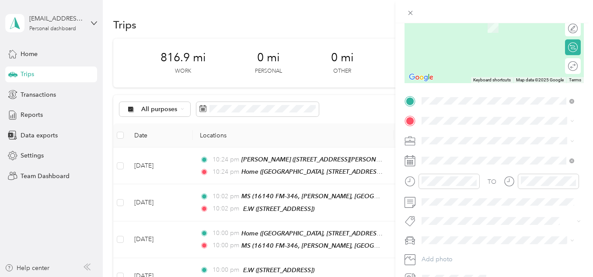
click at [427, 254] on span "[PERSON_NAME]" at bounding box center [448, 254] width 49 height 7
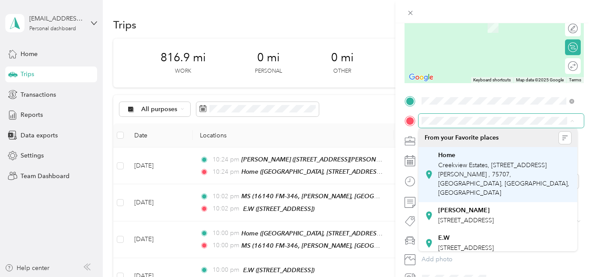
scroll to position [89, 0]
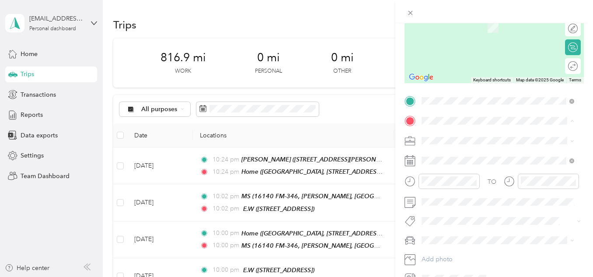
click at [448, 228] on div "K kids [STREET_ADDRESS][US_STATE]" at bounding box center [481, 237] width 87 height 18
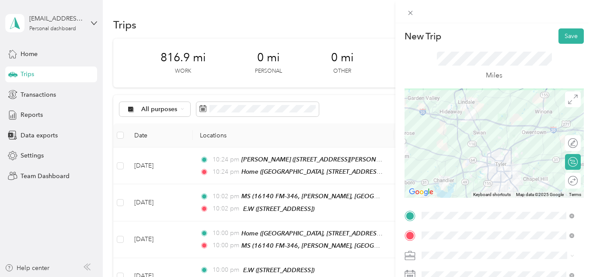
scroll to position [0, 0]
click at [559, 35] on button "Save" at bounding box center [570, 36] width 25 height 15
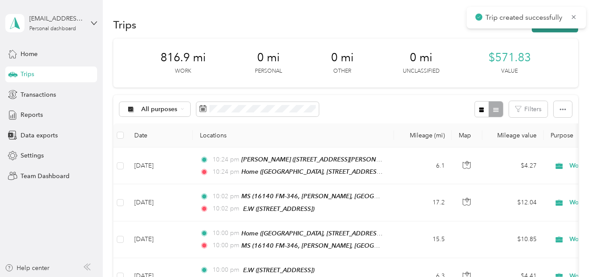
click at [553, 31] on button "New trip" at bounding box center [554, 24] width 46 height 15
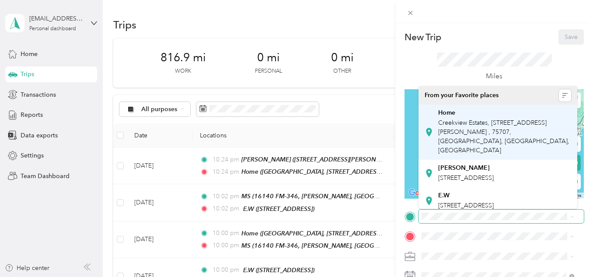
scroll to position [89, 0]
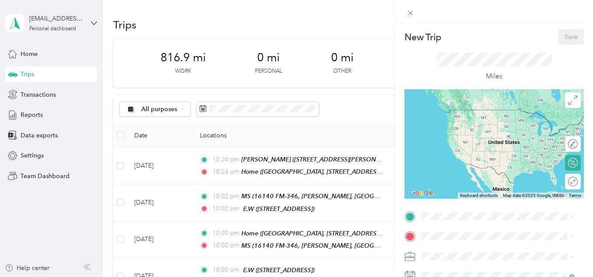
click at [458, 195] on span "[STREET_ADDRESS][US_STATE]" at bounding box center [481, 198] width 87 height 7
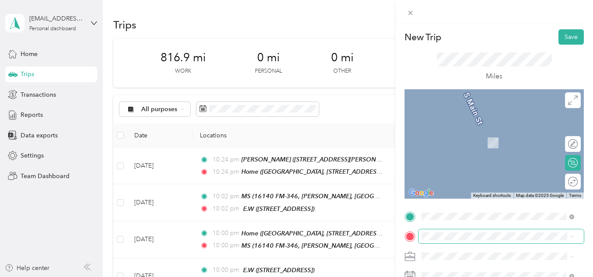
click at [443, 232] on span at bounding box center [500, 236] width 165 height 14
click at [452, 149] on span "Creekview Estates, [STREET_ADDRESS][PERSON_NAME] , 75707, [GEOGRAPHIC_DATA], [G…" at bounding box center [503, 156] width 131 height 35
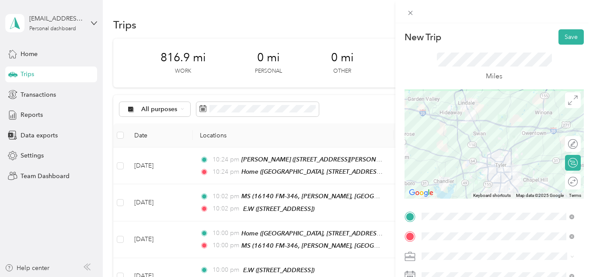
scroll to position [70, 0]
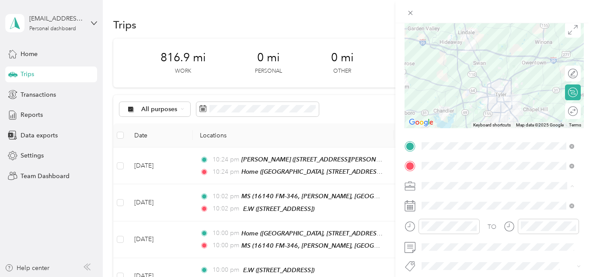
click at [441, 68] on ol "Work Personal Other Other Charity Medical Moving Commute" at bounding box center [497, 117] width 159 height 122
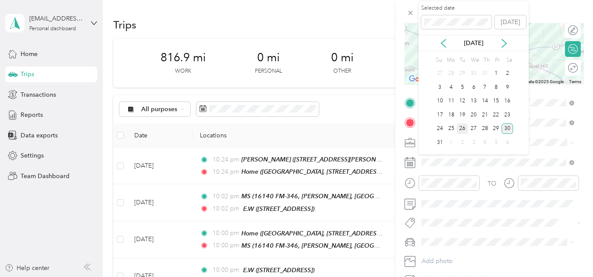
click at [462, 128] on div "26" at bounding box center [461, 128] width 11 height 11
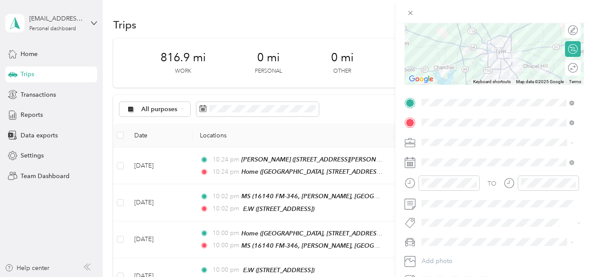
scroll to position [162, 0]
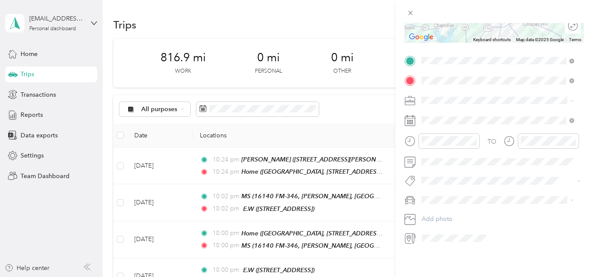
click at [449, 193] on span at bounding box center [500, 200] width 165 height 14
click at [448, 202] on li "[PERSON_NAME]" at bounding box center [497, 208] width 159 height 15
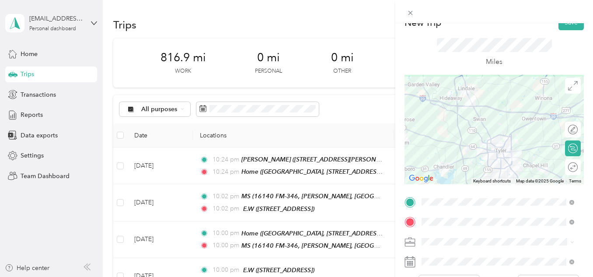
scroll to position [0, 0]
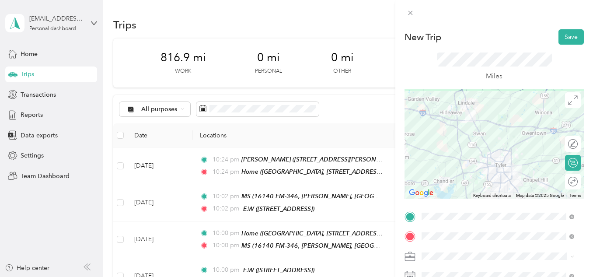
click at [564, 28] on div "New Trip Save This trip cannot be edited because it is either under review, app…" at bounding box center [494, 161] width 198 height 277
click at [564, 32] on button "Save" at bounding box center [570, 36] width 25 height 15
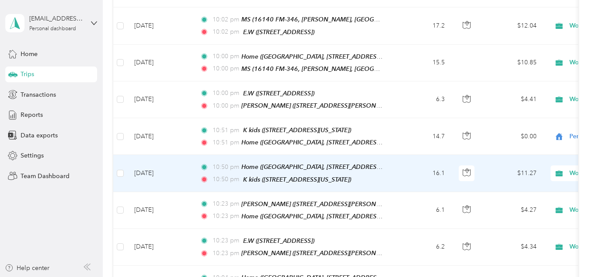
scroll to position [176, 0]
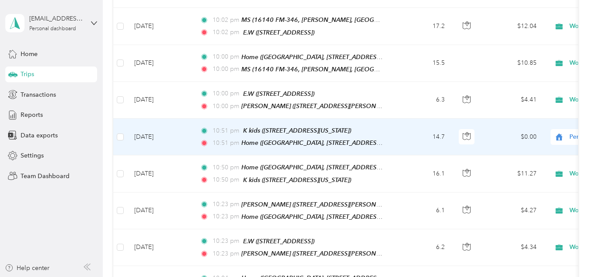
click at [560, 140] on div "Personal" at bounding box center [604, 137] width 108 height 16
click at [521, 149] on span "Work" at bounding box center [546, 149] width 81 height 9
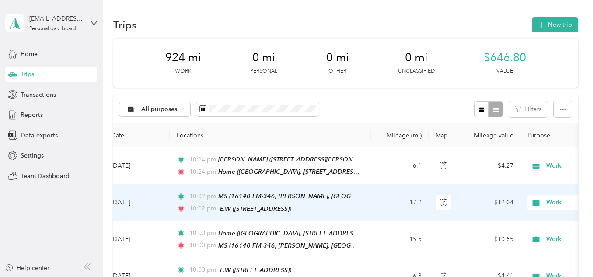
scroll to position [0, 0]
